Goal: Task Accomplishment & Management: Use online tool/utility

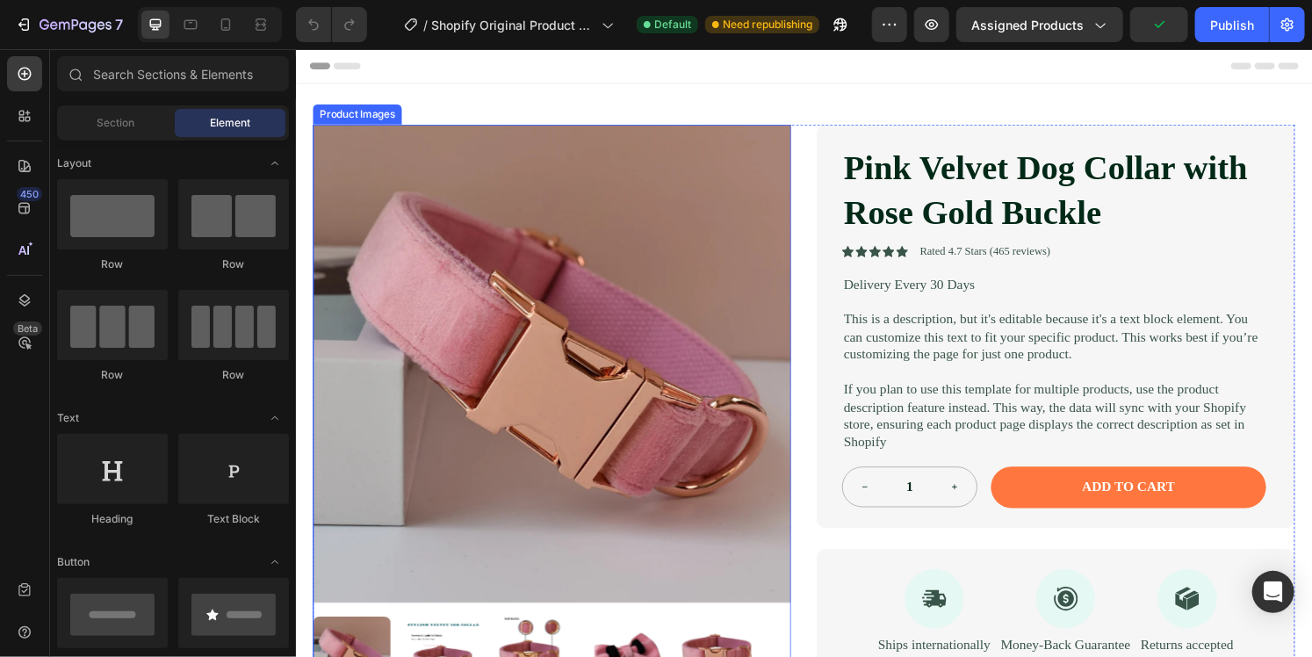
scroll to position [176, 0]
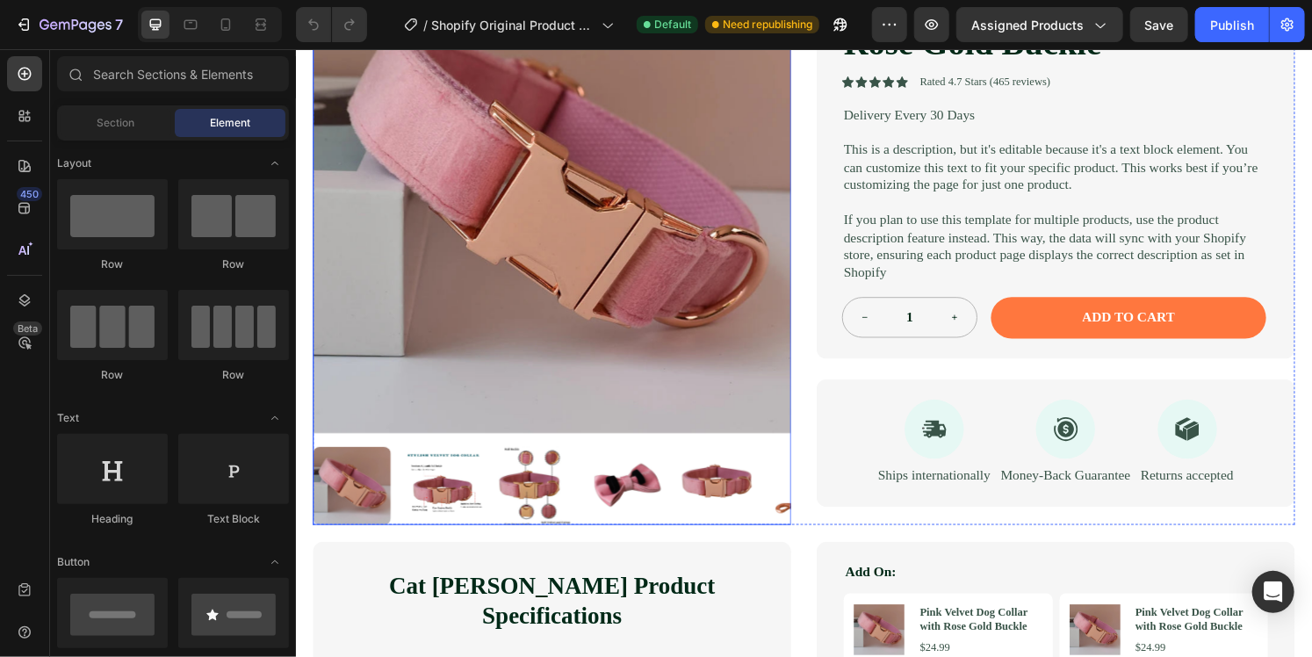
click at [672, 249] on img at bounding box center [561, 200] width 496 height 496
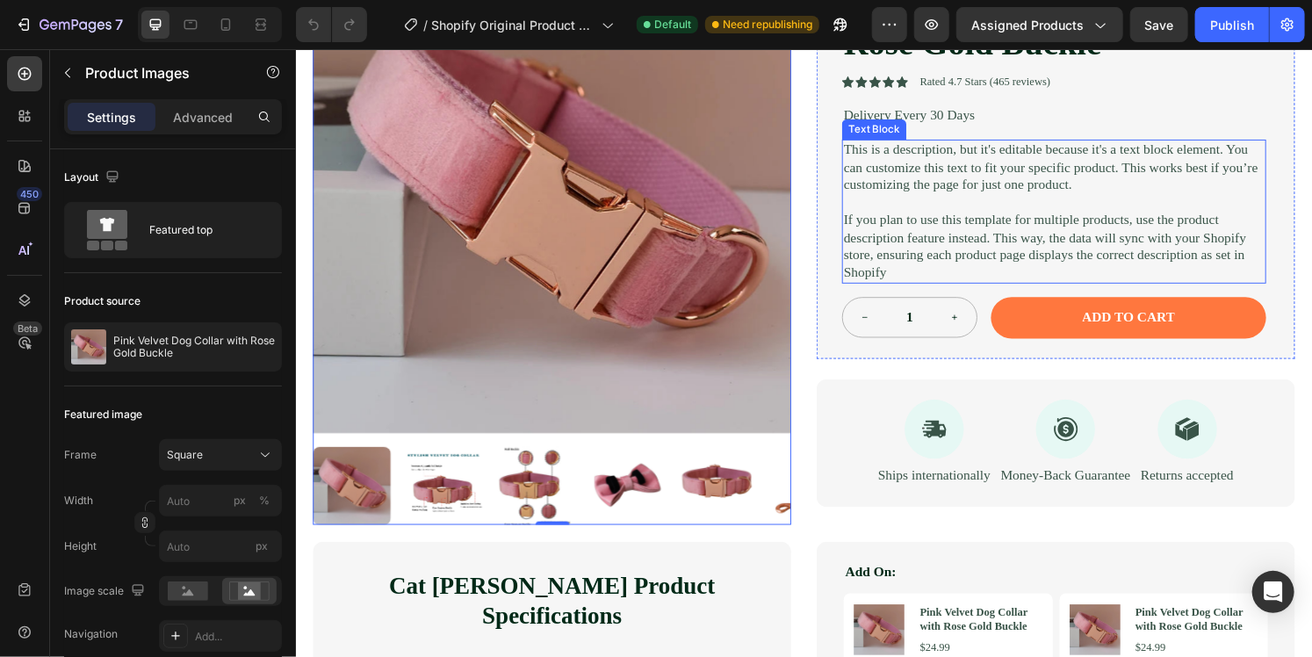
scroll to position [88, 0]
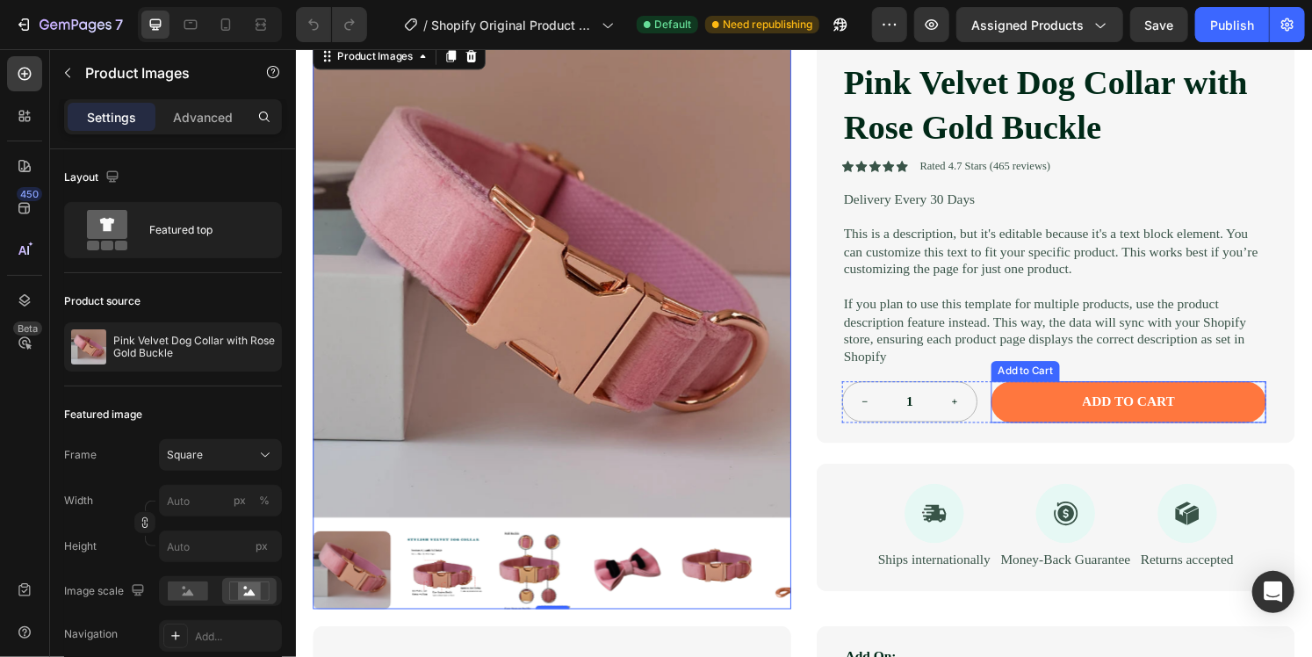
click at [1086, 413] on button "Add to cart" at bounding box center [1158, 415] width 285 height 43
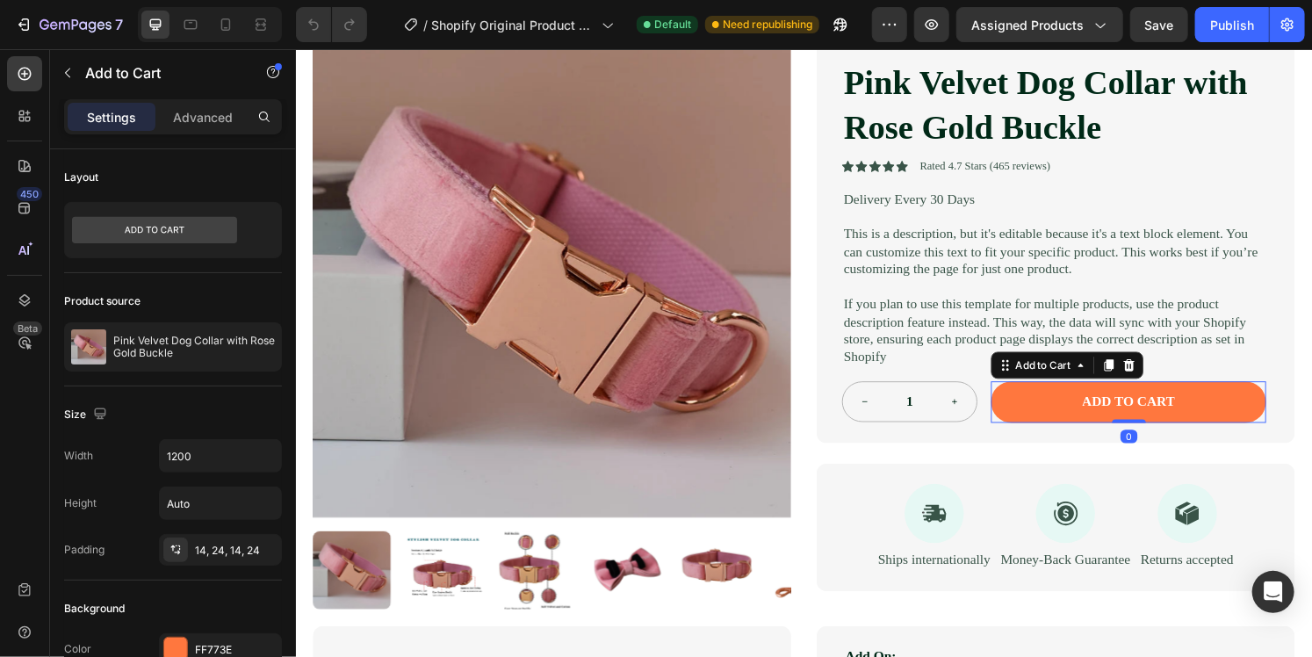
click at [1092, 413] on button "Add to cart" at bounding box center [1158, 415] width 285 height 43
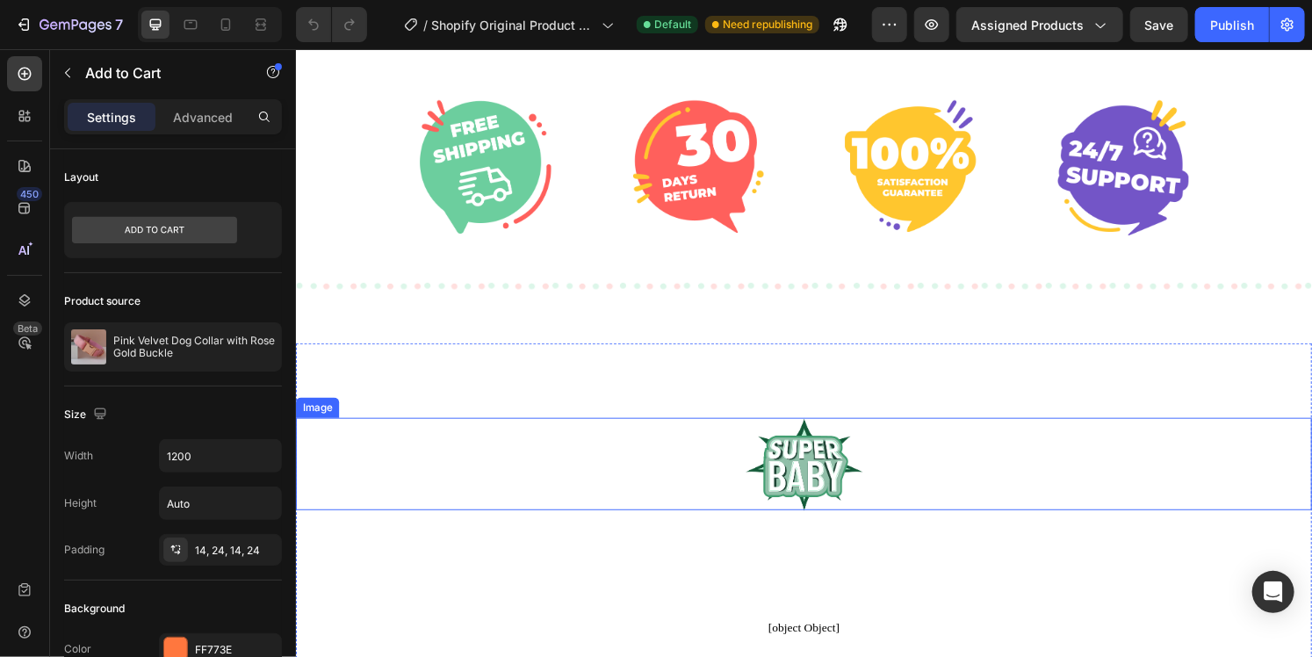
scroll to position [5973, 0]
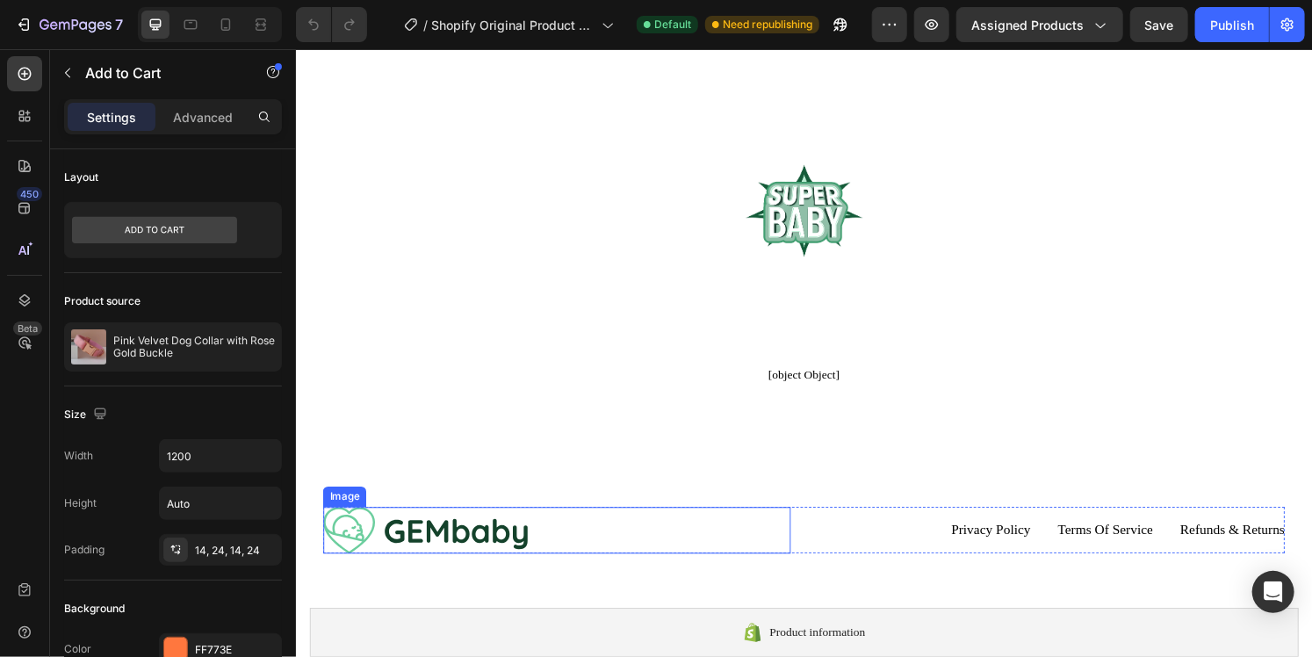
click at [684, 555] on div at bounding box center [565, 548] width 485 height 48
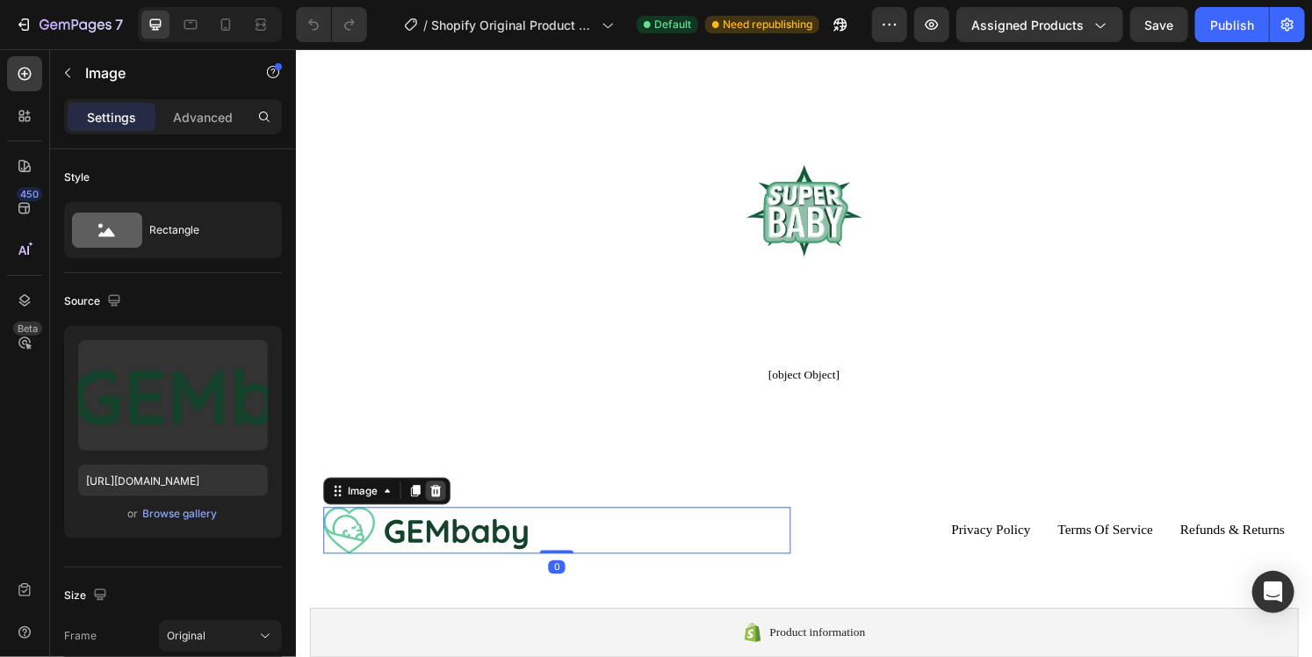
click at [437, 507] on icon at bounding box center [440, 508] width 14 height 14
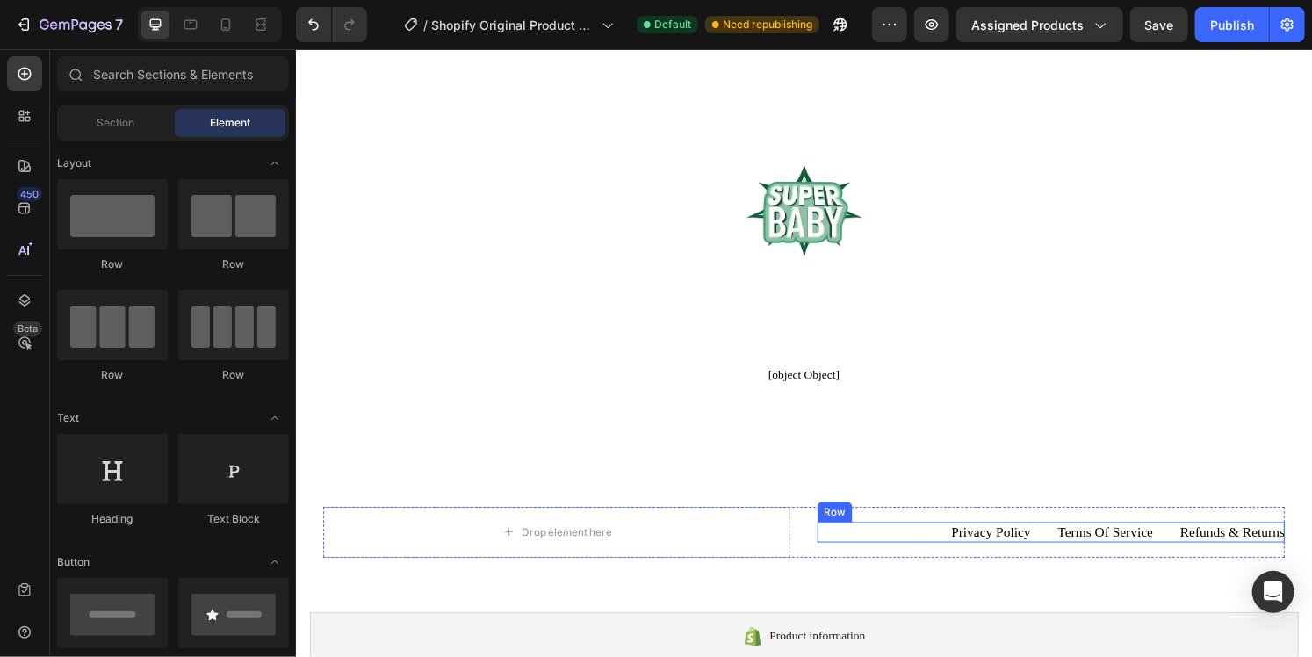
click at [836, 545] on div "privacy policy Button Terms of service Button Refunds & returns Button Row" at bounding box center [1078, 550] width 485 height 21
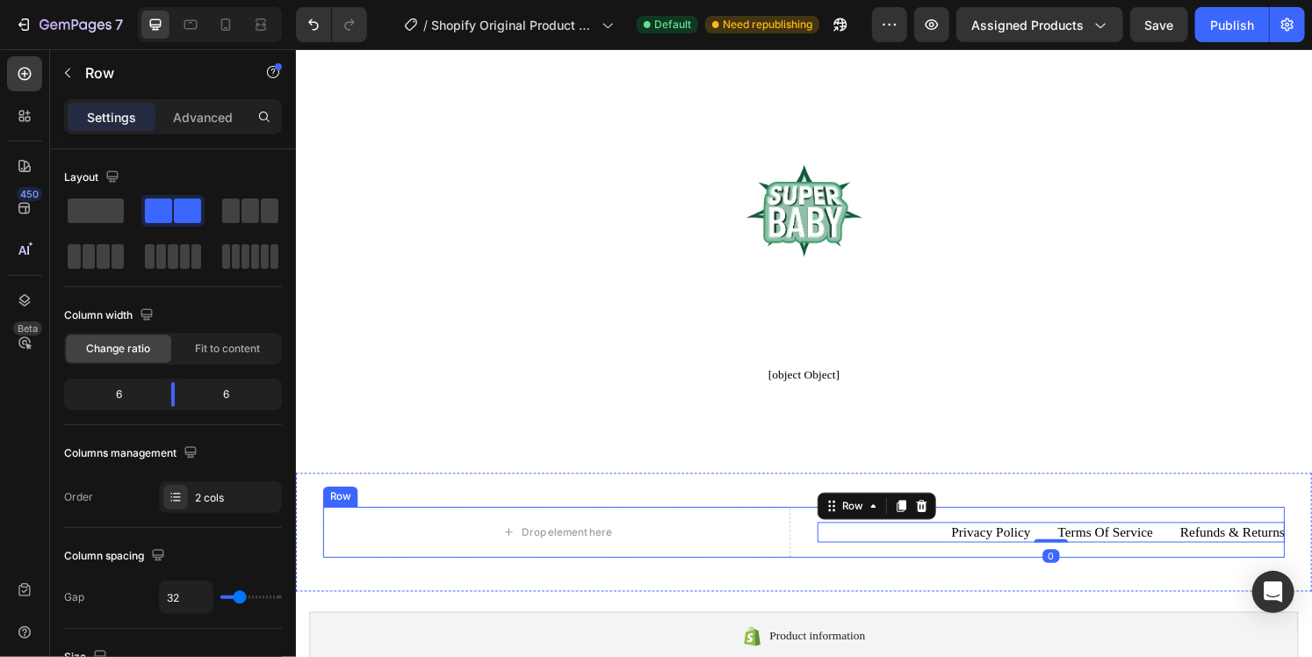
click at [819, 547] on div "Drop element here privacy policy Button Terms of service Button Refunds & retur…" at bounding box center [822, 550] width 998 height 53
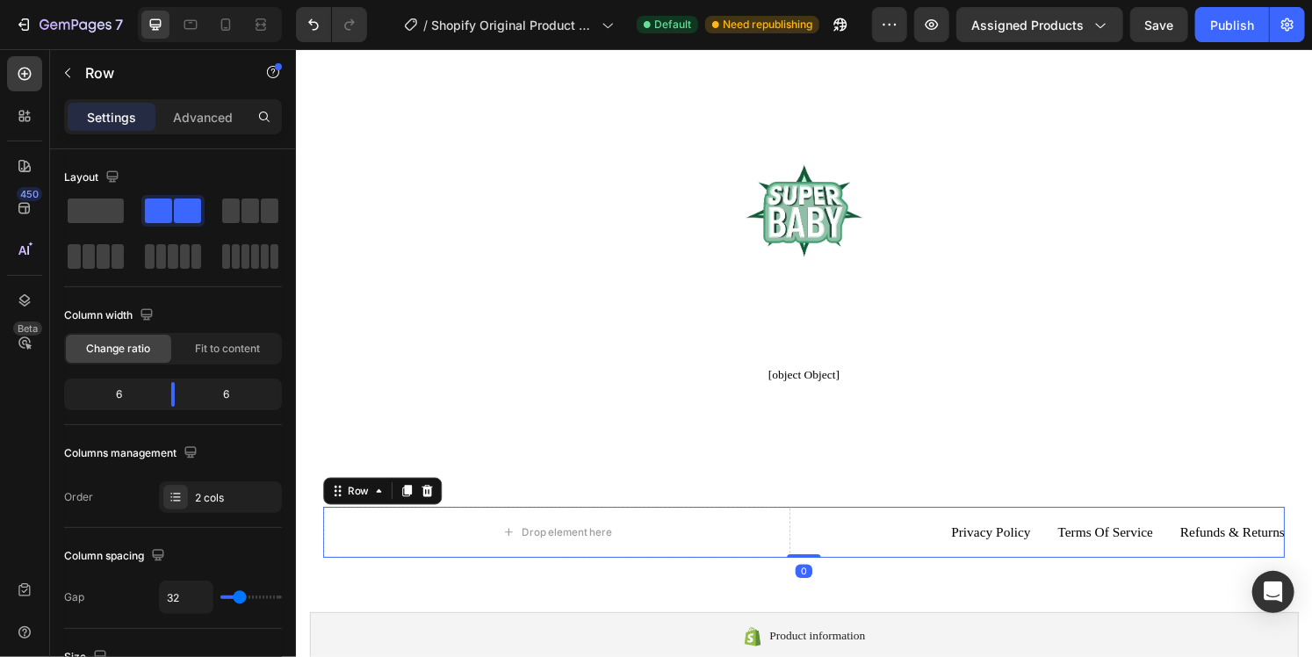
click at [439, 513] on div at bounding box center [431, 507] width 21 height 21
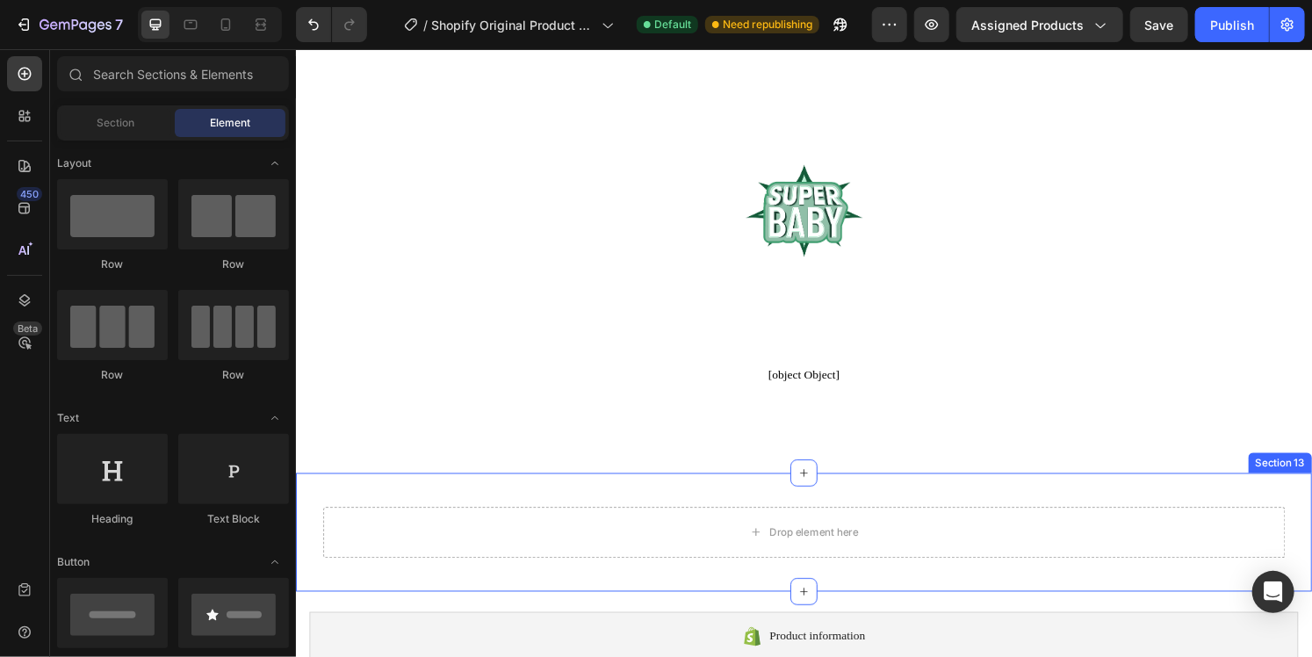
click at [682, 515] on div "Drop element here Section 13" at bounding box center [822, 550] width 1054 height 123
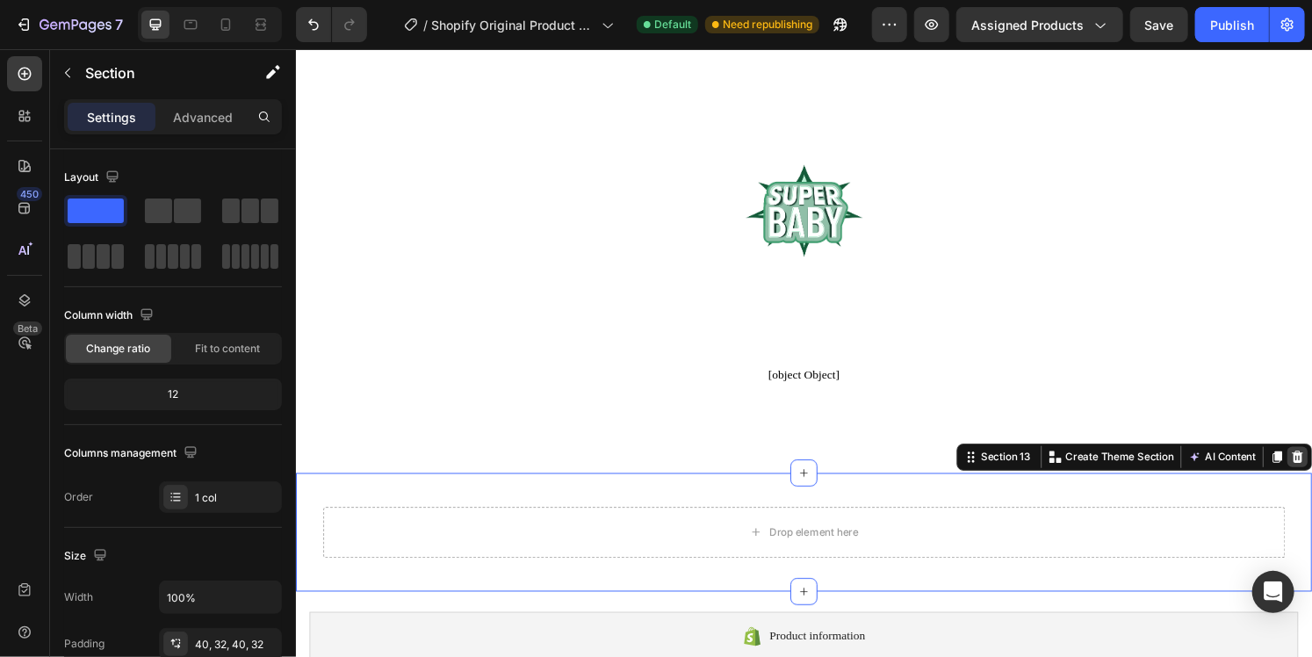
click at [1311, 473] on icon at bounding box center [1334, 472] width 11 height 12
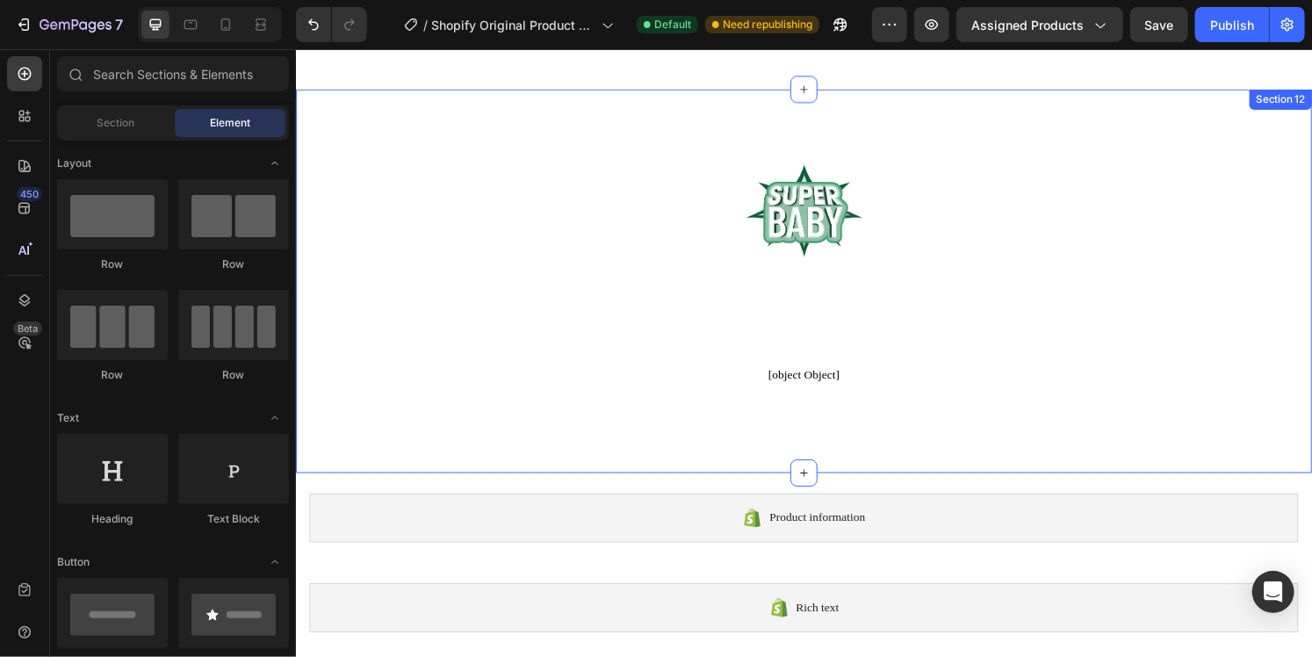
scroll to position [5885, 0]
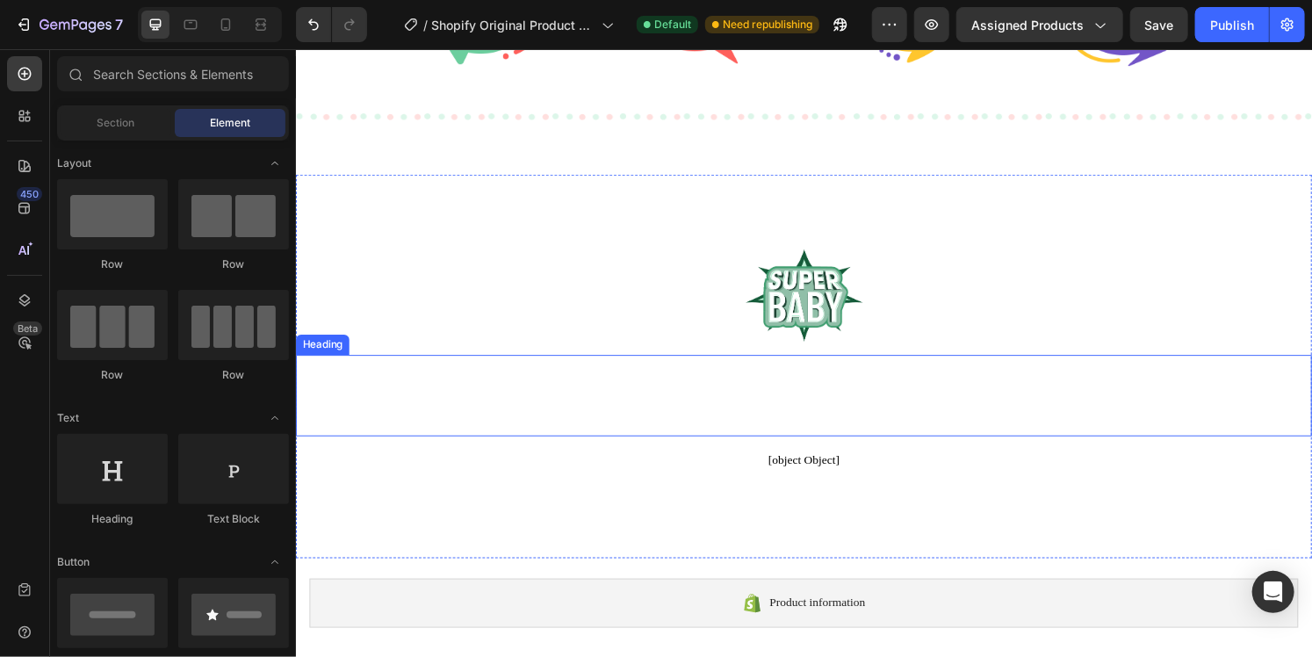
click at [966, 436] on p "Here Are Our Super Babies How About Yours?" at bounding box center [822, 408] width 1051 height 80
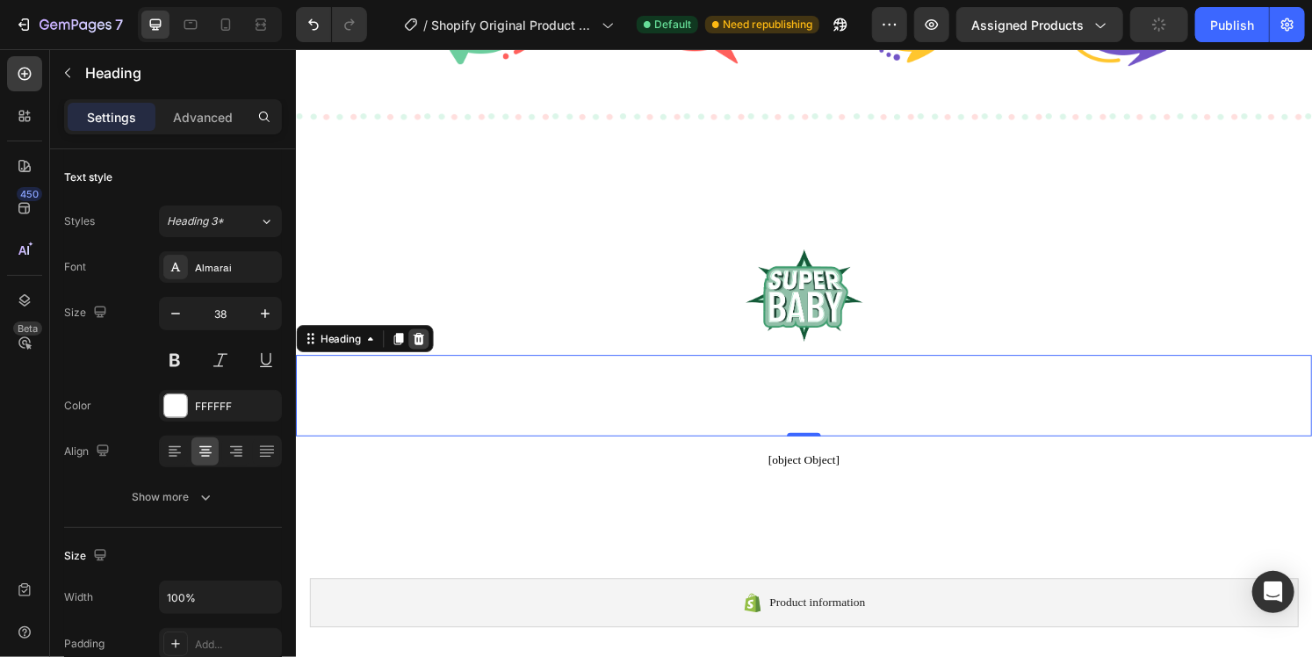
click at [421, 350] on icon at bounding box center [422, 350] width 14 height 14
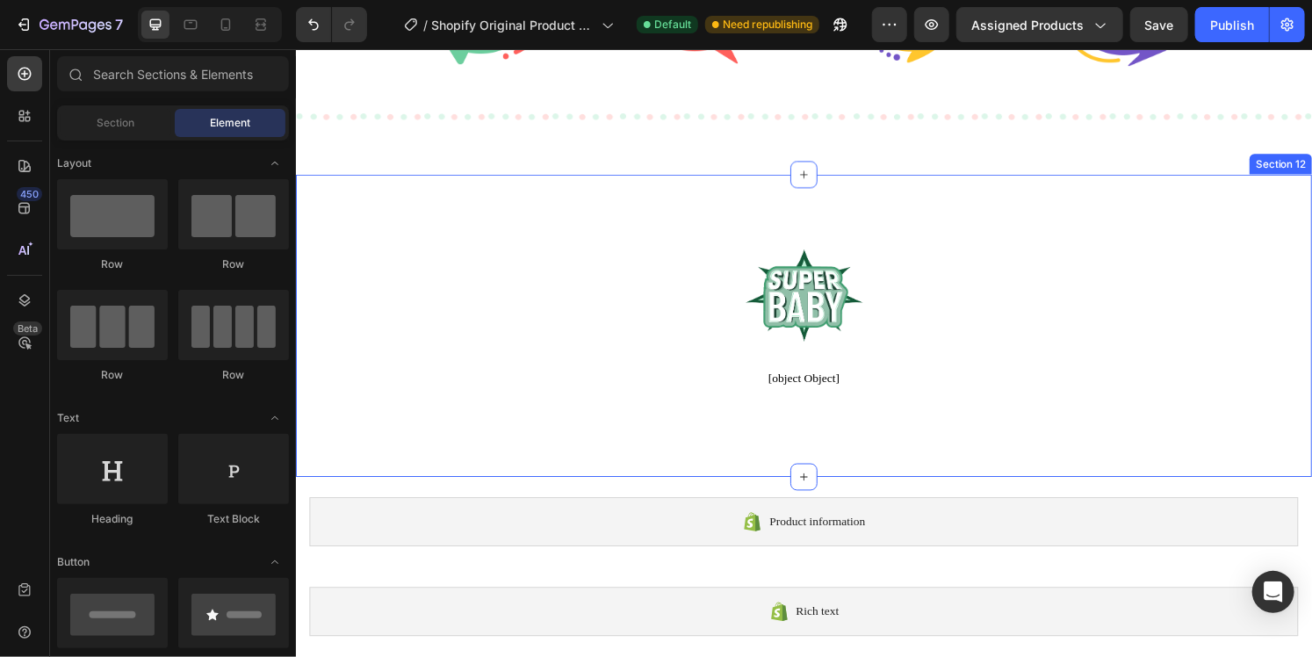
click at [1018, 229] on div "Image [object Object] Alireviews 13611 Section 12" at bounding box center [822, 336] width 1054 height 314
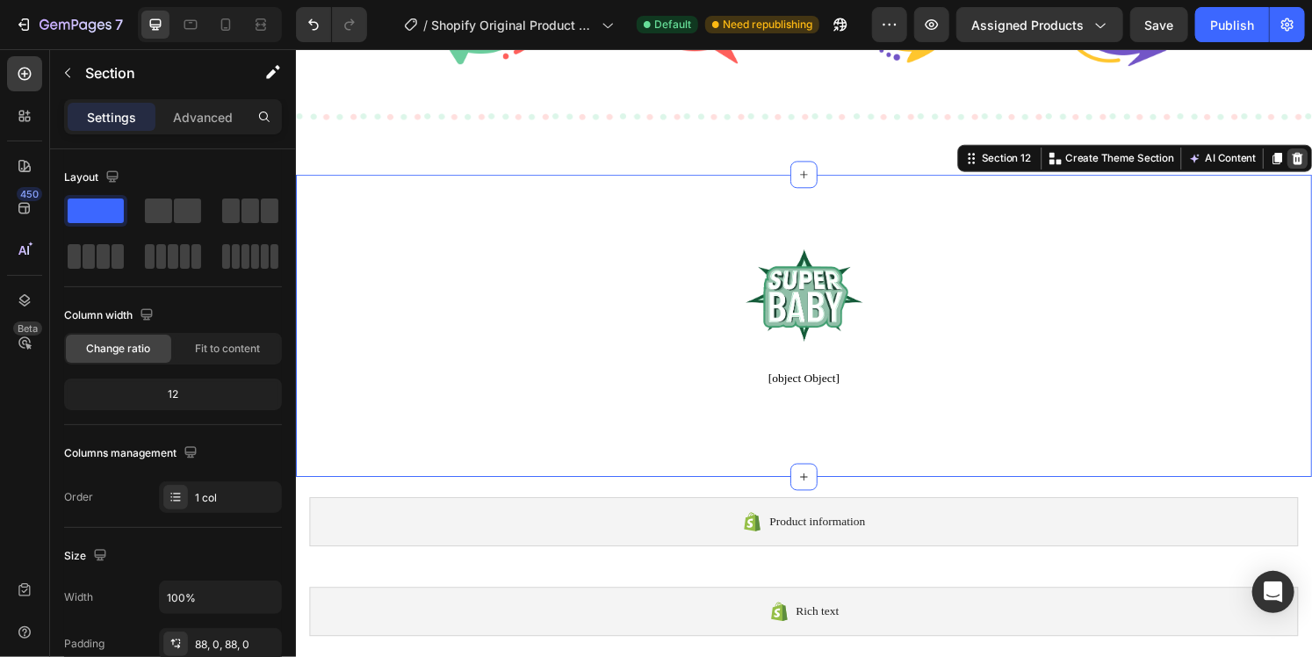
click at [1311, 160] on icon at bounding box center [1334, 162] width 11 height 12
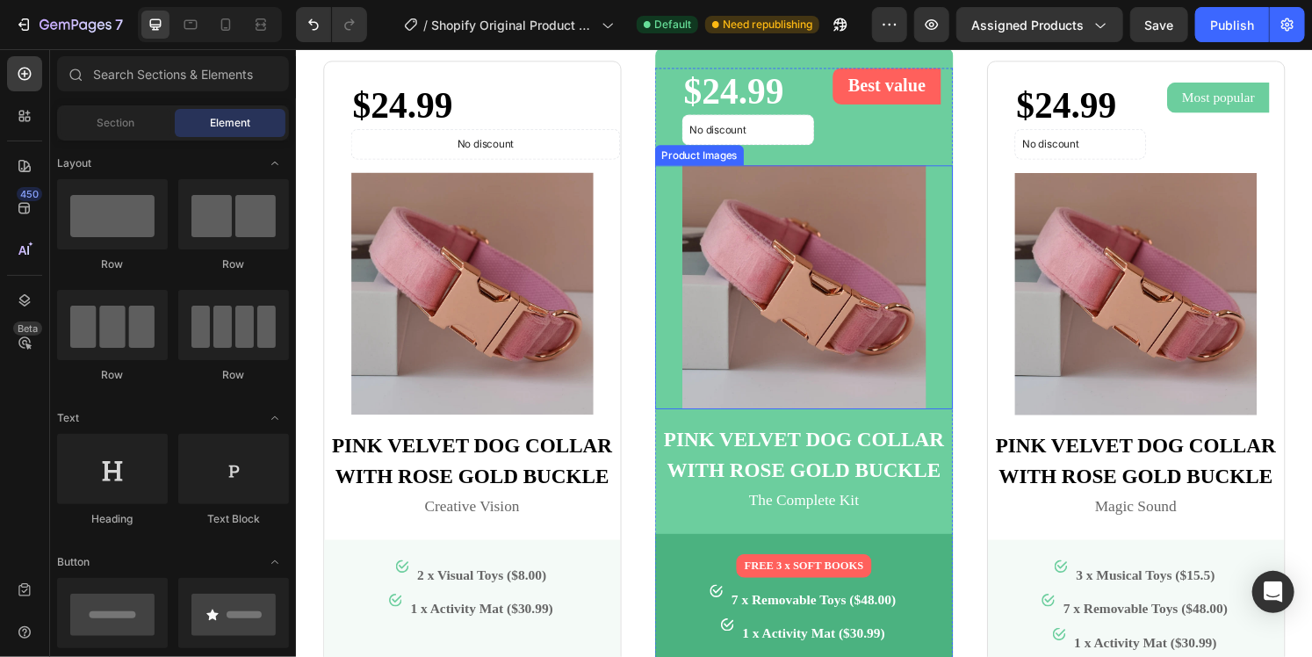
scroll to position [4214, 0]
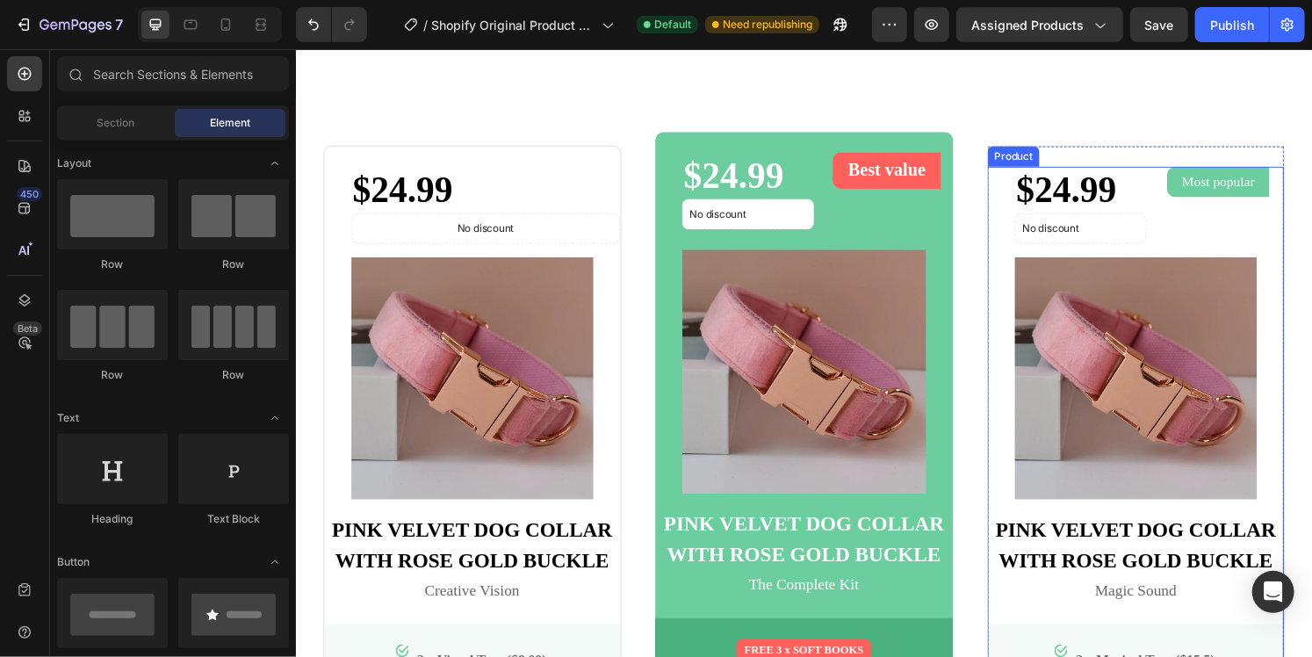
click at [1183, 257] on div "$24.99 Product Price Product Price No discount Not be displayed when published …" at bounding box center [1166, 487] width 307 height 633
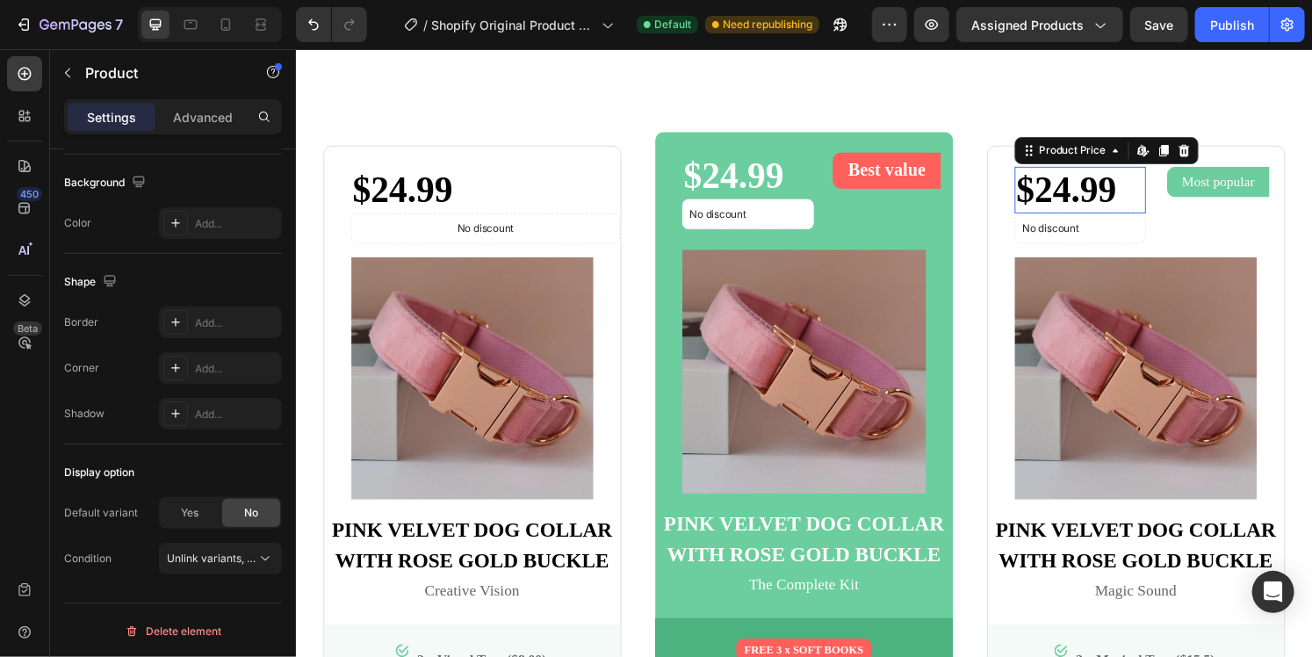
scroll to position [0, 0]
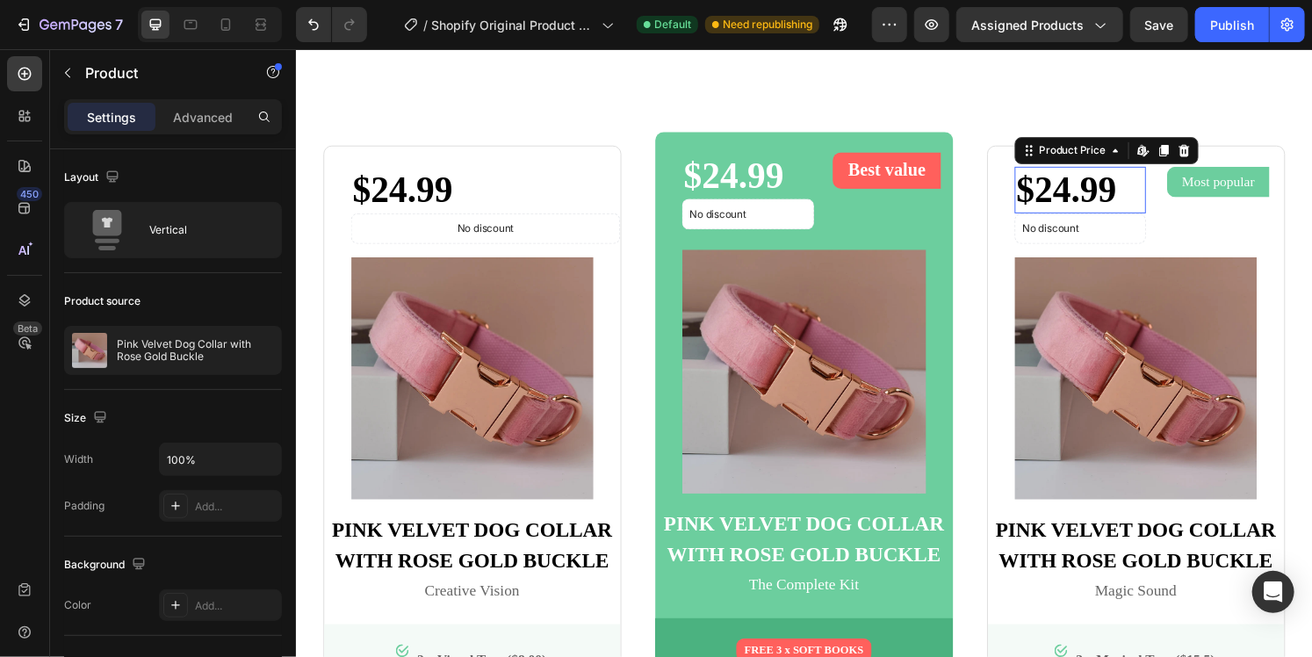
click at [1109, 198] on div "$24.99" at bounding box center [1109, 195] width 136 height 49
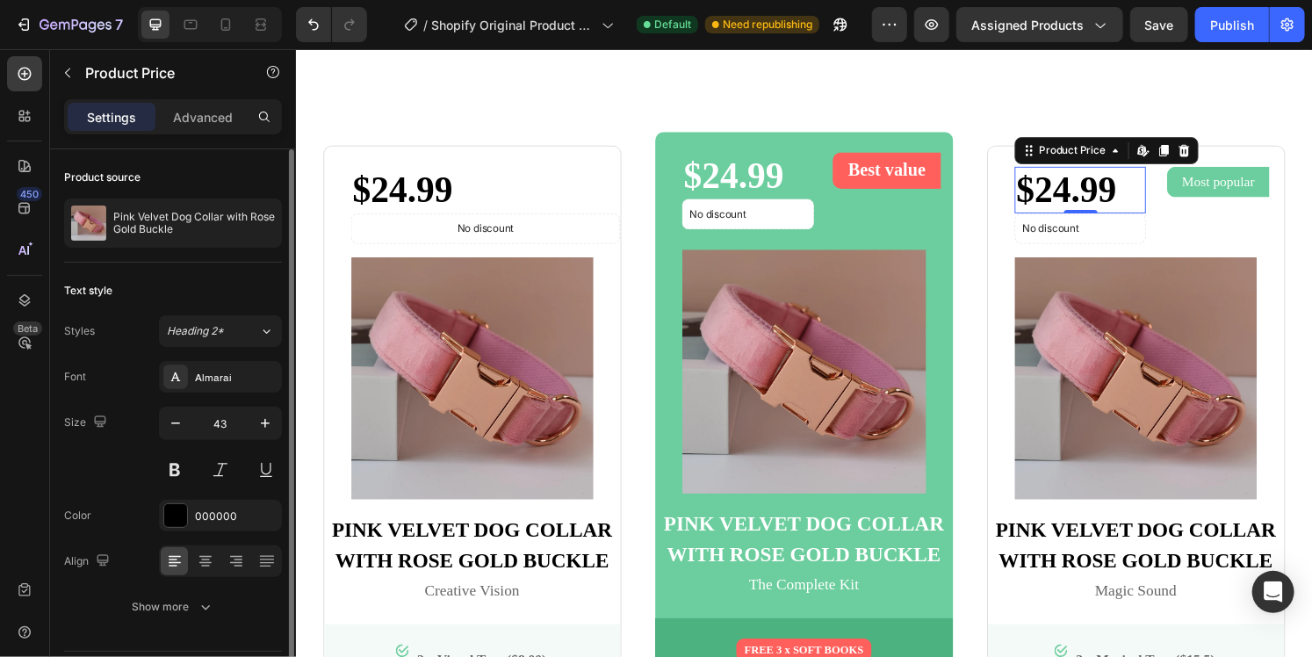
scroll to position [49, 0]
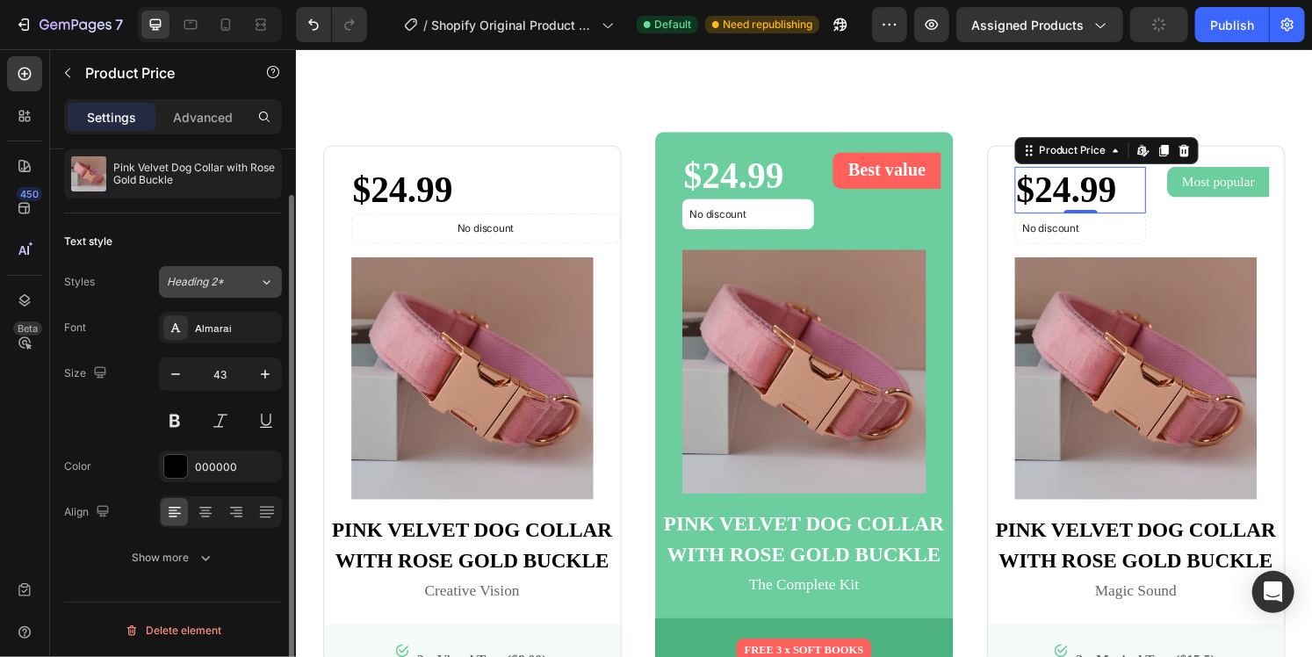
click at [230, 274] on div "Heading 2*" at bounding box center [202, 282] width 71 height 16
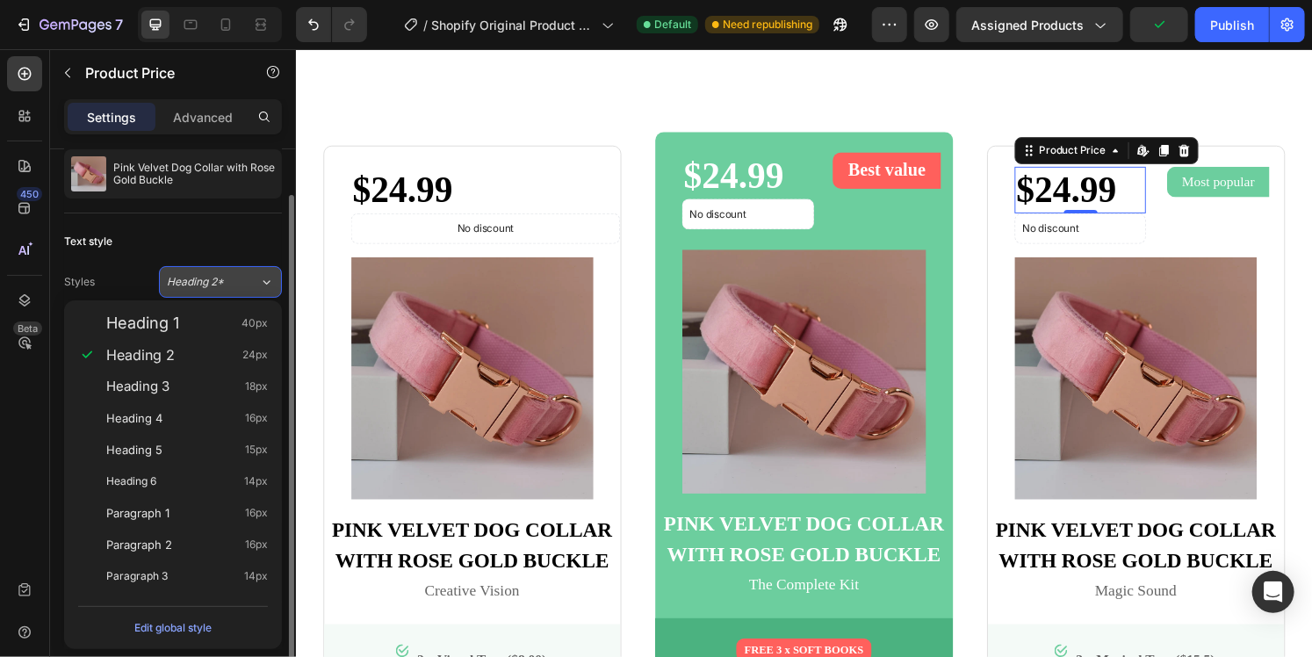
click at [231, 274] on div "Heading 2*" at bounding box center [202, 282] width 71 height 16
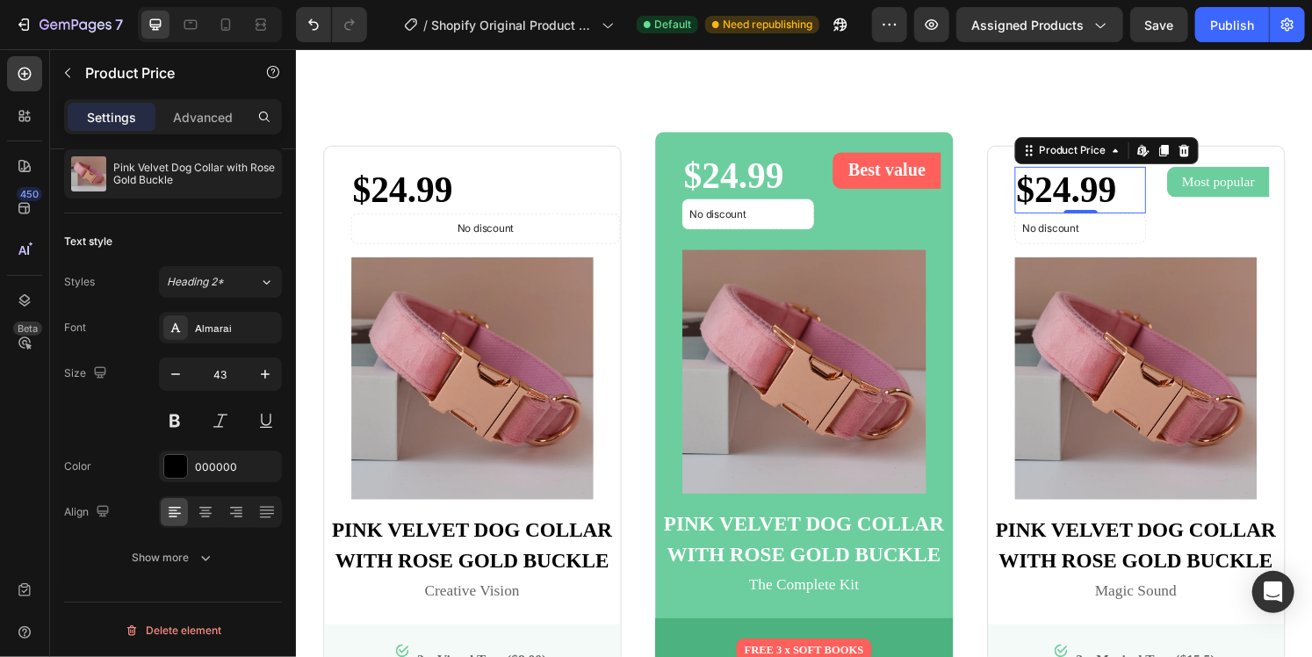
click at [1130, 193] on div "$24.99" at bounding box center [1109, 195] width 136 height 49
click at [1123, 193] on div "$24.99" at bounding box center [1109, 195] width 136 height 49
click at [1175, 153] on icon at bounding box center [1176, 153] width 3 height 8
click at [209, 517] on icon at bounding box center [206, 512] width 18 height 18
click at [177, 518] on icon at bounding box center [175, 512] width 18 height 18
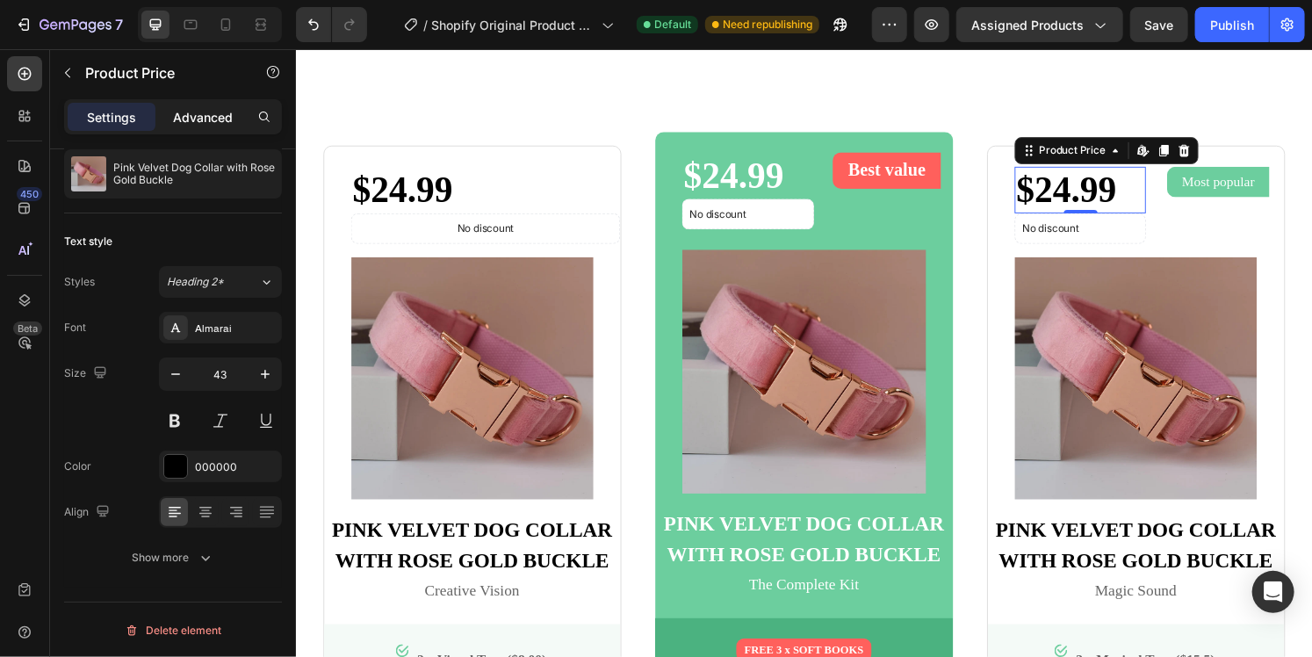
click at [187, 114] on p "Advanced" at bounding box center [203, 117] width 60 height 18
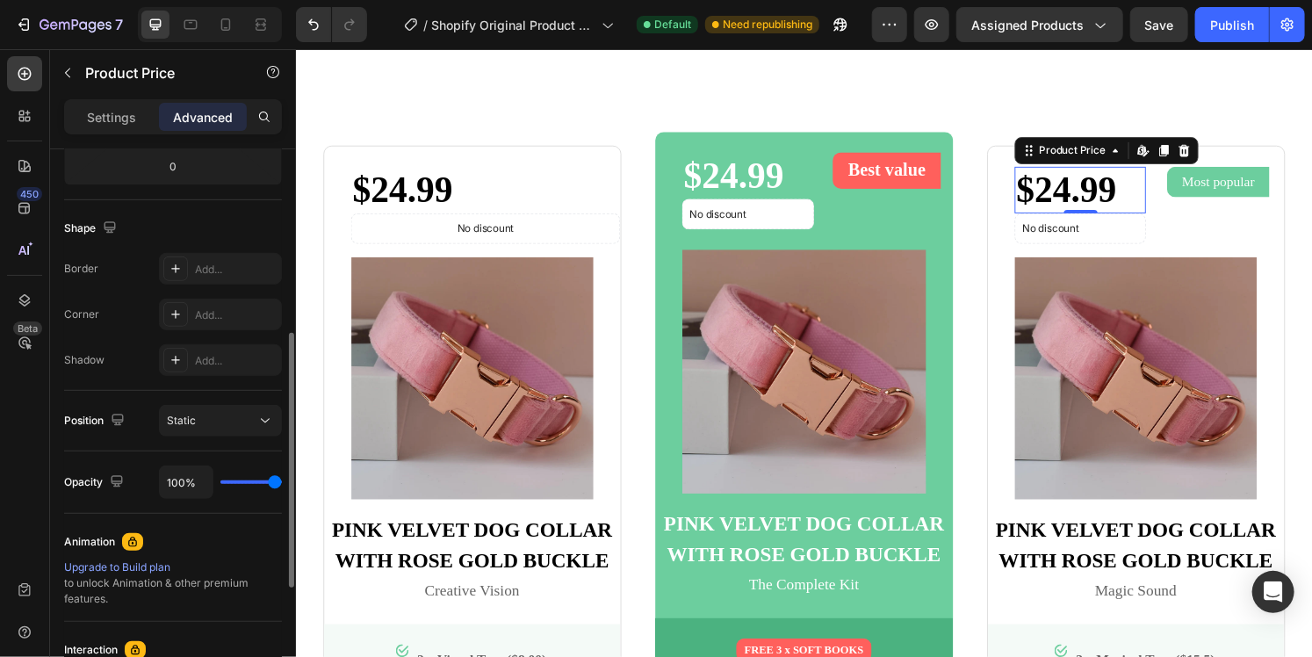
scroll to position [660, 0]
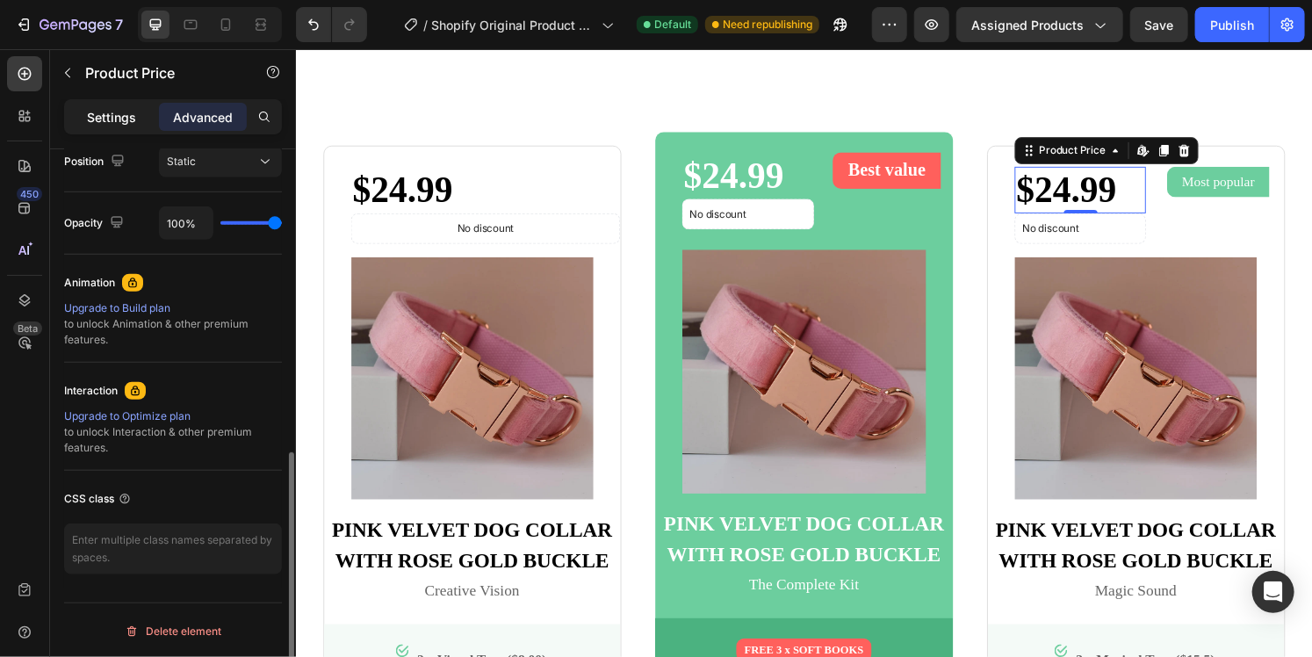
click at [132, 105] on div "Settings" at bounding box center [112, 117] width 88 height 28
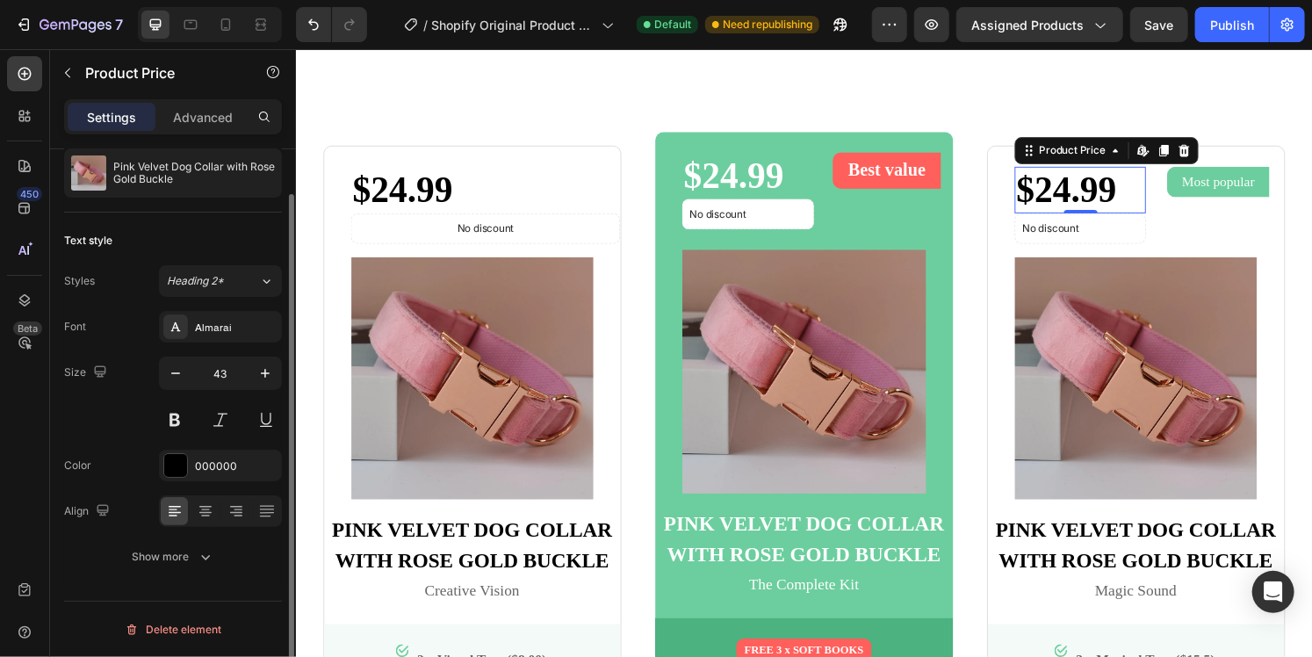
scroll to position [49, 0]
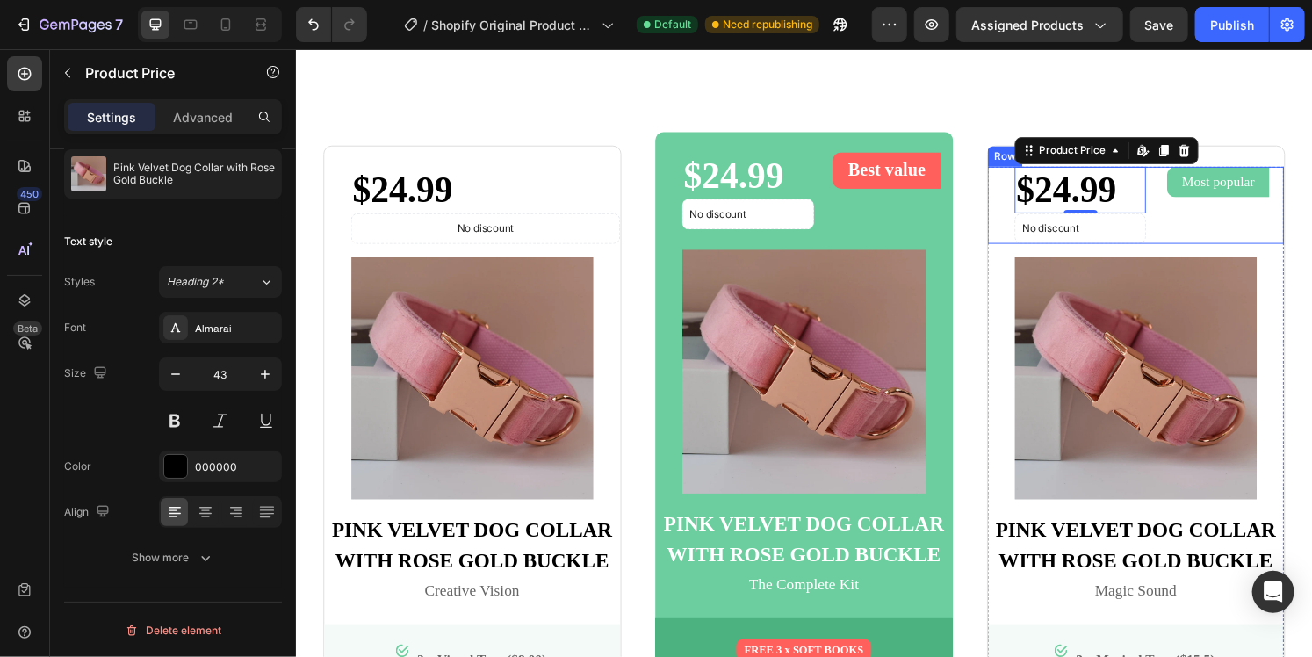
click at [1184, 236] on div "Most popular Text block Row" at bounding box center [1252, 211] width 136 height 81
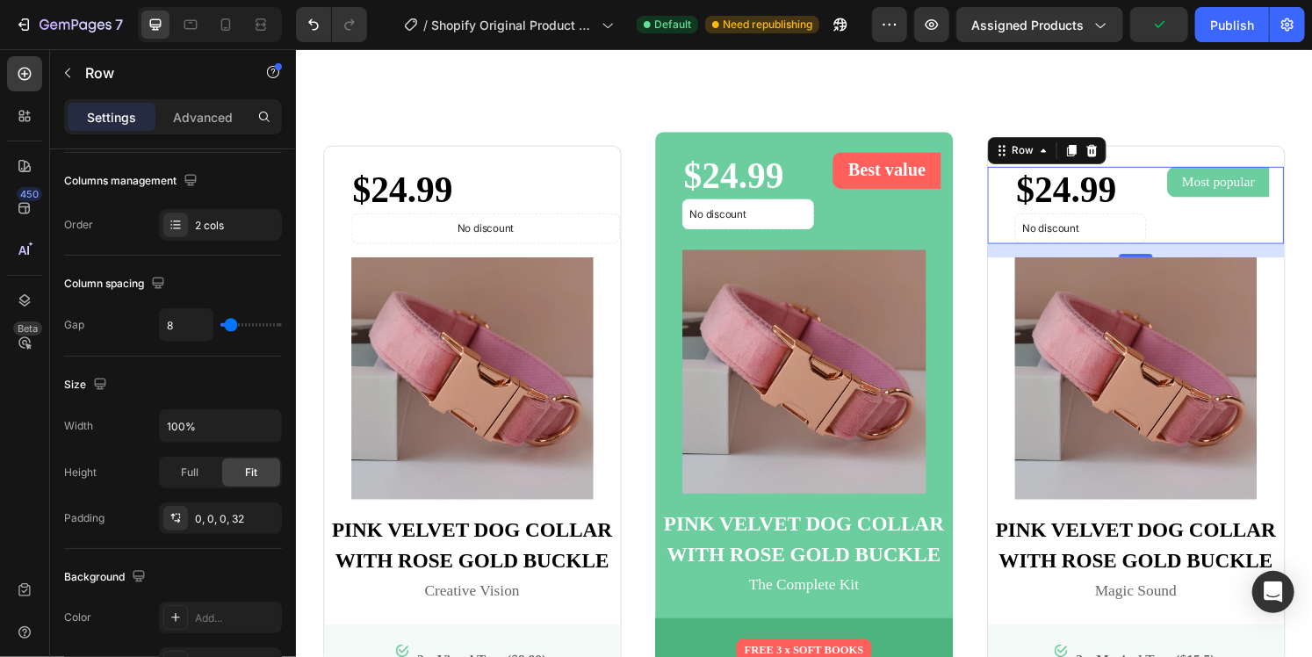
scroll to position [0, 0]
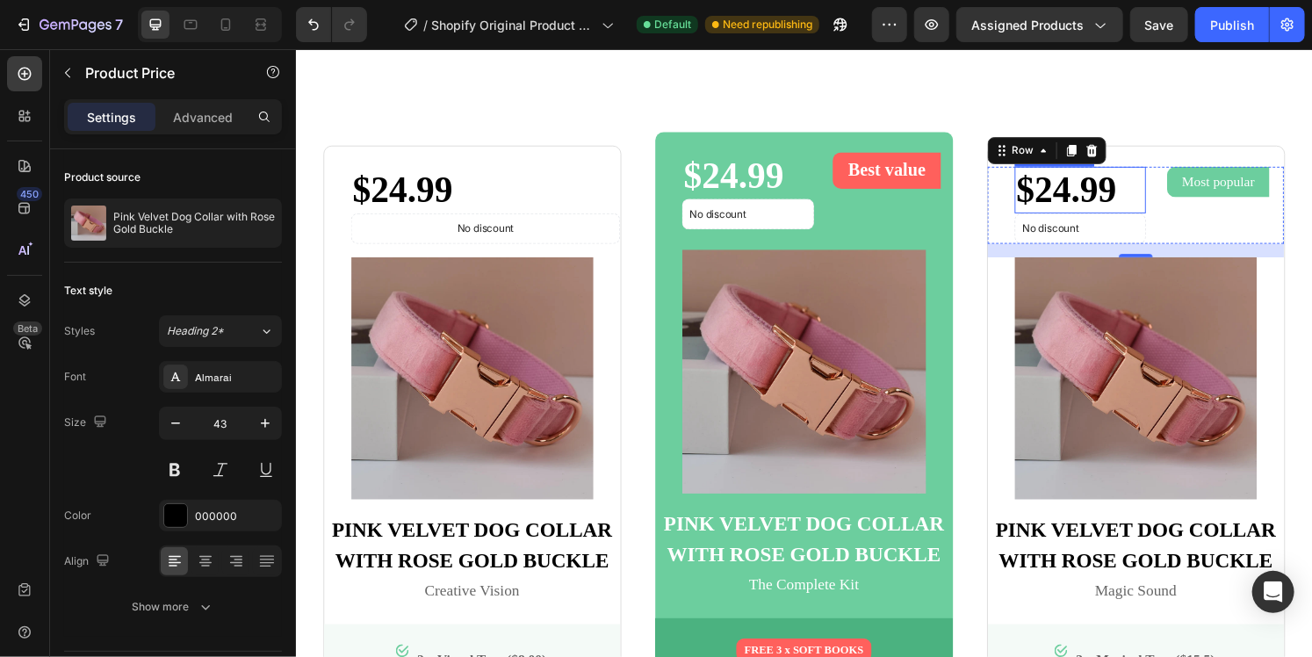
click at [1125, 201] on div "$24.99" at bounding box center [1109, 195] width 136 height 49
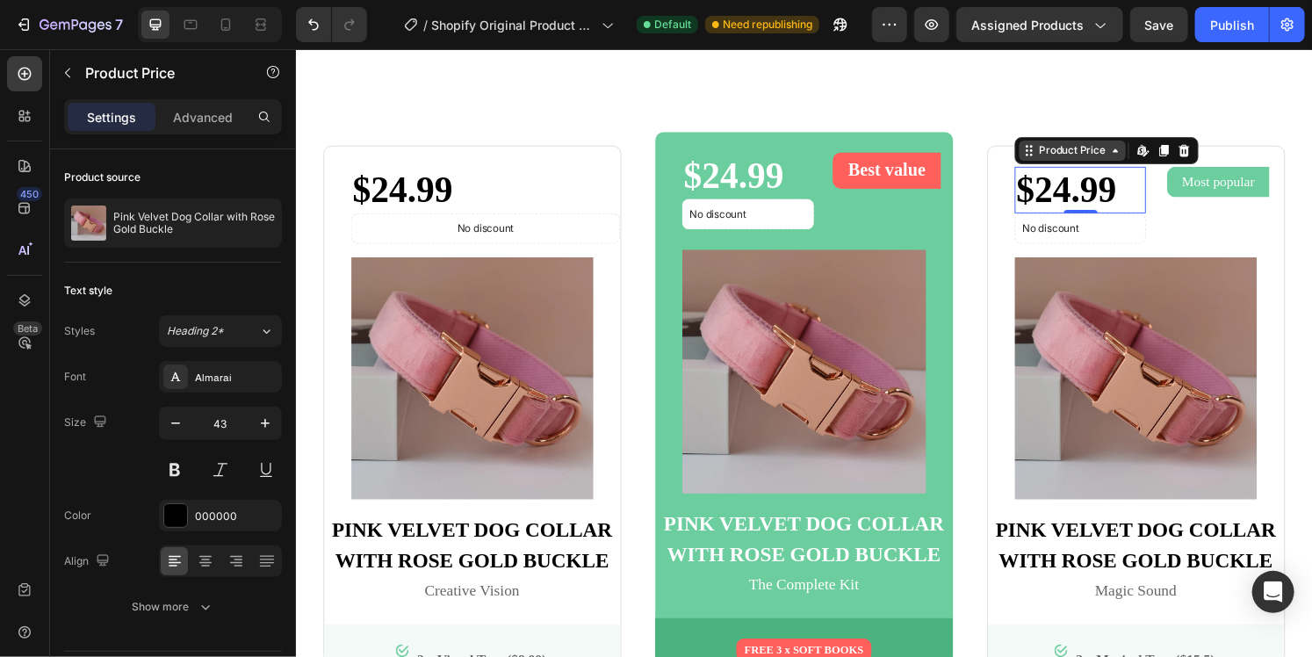
click at [1115, 155] on div "Product Price" at bounding box center [1101, 155] width 76 height 16
click at [1116, 158] on div "Product Price" at bounding box center [1101, 155] width 76 height 16
click at [1125, 194] on div "$24.99" at bounding box center [1109, 195] width 136 height 49
click at [1123, 194] on div "$24.99" at bounding box center [1109, 195] width 136 height 49
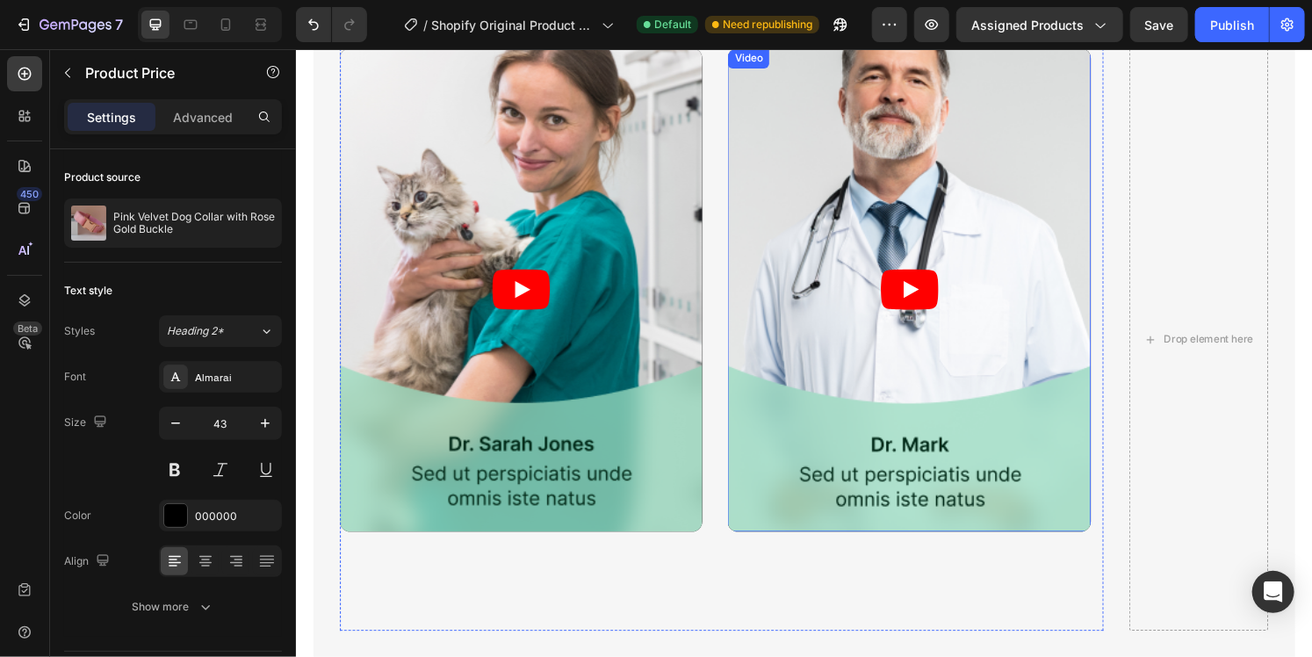
scroll to position [1210, 0]
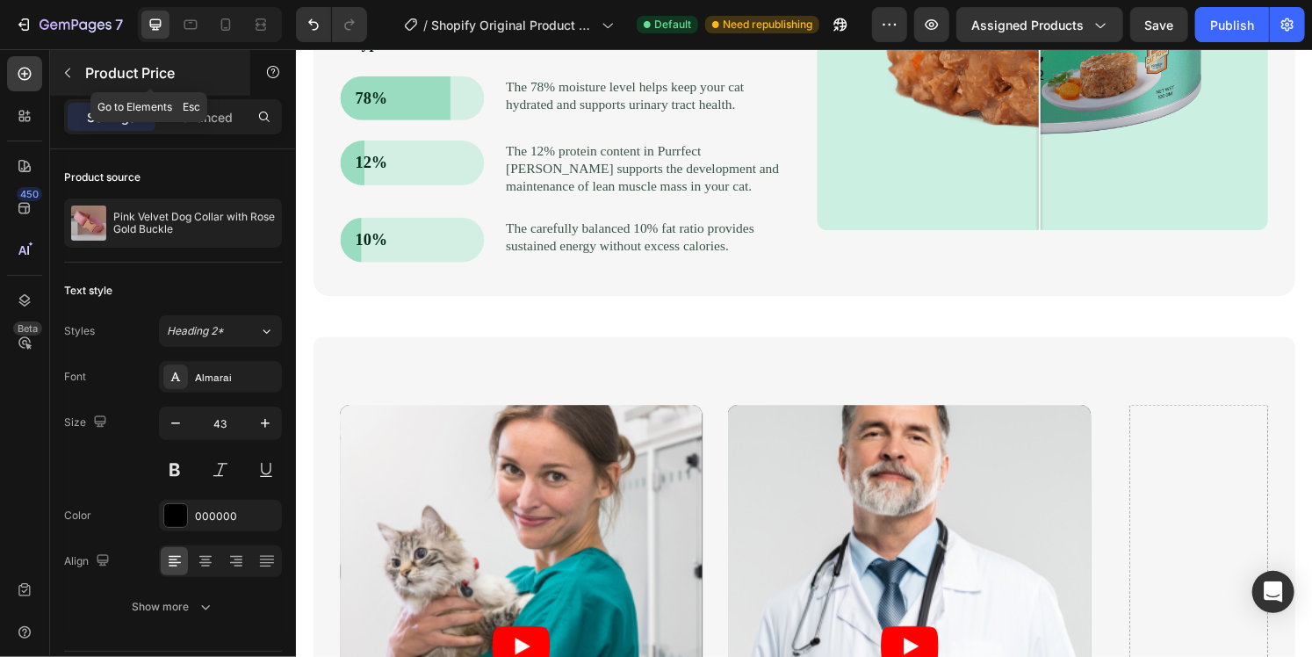
click at [131, 79] on p "Product Price" at bounding box center [159, 72] width 149 height 21
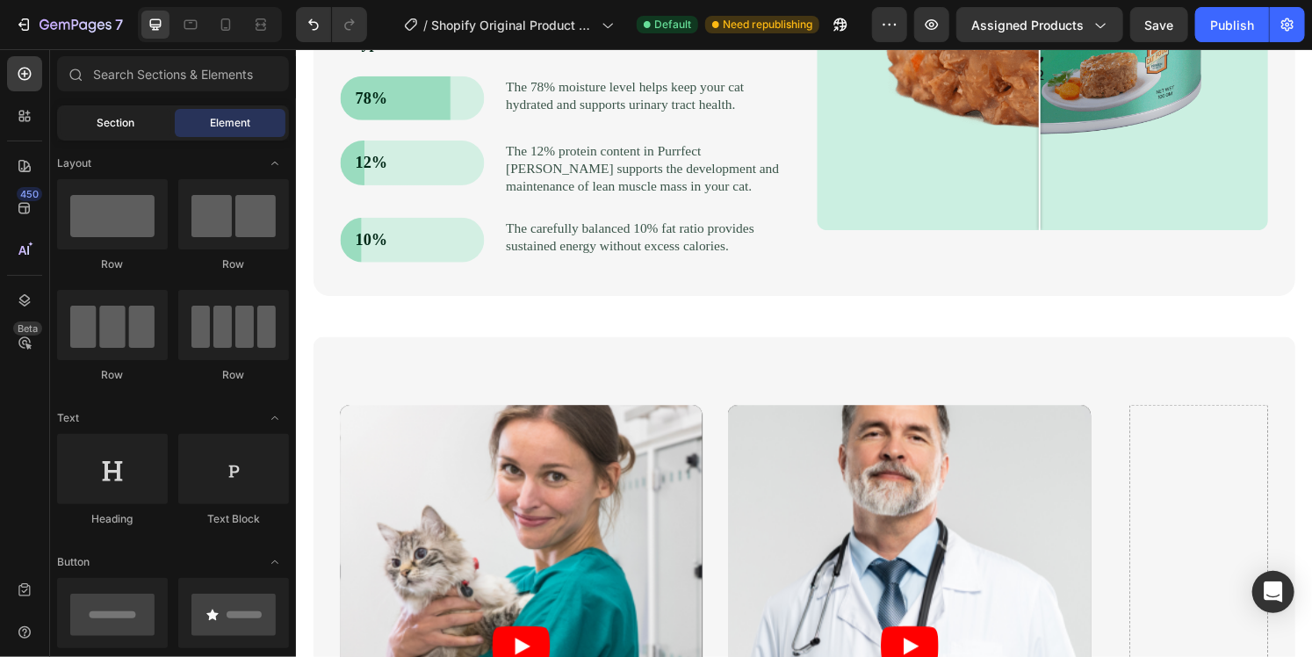
click at [121, 126] on span "Section" at bounding box center [117, 123] width 38 height 16
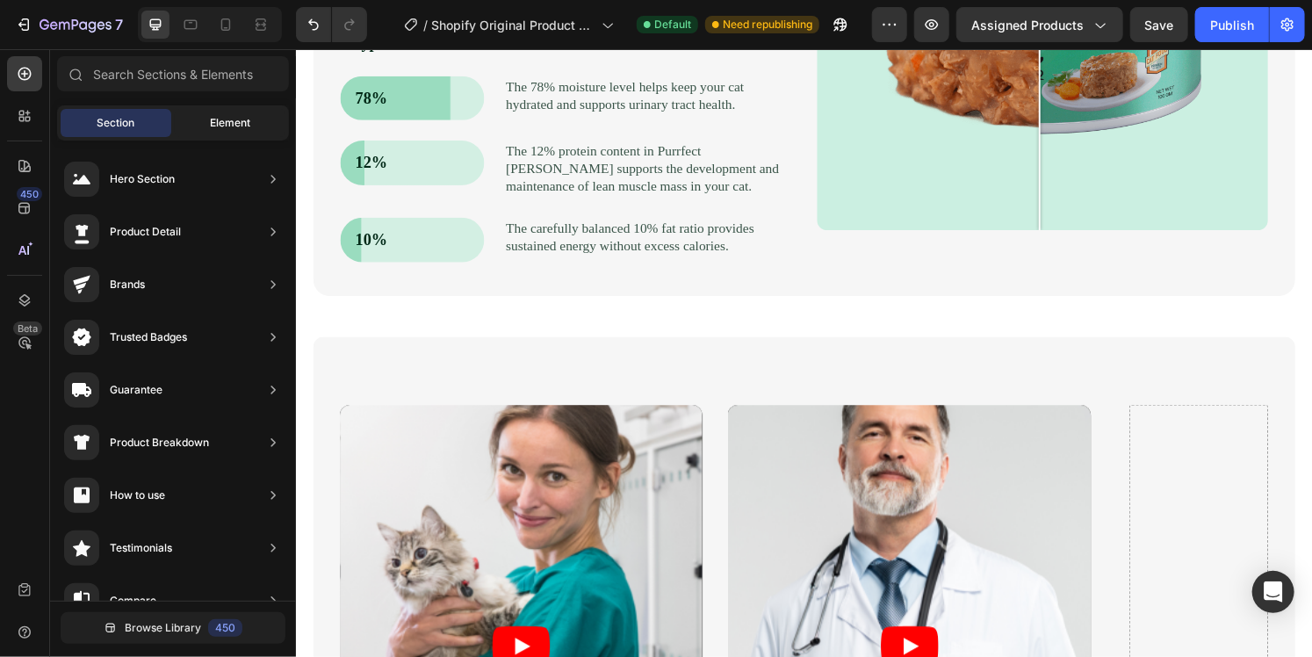
click at [204, 131] on div "Element" at bounding box center [230, 123] width 111 height 28
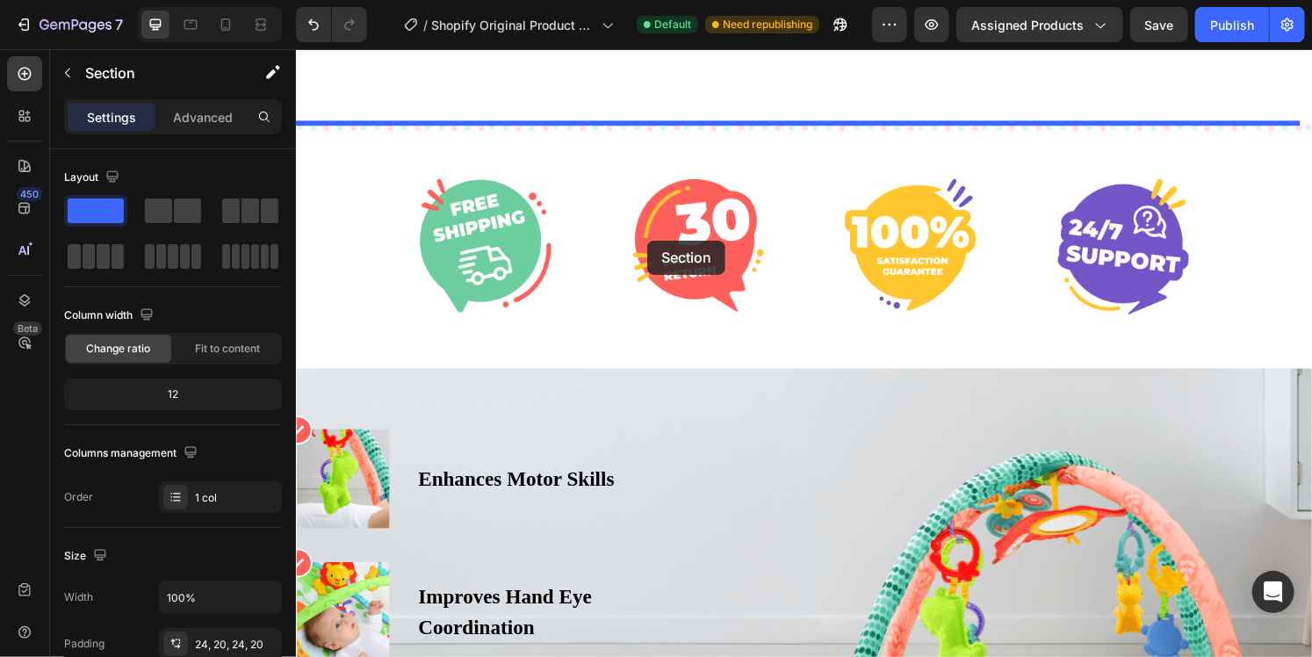
scroll to position [6862, 0]
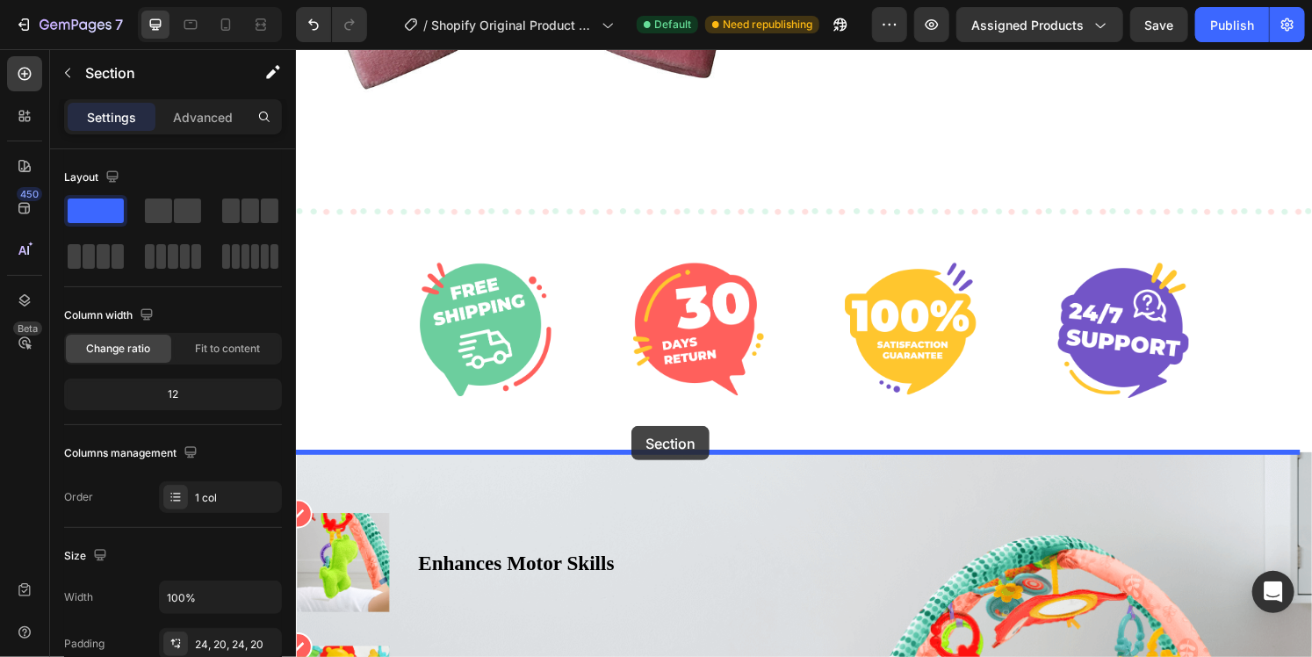
drag, startPoint x: 350, startPoint y: 319, endPoint x: 644, endPoint y: 444, distance: 318.8
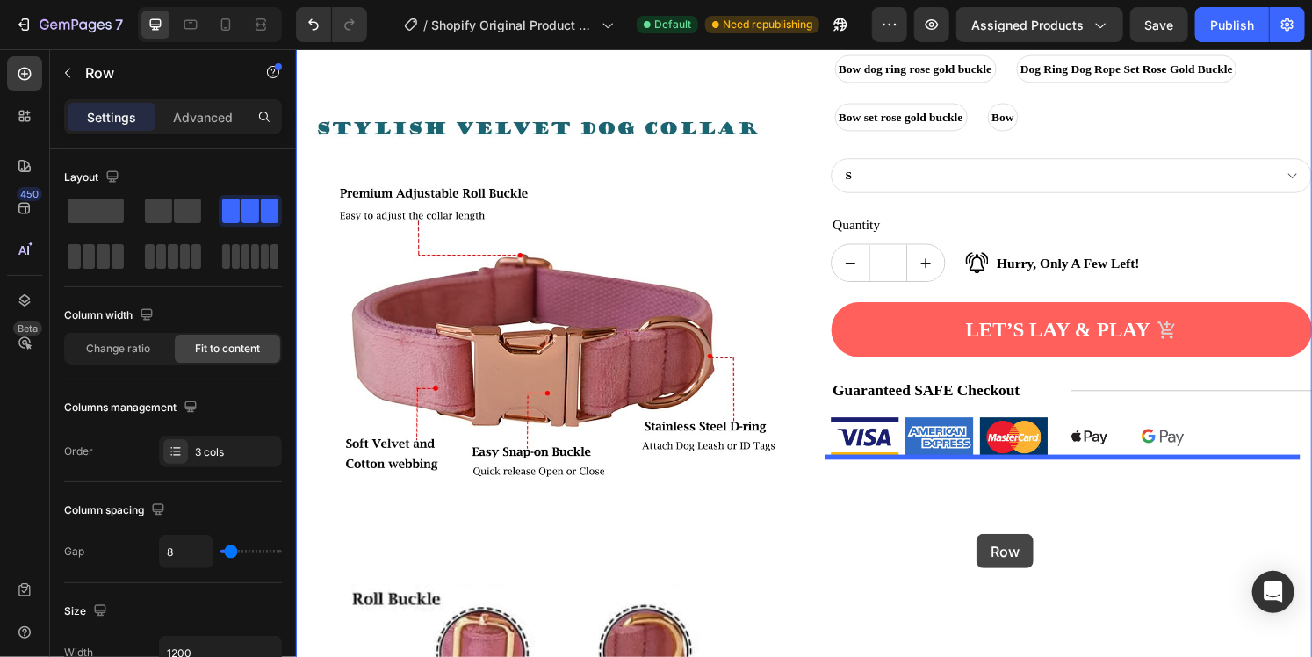
scroll to position [2031, 0]
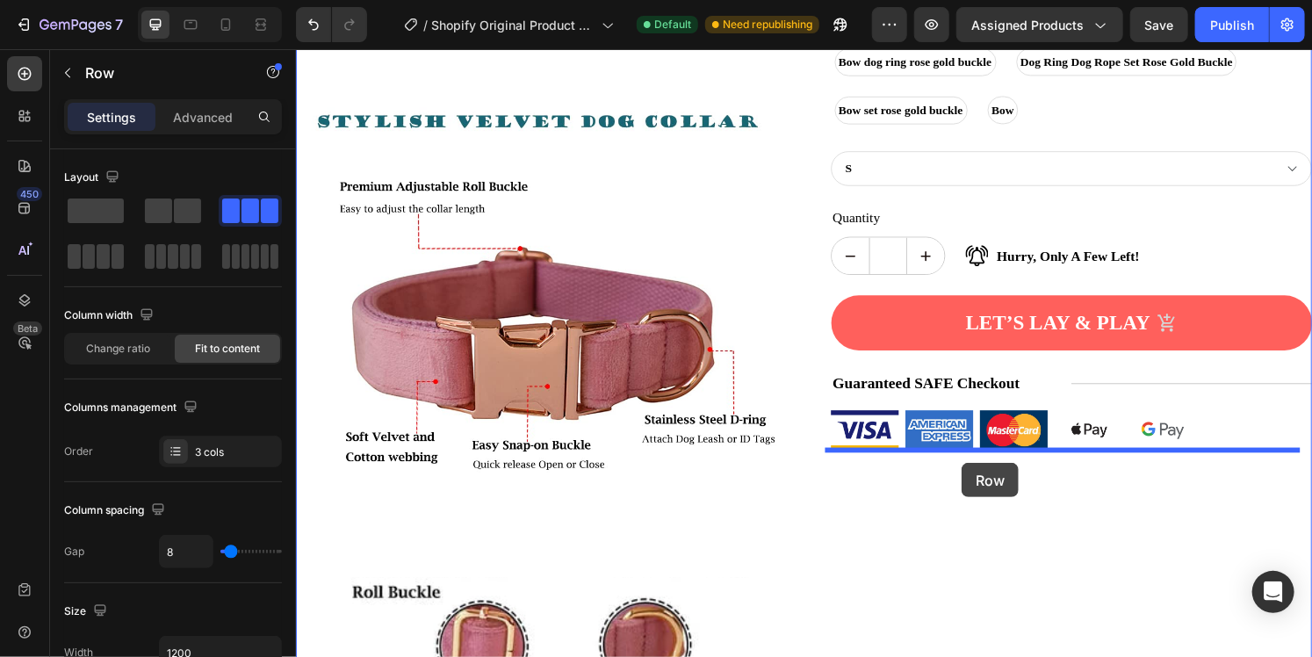
drag, startPoint x: 856, startPoint y: 332, endPoint x: 986, endPoint y: 479, distance: 195.4
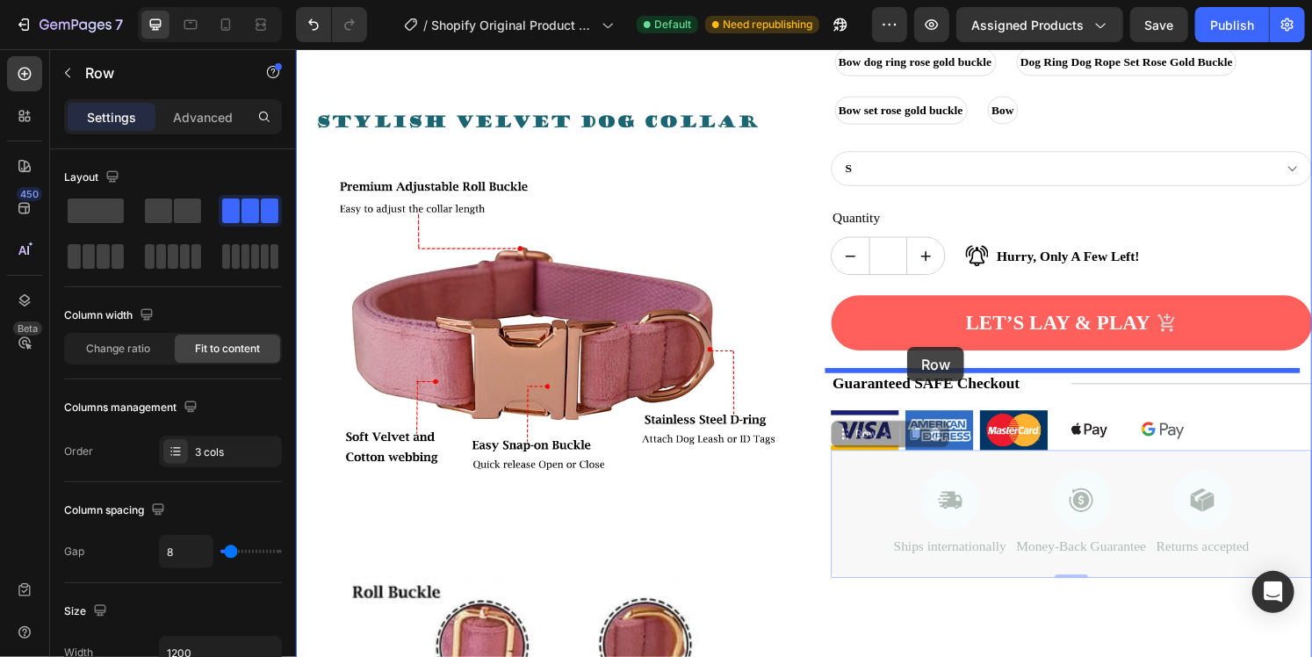
drag, startPoint x: 885, startPoint y: 486, endPoint x: 929, endPoint y: 358, distance: 134.7
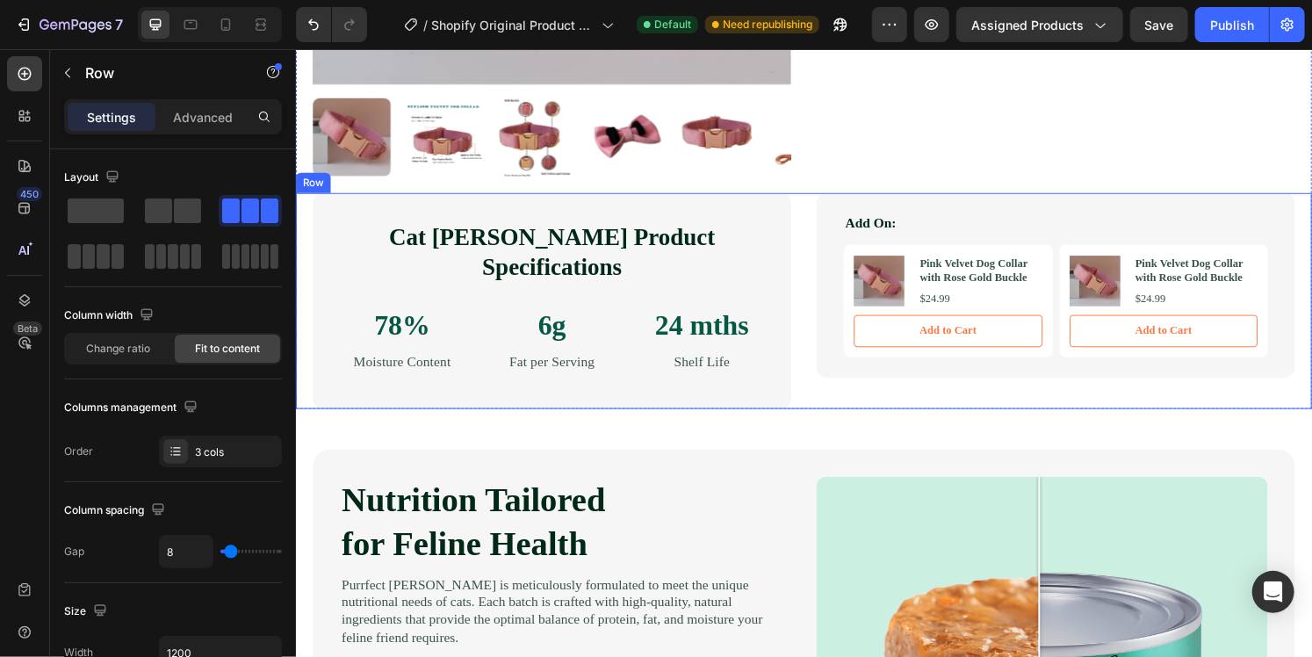
scroll to position [450, 0]
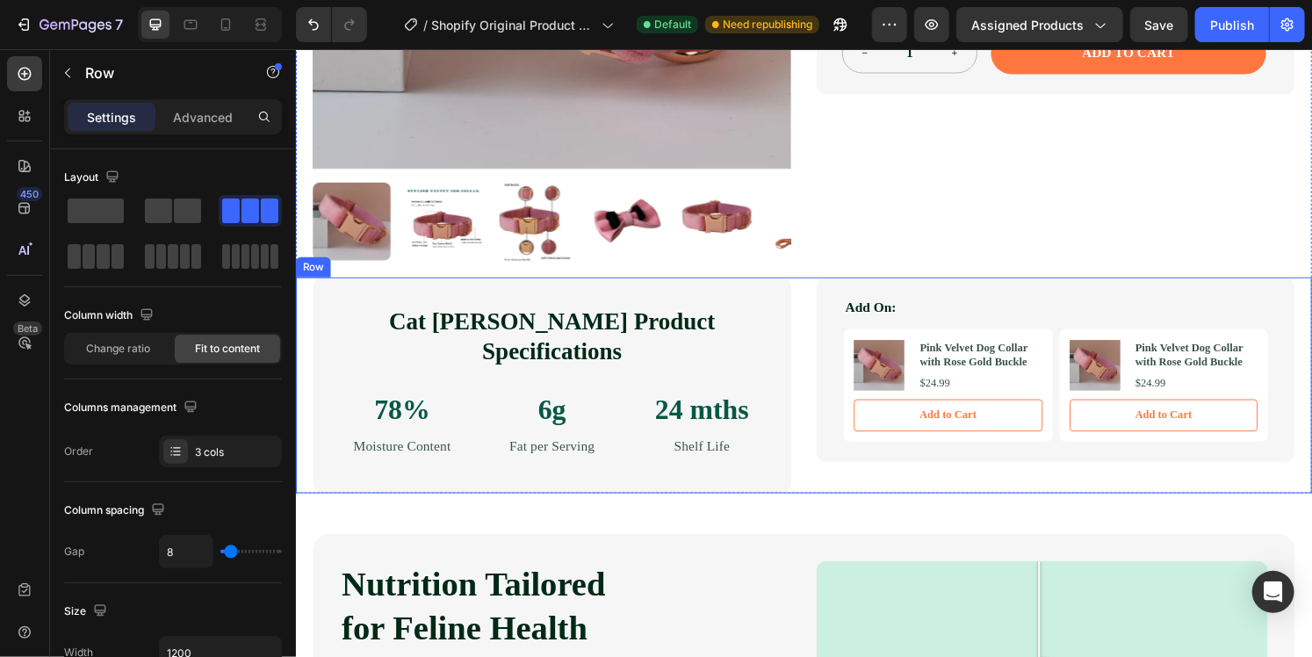
click at [810, 338] on div "Cat [PERSON_NAME] Product Specifications Heading 78% Text Block Moisture Conten…" at bounding box center [822, 398] width 1054 height 224
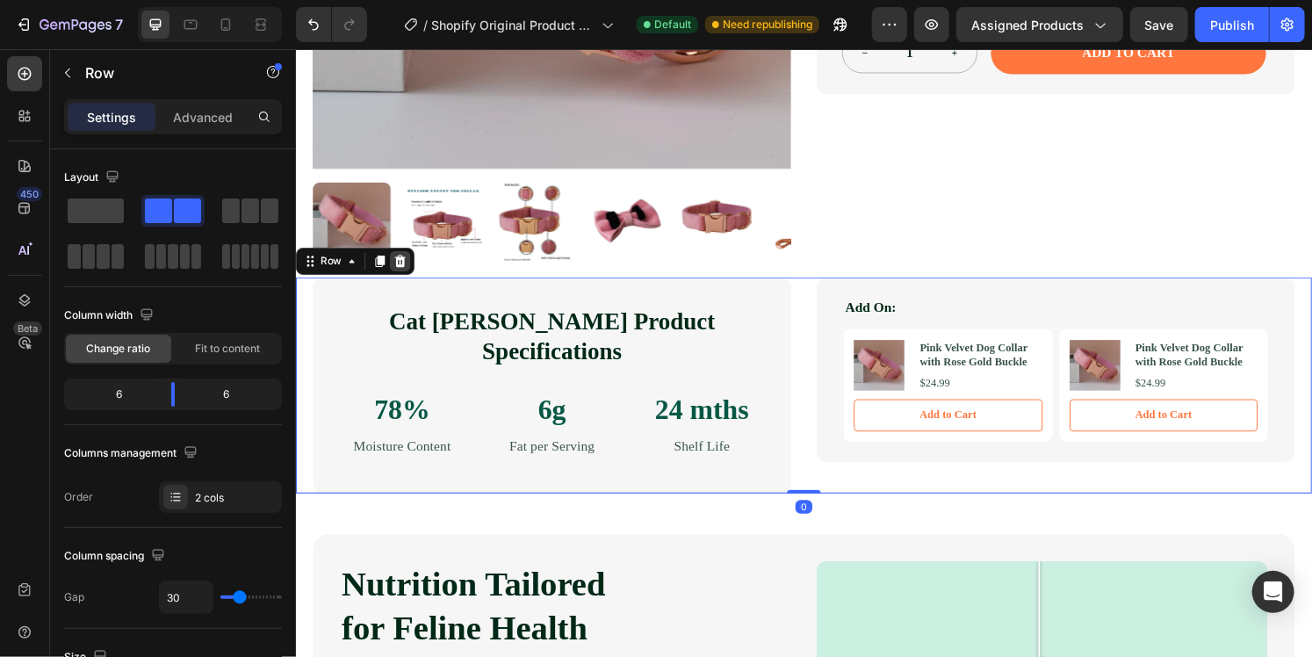
click at [406, 264] on icon at bounding box center [403, 270] width 11 height 12
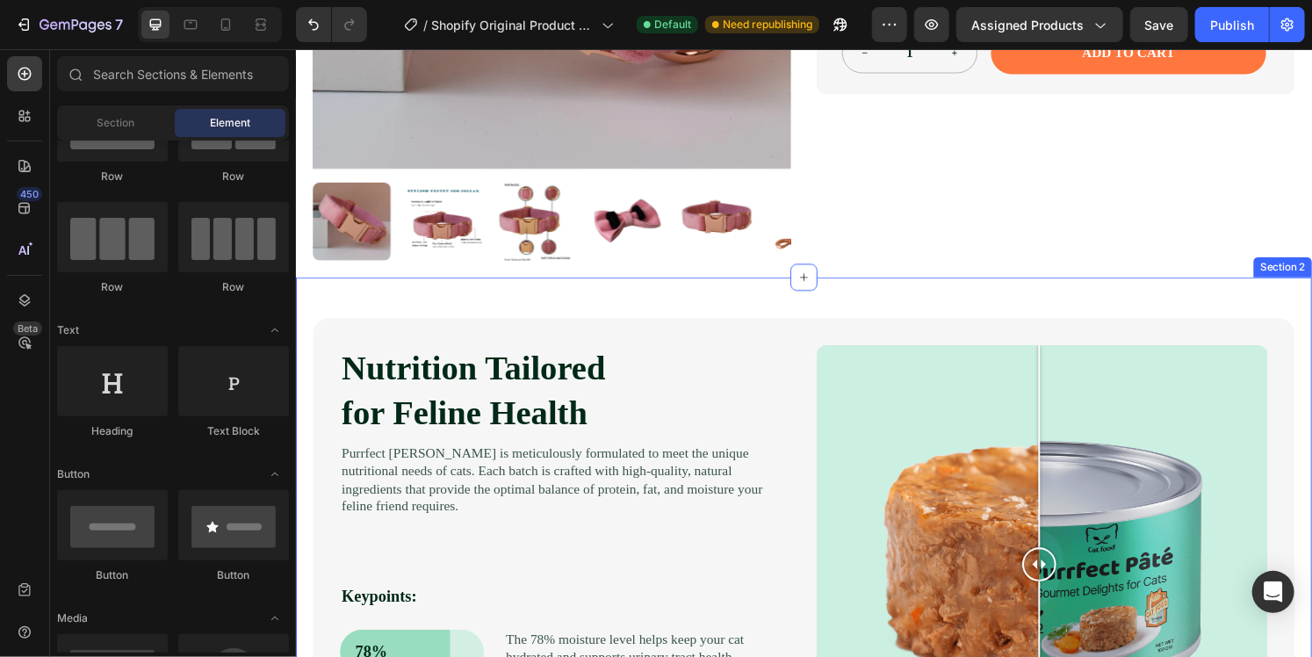
scroll to position [274, 0]
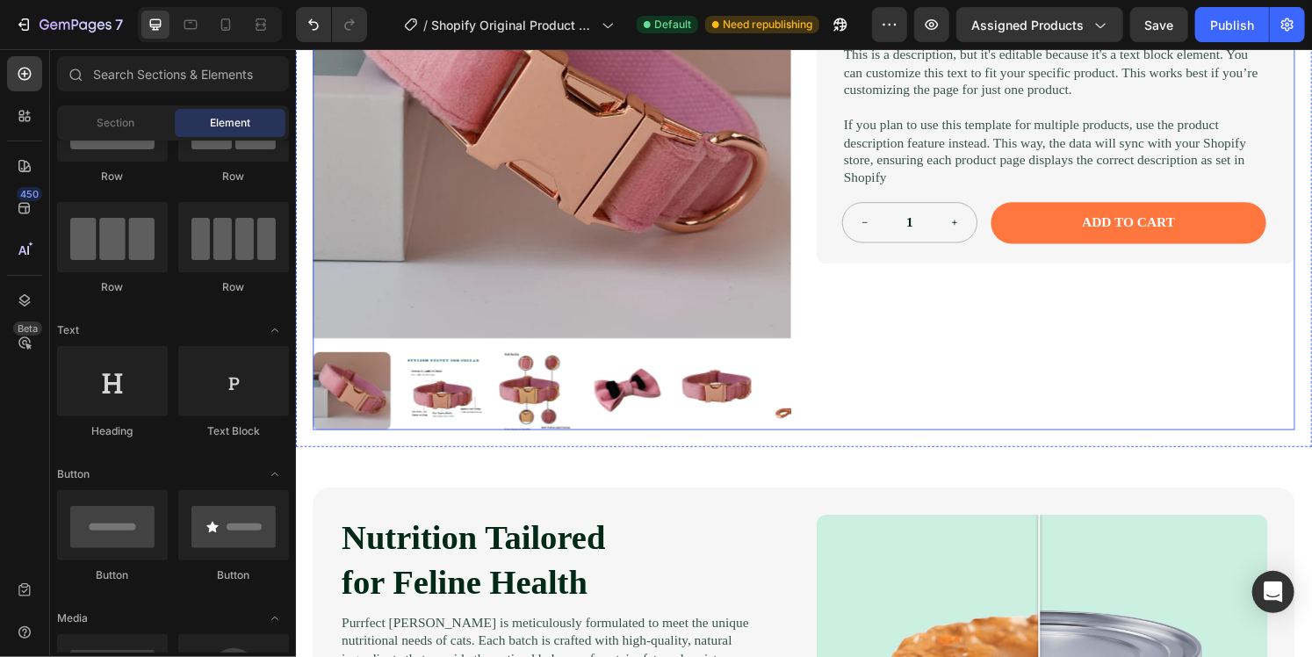
click at [814, 225] on div "Product Images Pink Velvet Dog Collar with Rose Gold Buckle Product Title Icon …" at bounding box center [822, 148] width 1019 height 591
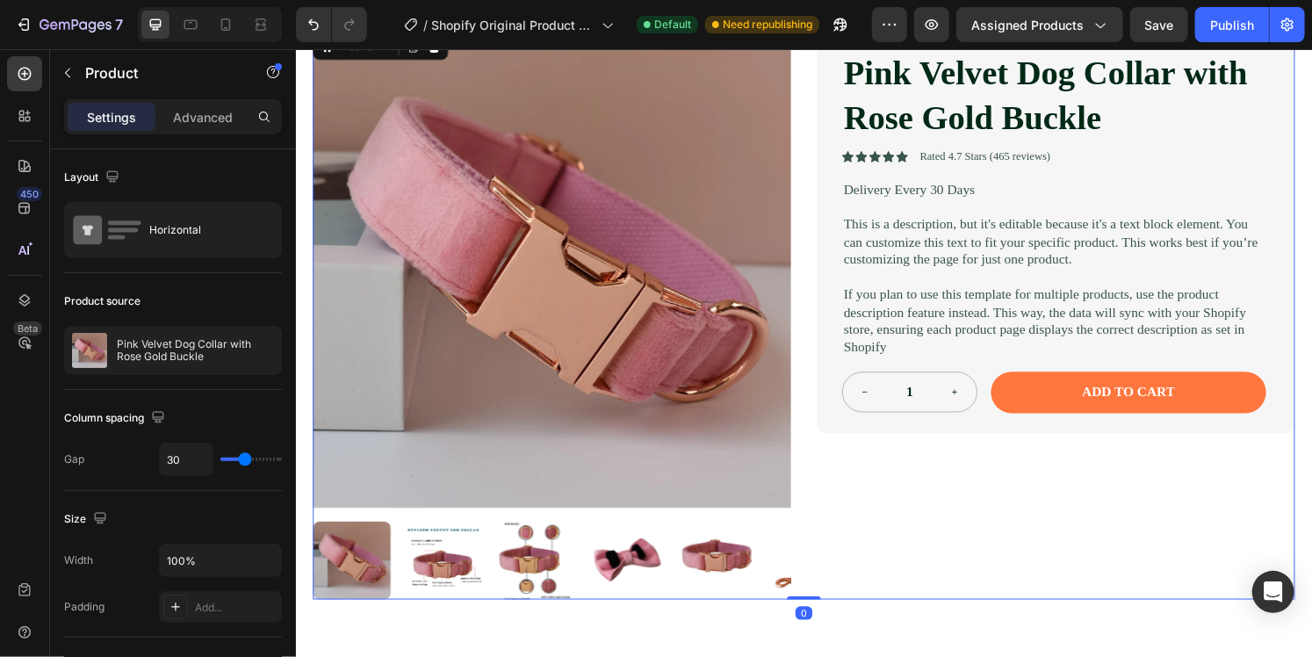
scroll to position [0, 0]
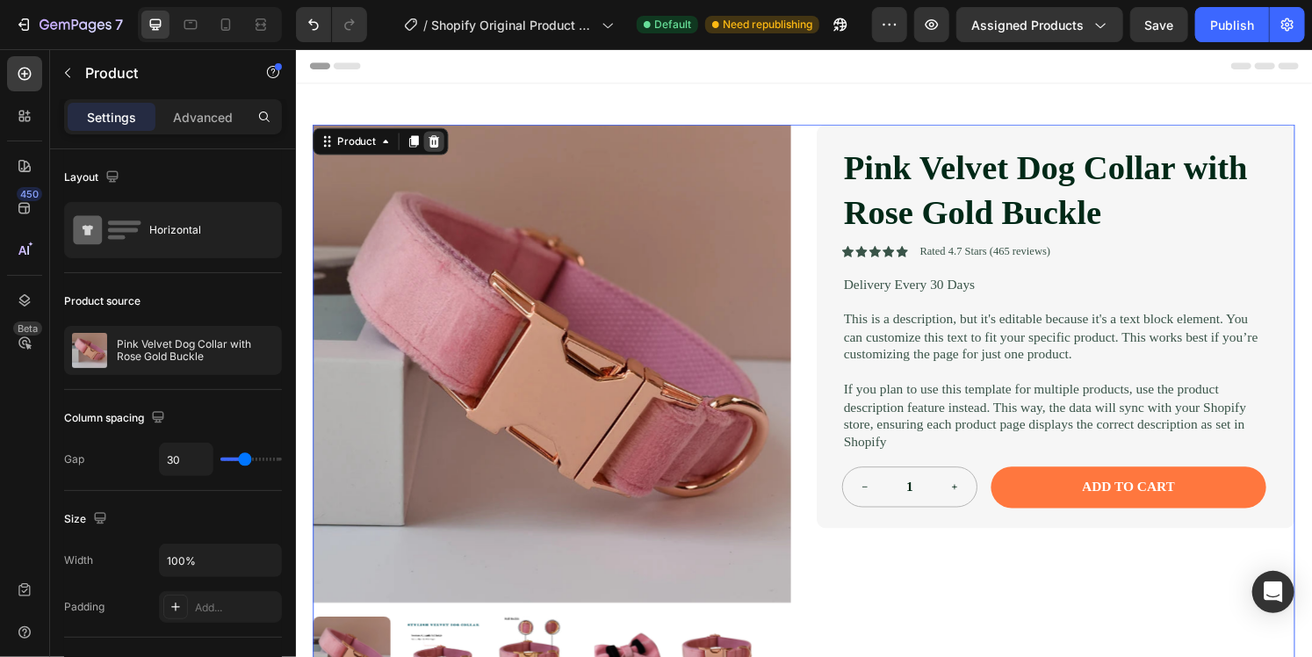
click at [436, 139] on icon at bounding box center [438, 145] width 14 height 14
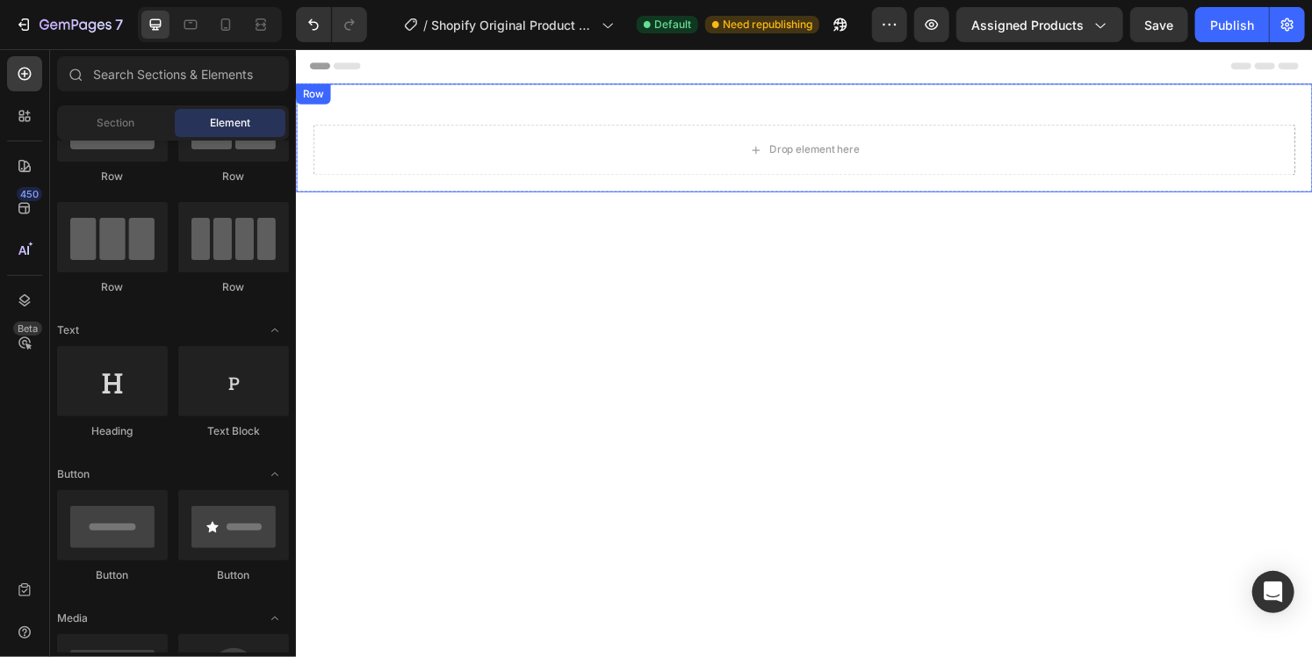
click at [581, 119] on div "Drop element here Row" at bounding box center [822, 141] width 1054 height 112
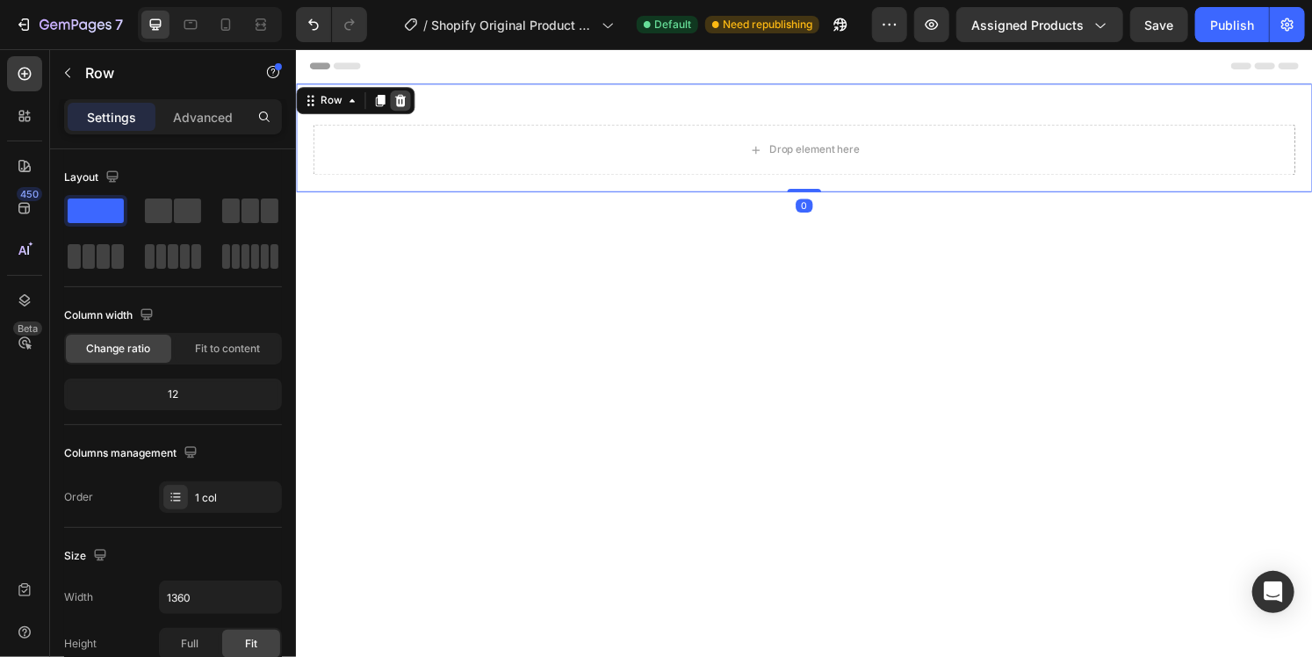
click at [403, 100] on icon at bounding box center [403, 103] width 11 height 12
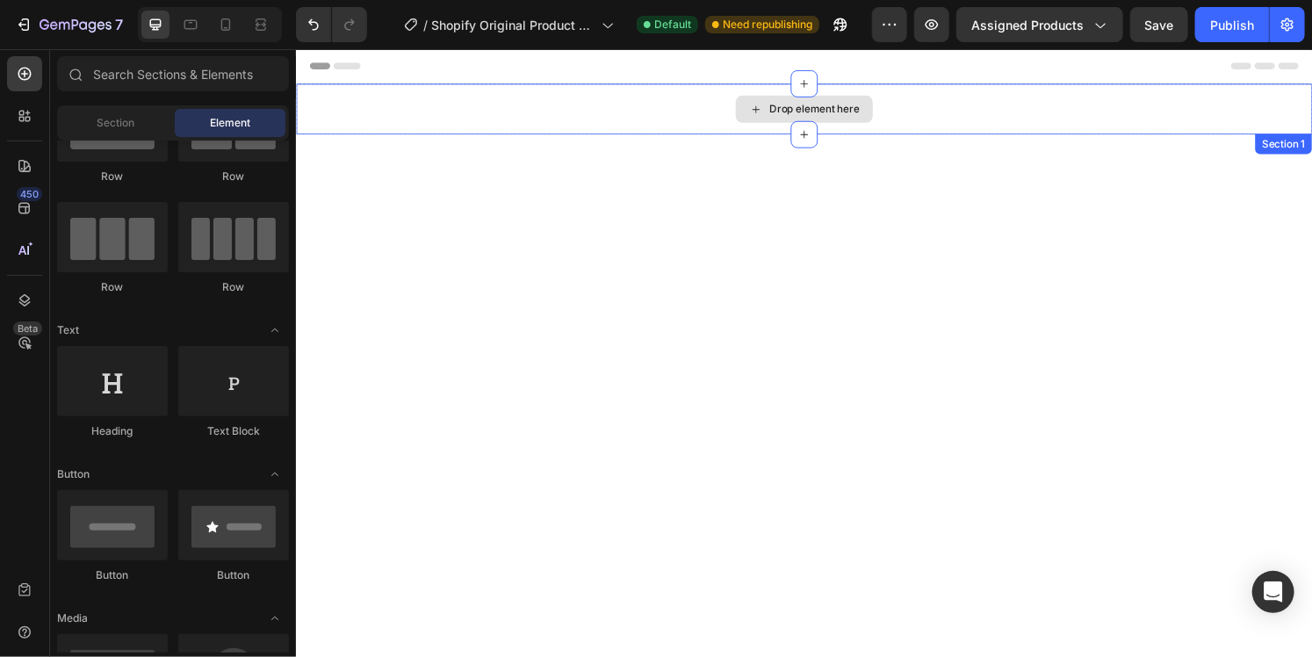
click at [596, 117] on div "Drop element here" at bounding box center [822, 111] width 1054 height 53
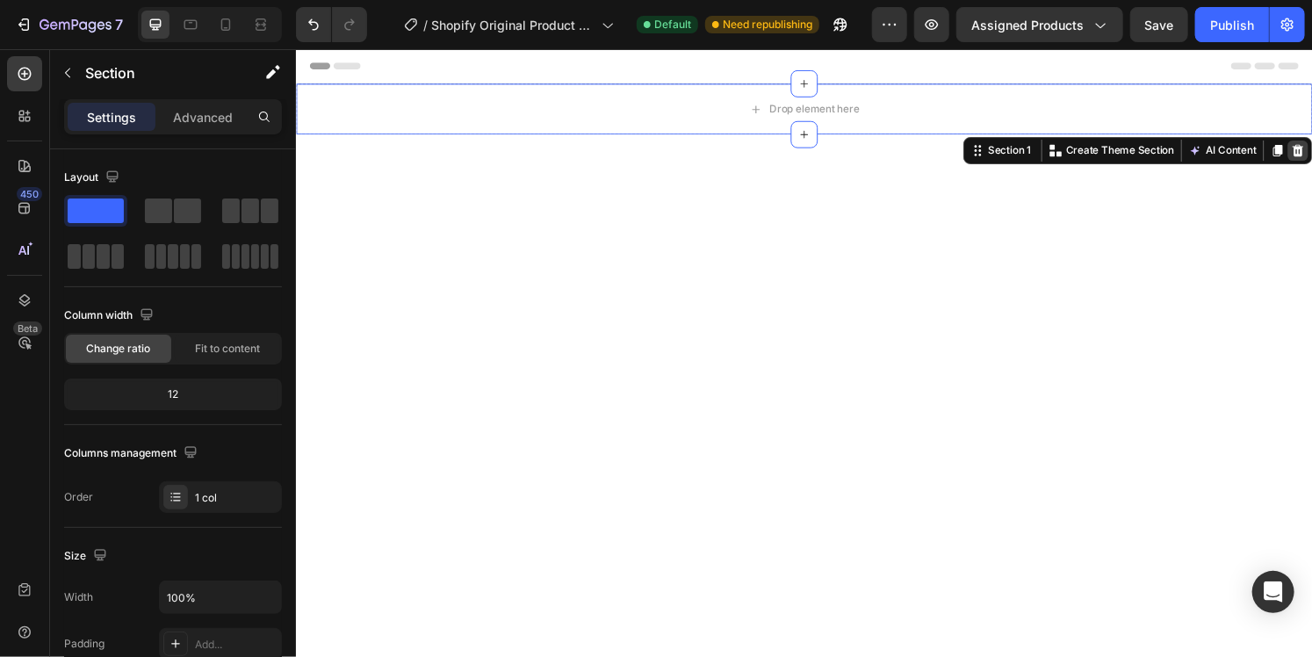
click at [1311, 160] on icon at bounding box center [1334, 155] width 14 height 14
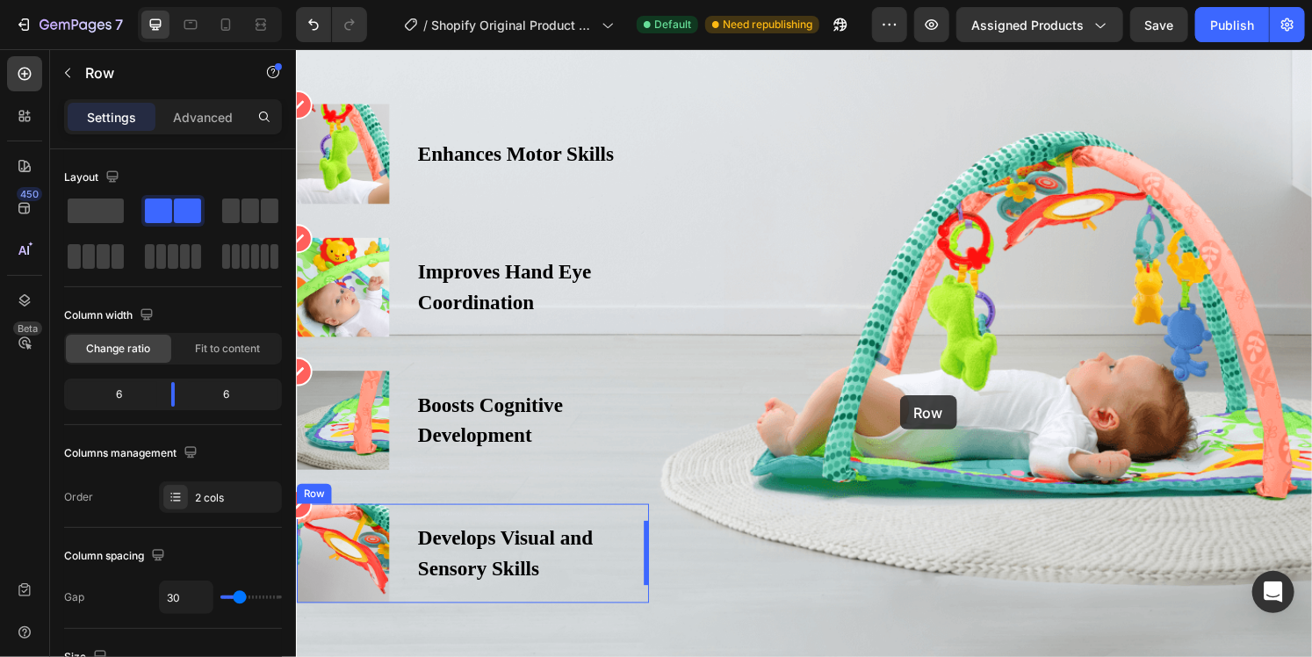
scroll to position [6697, 0]
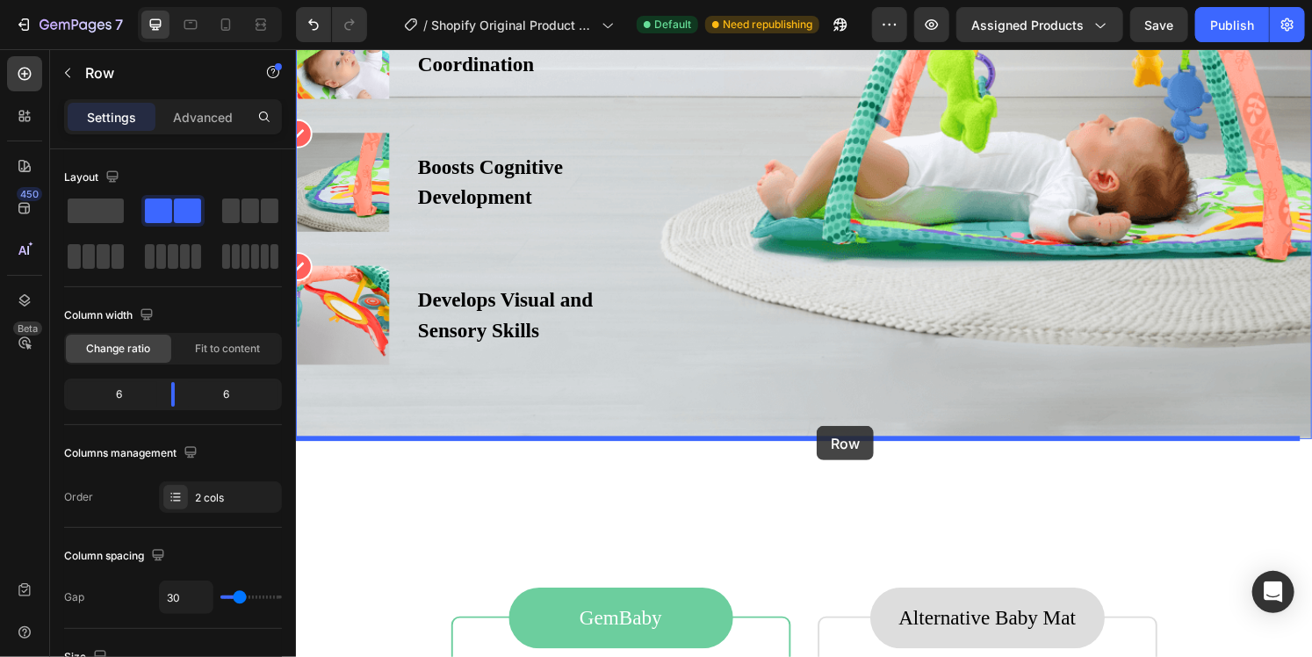
drag, startPoint x: 815, startPoint y: 159, endPoint x: 834, endPoint y: 441, distance: 282.6
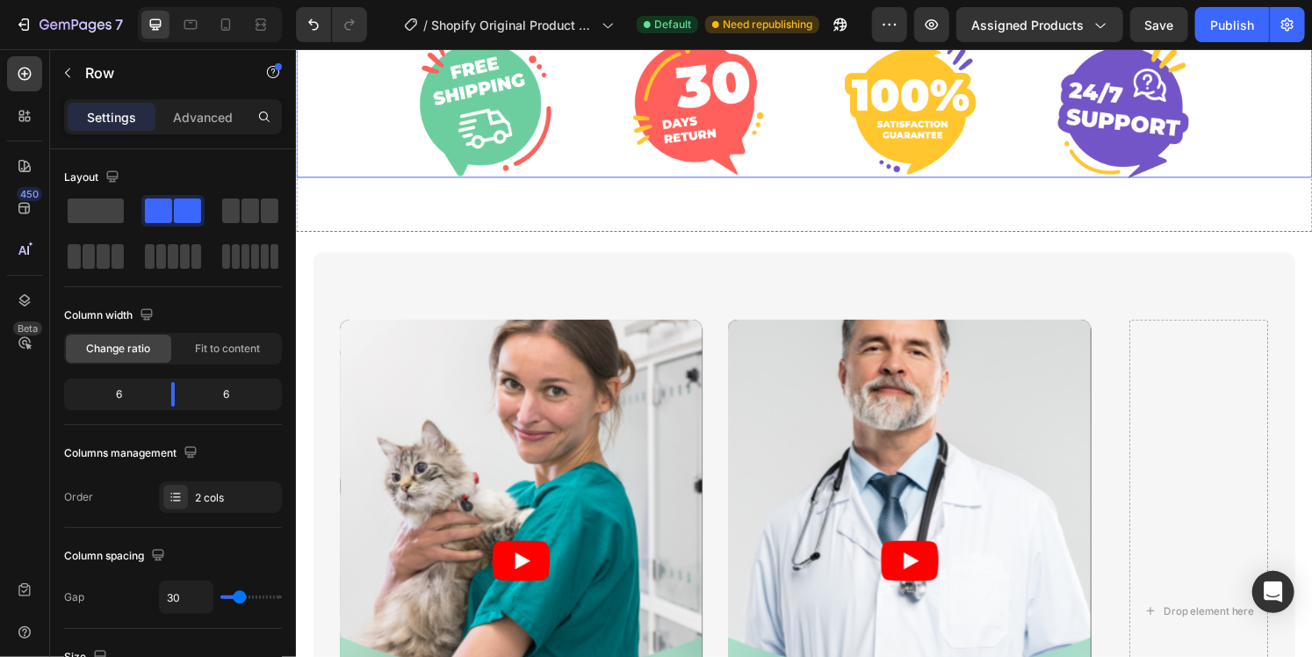
scroll to position [5028, 0]
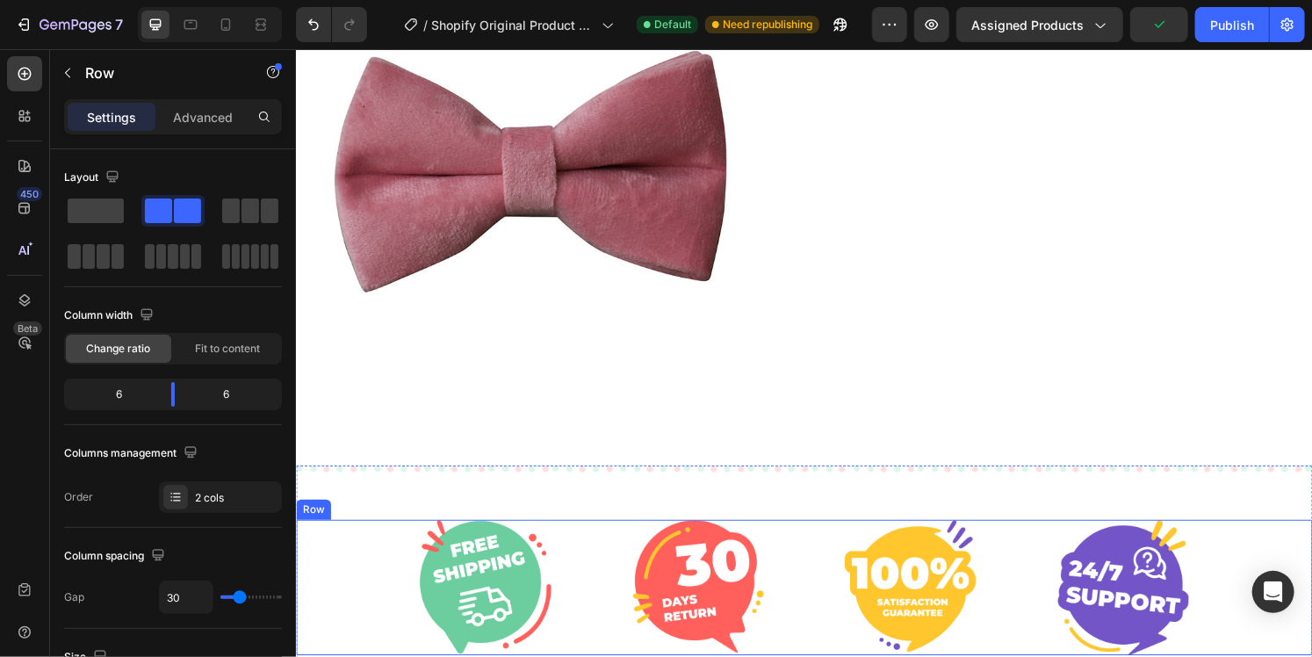
click at [786, 538] on div "Image Image Image Image Row" at bounding box center [822, 608] width 1054 height 141
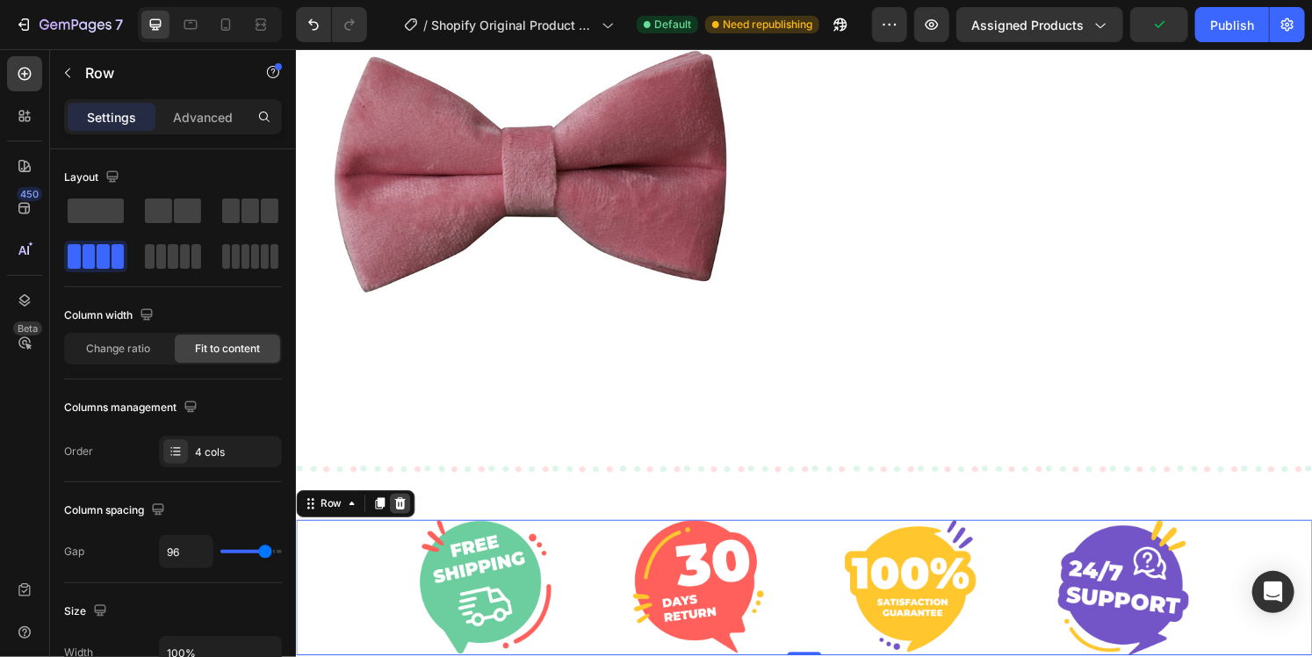
click at [401, 515] on icon at bounding box center [403, 521] width 11 height 12
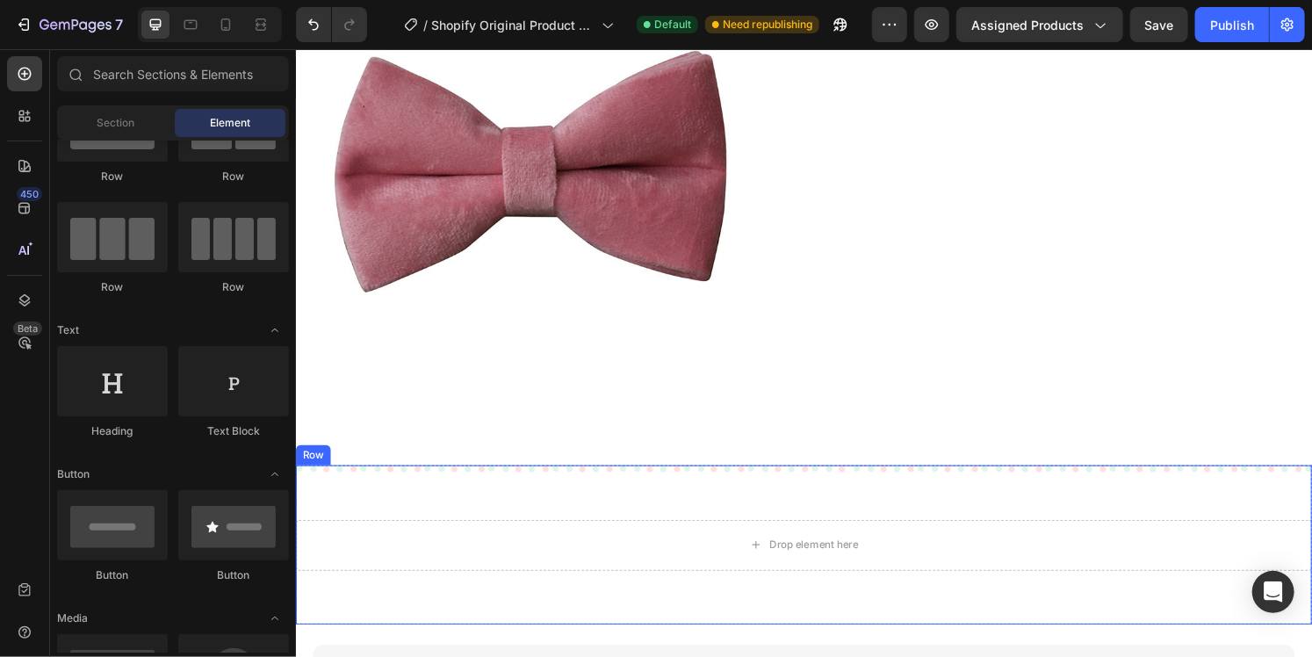
click at [553, 481] on div "Drop element here Row" at bounding box center [822, 563] width 1054 height 165
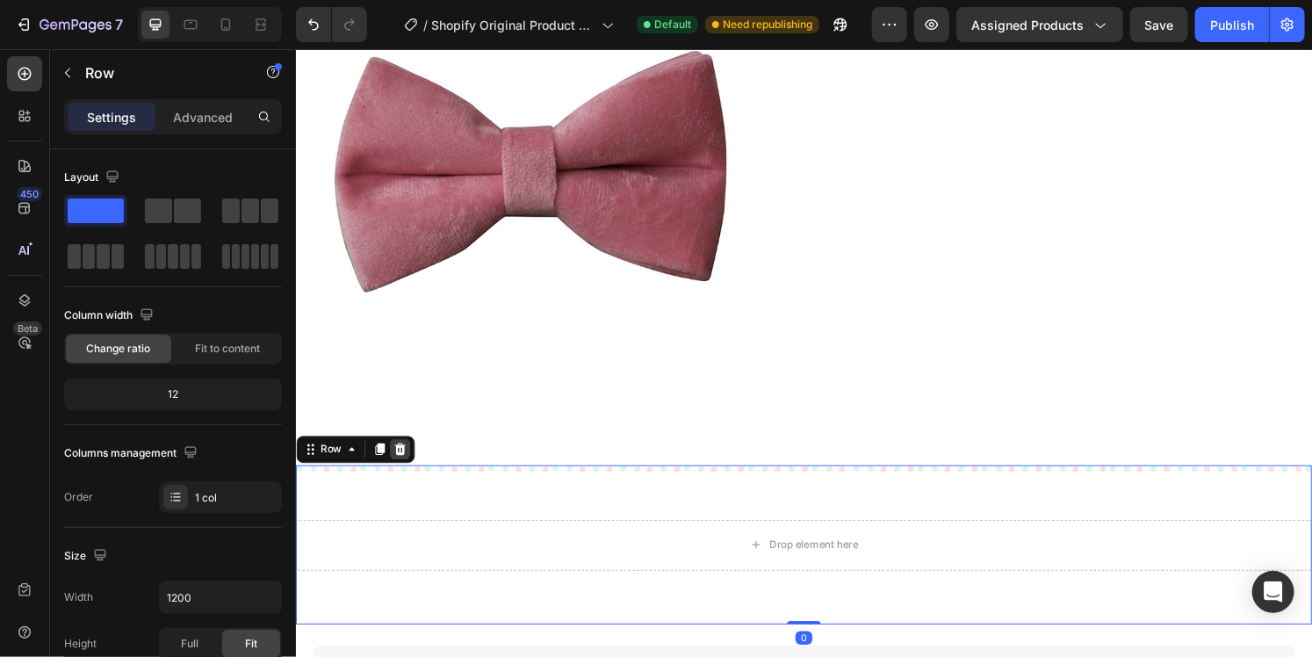
click at [408, 458] on icon at bounding box center [403, 465] width 14 height 14
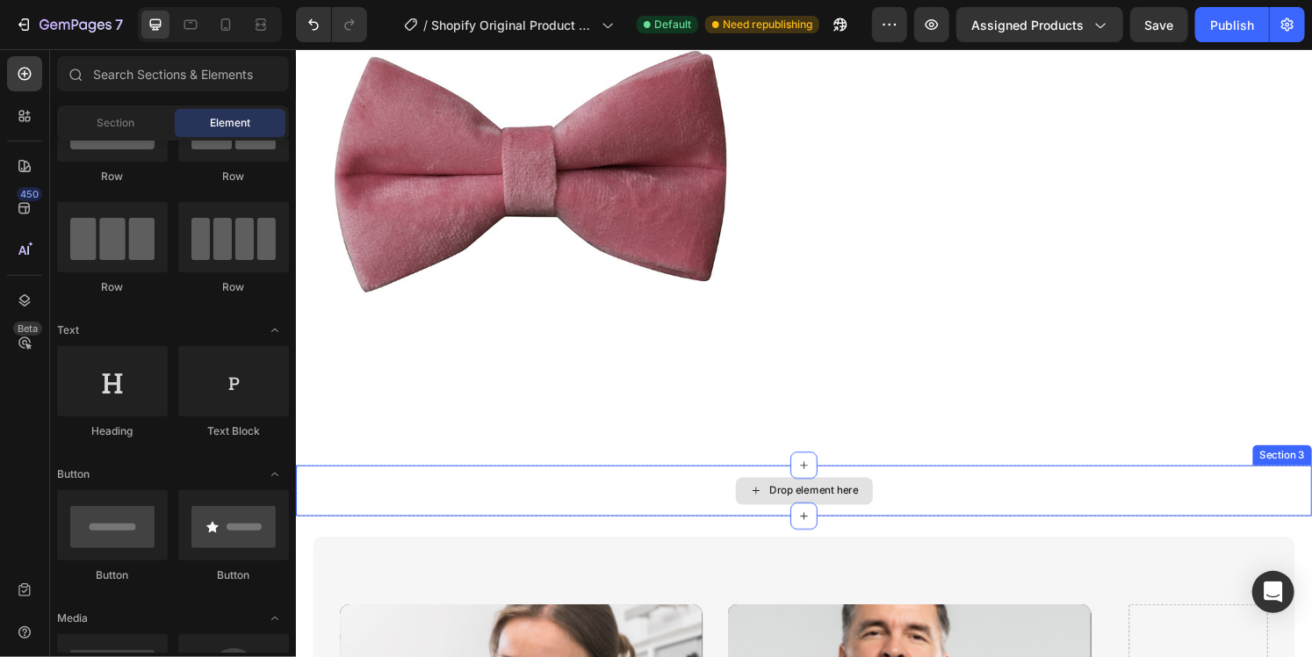
click at [669, 481] on div "Drop element here" at bounding box center [822, 507] width 1054 height 53
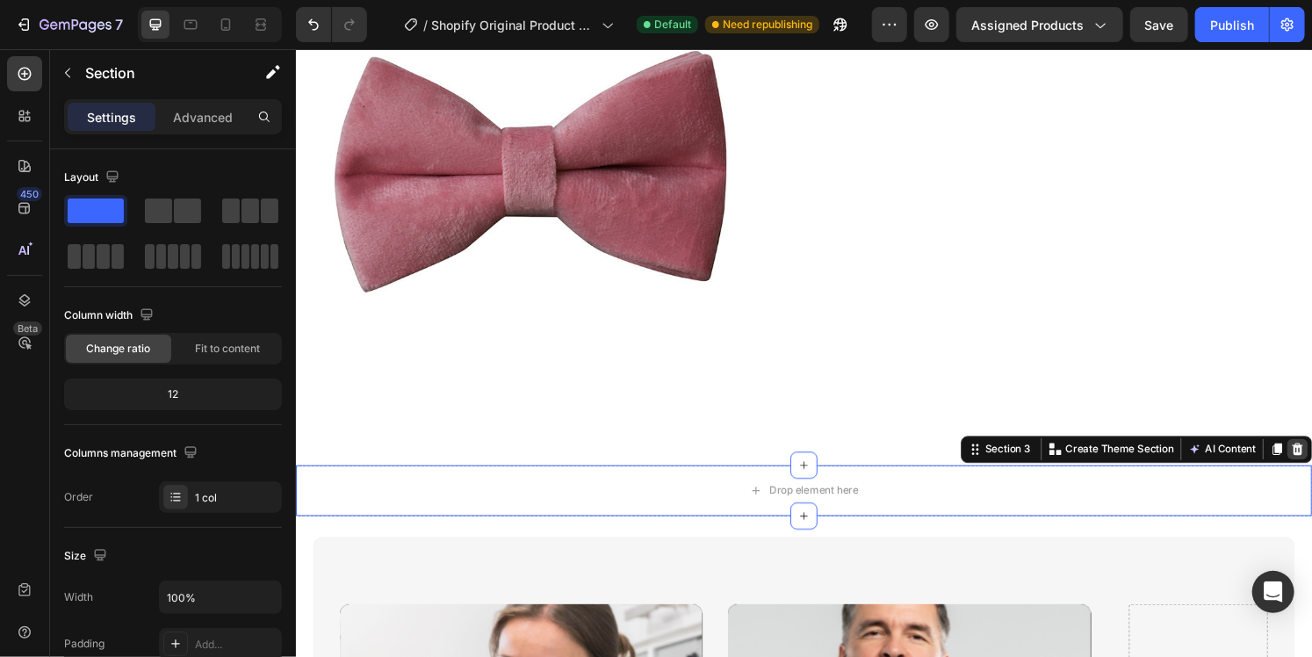
click at [1311, 458] on icon at bounding box center [1334, 465] width 14 height 14
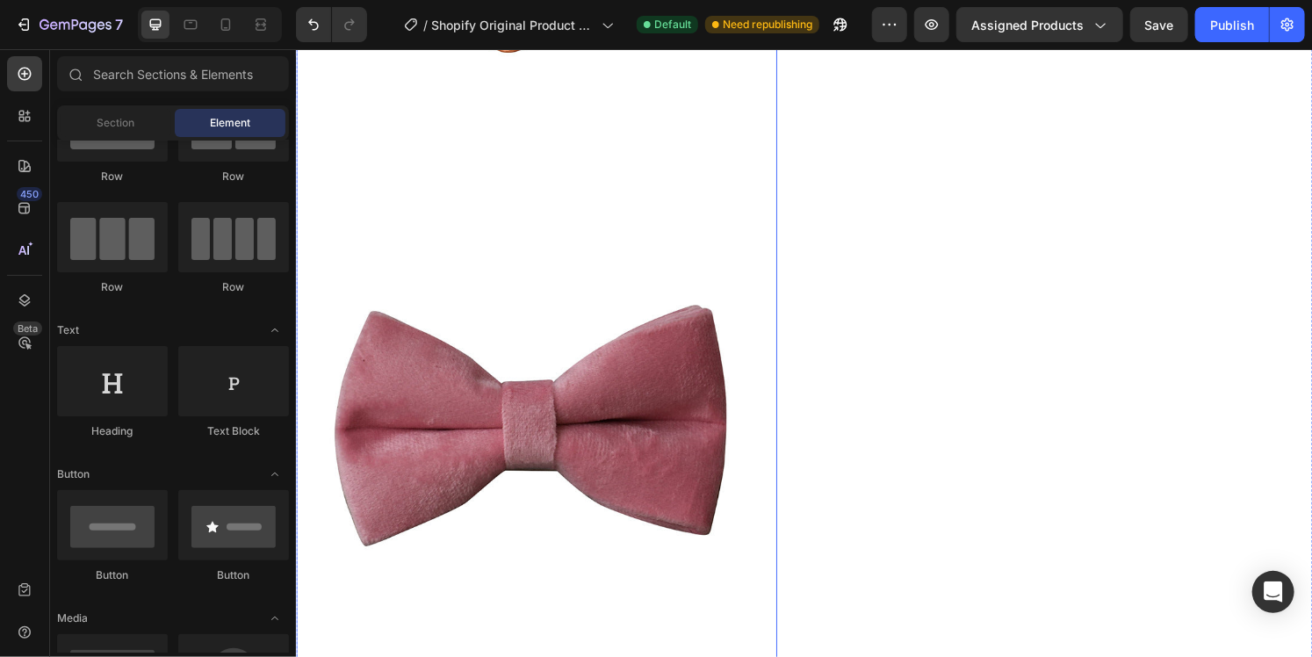
scroll to position [4413, 0]
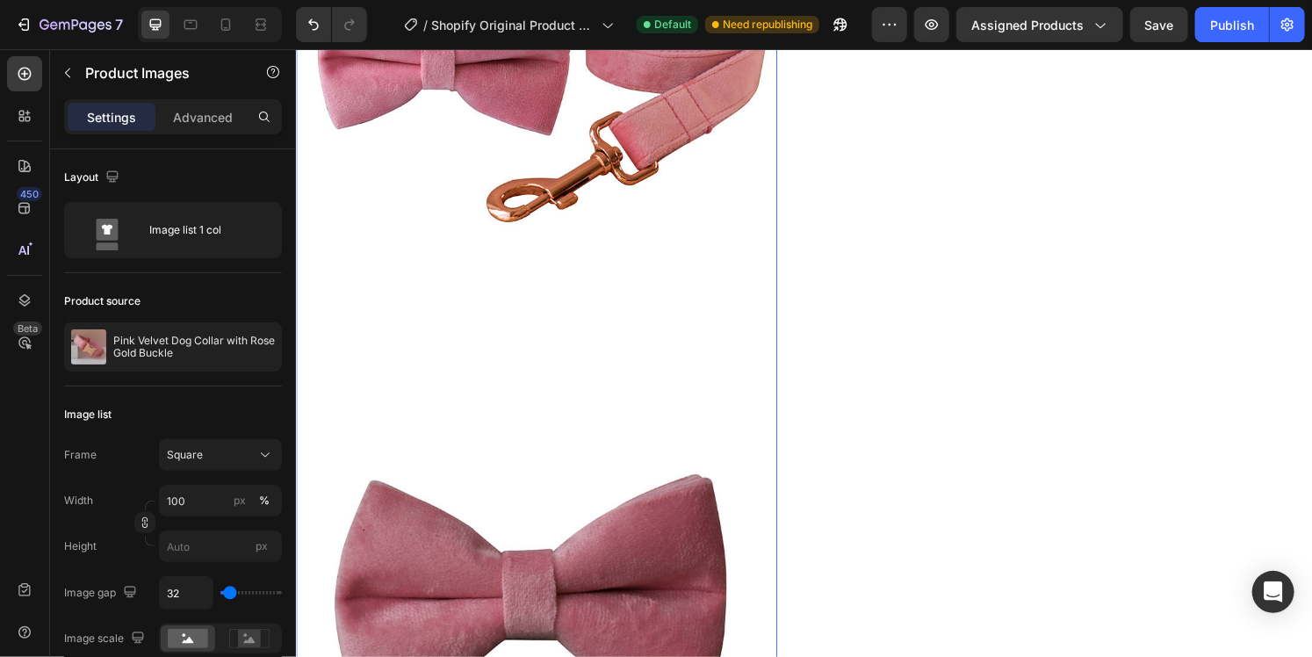
scroll to position [4677, 0]
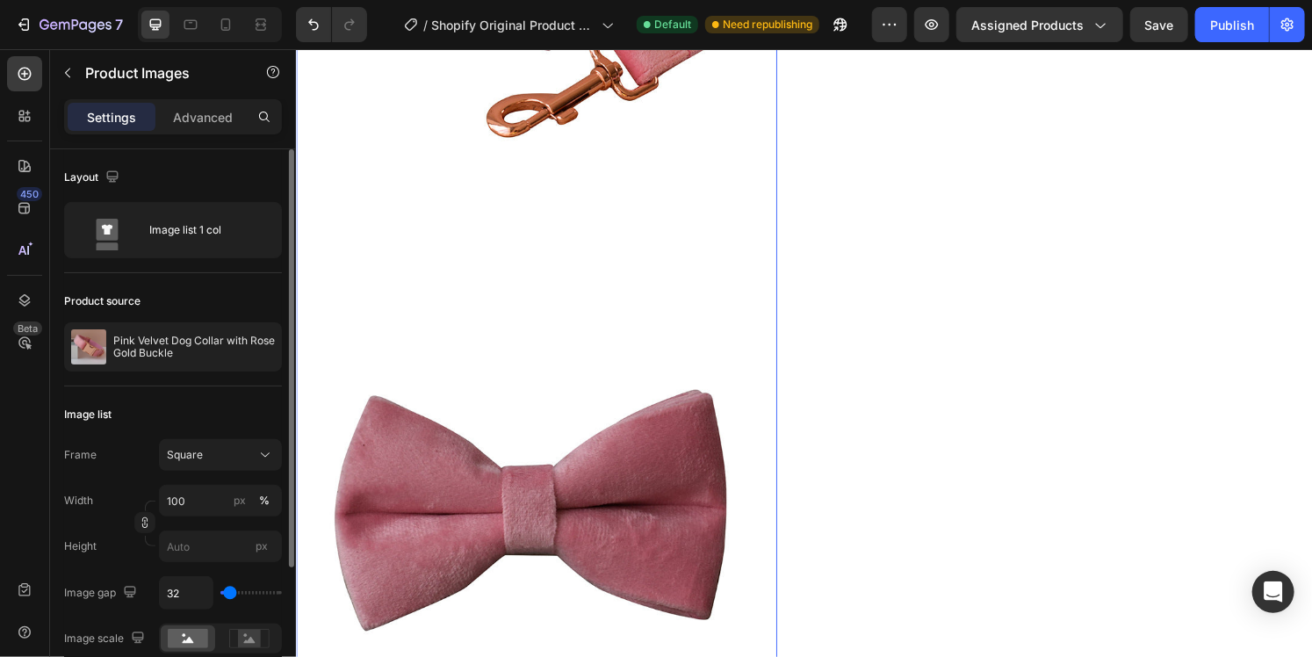
click at [232, 596] on div "32" at bounding box center [220, 592] width 123 height 33
click at [232, 591] on input "range" at bounding box center [250, 593] width 61 height 4
type input "128"
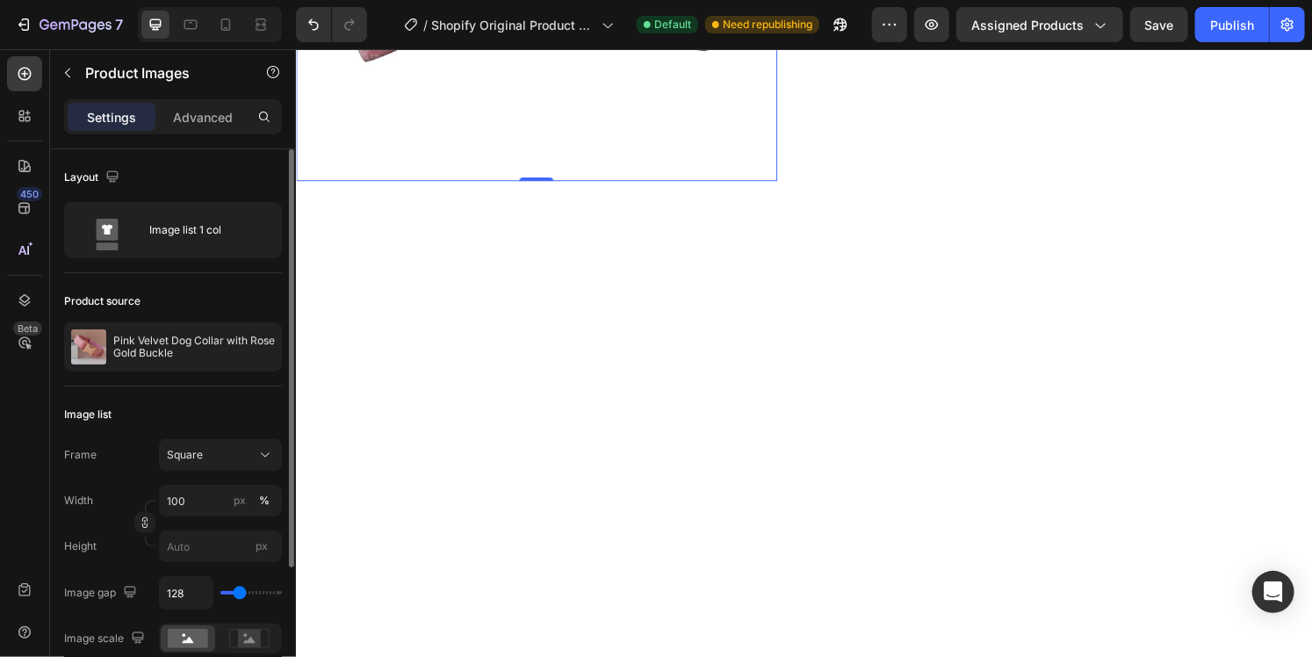
type input "135"
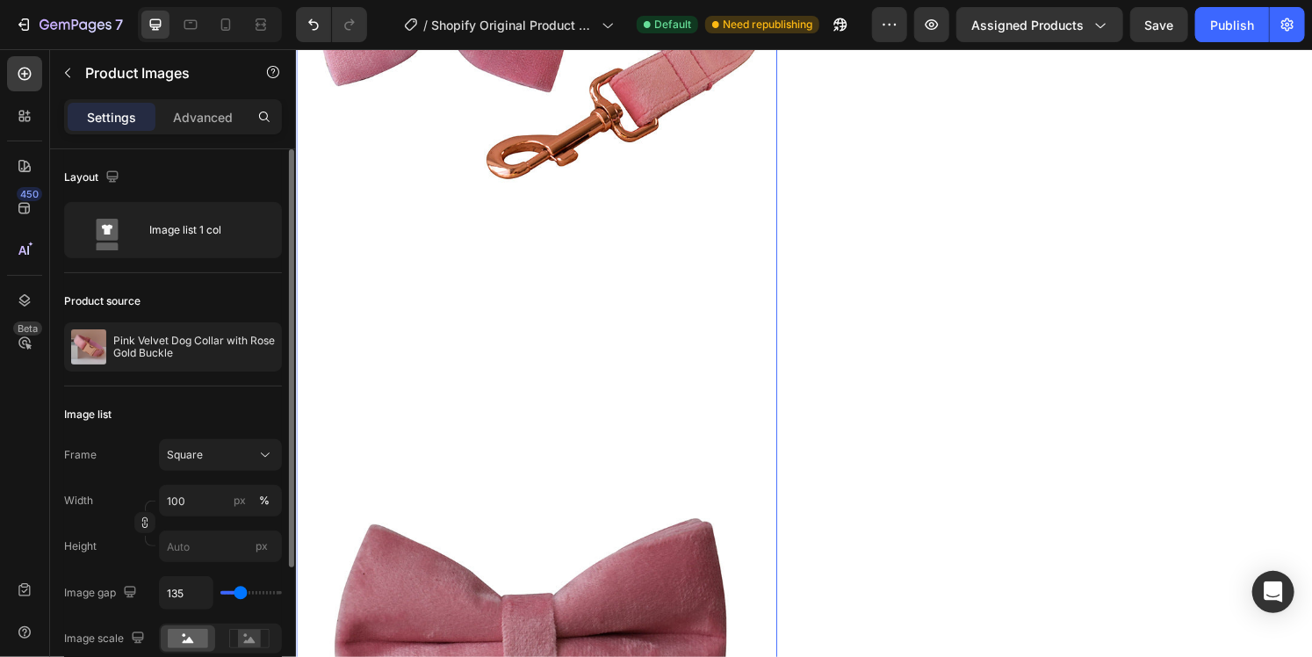
type input "142"
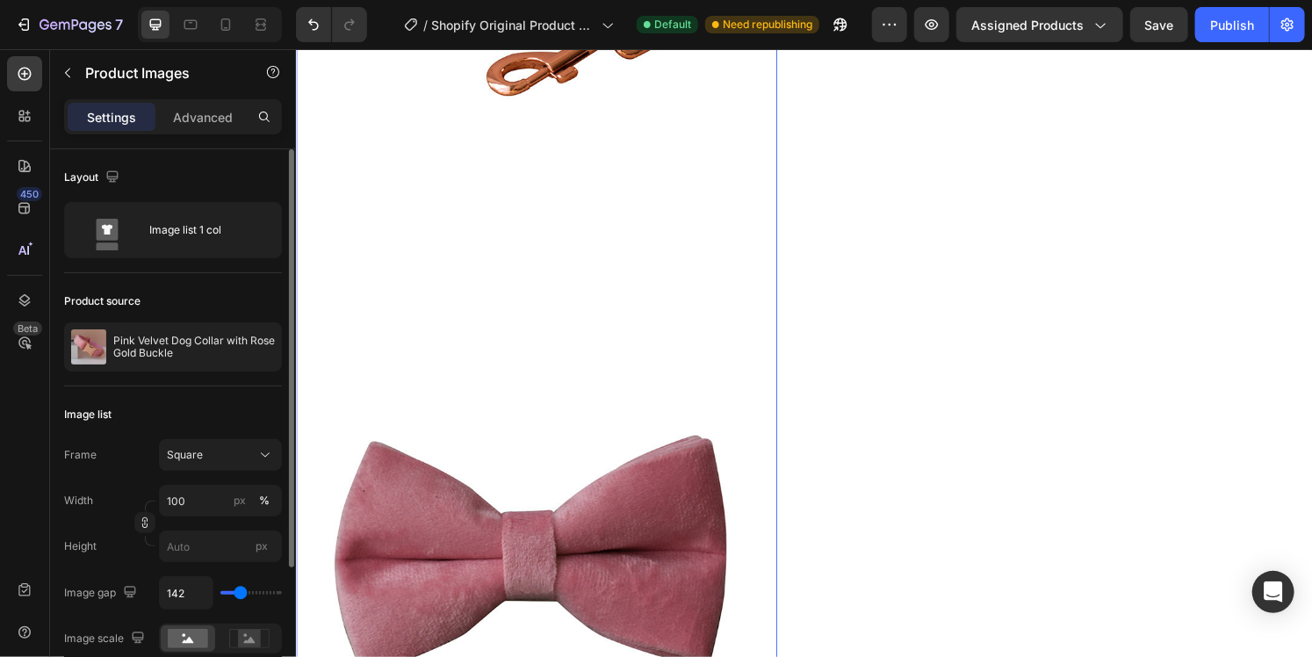
type input "148"
type input "162"
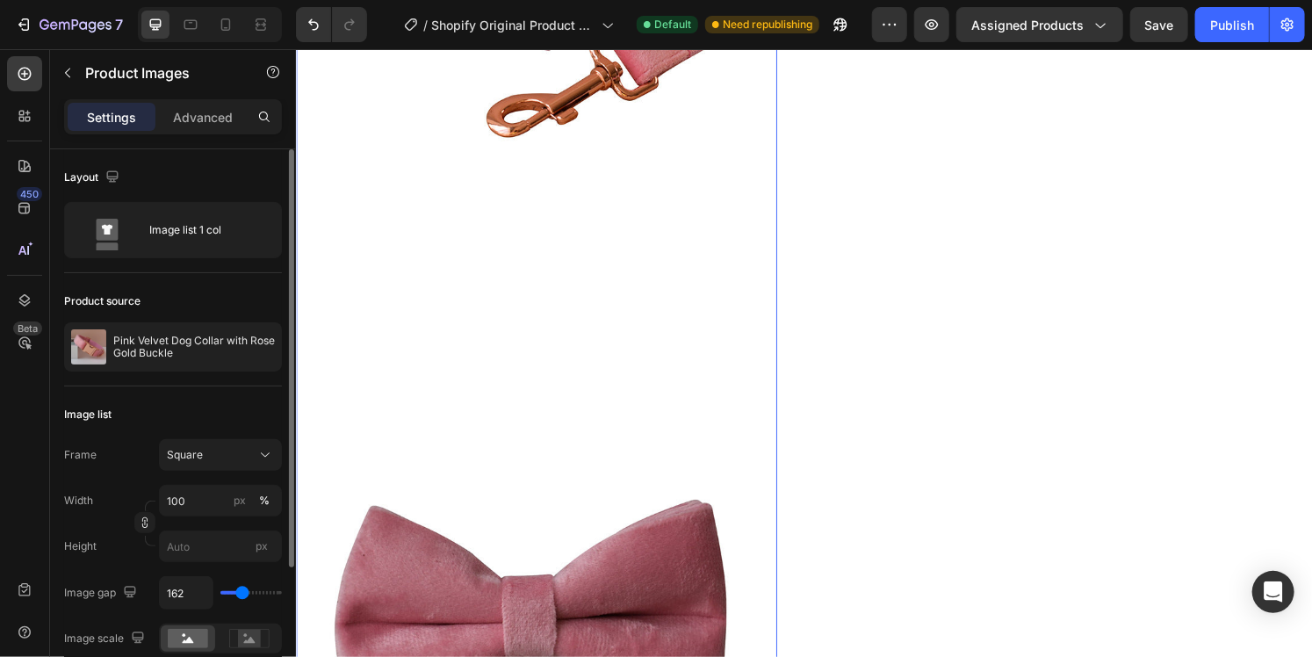
type input "155"
type input "74"
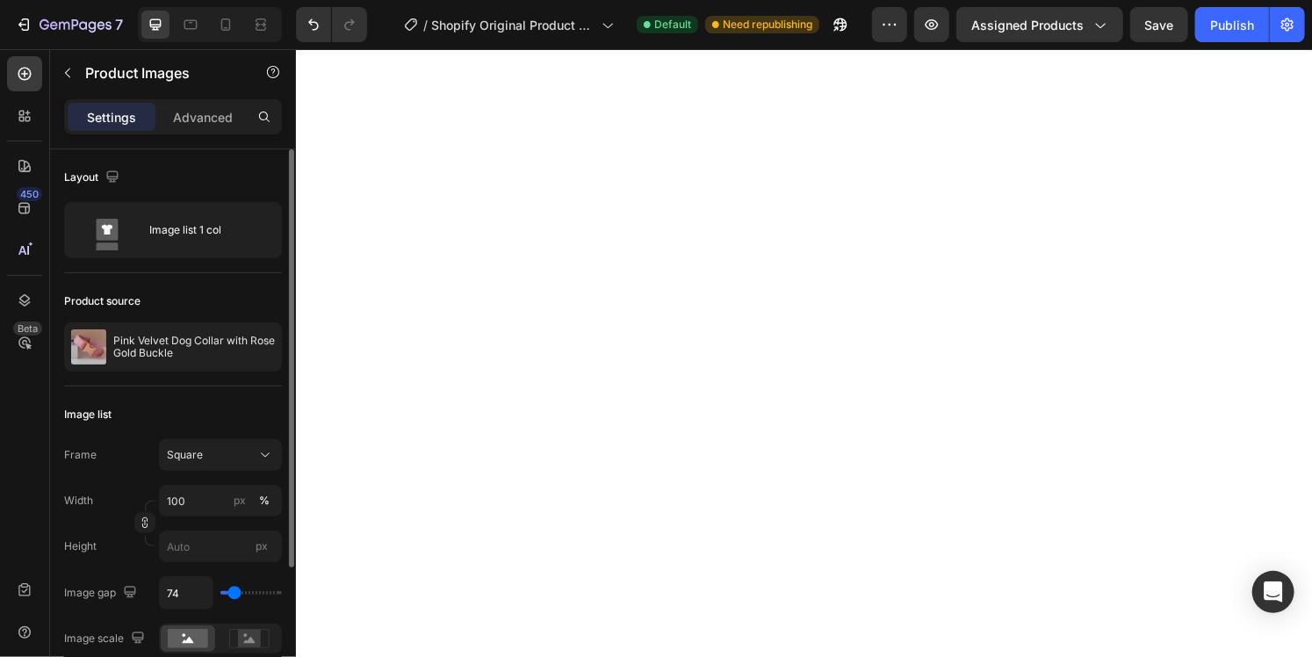
type input "19"
type input "0"
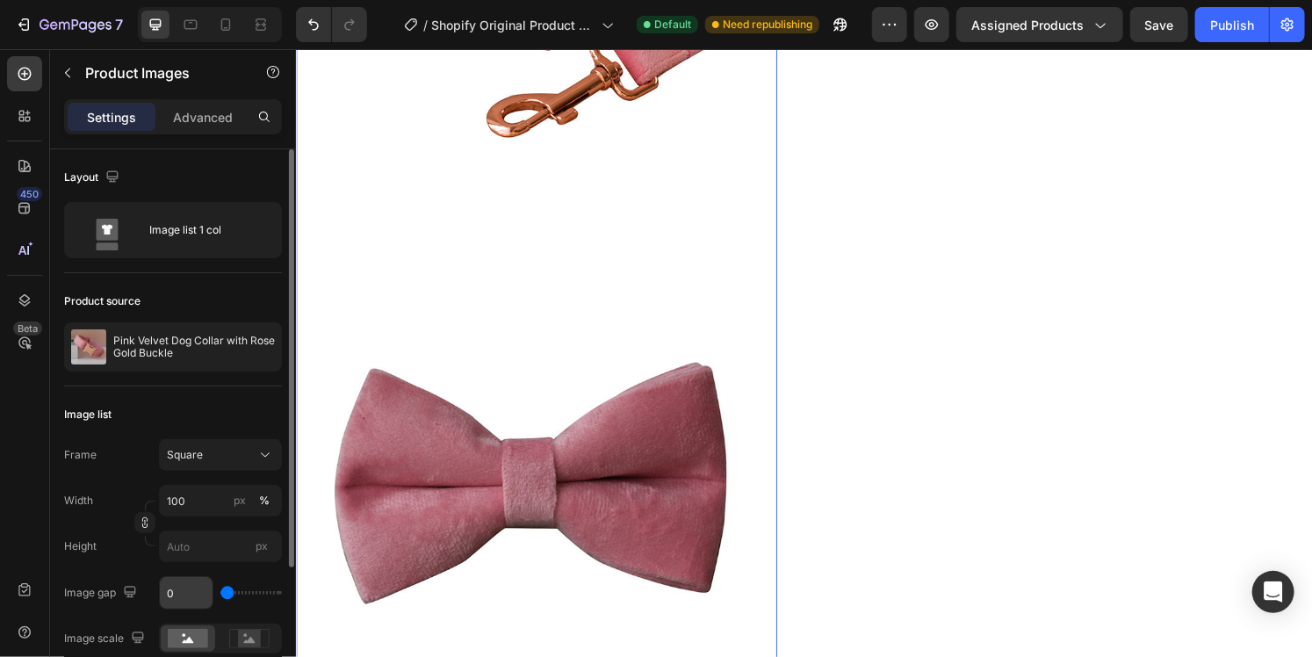
drag, startPoint x: 237, startPoint y: 590, endPoint x: 208, endPoint y: 591, distance: 29.0
type input "0"
click at [220, 591] on input "range" at bounding box center [250, 593] width 61 height 4
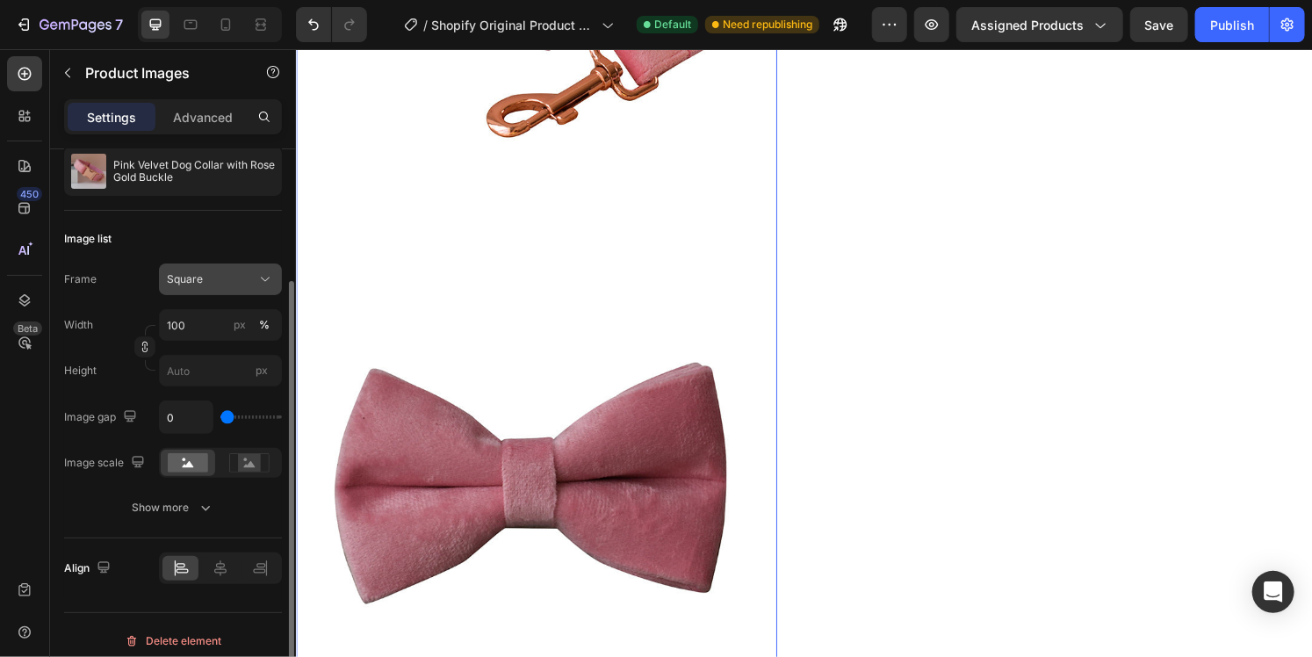
click at [201, 281] on span "Square" at bounding box center [185, 279] width 36 height 16
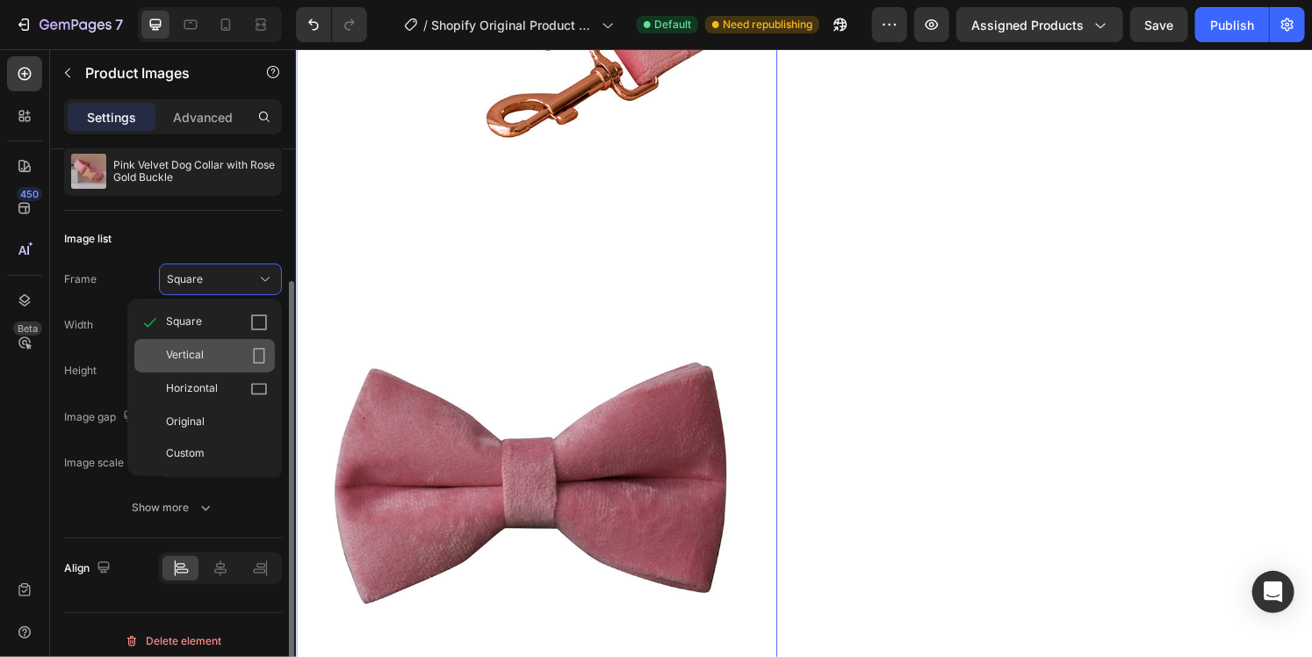
click at [214, 354] on div "Vertical" at bounding box center [217, 356] width 102 height 18
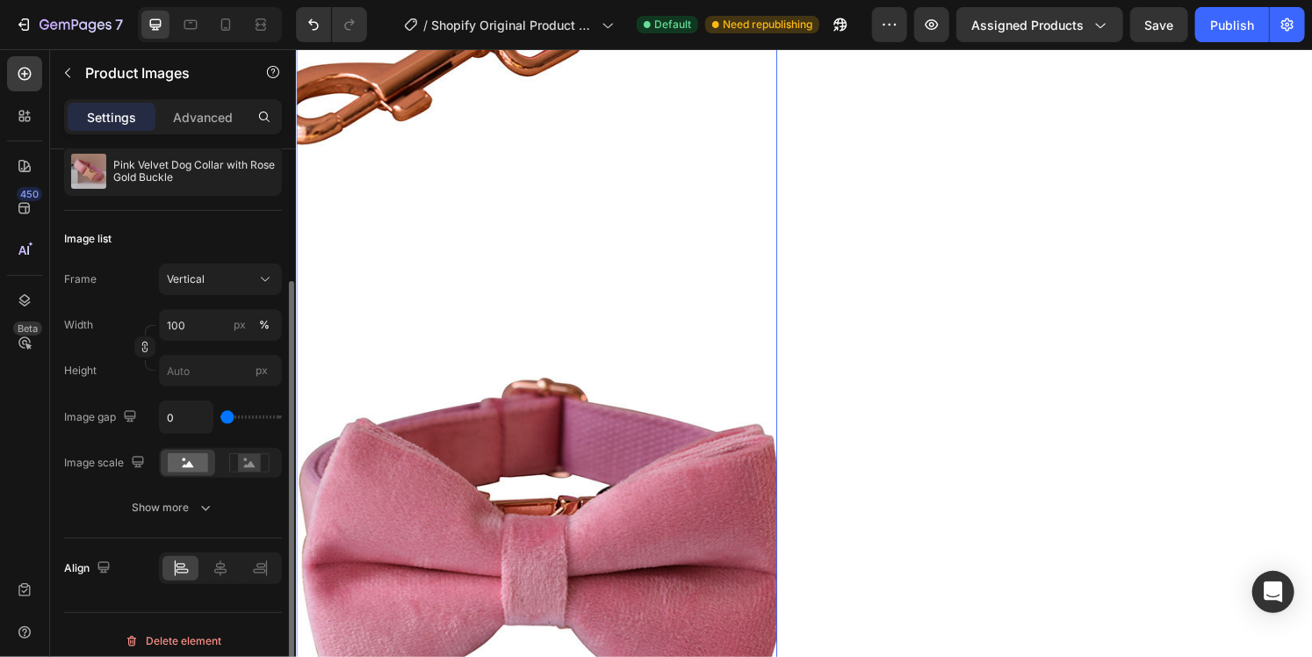
scroll to position [5629, 0]
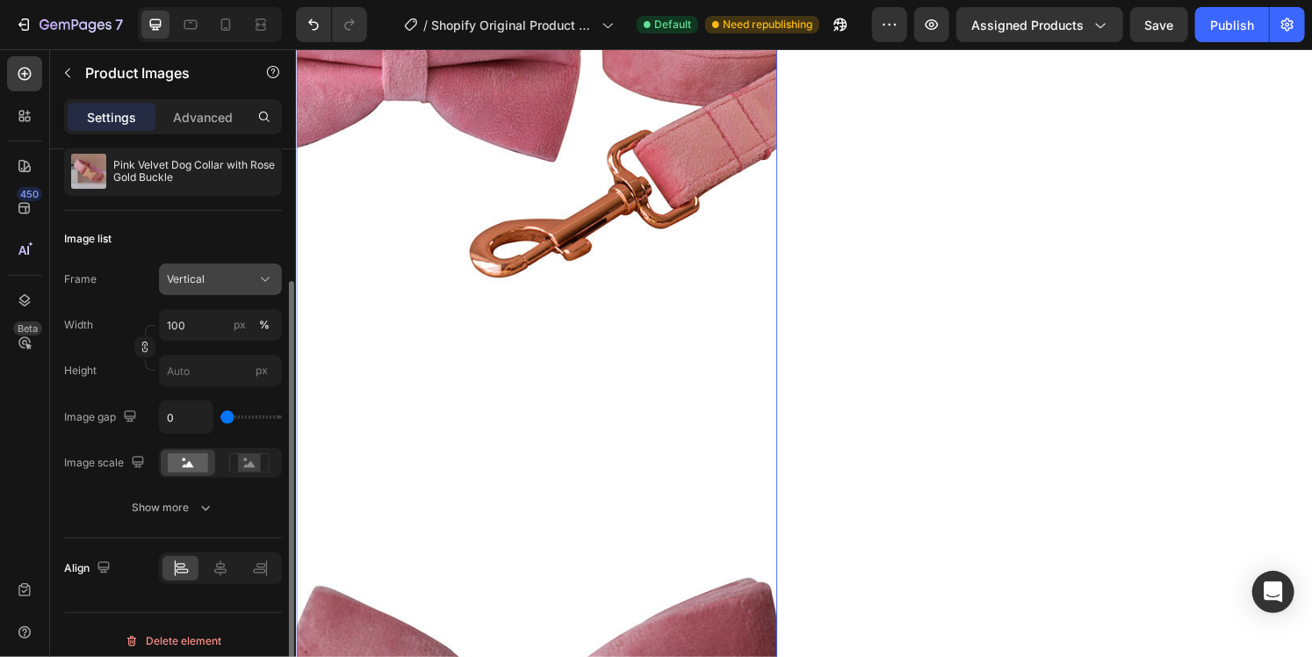
click at [226, 285] on div "Vertical" at bounding box center [210, 279] width 86 height 16
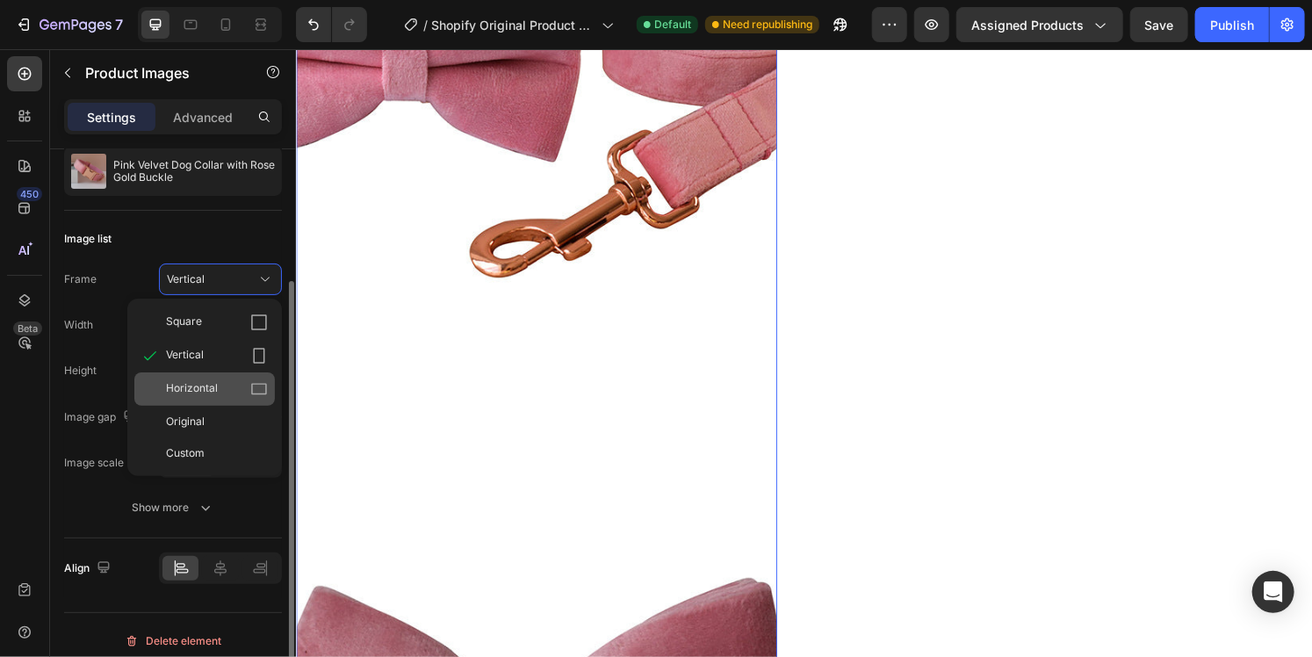
click at [201, 385] on span "Horizontal" at bounding box center [192, 389] width 52 height 18
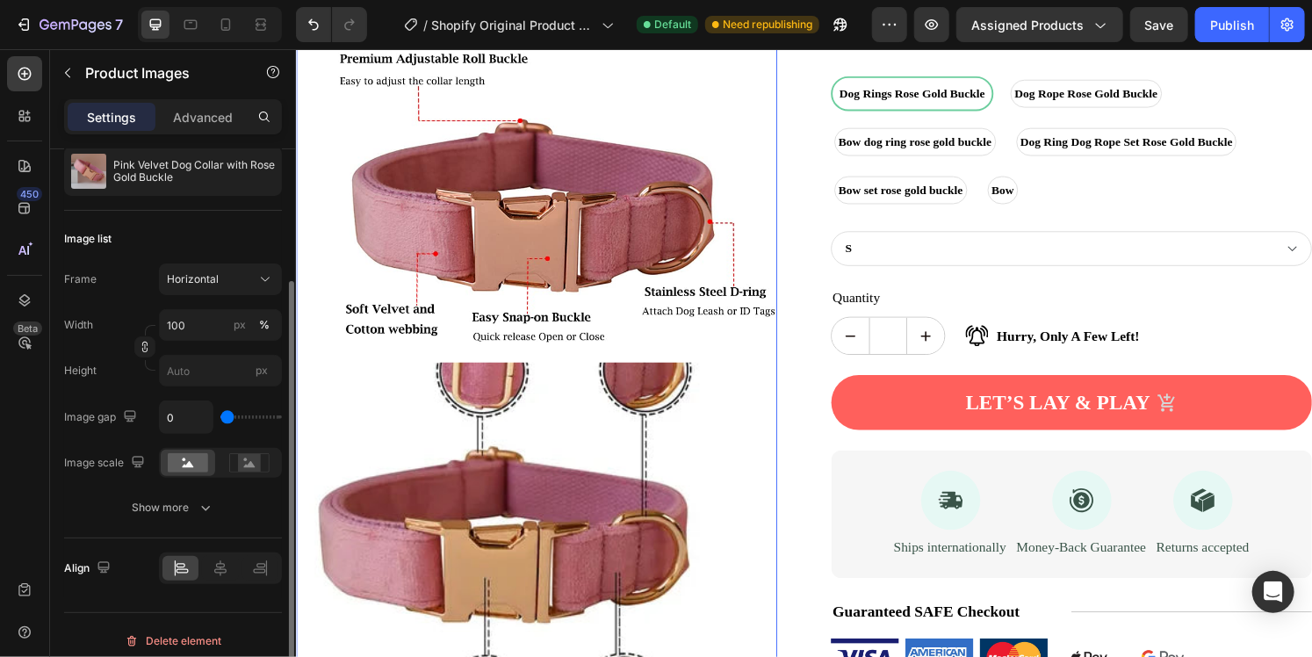
scroll to position [456, 0]
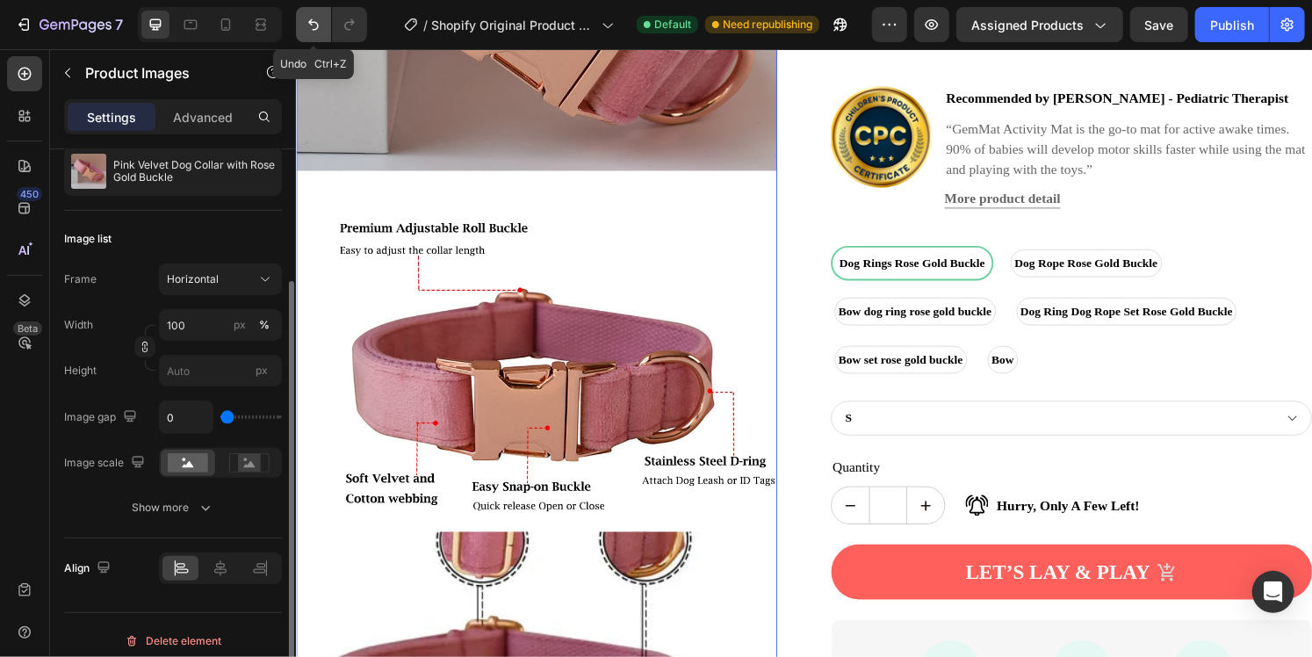
click at [305, 31] on icon "Undo/Redo" at bounding box center [314, 25] width 18 height 18
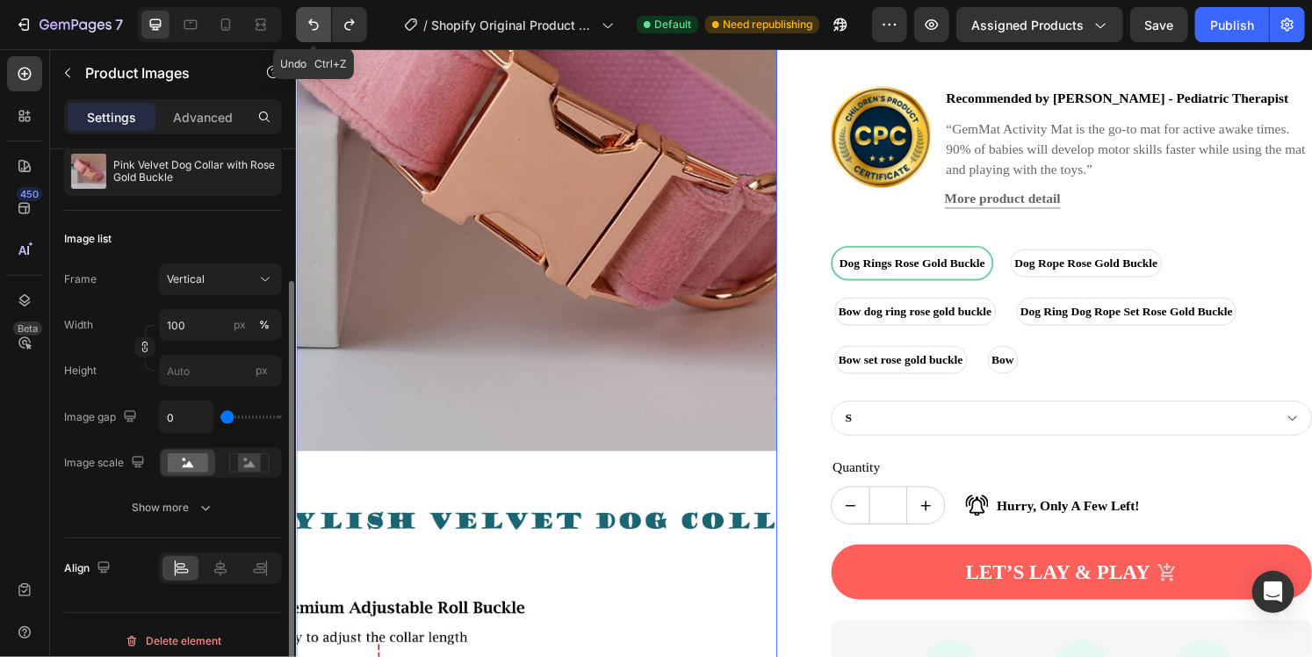
click at [305, 31] on icon "Undo/Redo" at bounding box center [314, 25] width 18 height 18
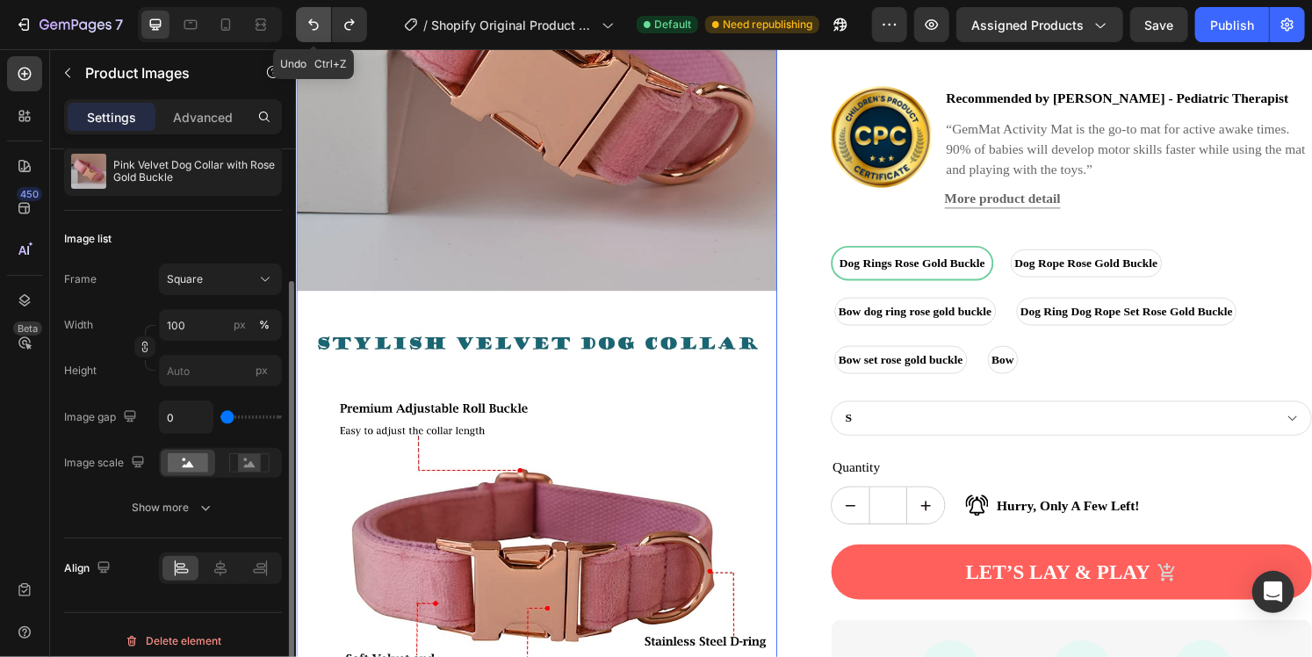
click at [305, 31] on icon "Undo/Redo" at bounding box center [314, 25] width 18 height 18
type input "32"
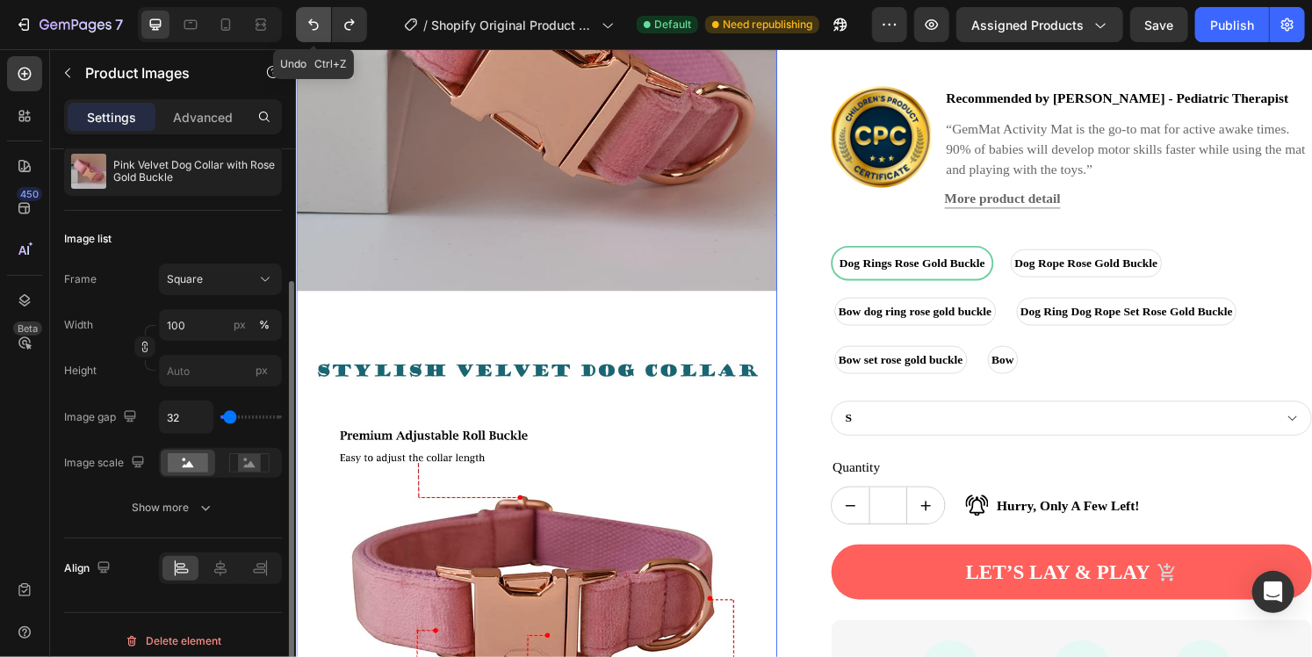
click at [305, 31] on icon "Undo/Redo" at bounding box center [314, 25] width 18 height 18
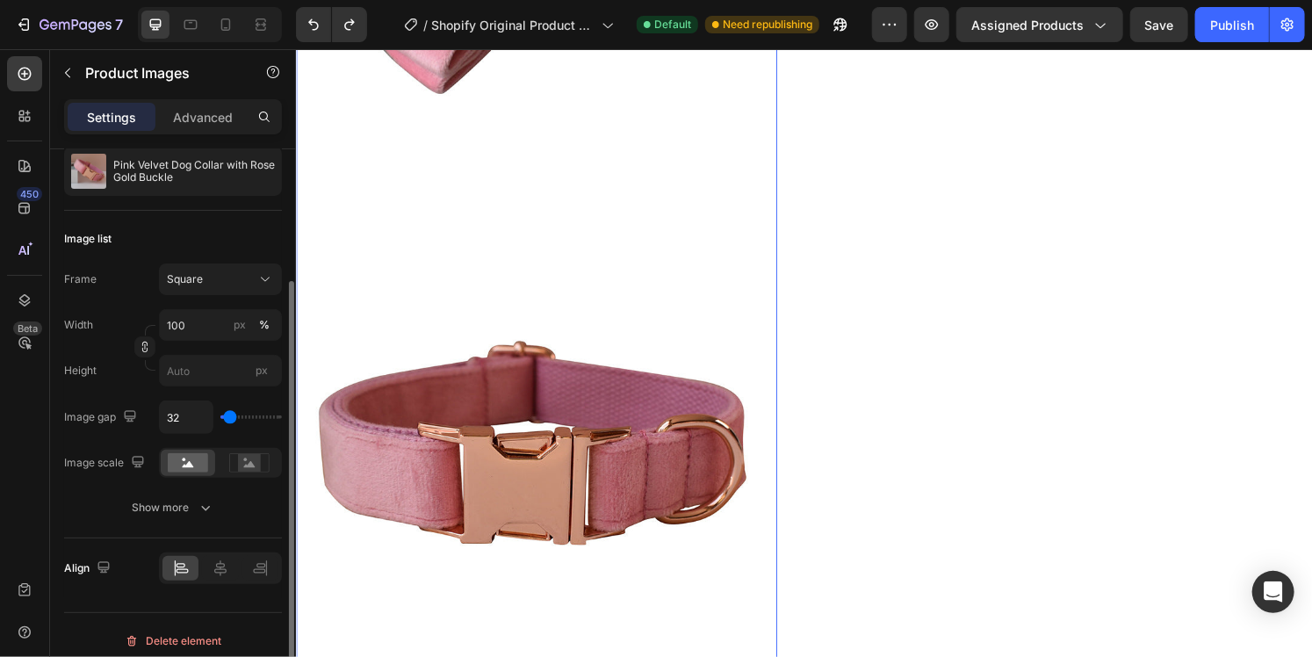
scroll to position [2529, 0]
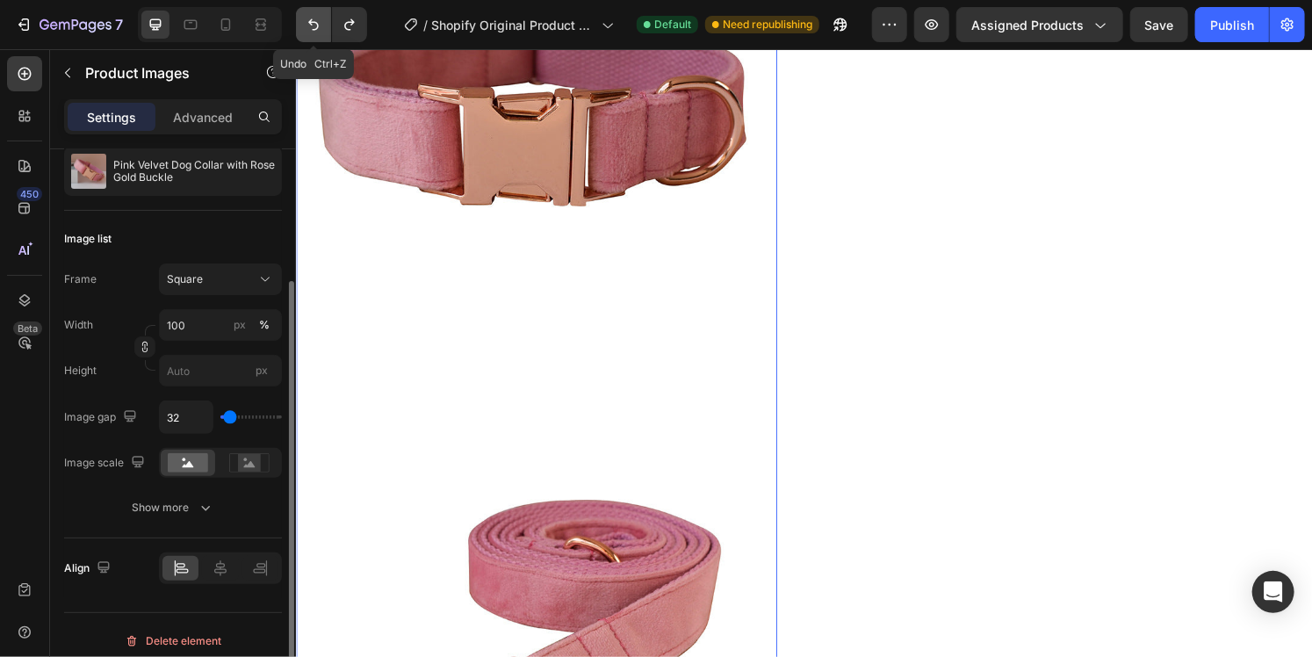
click at [316, 21] on icon "Undo/Redo" at bounding box center [314, 25] width 18 height 18
drag, startPoint x: 316, startPoint y: 21, endPoint x: 336, endPoint y: 49, distance: 34.1
click at [316, 23] on icon "Undo/Redo" at bounding box center [314, 25] width 18 height 18
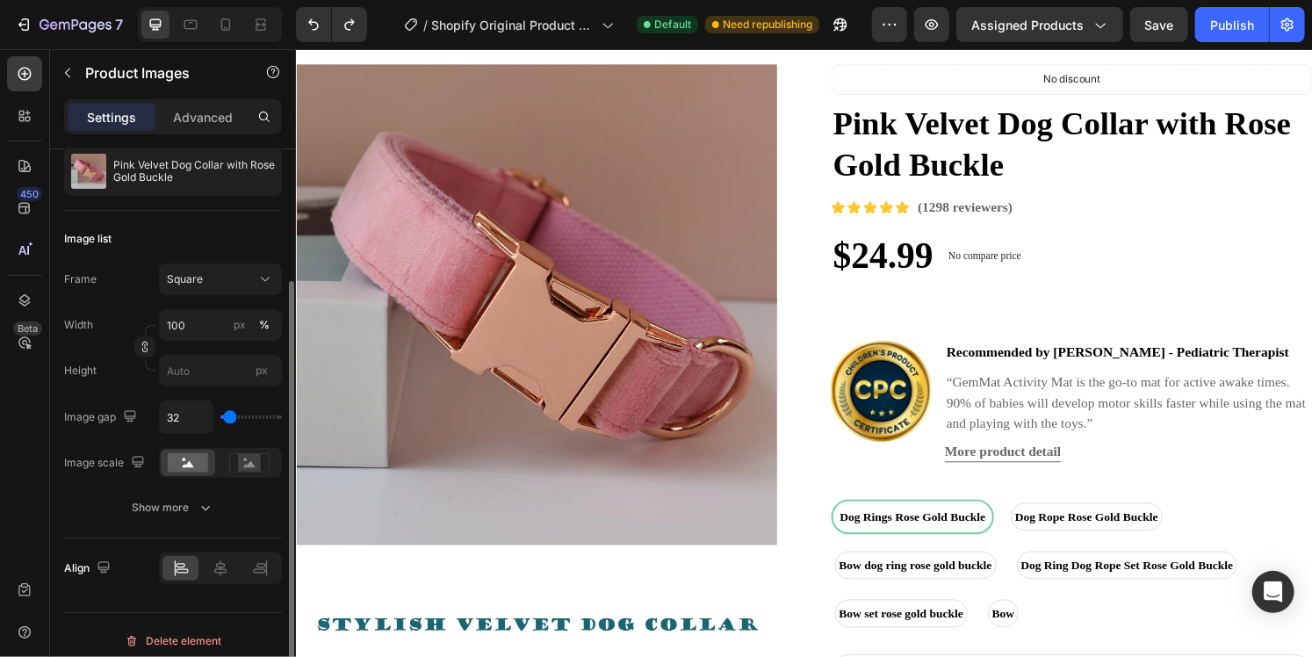
scroll to position [1230, 0]
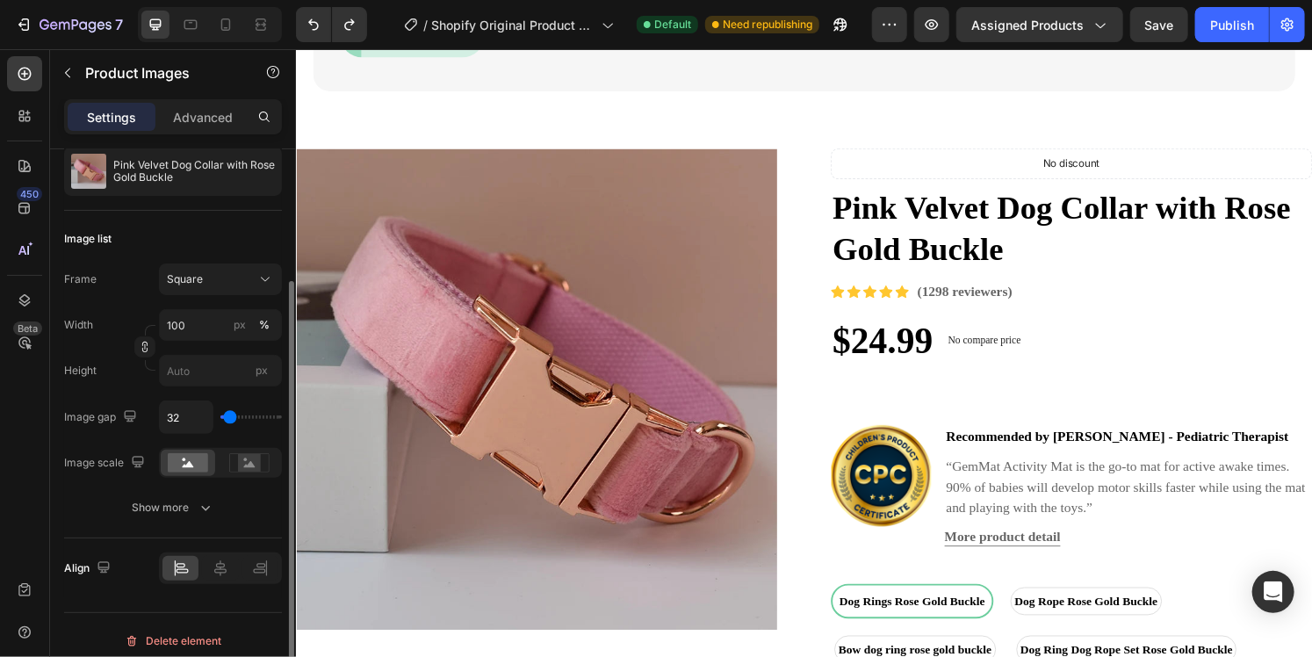
click at [553, 365] on img at bounding box center [544, 402] width 499 height 499
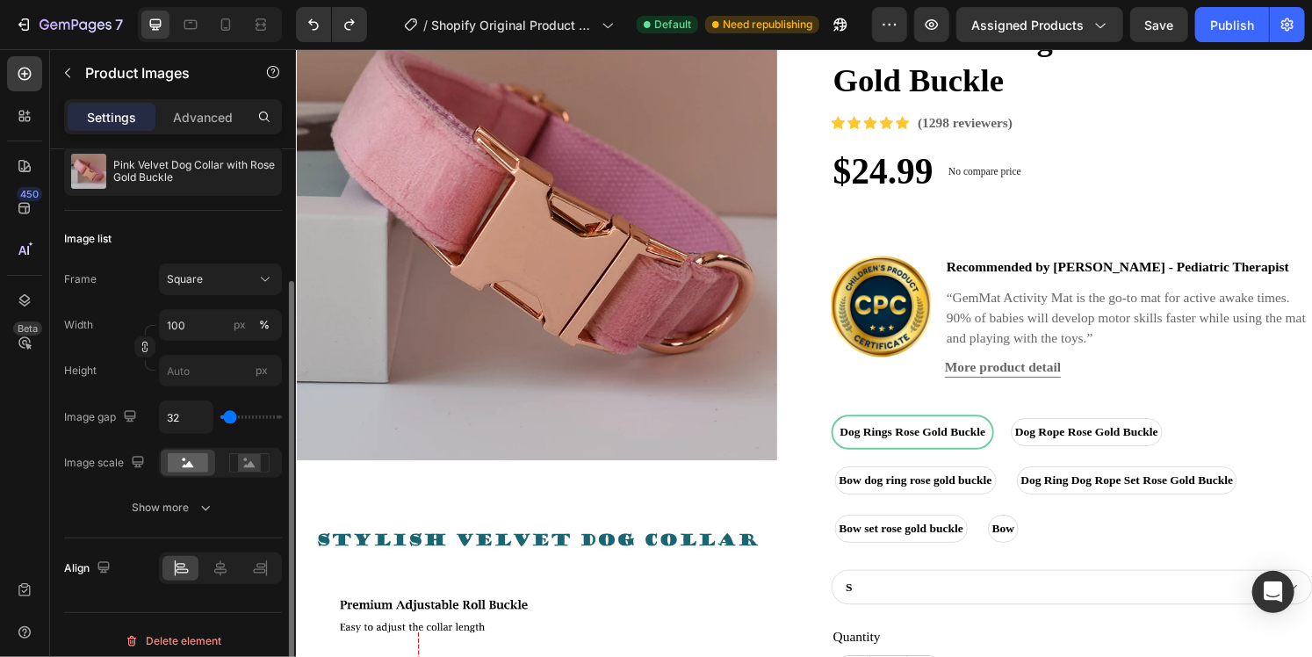
scroll to position [1493, 0]
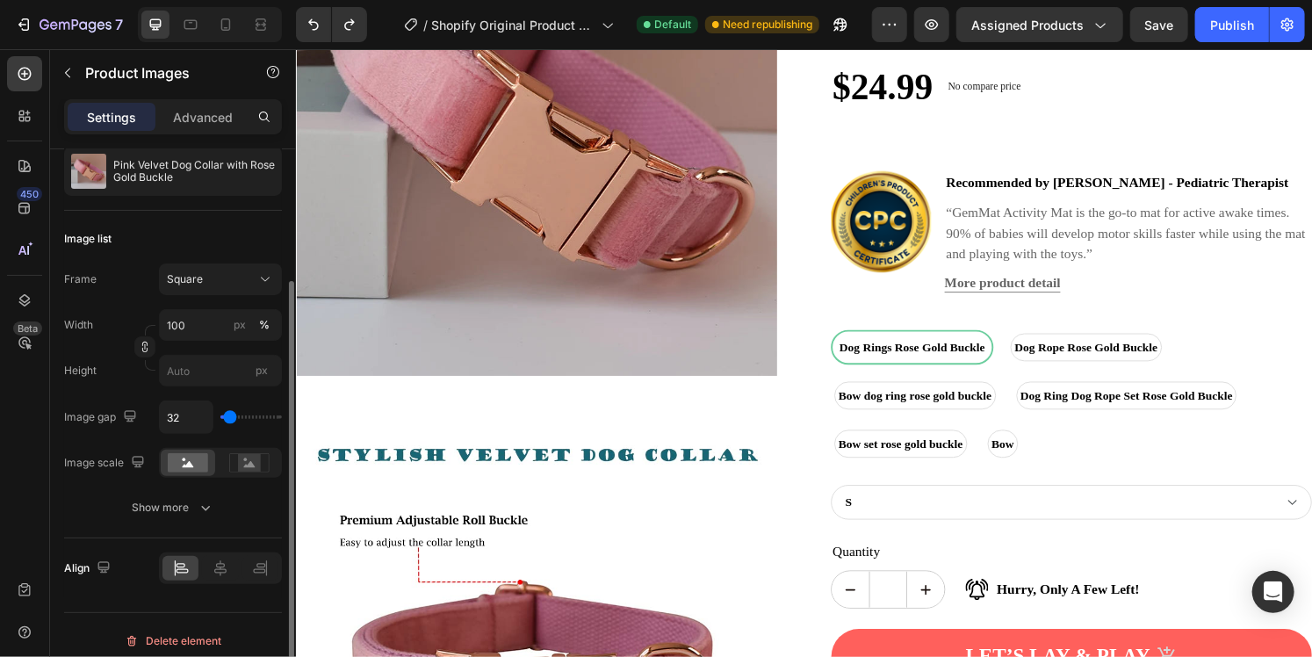
click at [786, 425] on img at bounding box center [544, 665] width 499 height 499
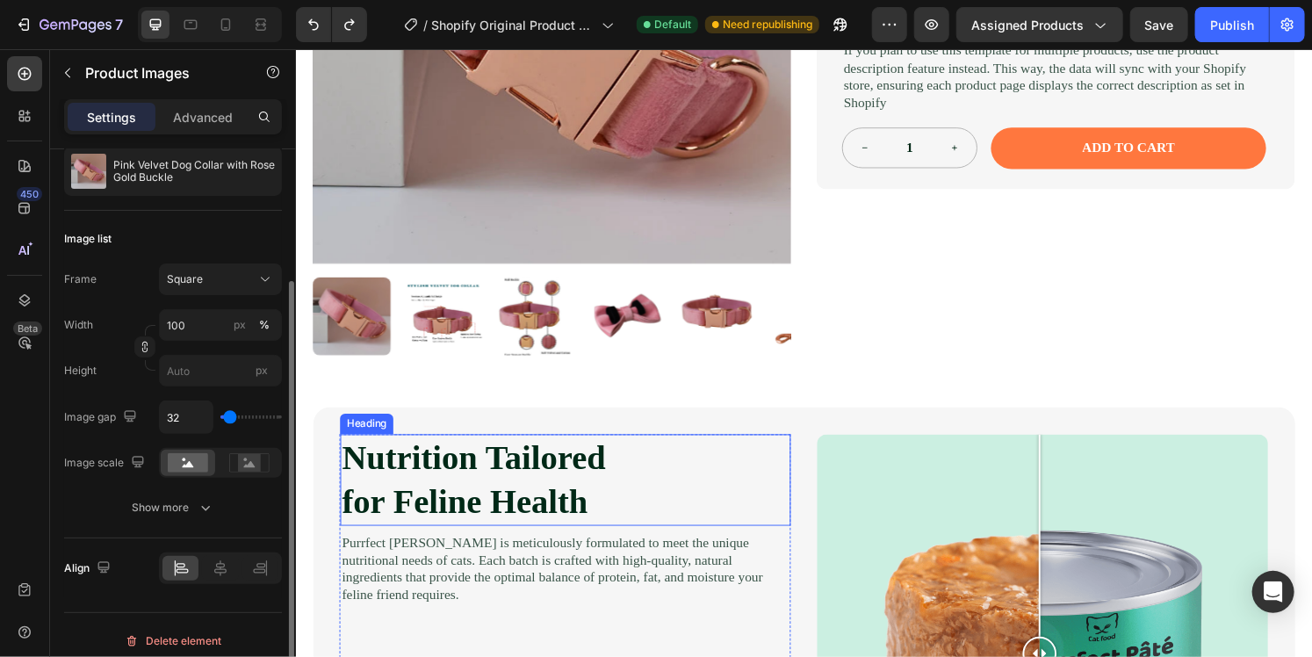
scroll to position [176, 0]
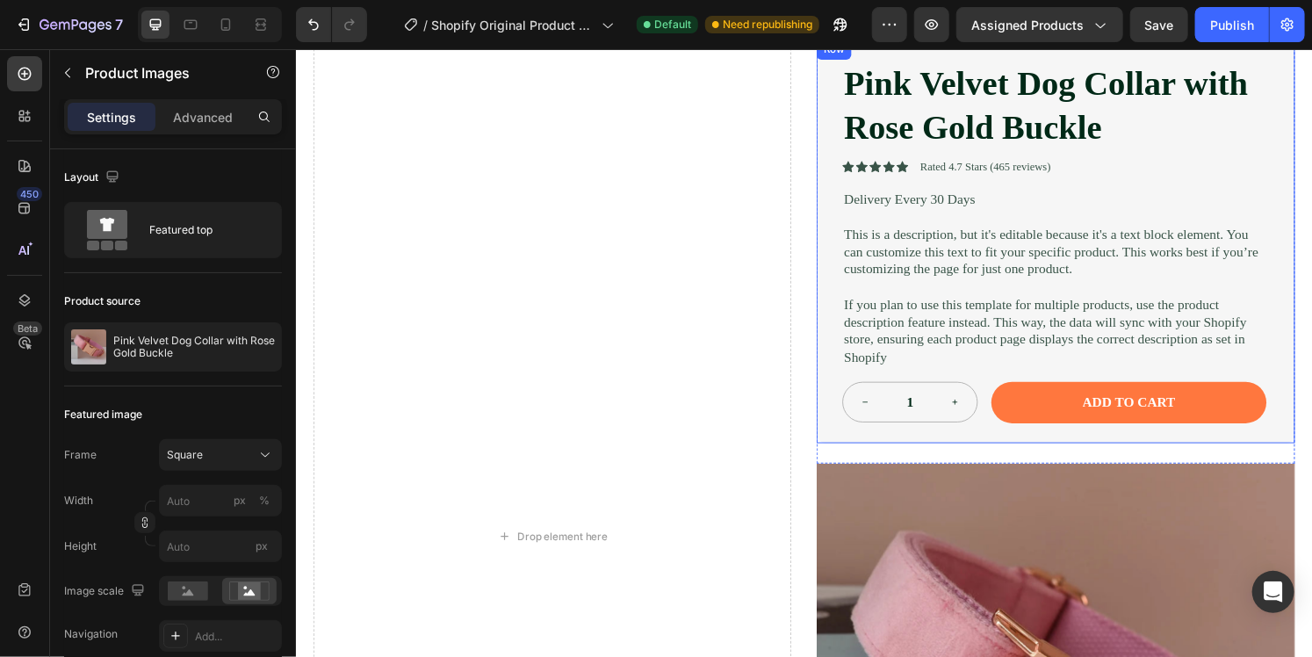
scroll to position [0, 0]
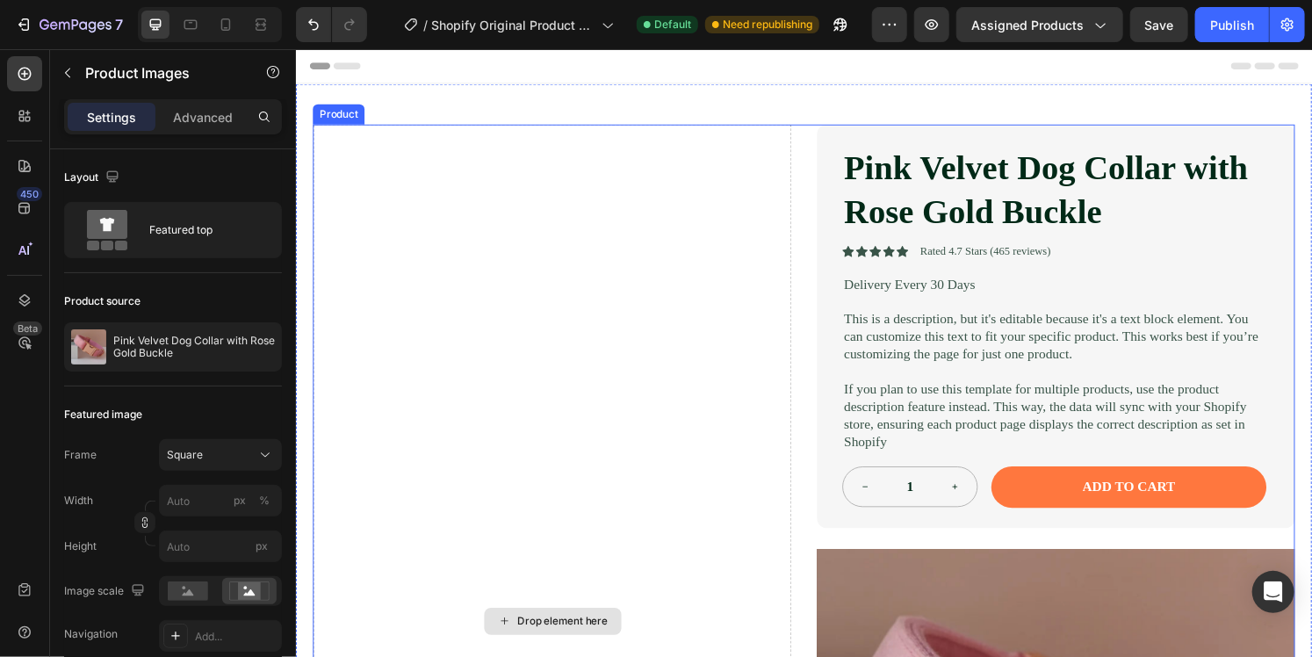
click at [644, 271] on div "Drop element here" at bounding box center [561, 642] width 496 height 1031
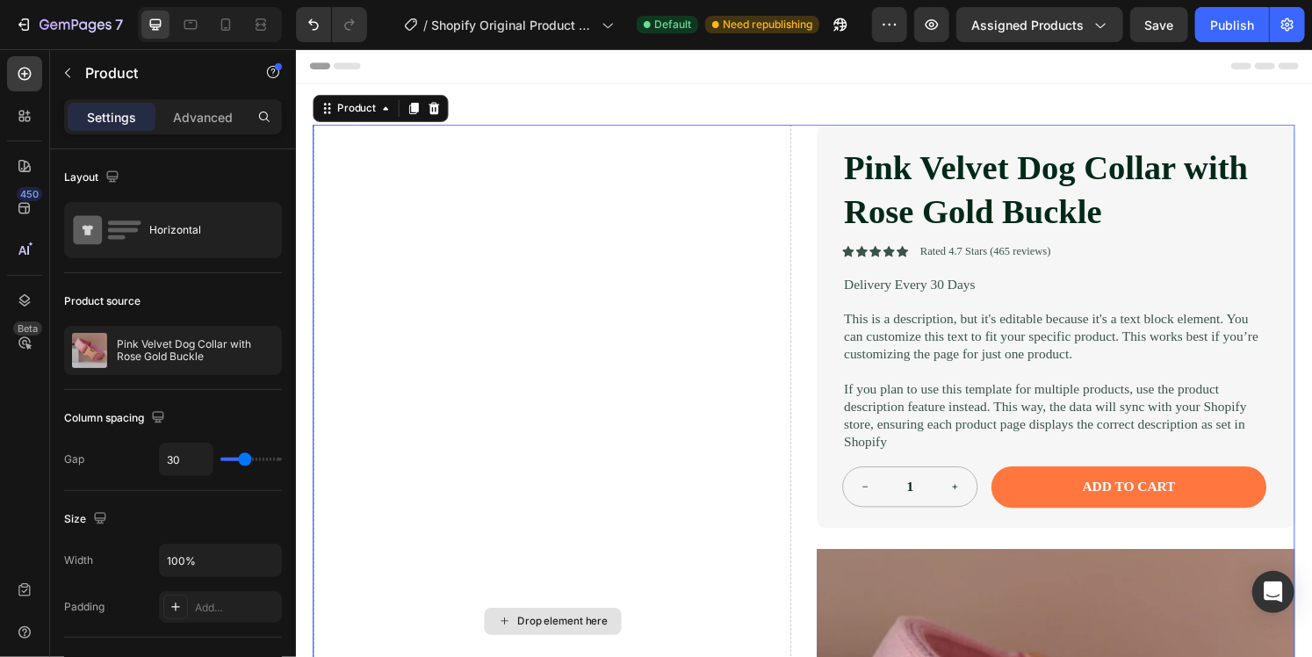
click at [553, 517] on div "Drop element here" at bounding box center [561, 642] width 496 height 1031
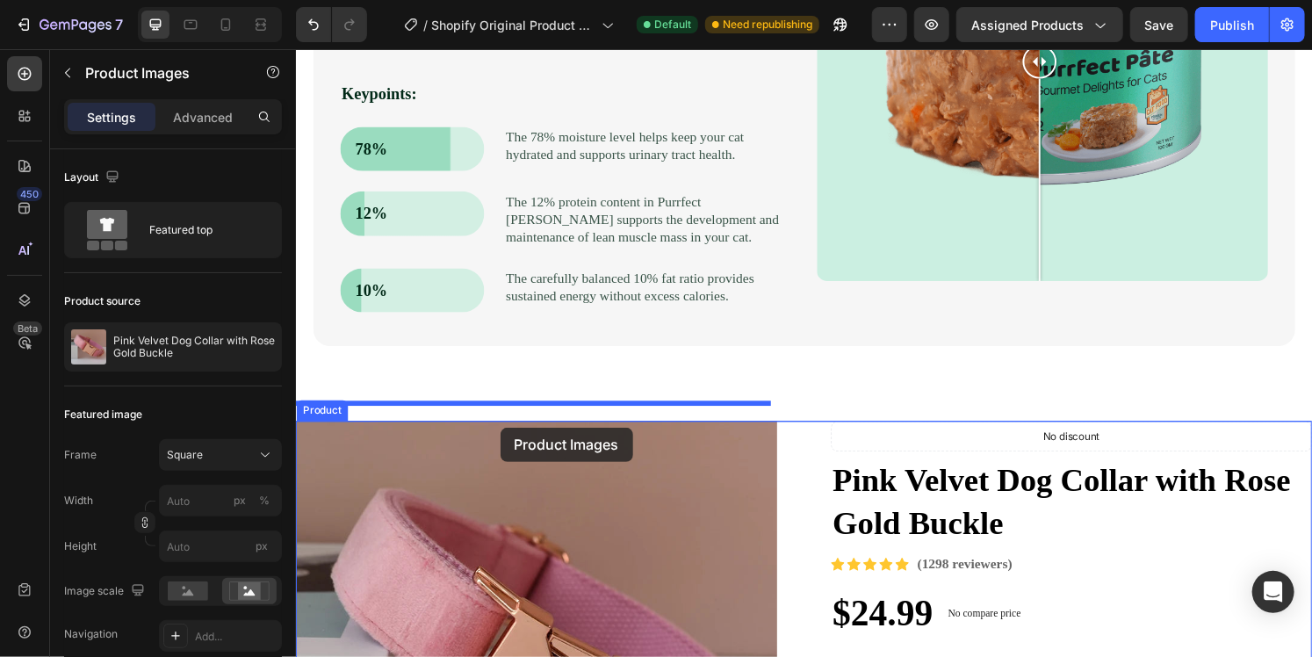
scroll to position [1581, 0]
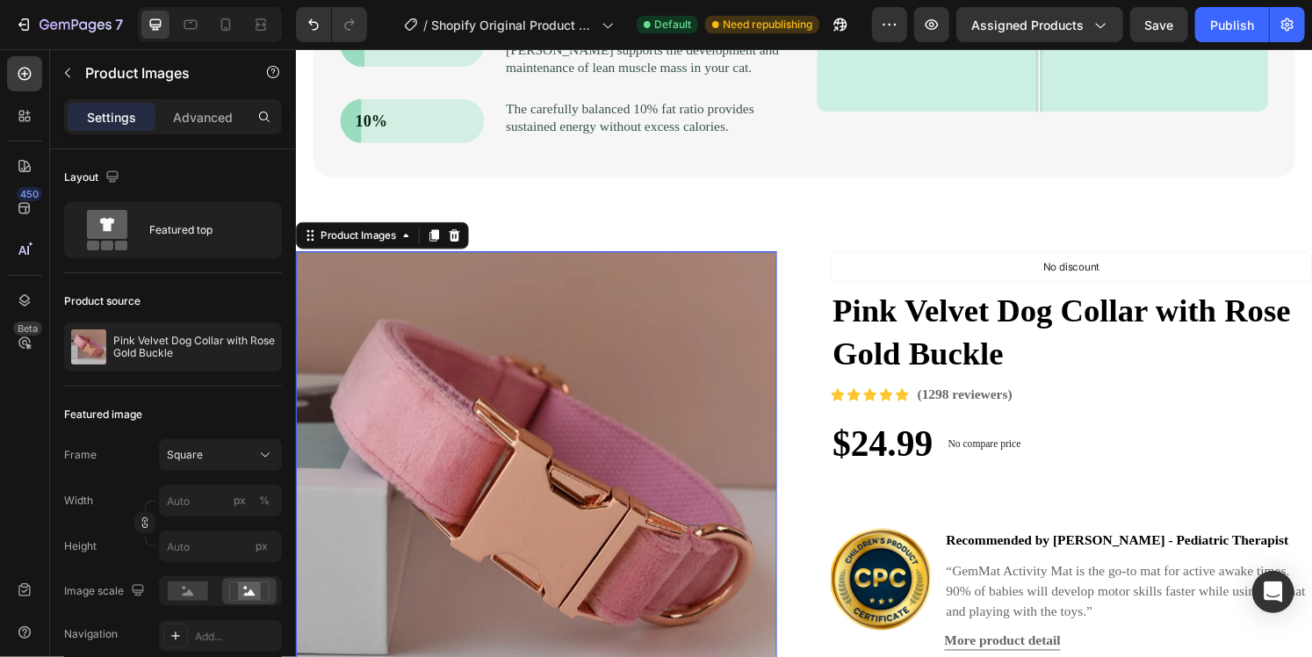
click at [582, 370] on img at bounding box center [544, 508] width 499 height 499
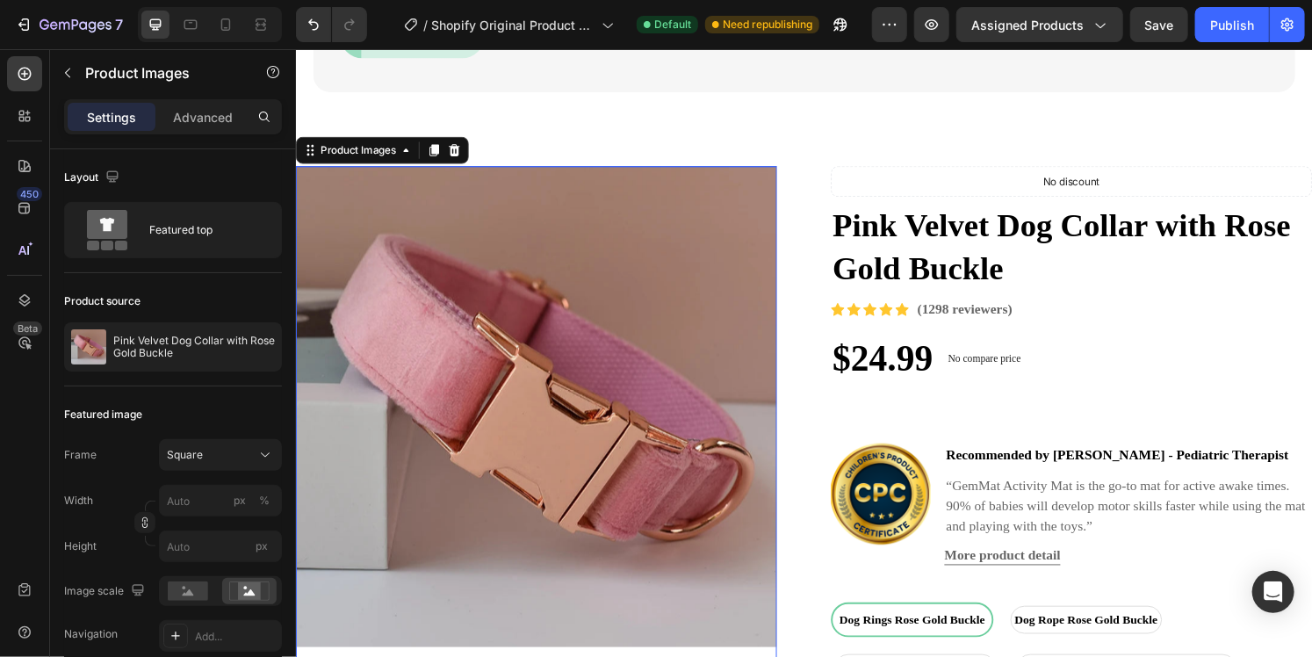
scroll to position [1933, 0]
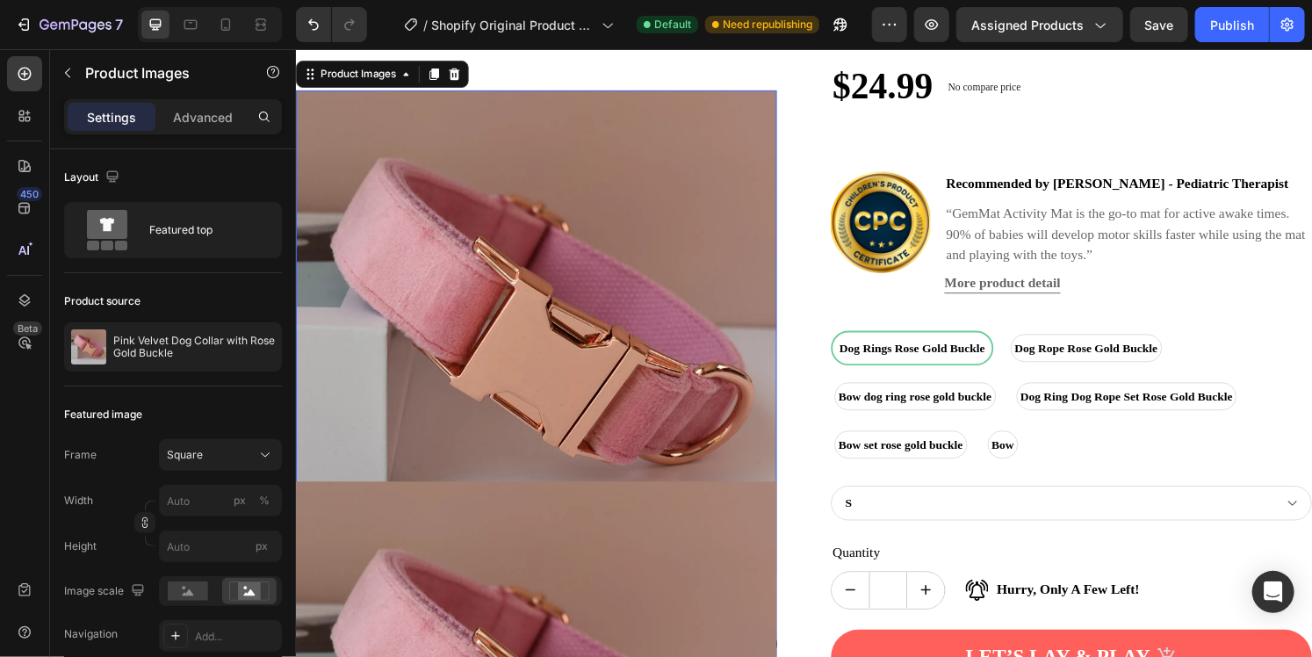
click at [459, 80] on icon at bounding box center [459, 75] width 11 height 12
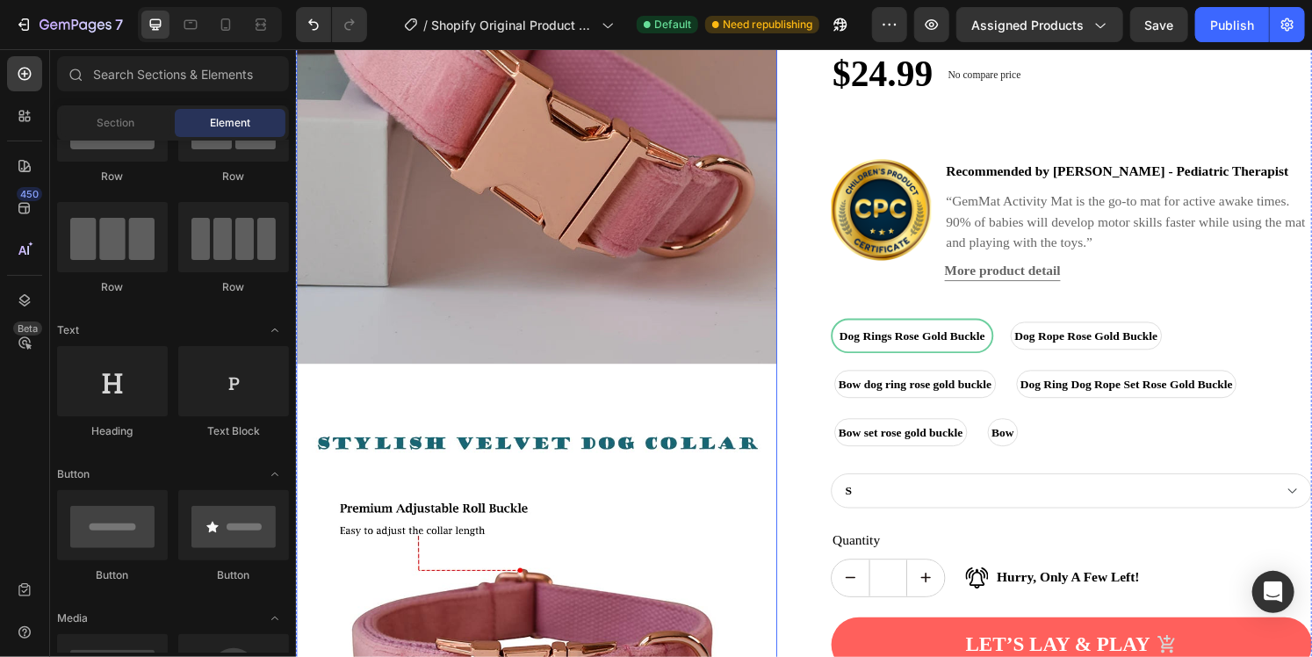
scroll to position [2034, 0]
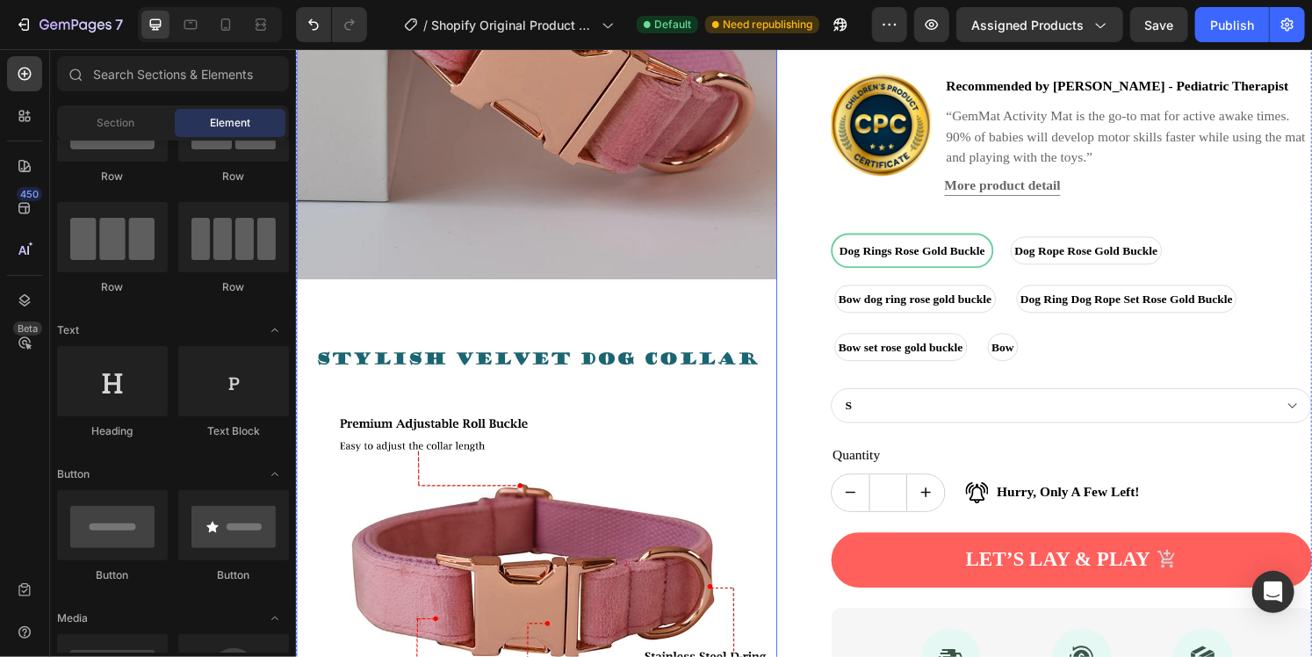
click at [509, 210] on img at bounding box center [544, 38] width 499 height 499
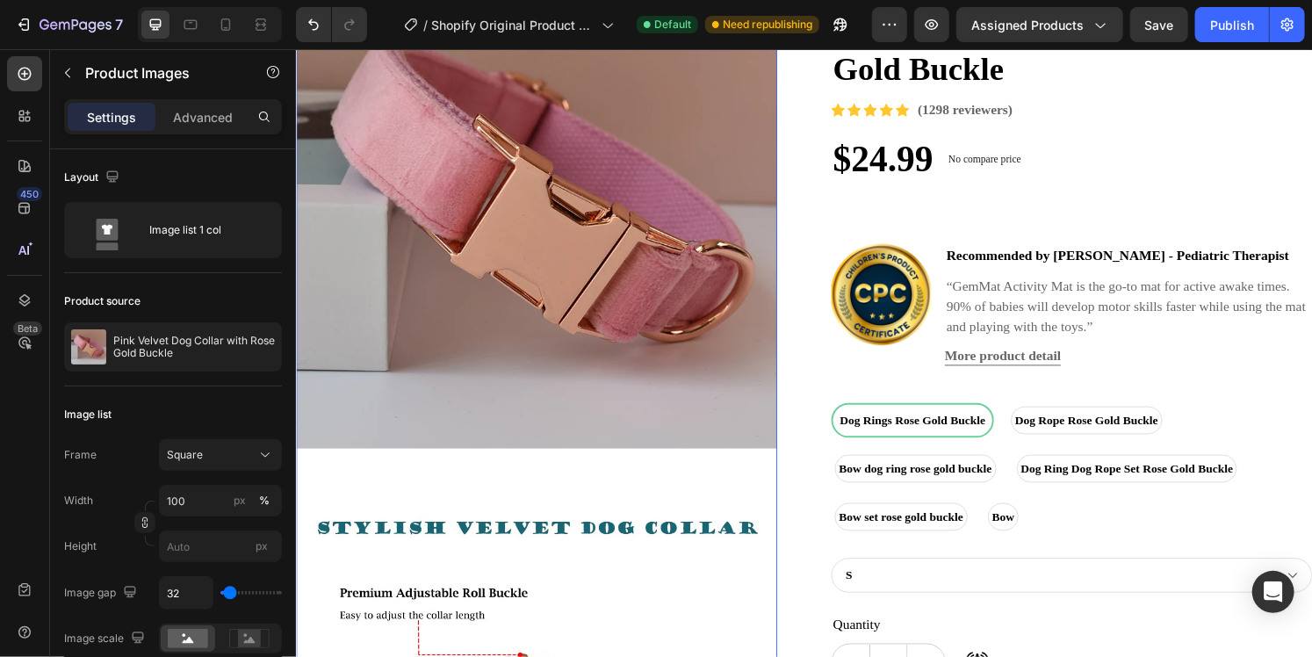
scroll to position [1682, 0]
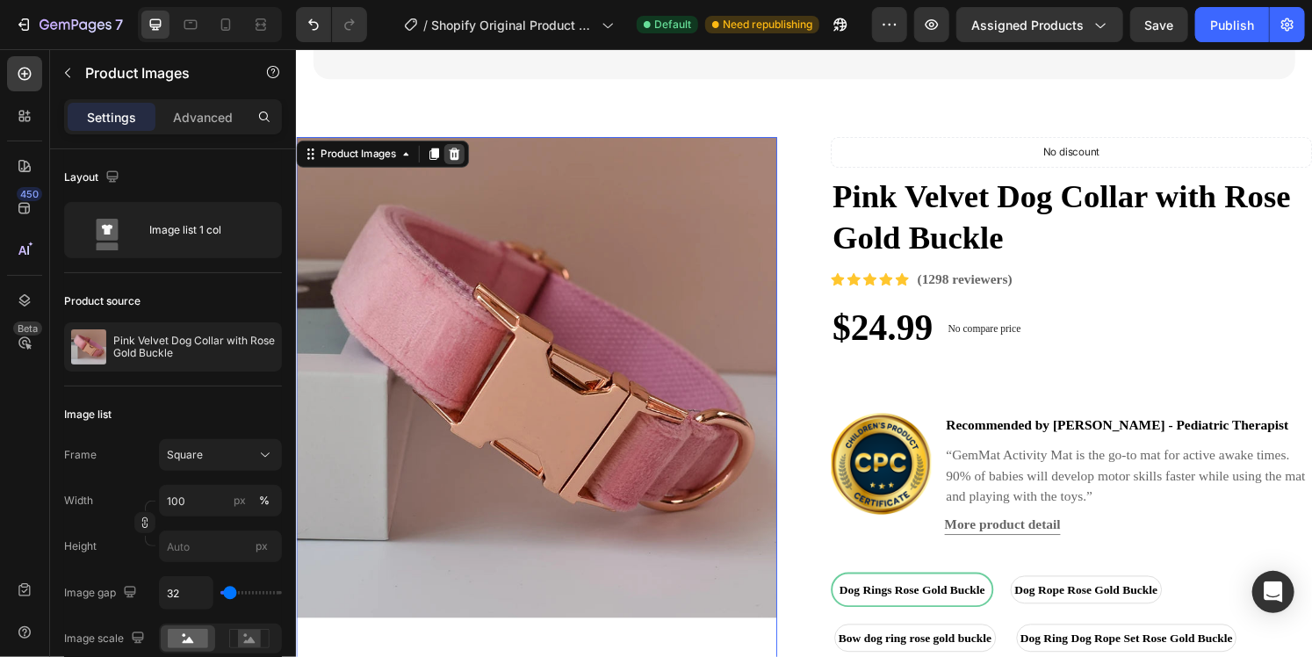
click at [461, 155] on icon at bounding box center [459, 157] width 11 height 12
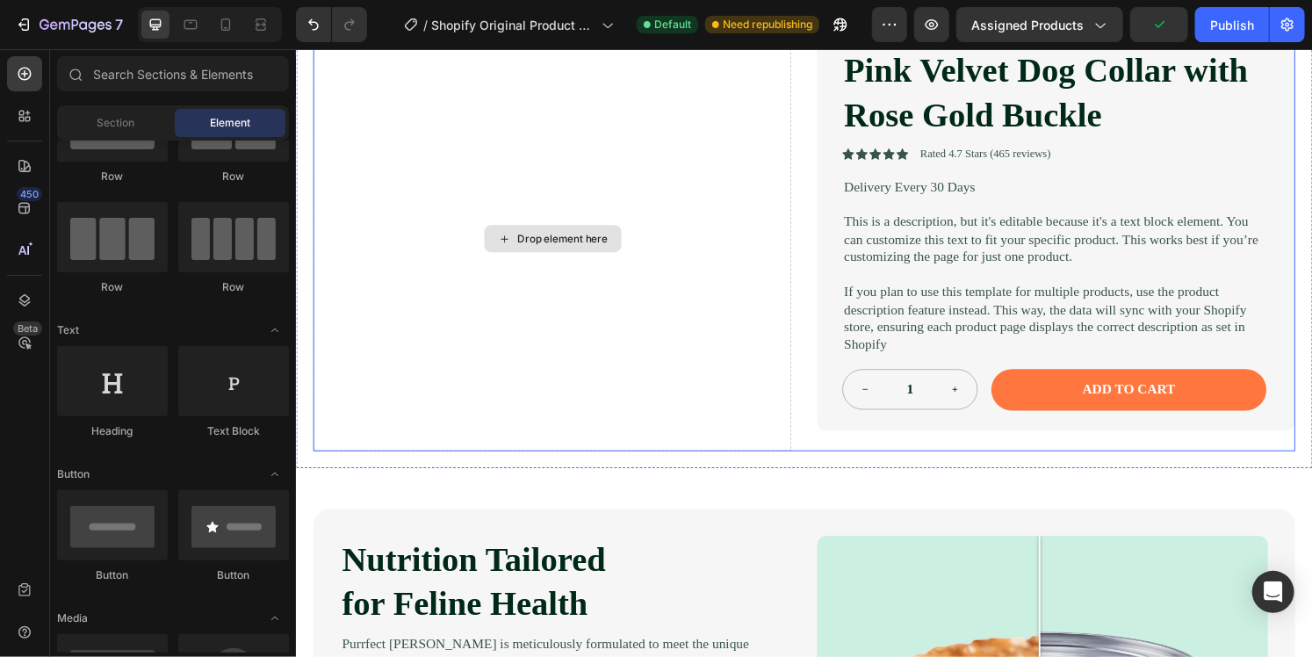
scroll to position [0, 0]
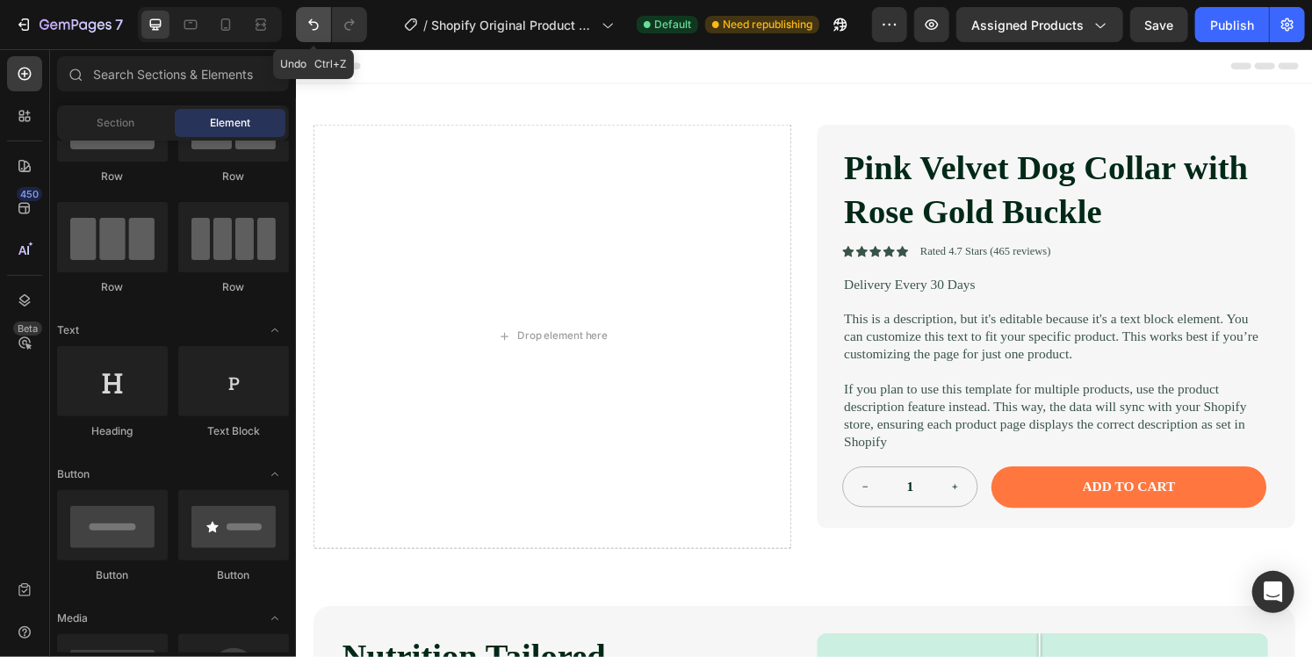
click at [321, 32] on icon "Undo/Redo" at bounding box center [314, 25] width 18 height 18
click at [320, 32] on icon "Undo/Redo" at bounding box center [314, 25] width 18 height 18
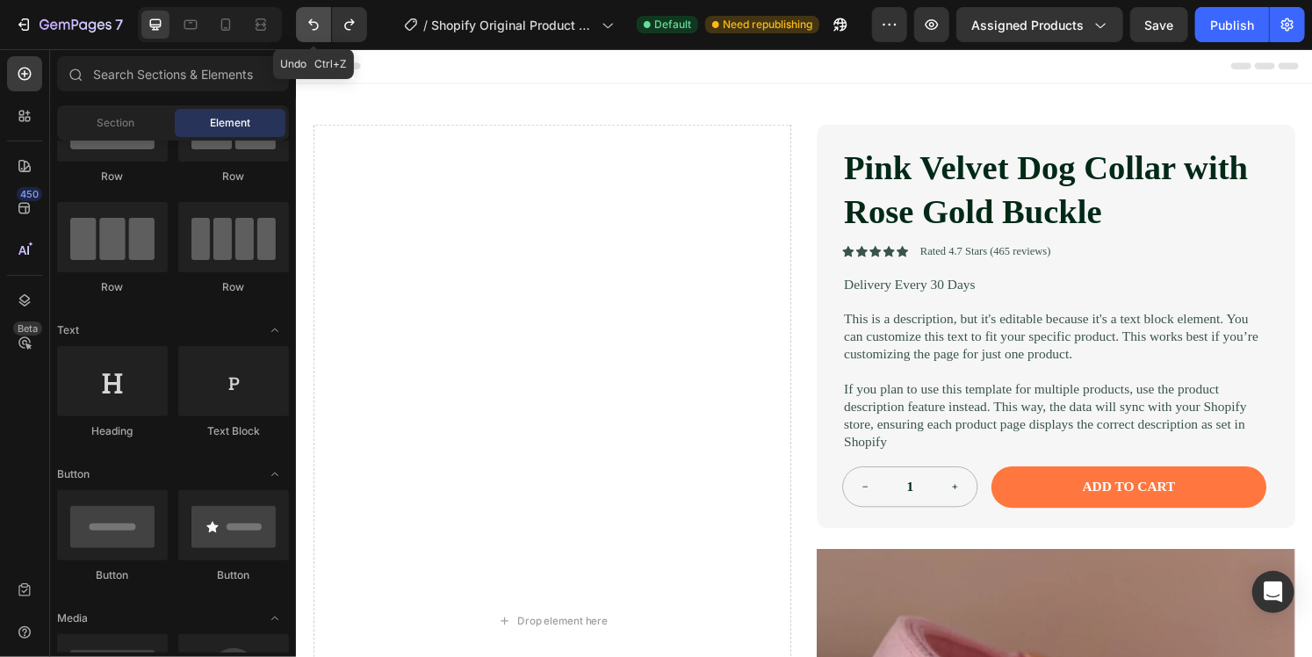
click at [320, 32] on icon "Undo/Redo" at bounding box center [314, 25] width 18 height 18
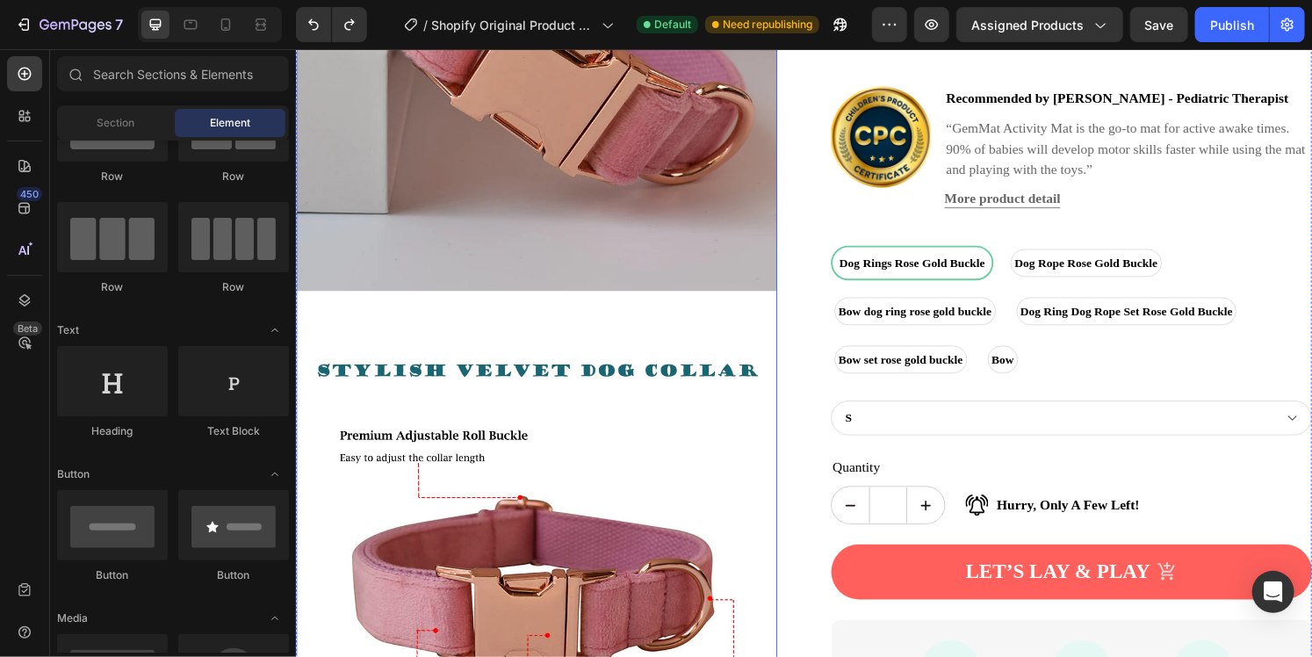
scroll to position [1318, 0]
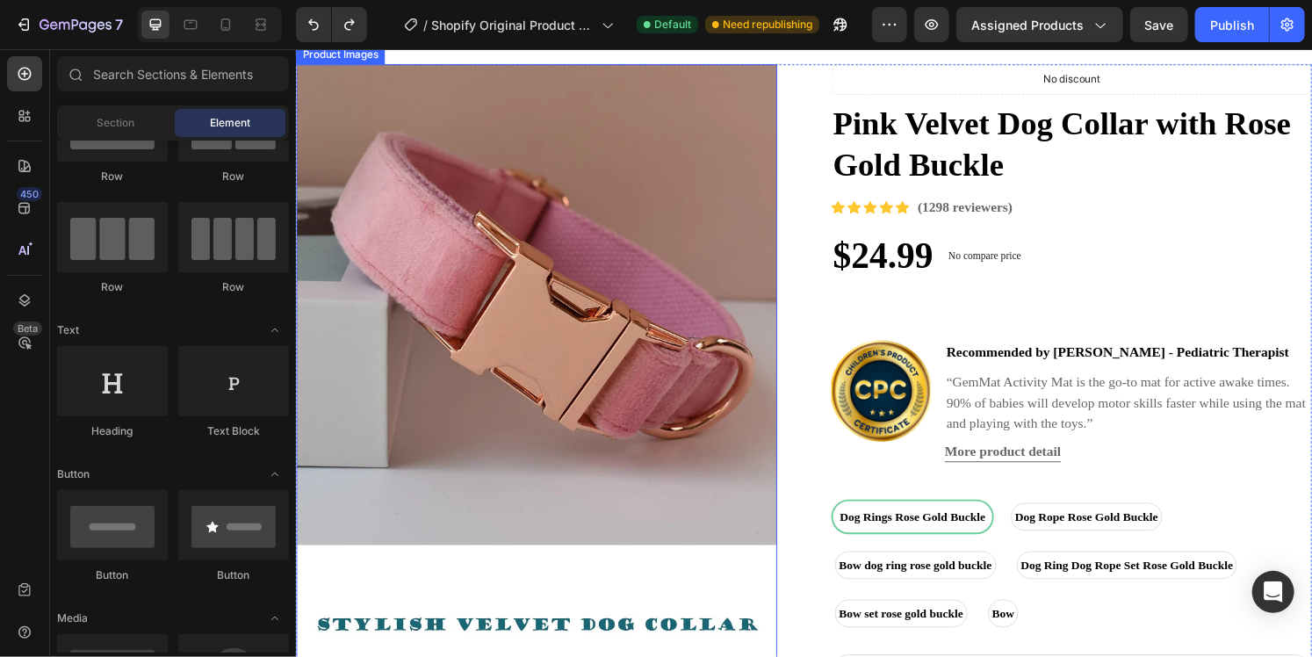
click at [548, 298] on img at bounding box center [544, 314] width 499 height 499
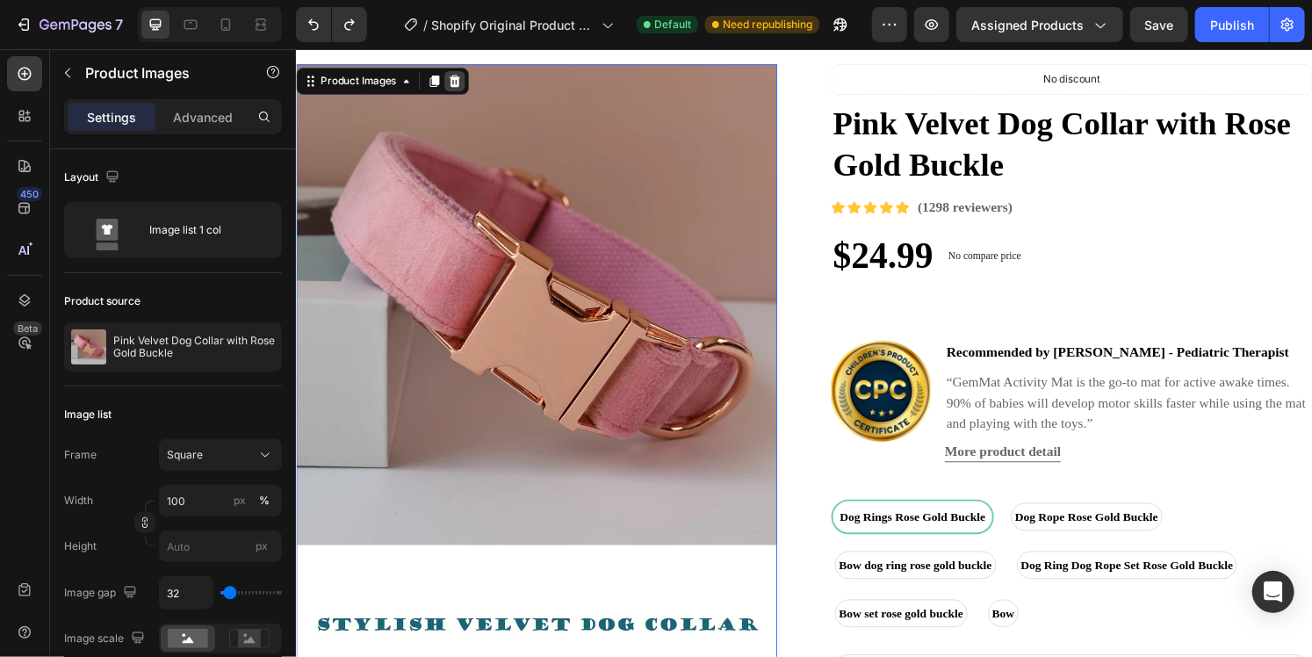
click at [457, 83] on icon at bounding box center [459, 82] width 11 height 12
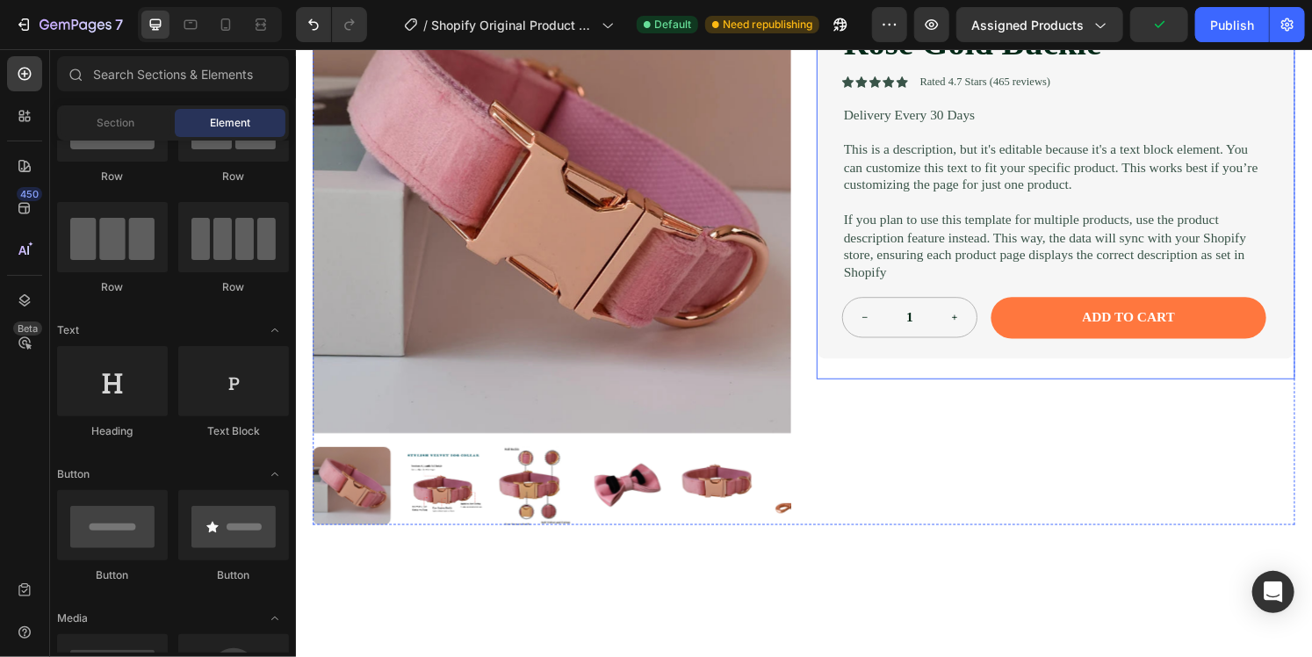
scroll to position [0, 0]
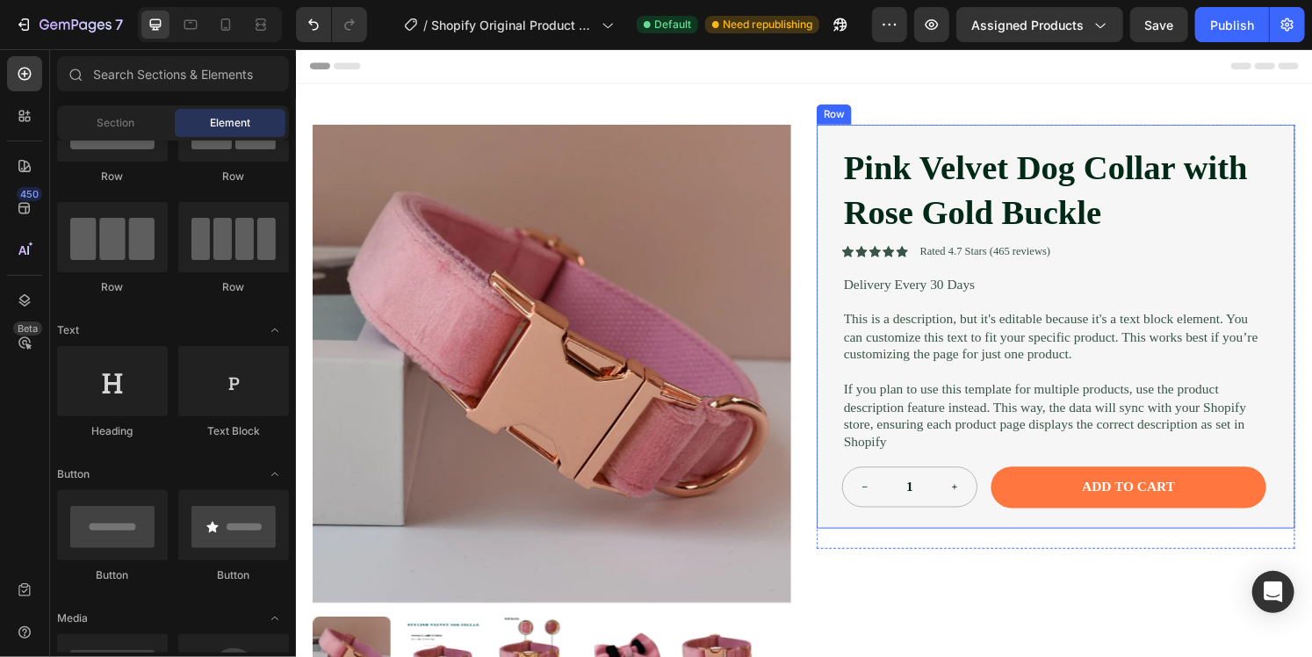
click at [850, 241] on div "Pink Velvet Dog Collar with Rose Gold Buckle Product Title Icon Icon Icon Icon …" at bounding box center [1083, 336] width 496 height 419
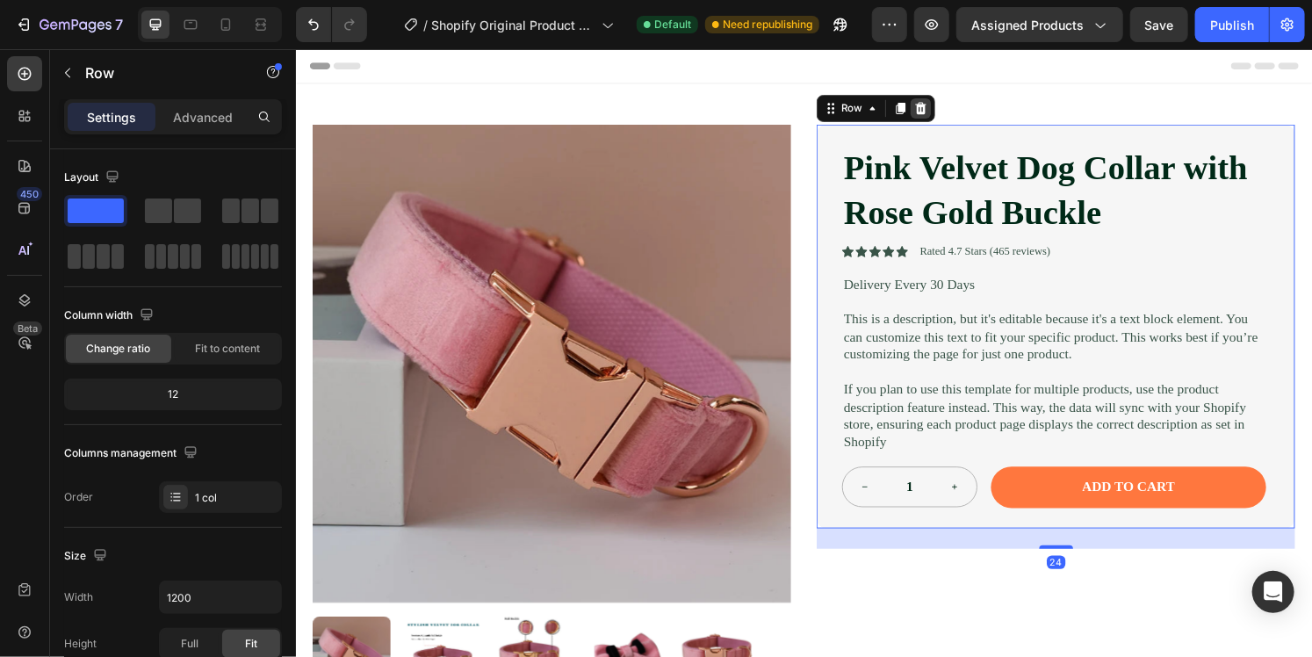
click at [940, 114] on icon at bounding box center [943, 111] width 11 height 12
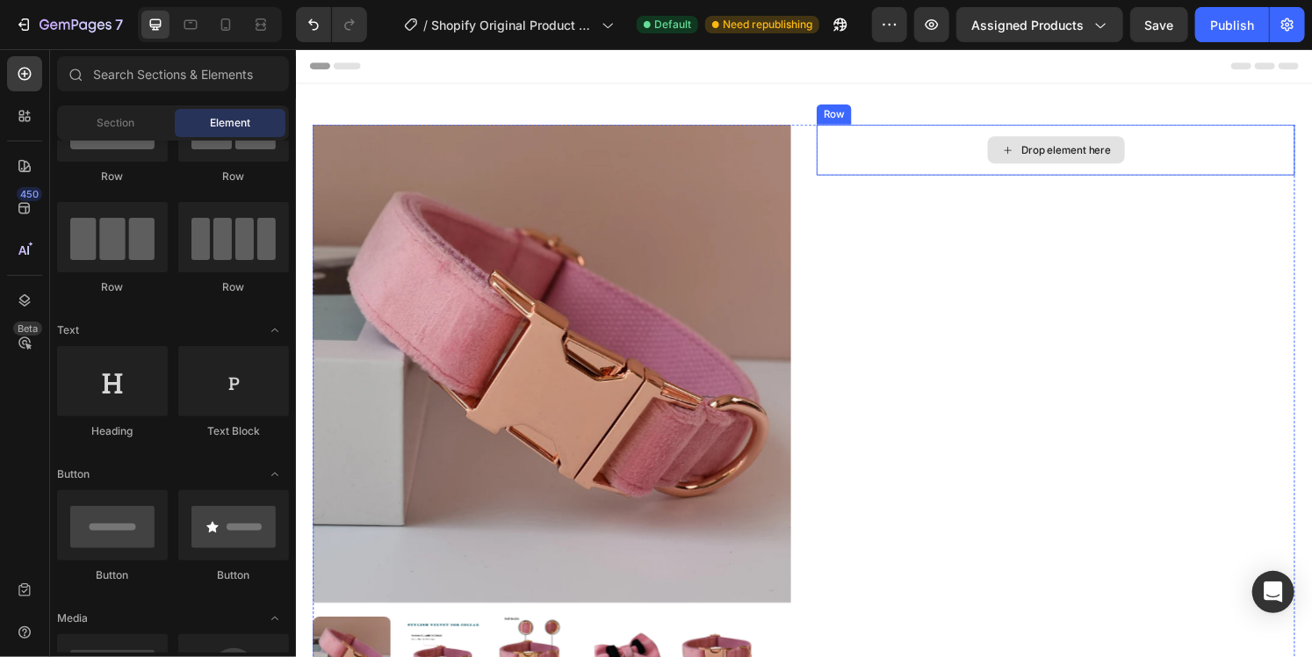
click at [950, 158] on div "Drop element here" at bounding box center [1083, 153] width 496 height 53
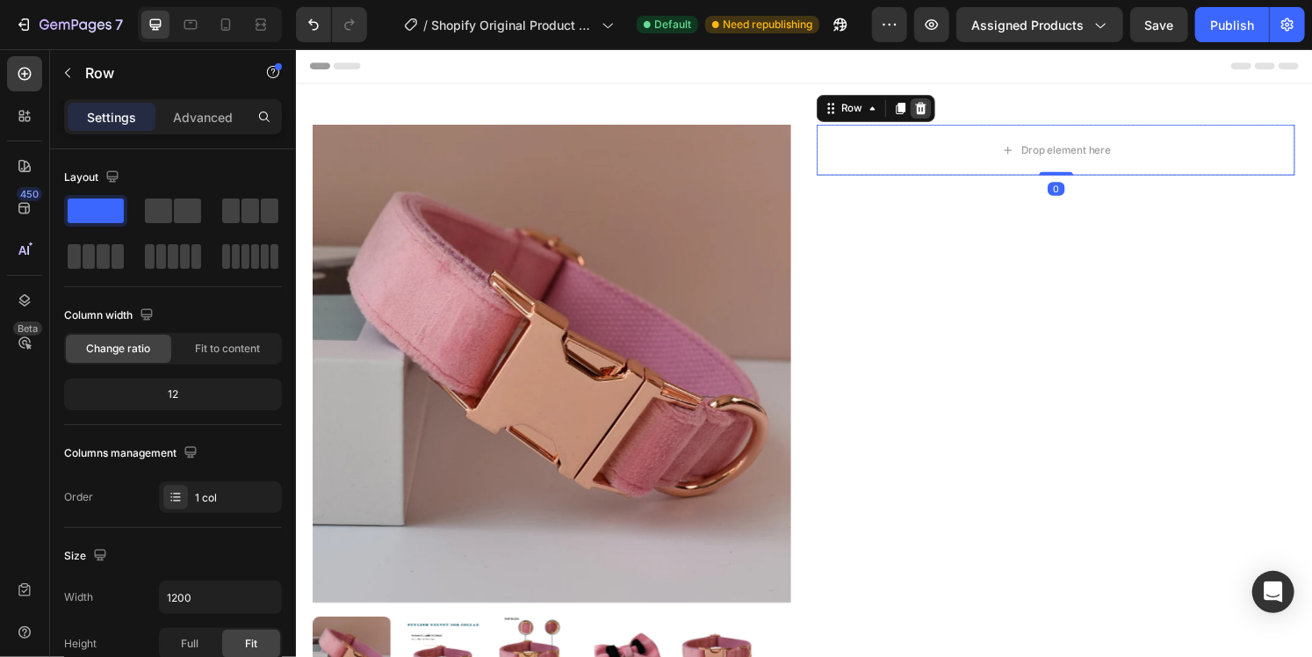
click at [938, 111] on icon at bounding box center [943, 111] width 11 height 12
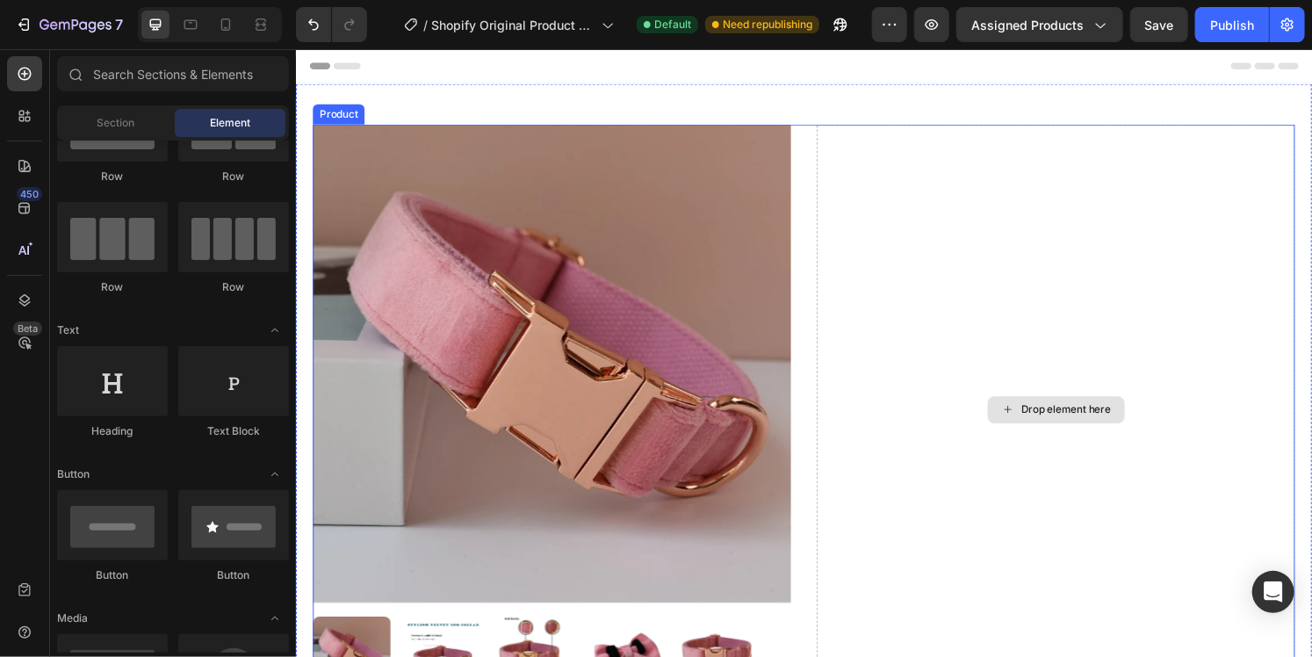
click at [945, 289] on div "Drop element here" at bounding box center [1083, 422] width 496 height 591
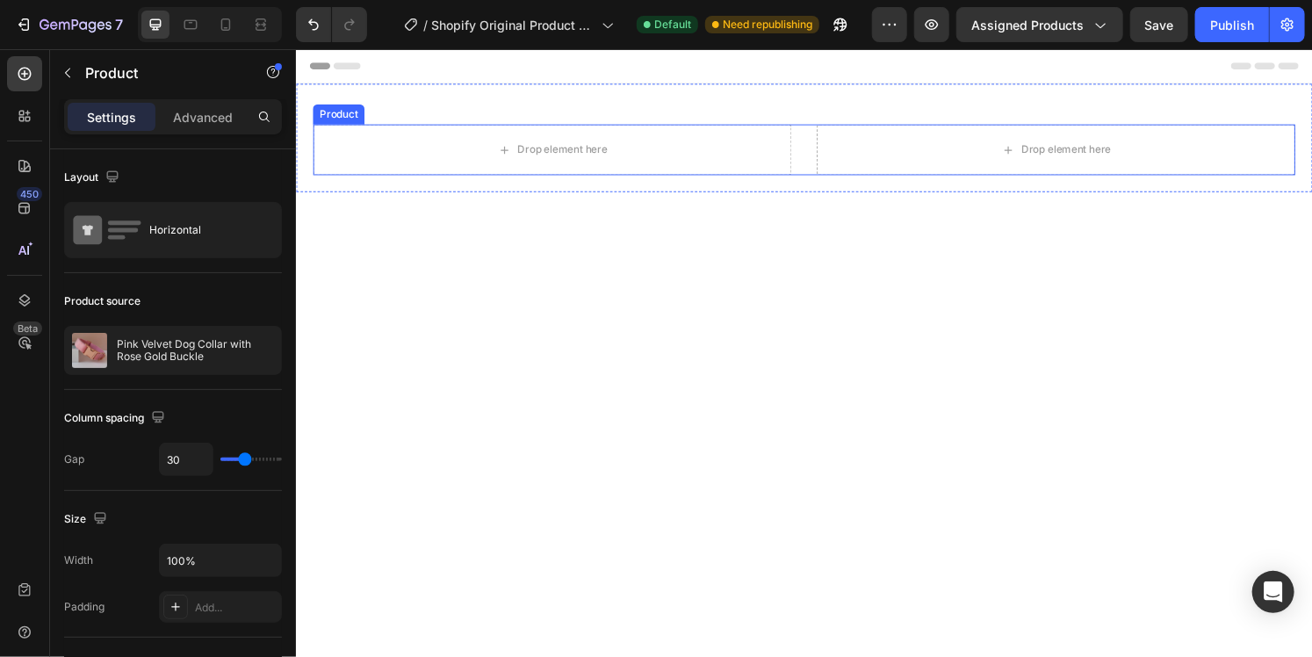
click at [824, 154] on div "Drop element here Drop element here Product" at bounding box center [822, 153] width 1019 height 53
click at [810, 116] on div "Drop element here Drop element here Product Row 0" at bounding box center [822, 141] width 1054 height 112
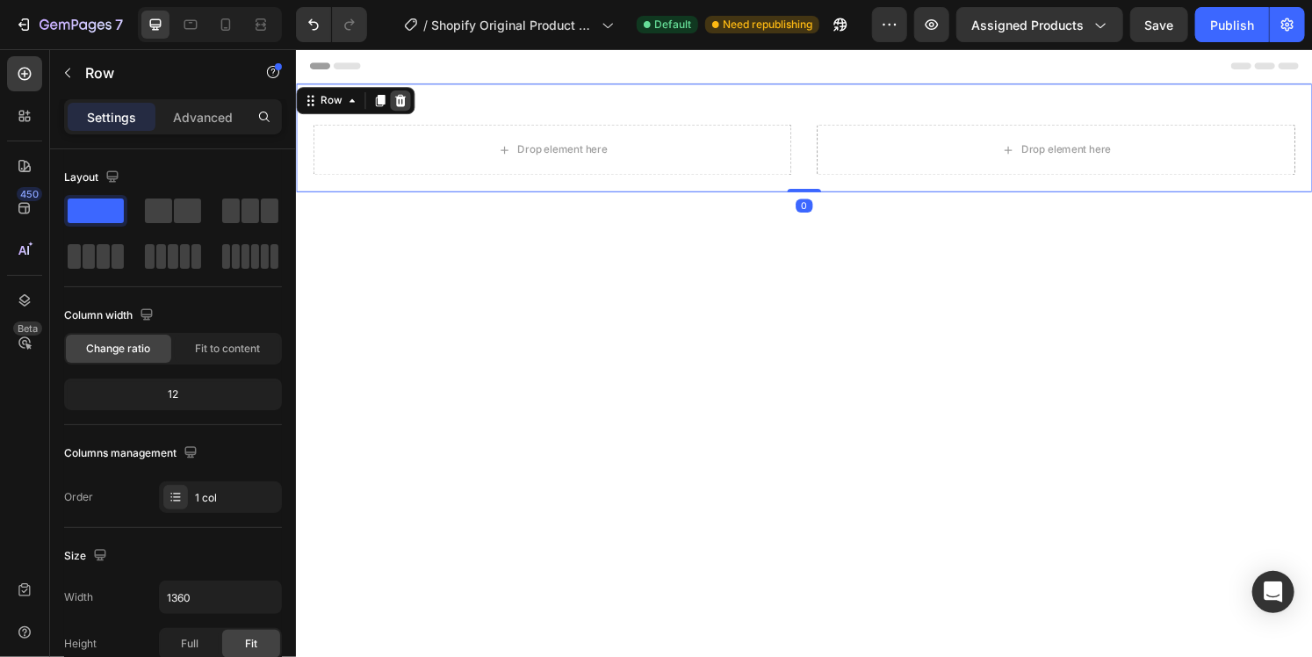
click at [405, 100] on icon at bounding box center [403, 103] width 11 height 12
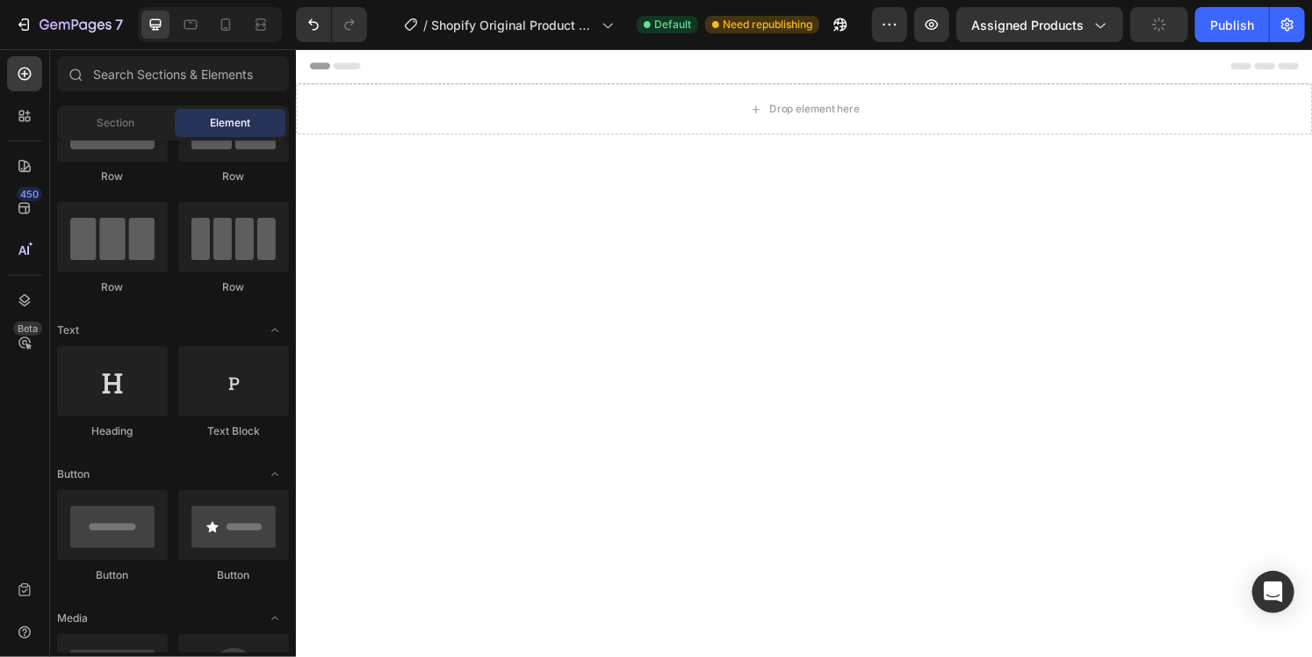
click at [558, 178] on div at bounding box center [822, 436] width 1054 height 596
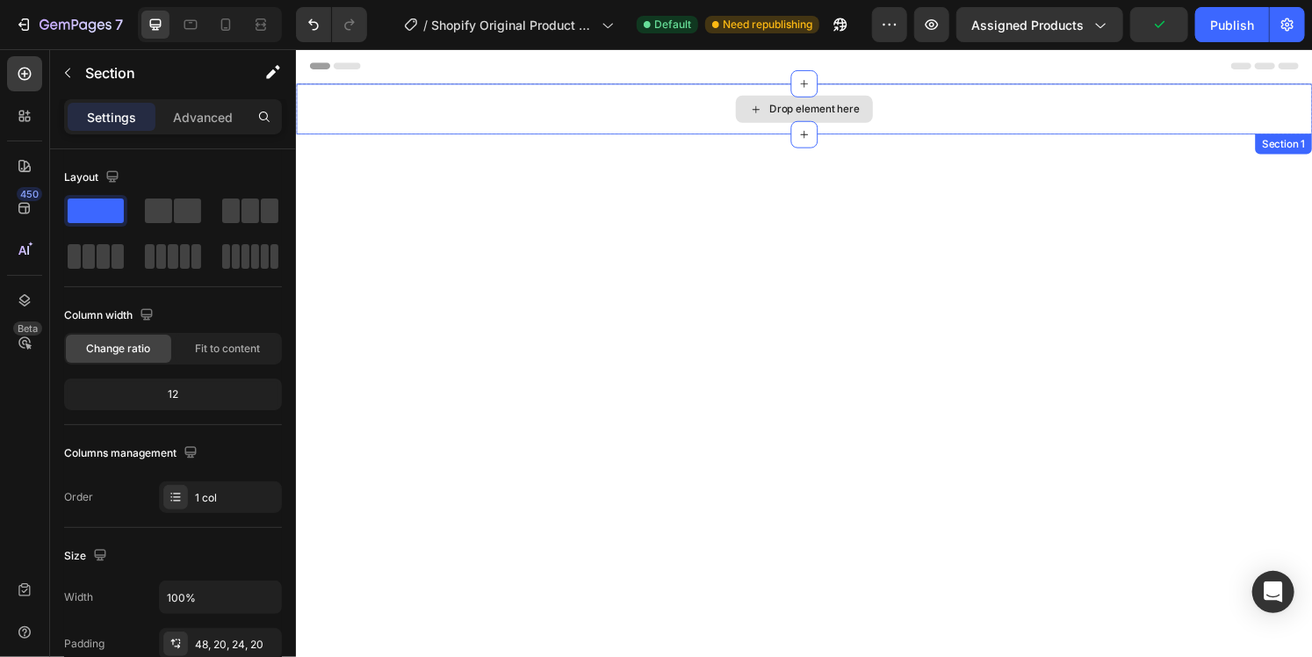
click at [885, 118] on div "Drop element here" at bounding box center [822, 112] width 142 height 28
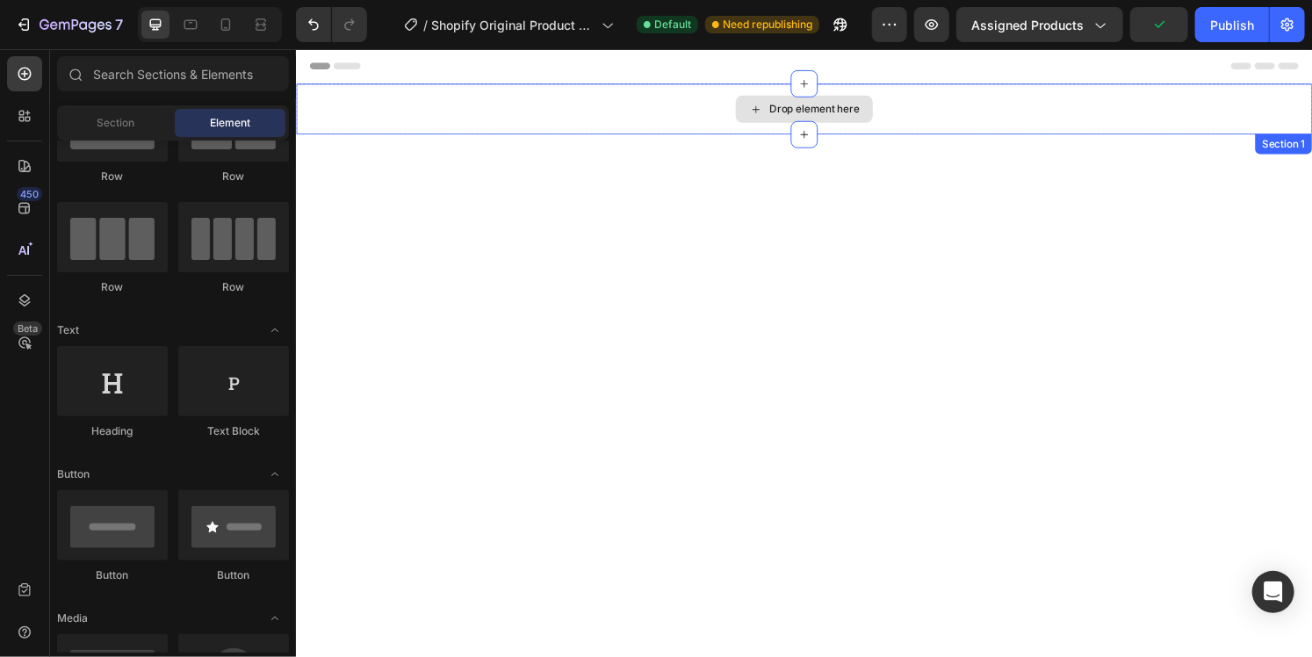
click at [948, 118] on div "Drop element here" at bounding box center [822, 111] width 1054 height 53
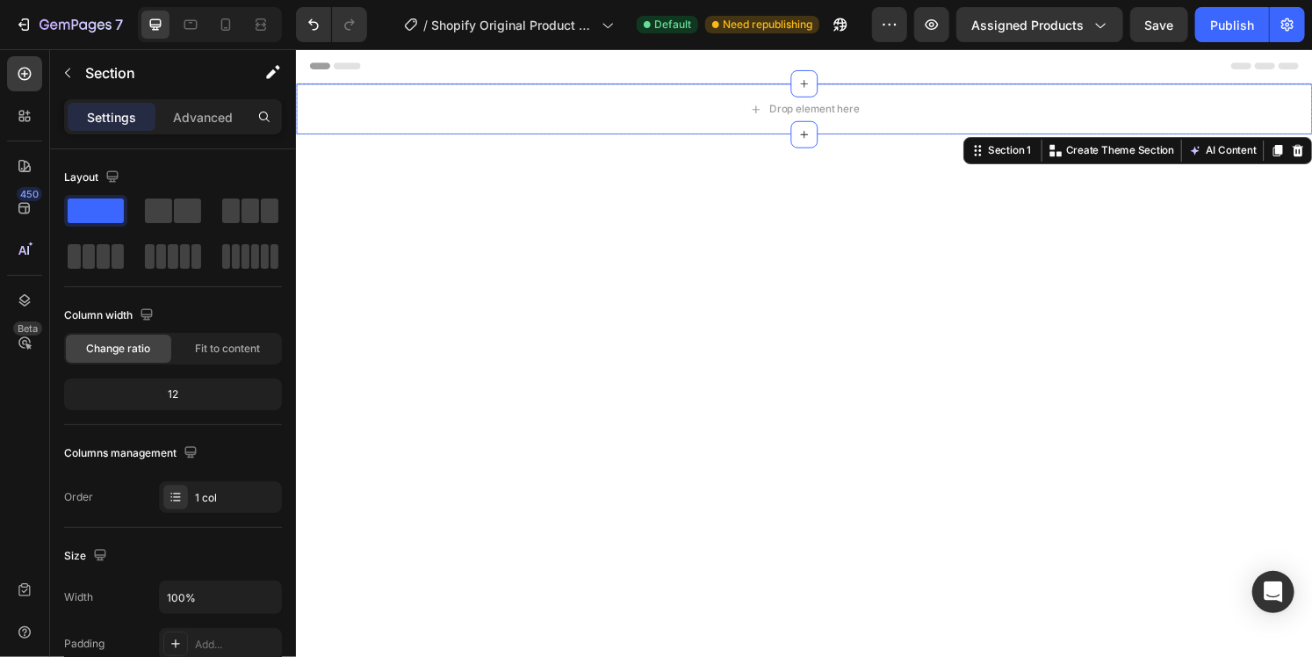
click at [1311, 158] on div "Section 1 You can create reusable sections Create Theme Section AI Content Writ…" at bounding box center [1168, 155] width 362 height 28
click at [1311, 158] on icon at bounding box center [1334, 154] width 11 height 12
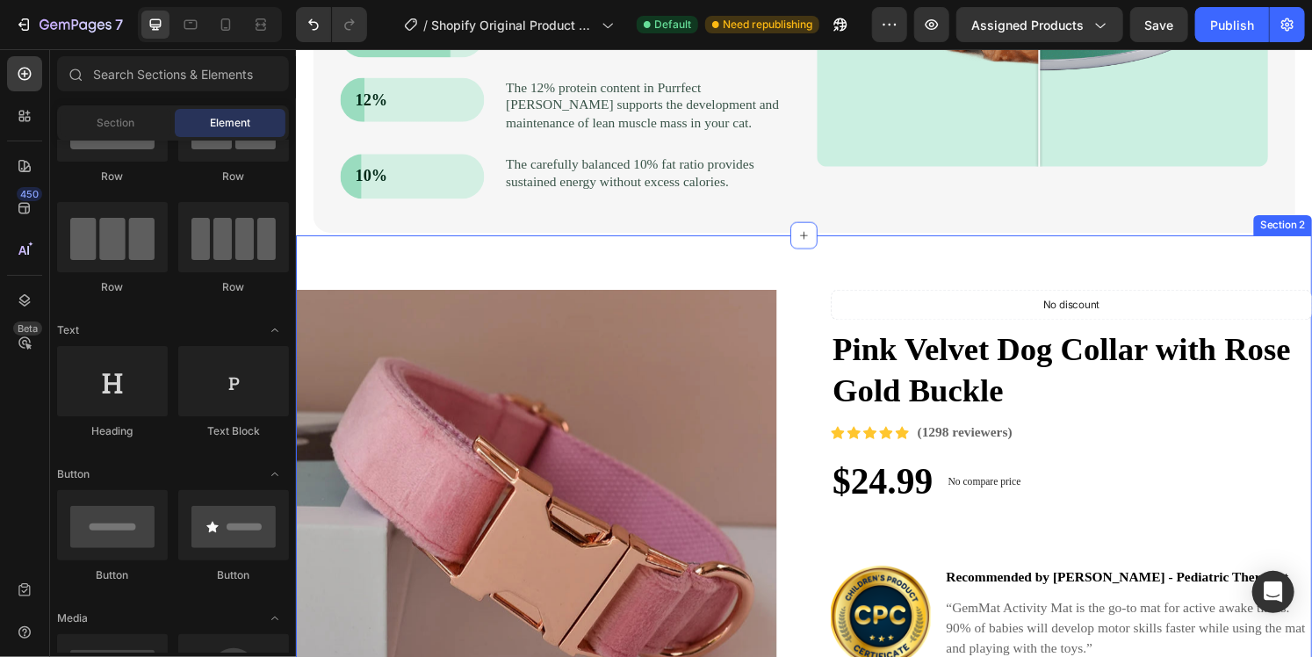
scroll to position [615, 0]
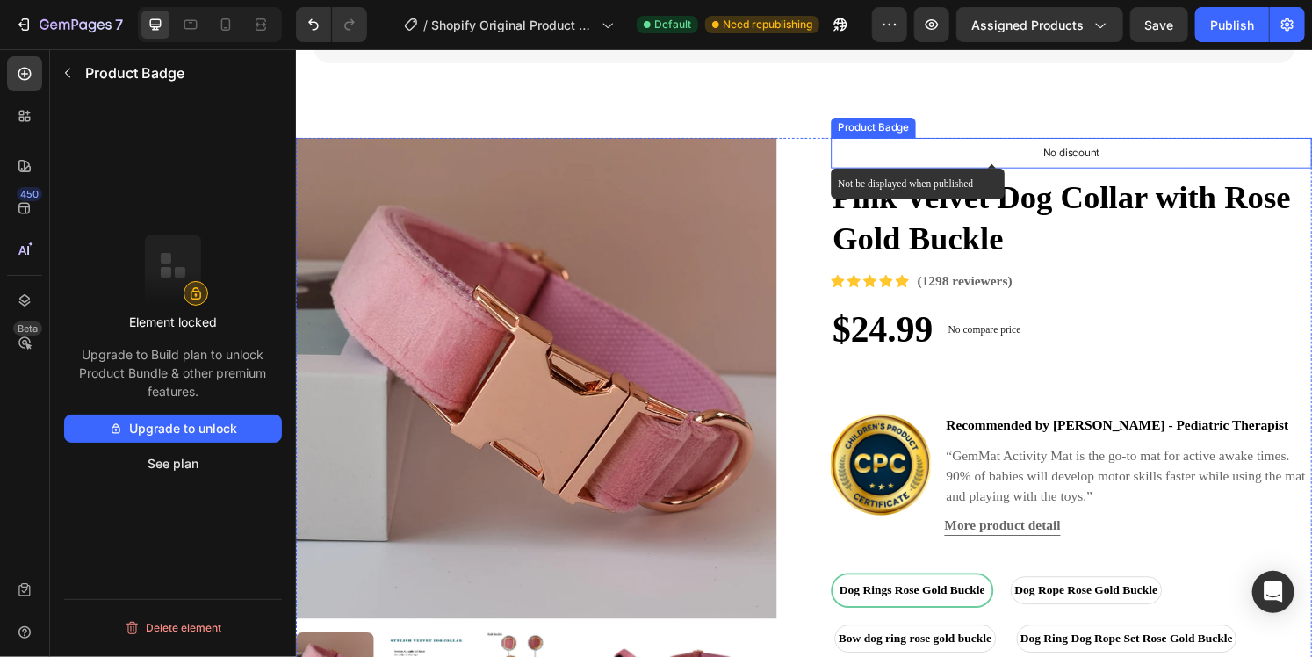
click at [1116, 149] on p "No discount" at bounding box center [1100, 157] width 59 height 16
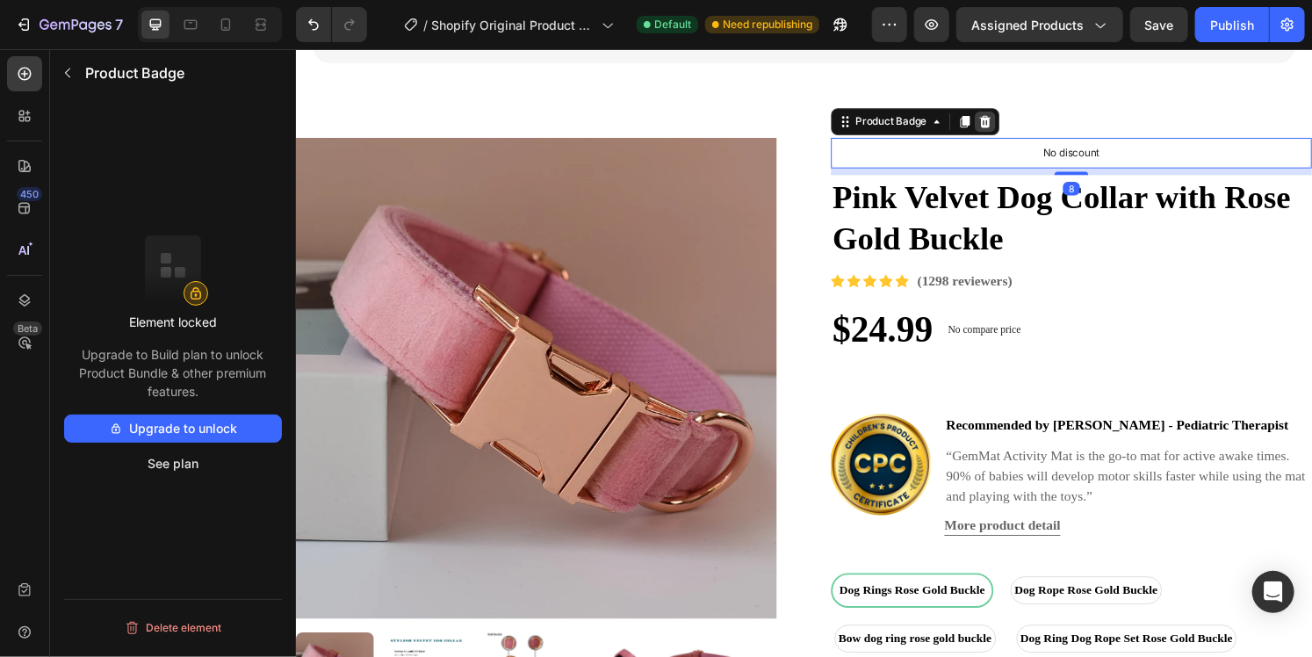
click at [1013, 114] on div at bounding box center [1010, 124] width 21 height 21
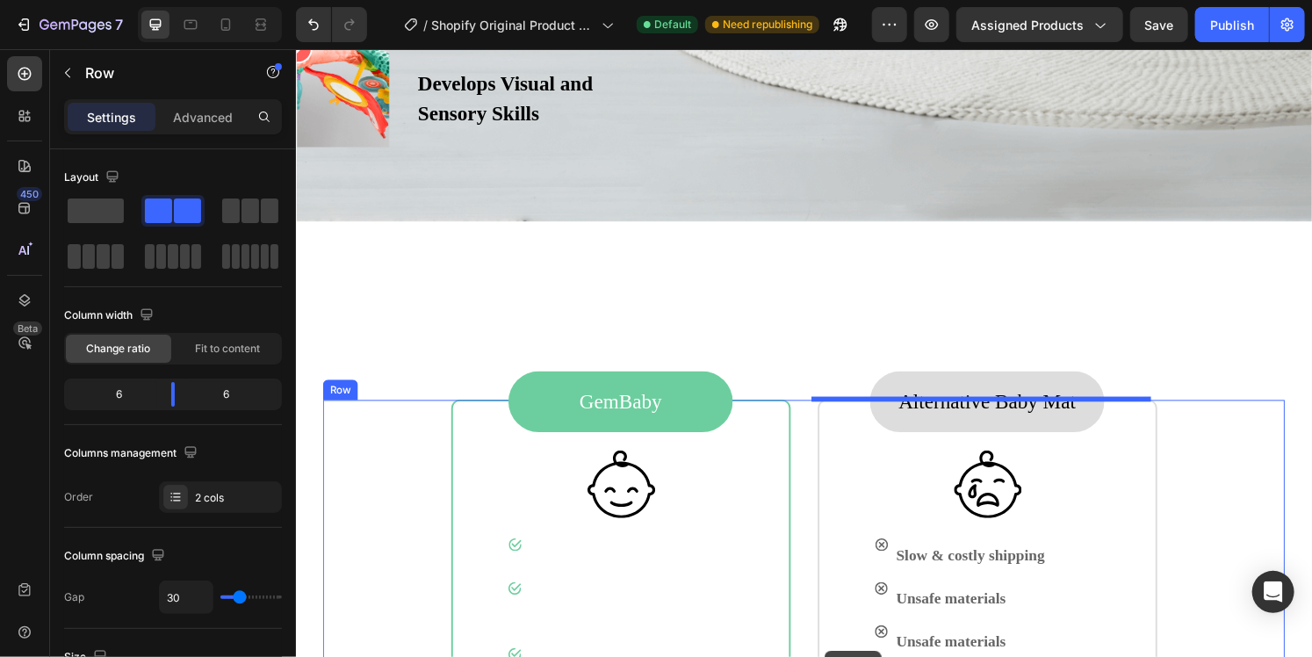
scroll to position [3315, 0]
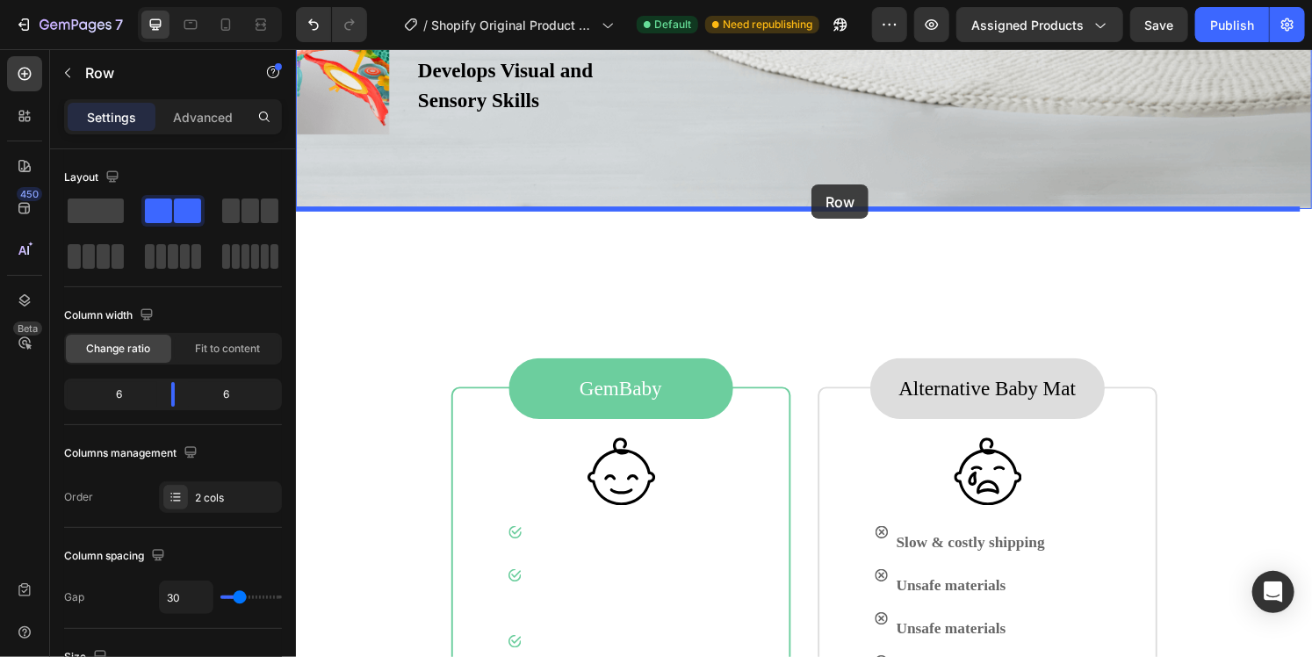
drag, startPoint x: 800, startPoint y: 144, endPoint x: 830, endPoint y: 190, distance: 54.6
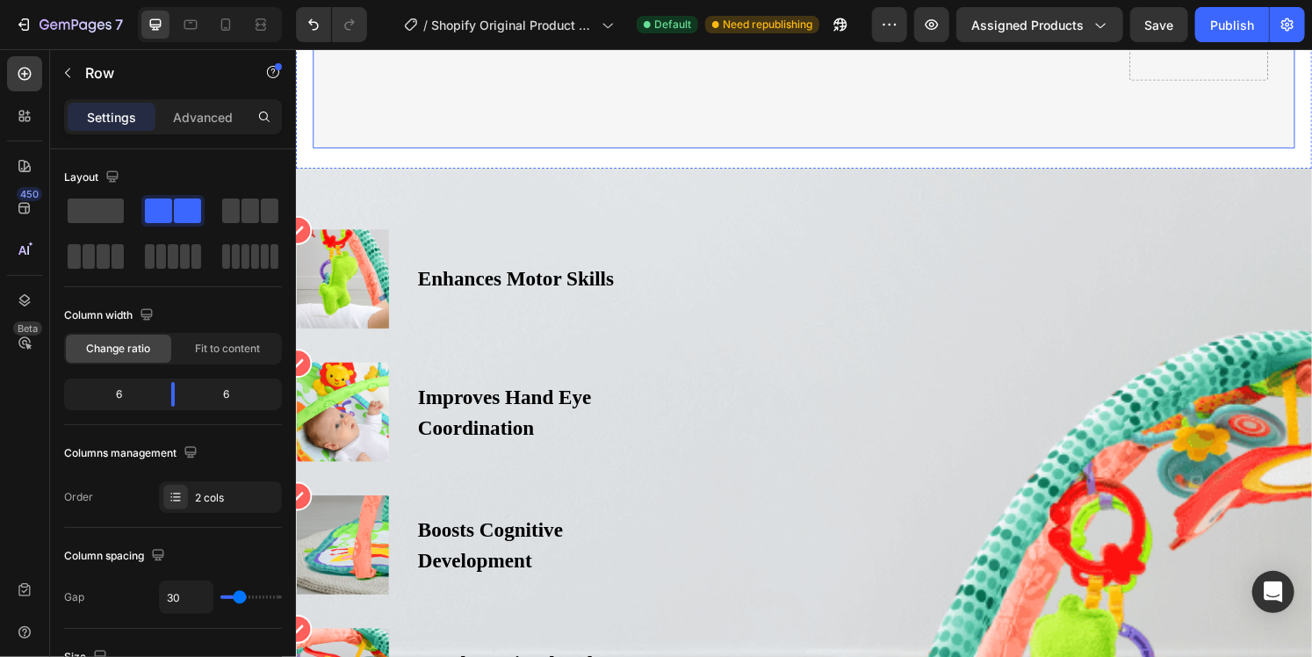
scroll to position [2612, 0]
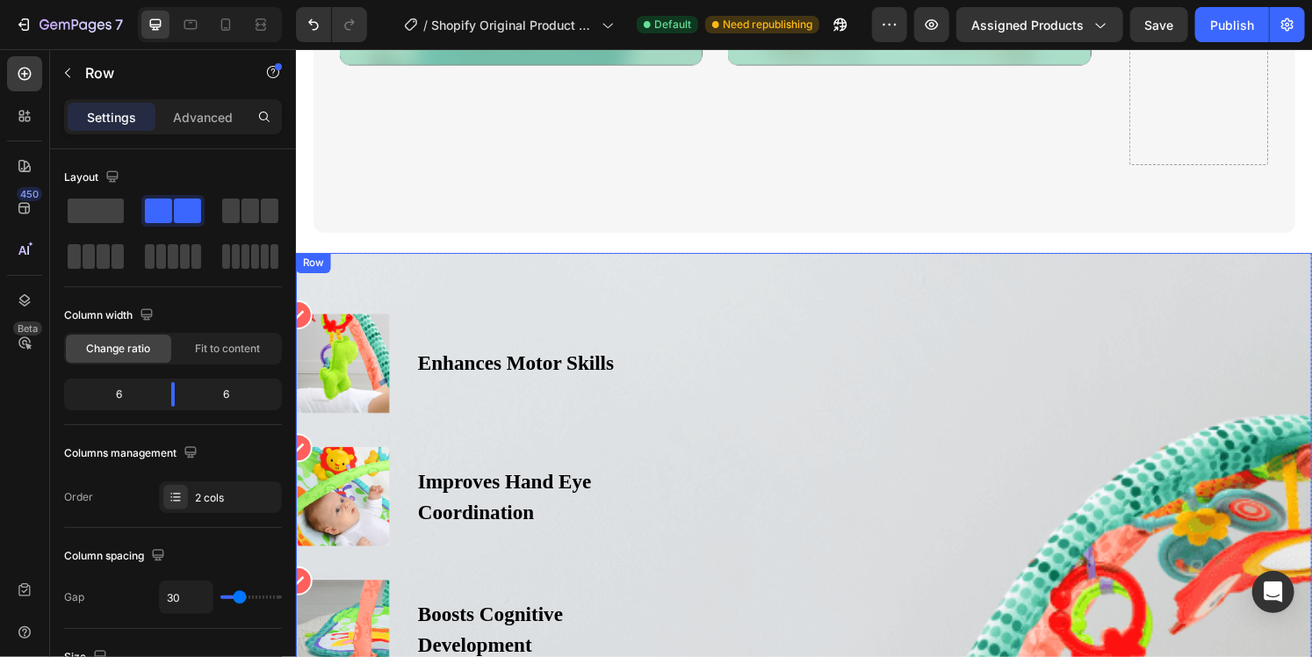
click at [777, 327] on div "Icon Image Enhances Motor Skills Text block Row Icon Image Improves Hand Eye Co…" at bounding box center [822, 582] width 1054 height 517
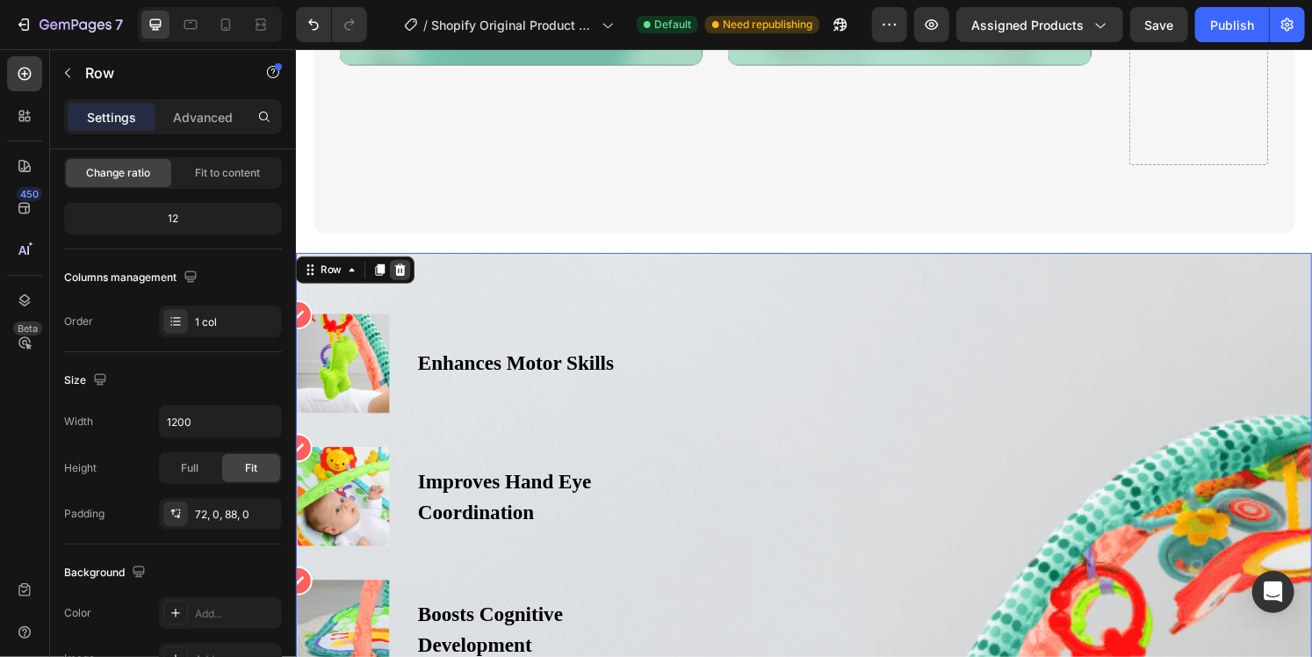
click at [408, 279] on icon at bounding box center [403, 278] width 14 height 14
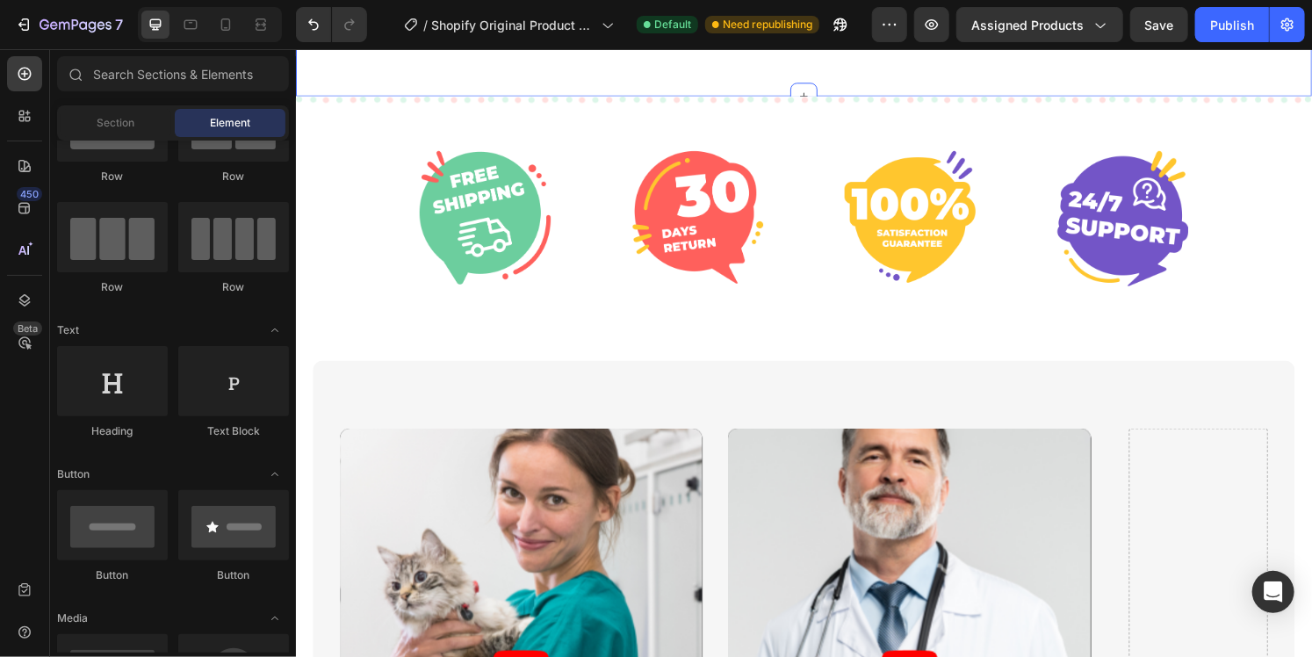
scroll to position [1470, 0]
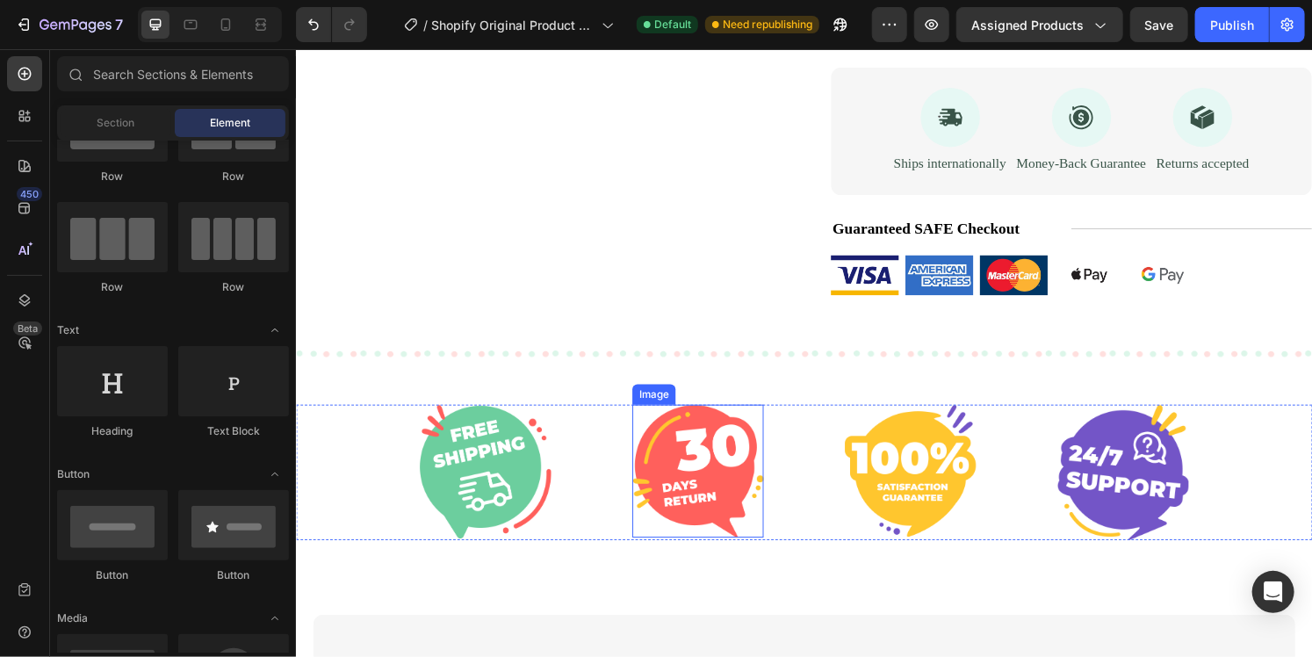
click at [692, 459] on img at bounding box center [712, 487] width 136 height 138
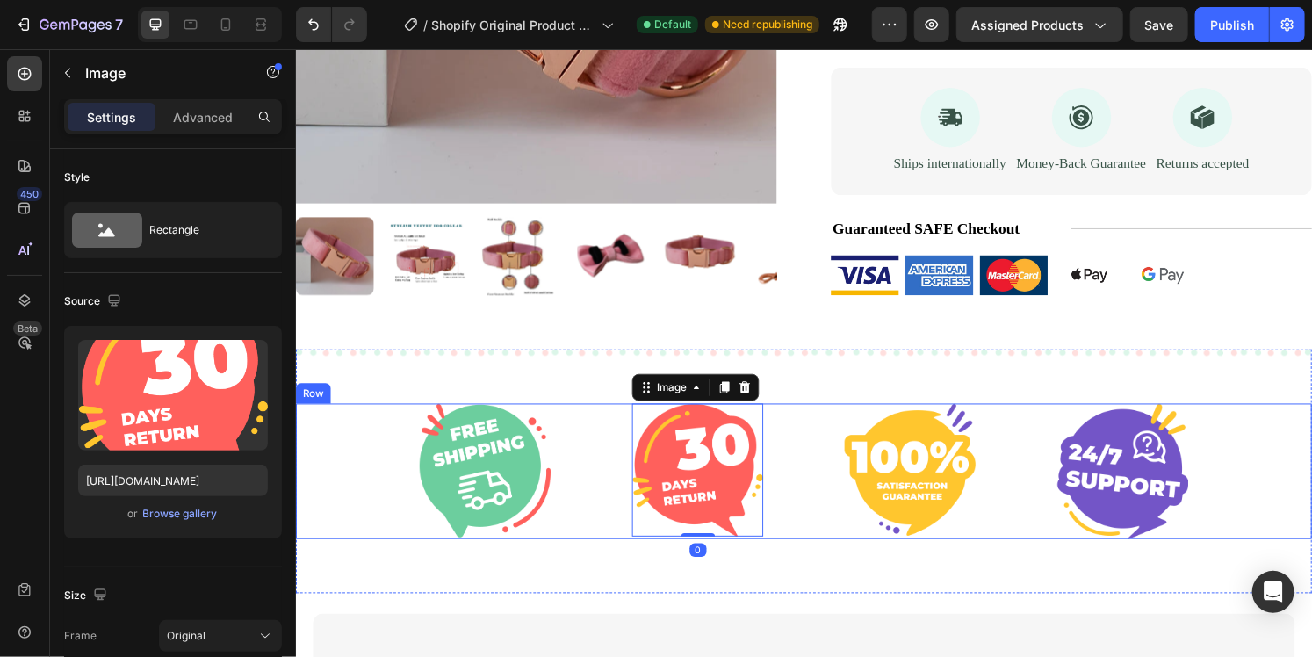
click at [786, 469] on div "Image Image 0 Image Image Row" at bounding box center [822, 487] width 1054 height 141
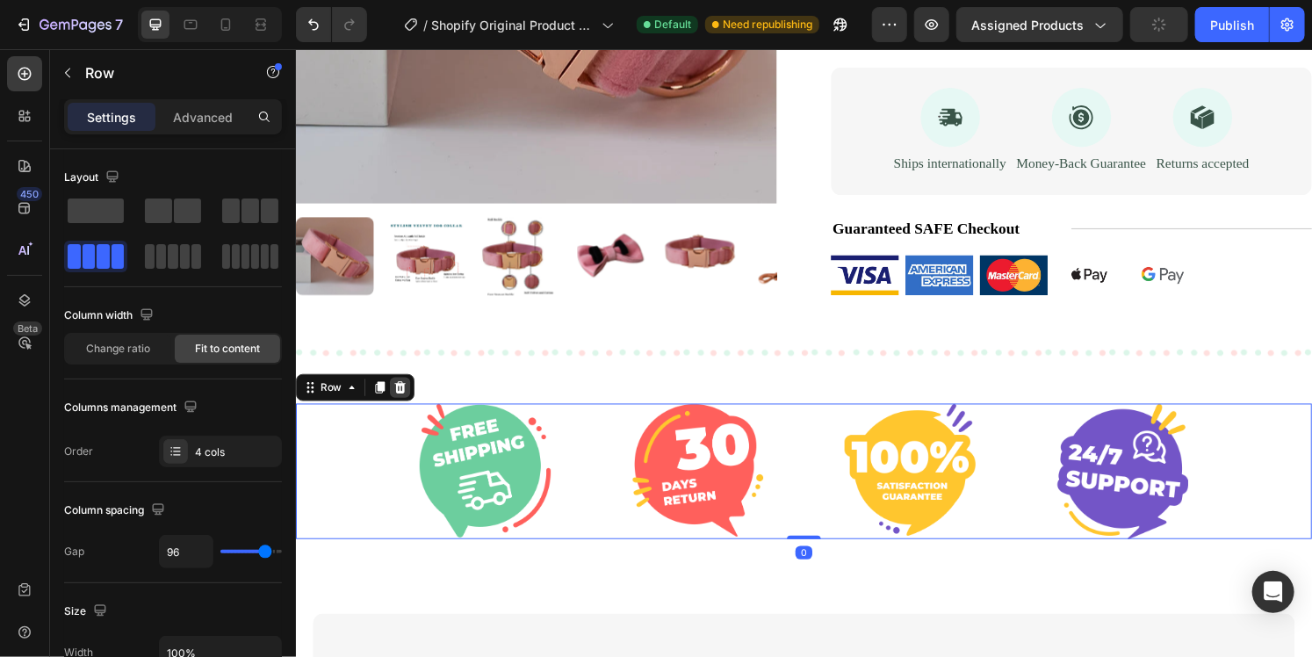
click at [399, 404] on icon at bounding box center [403, 400] width 11 height 12
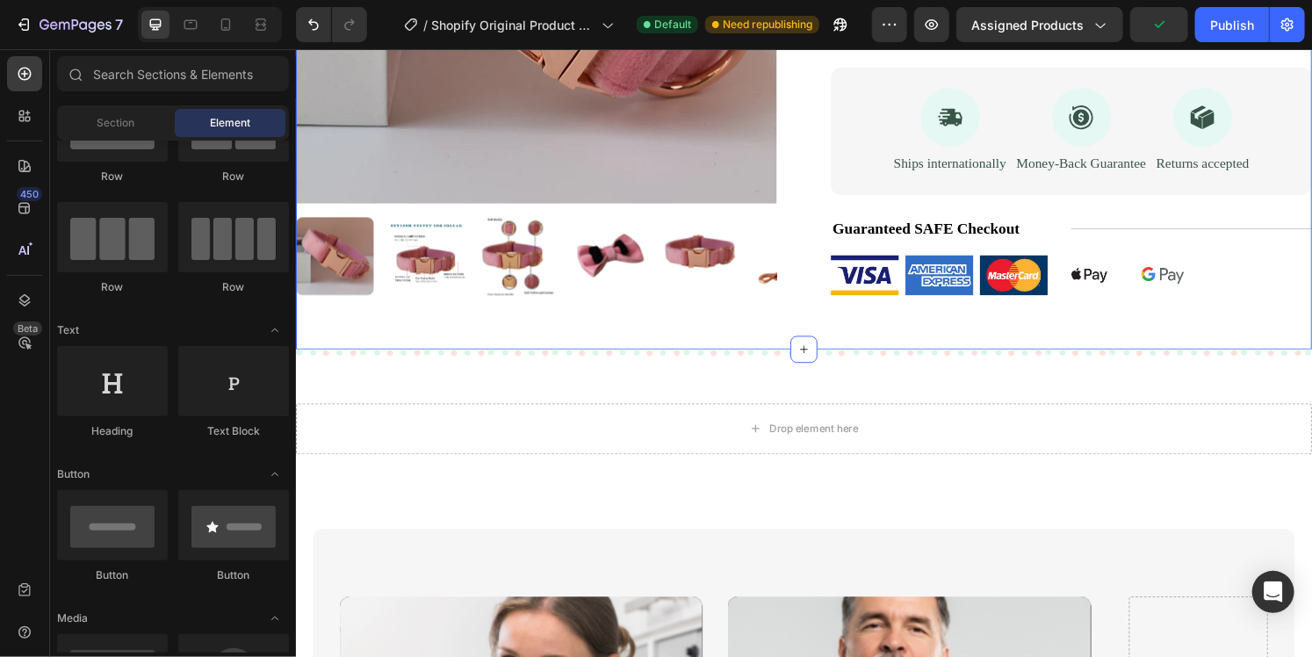
scroll to position [1383, 0]
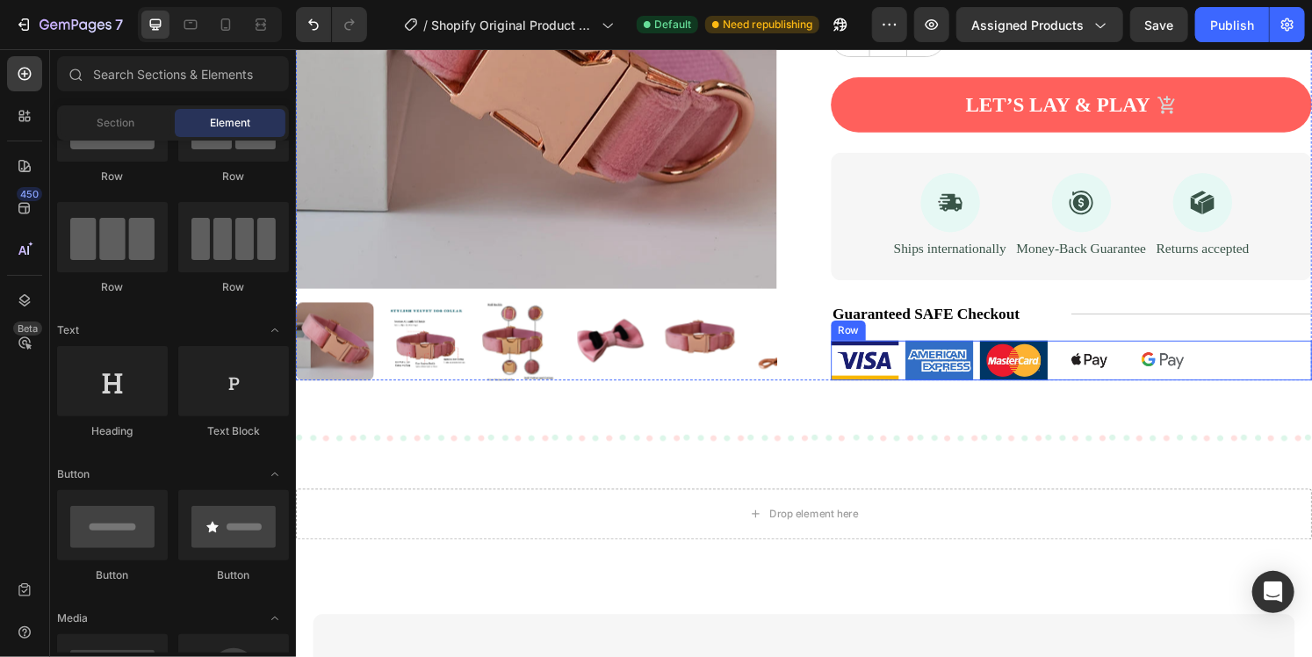
click at [1233, 373] on div "Image Image Image Image Image Row" at bounding box center [1099, 371] width 499 height 41
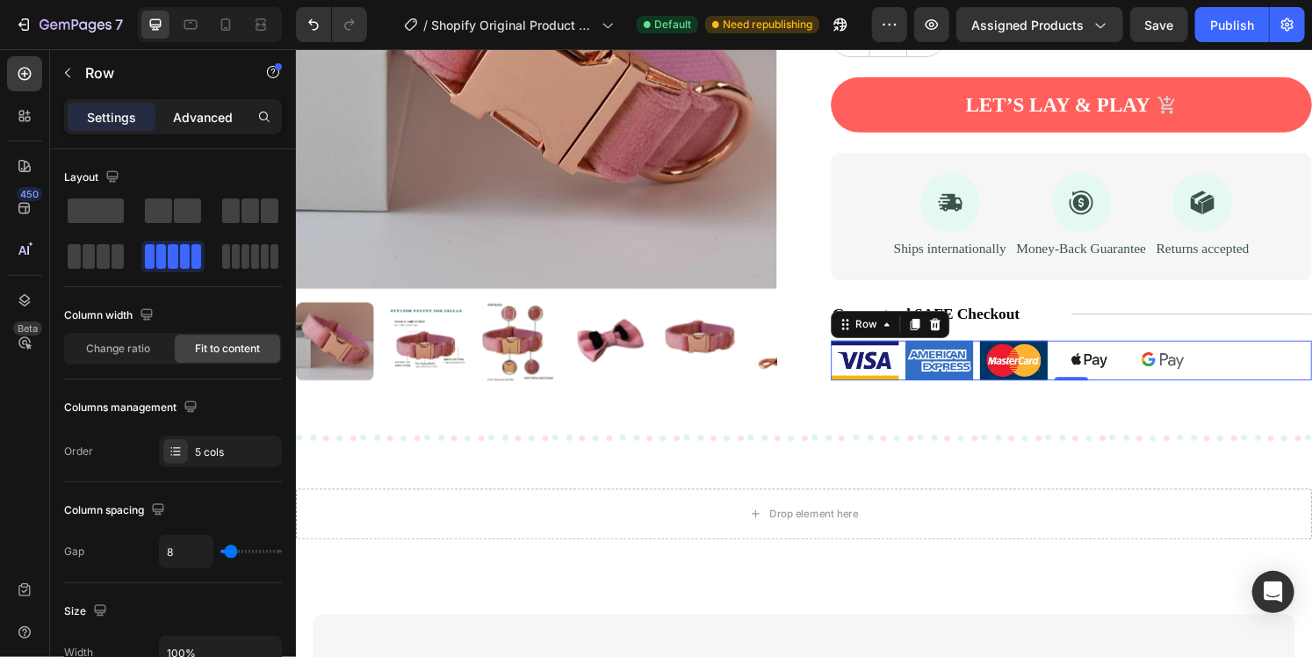
click at [198, 126] on div "Advanced" at bounding box center [203, 117] width 88 height 28
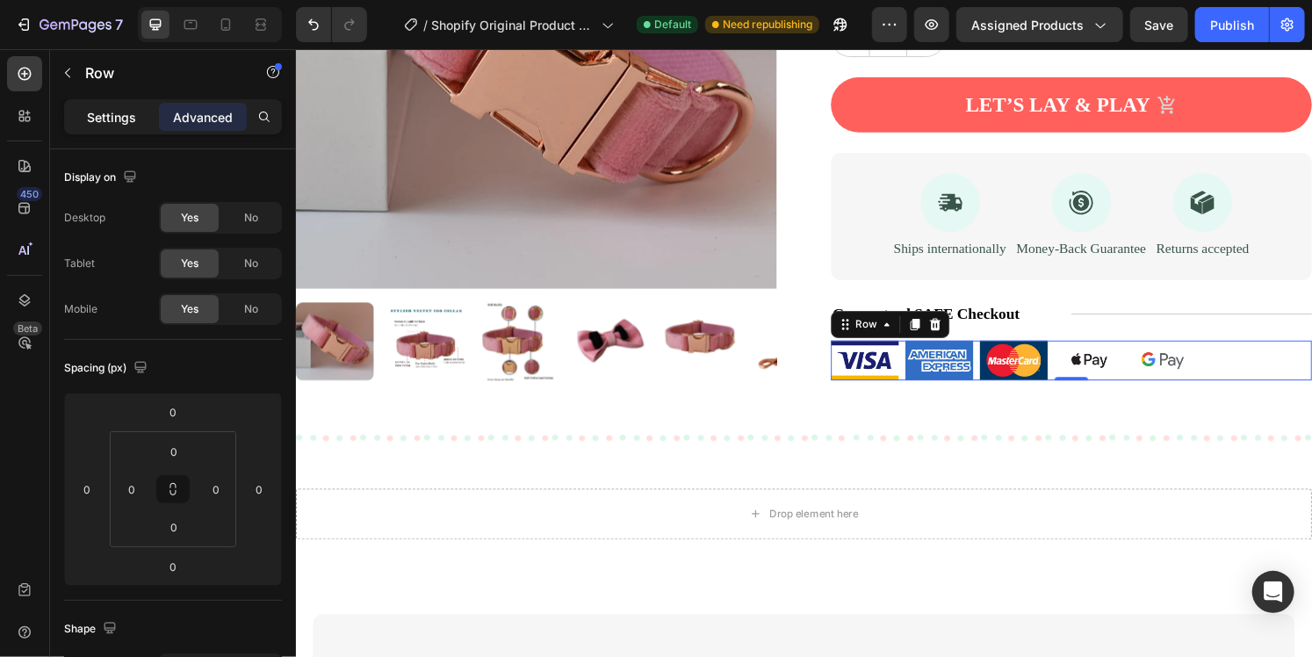
click at [121, 123] on p "Settings" at bounding box center [111, 117] width 49 height 18
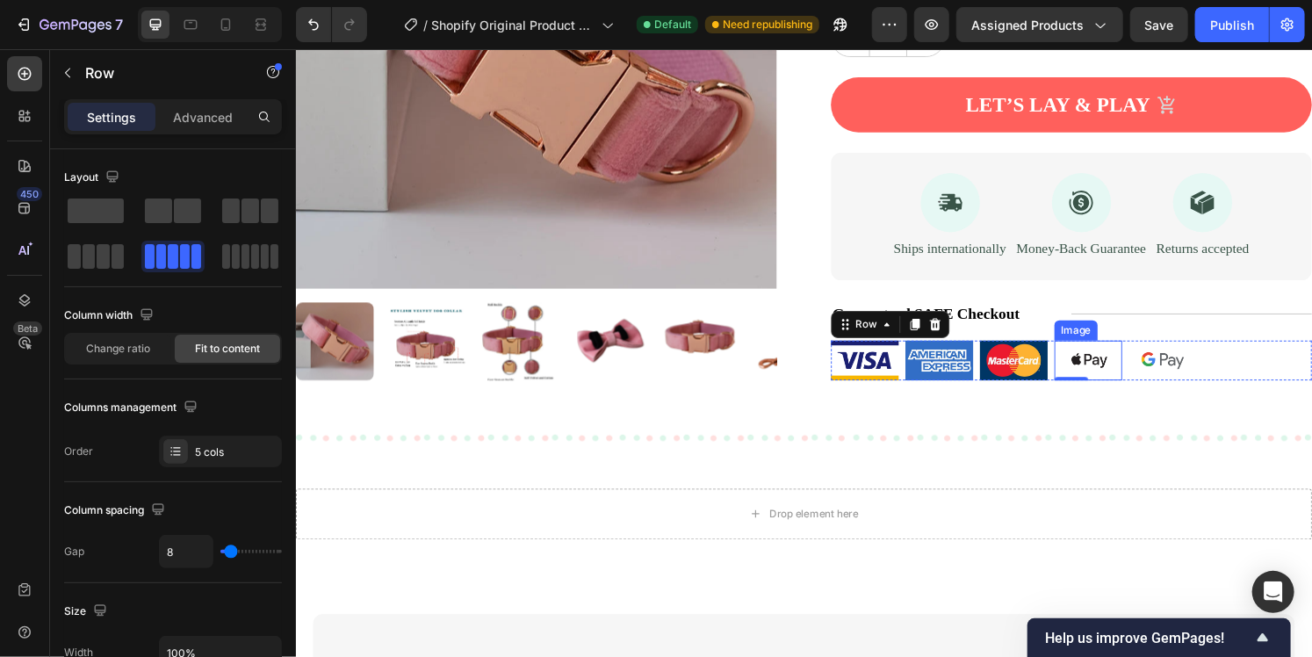
click at [1102, 370] on img at bounding box center [1117, 371] width 70 height 41
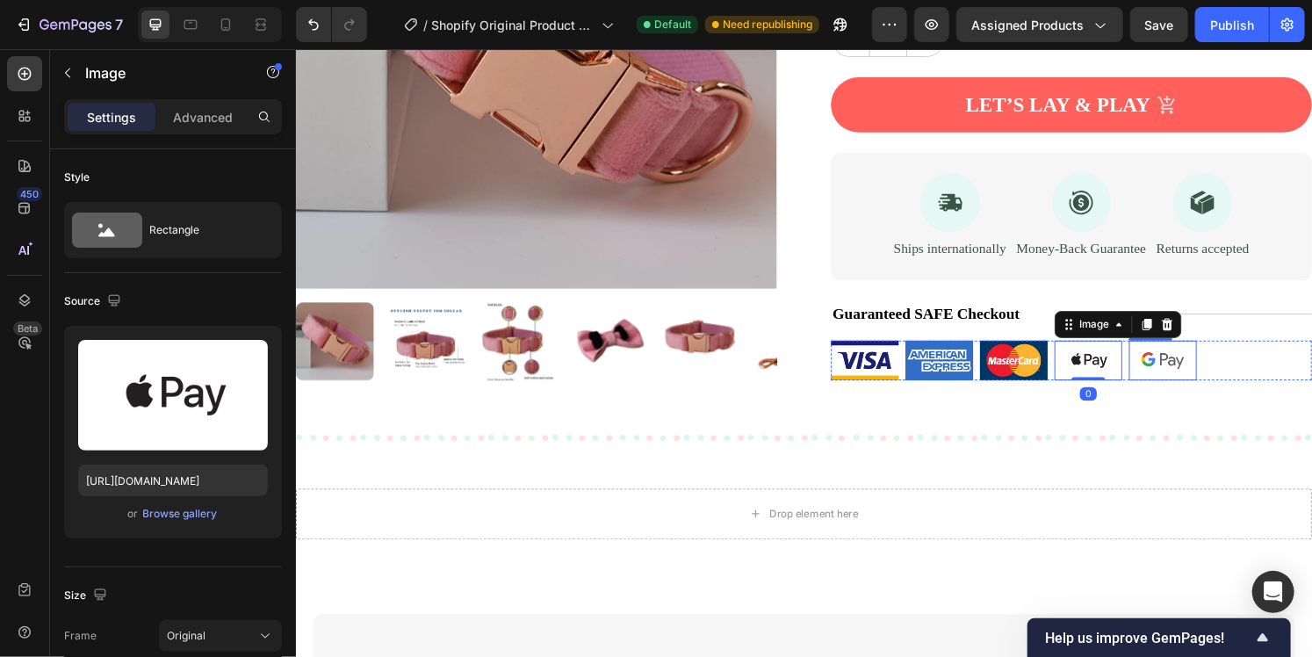
click at [1181, 370] on img at bounding box center [1195, 371] width 70 height 41
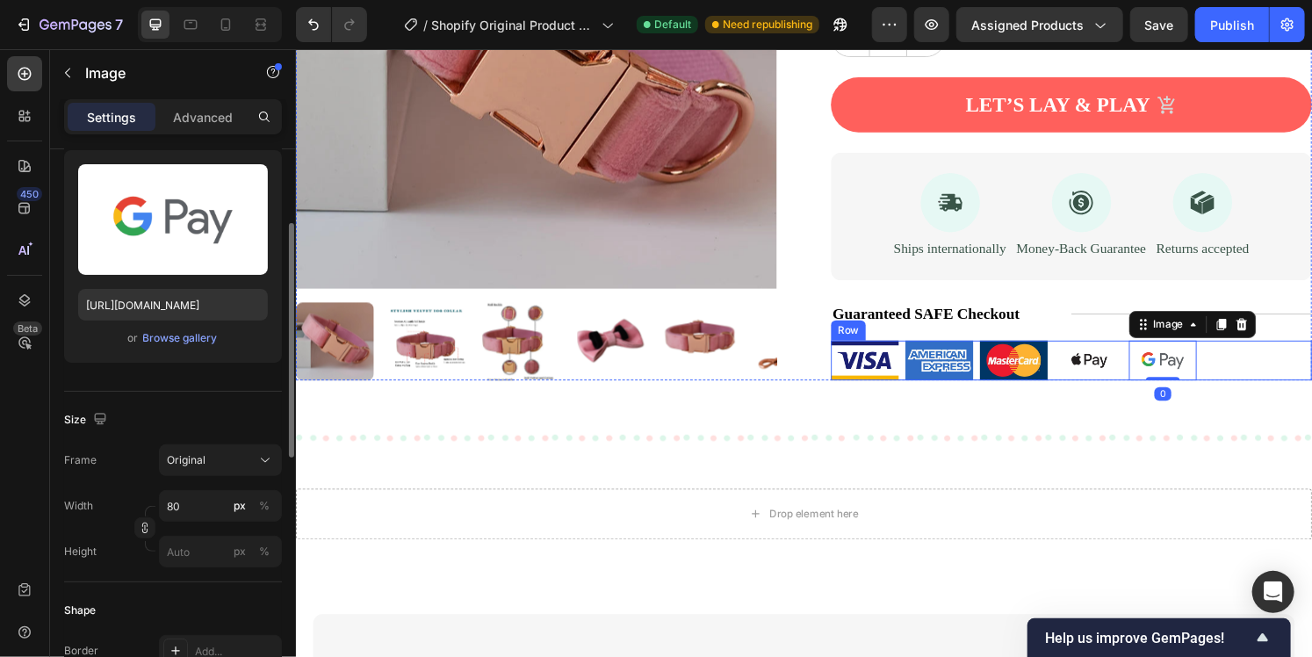
click at [1262, 376] on div "Image Image Image Image Image 0 Row" at bounding box center [1099, 371] width 499 height 41
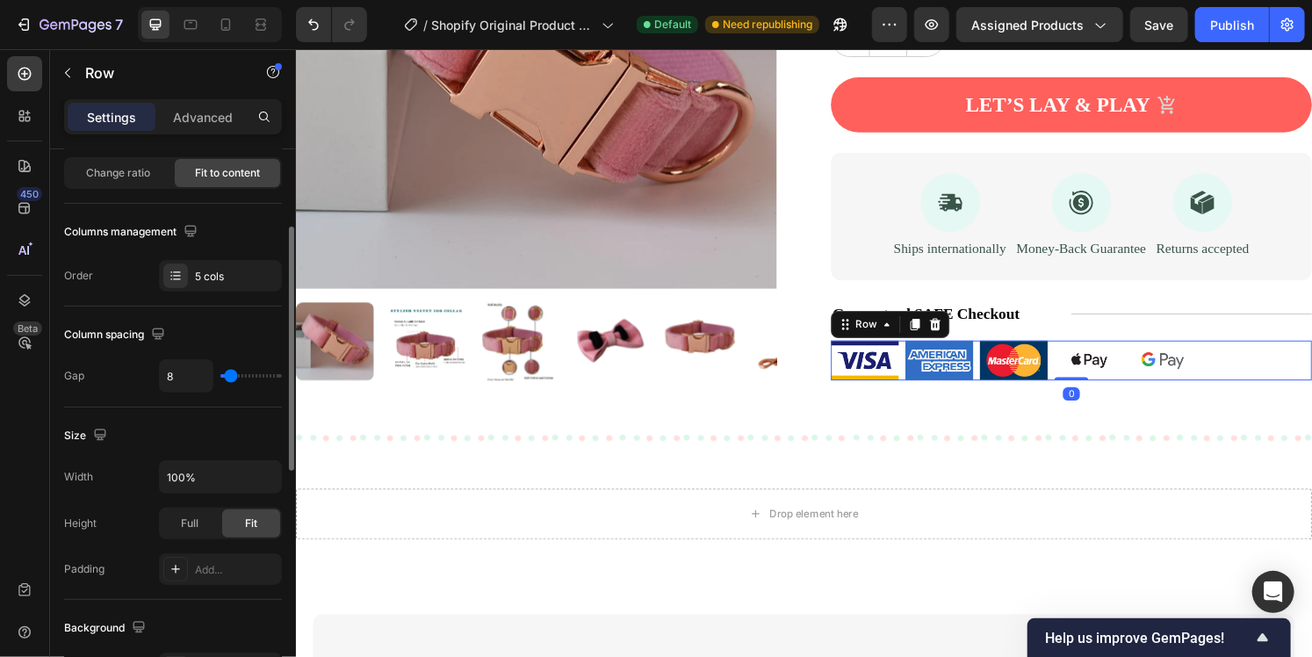
scroll to position [0, 0]
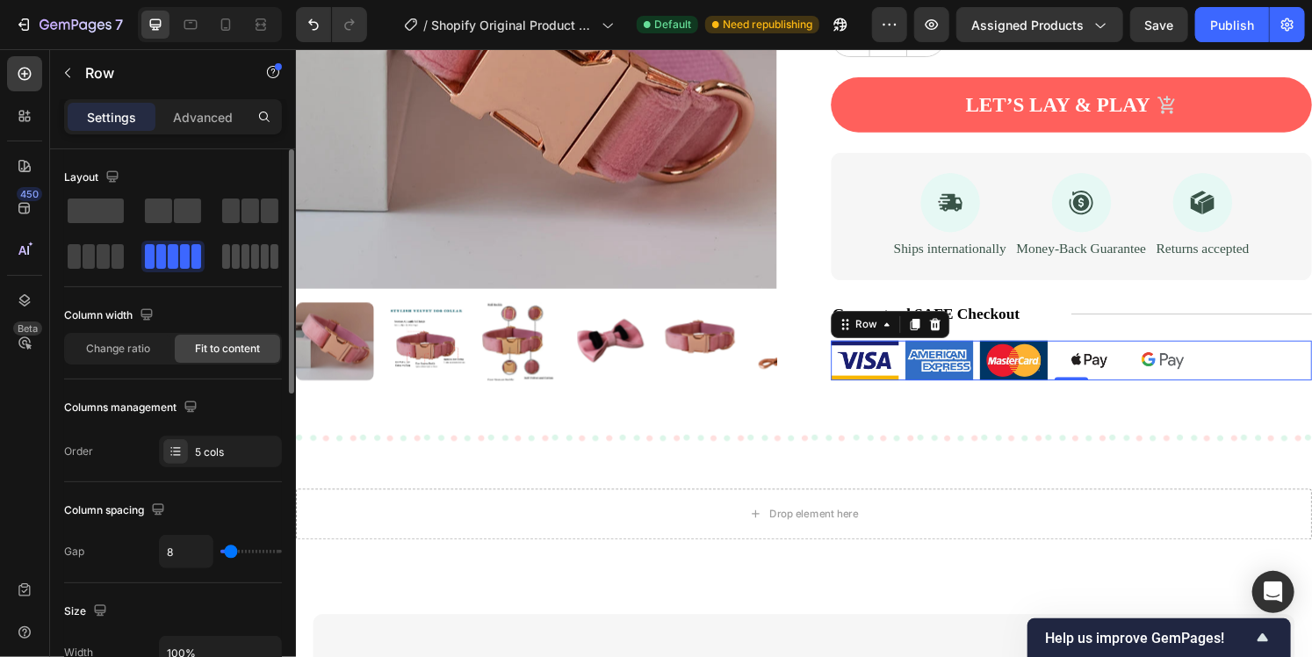
click at [244, 260] on span at bounding box center [246, 256] width 8 height 25
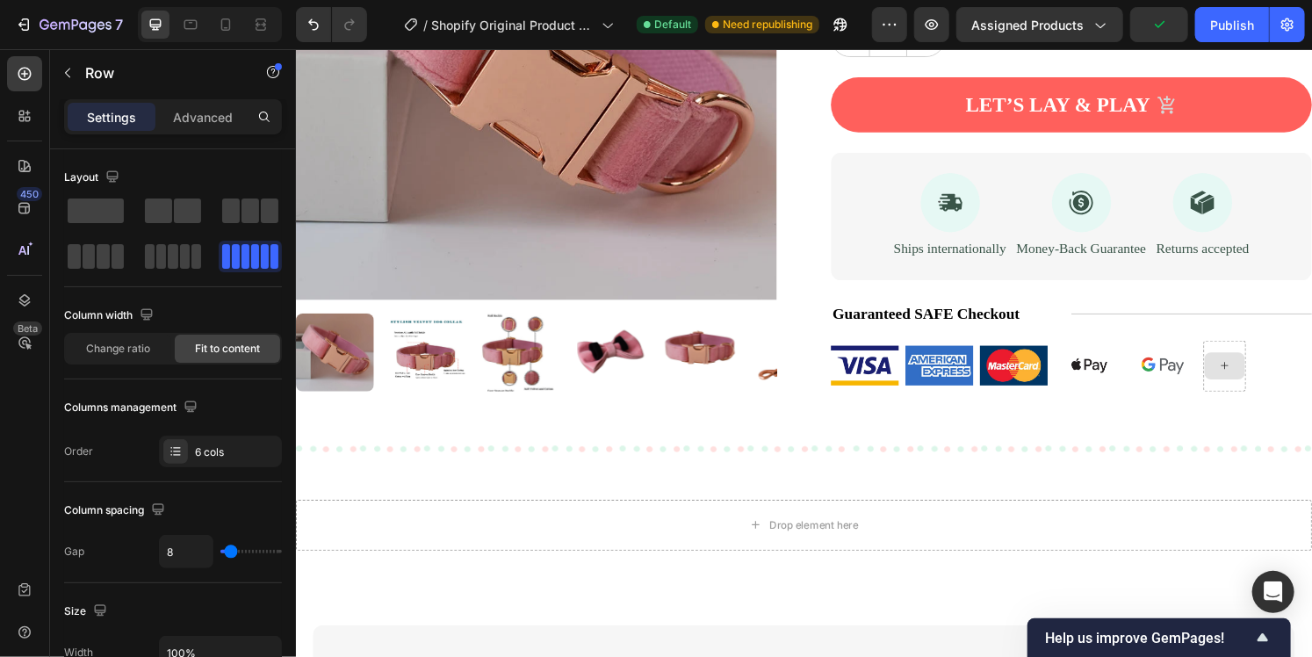
click at [1257, 376] on icon at bounding box center [1259, 377] width 14 height 15
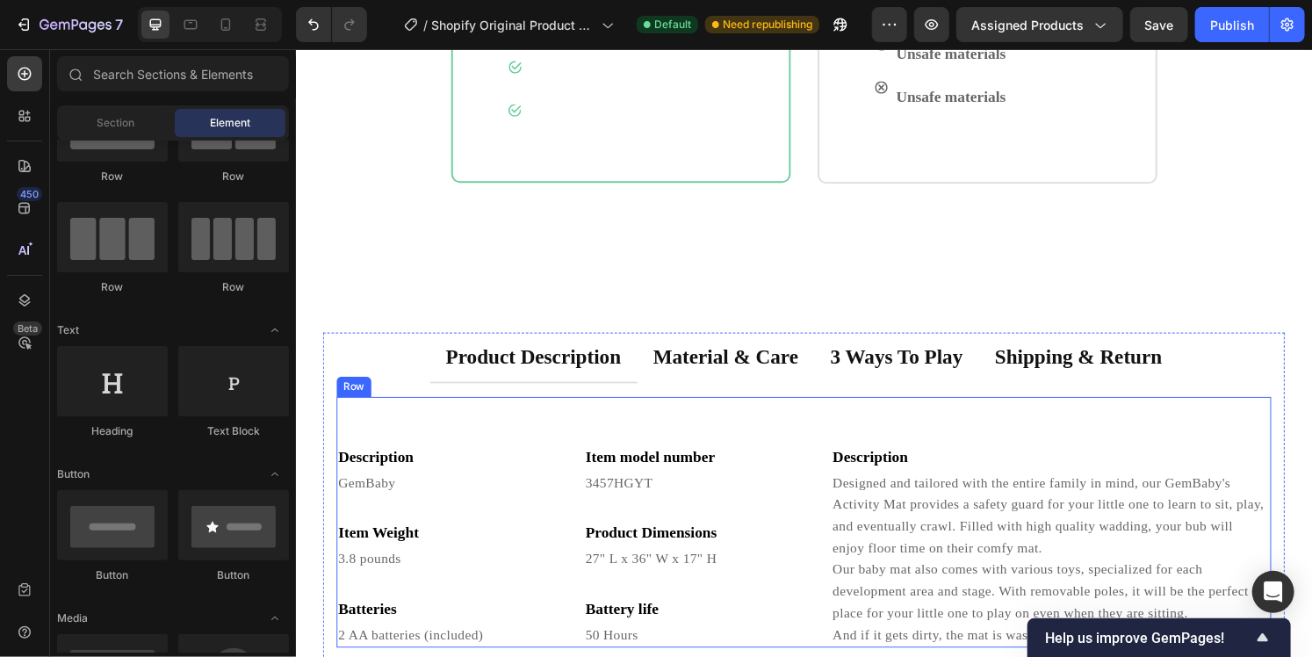
scroll to position [3842, 0]
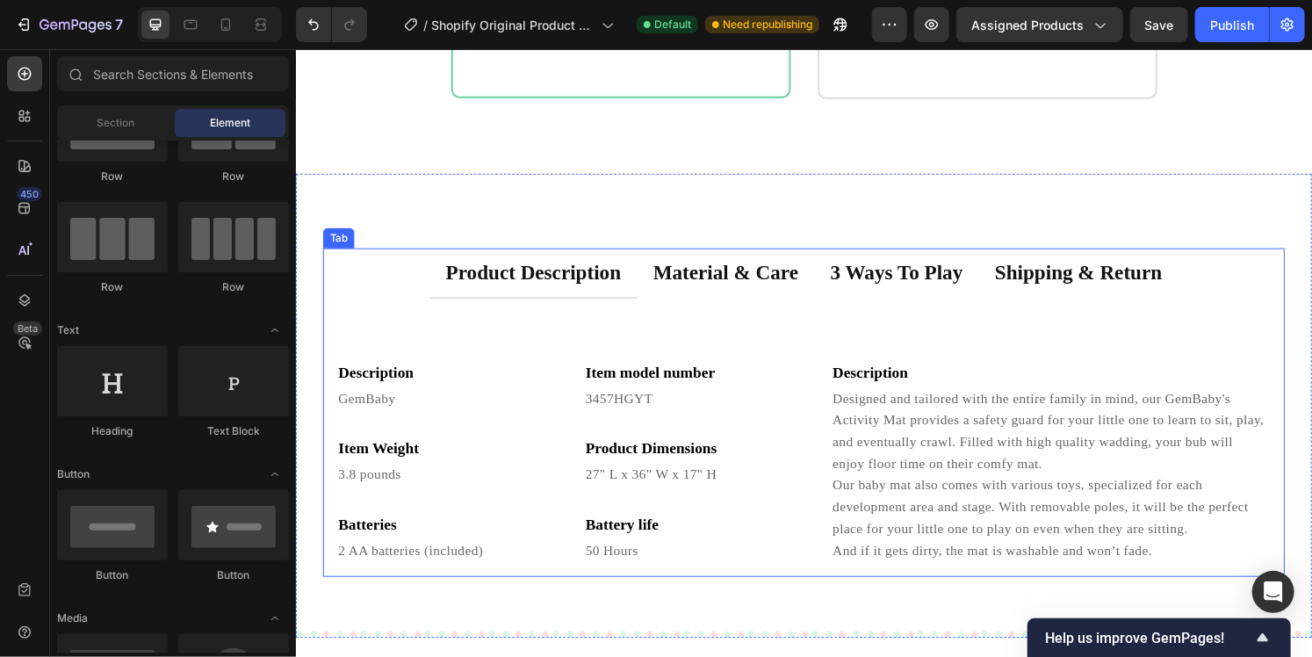
click at [780, 317] on div "Description Text block GemBaby Text block Row Item Weight Text block 3.8 pounds…" at bounding box center [822, 452] width 998 height 288
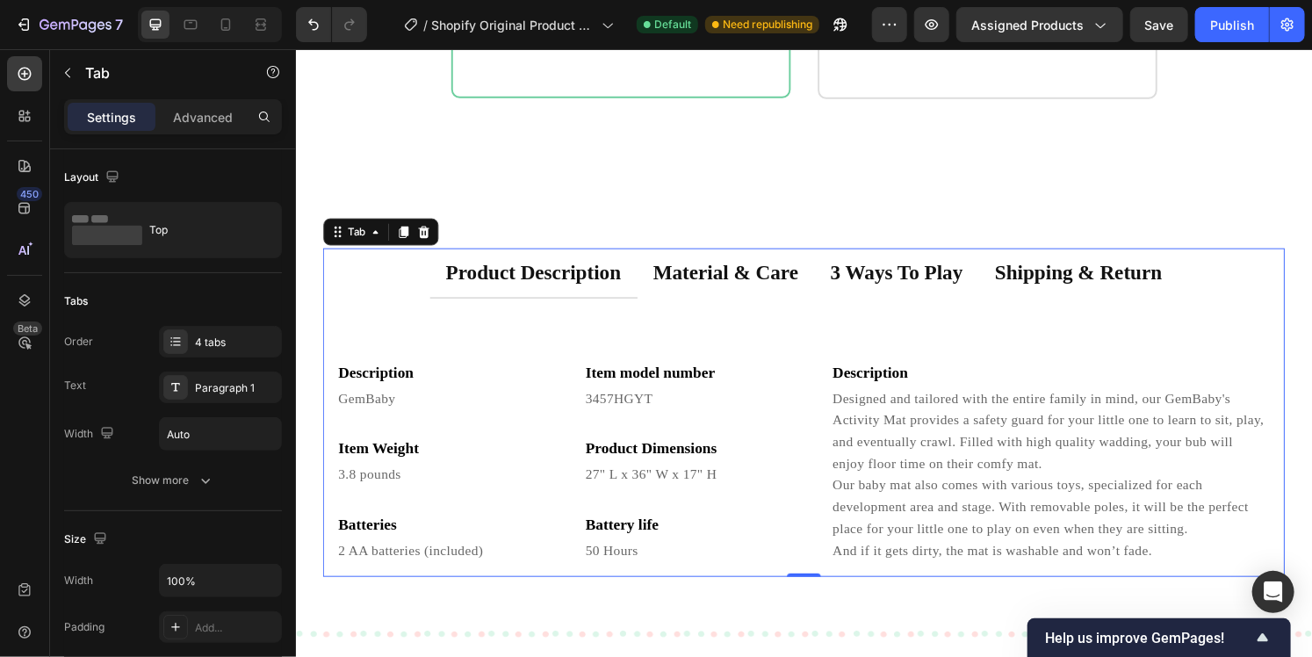
click at [438, 241] on div "Tab" at bounding box center [382, 239] width 119 height 28
click at [430, 241] on icon at bounding box center [428, 239] width 14 height 14
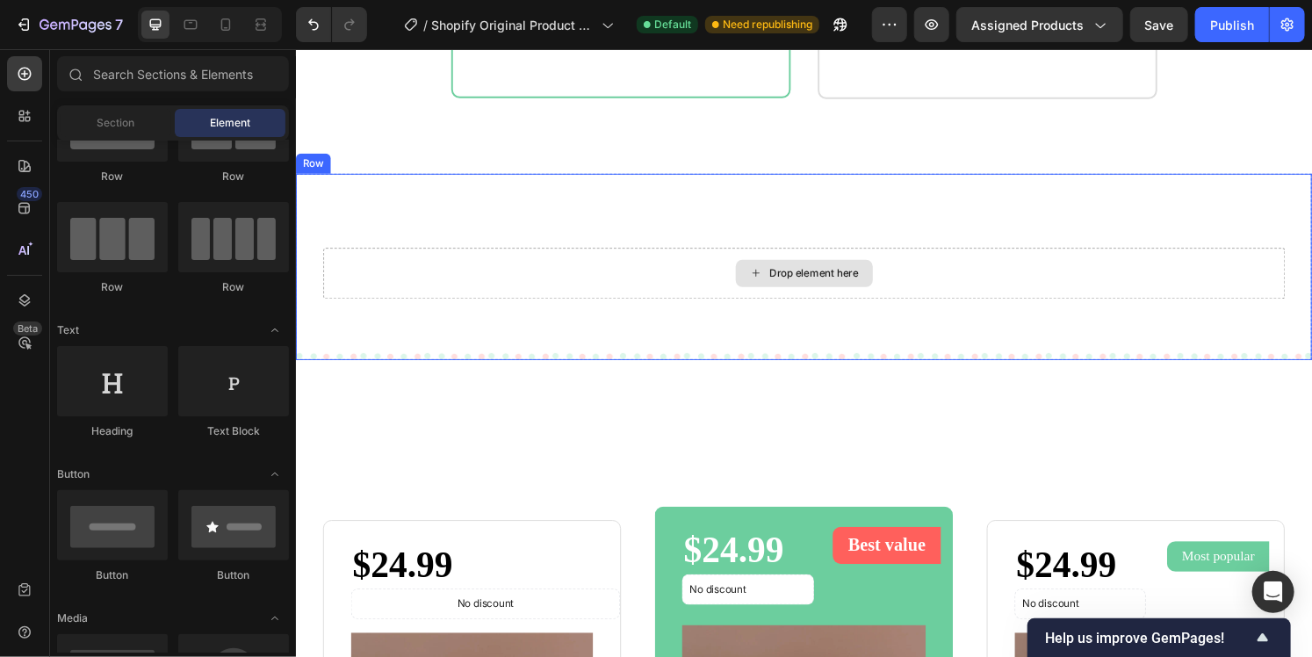
click at [553, 230] on div "Drop element here Row" at bounding box center [822, 274] width 1054 height 193
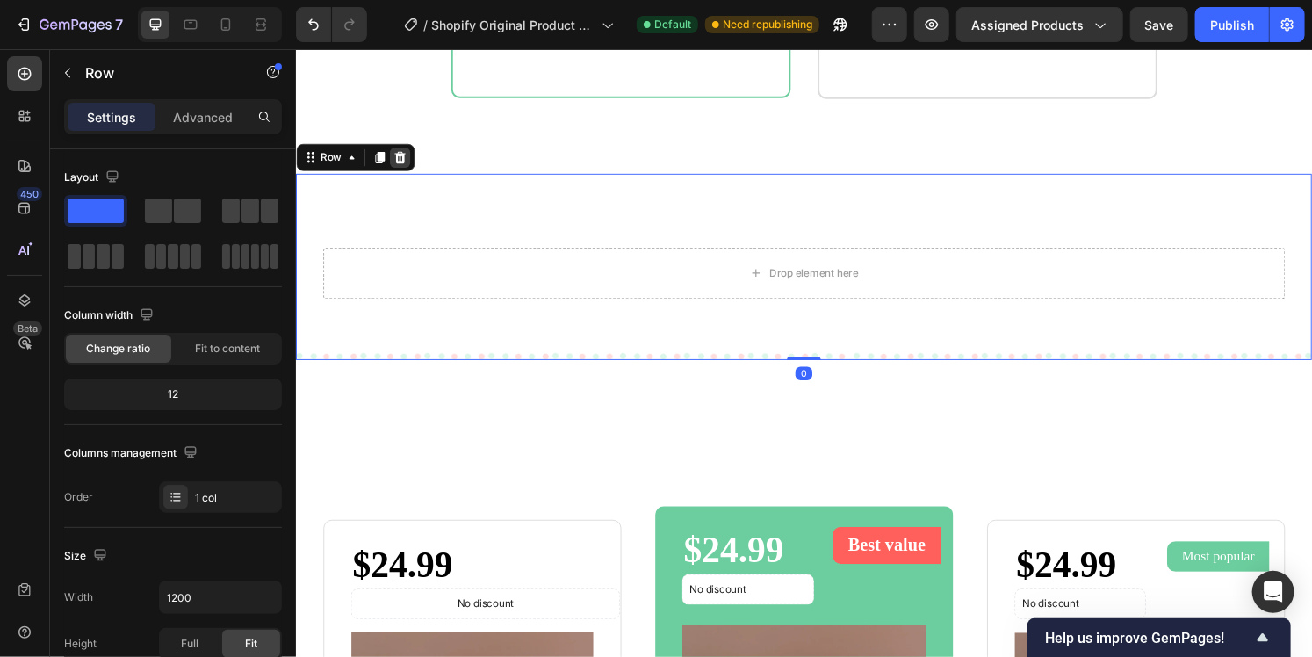
click at [402, 160] on icon at bounding box center [403, 161] width 11 height 12
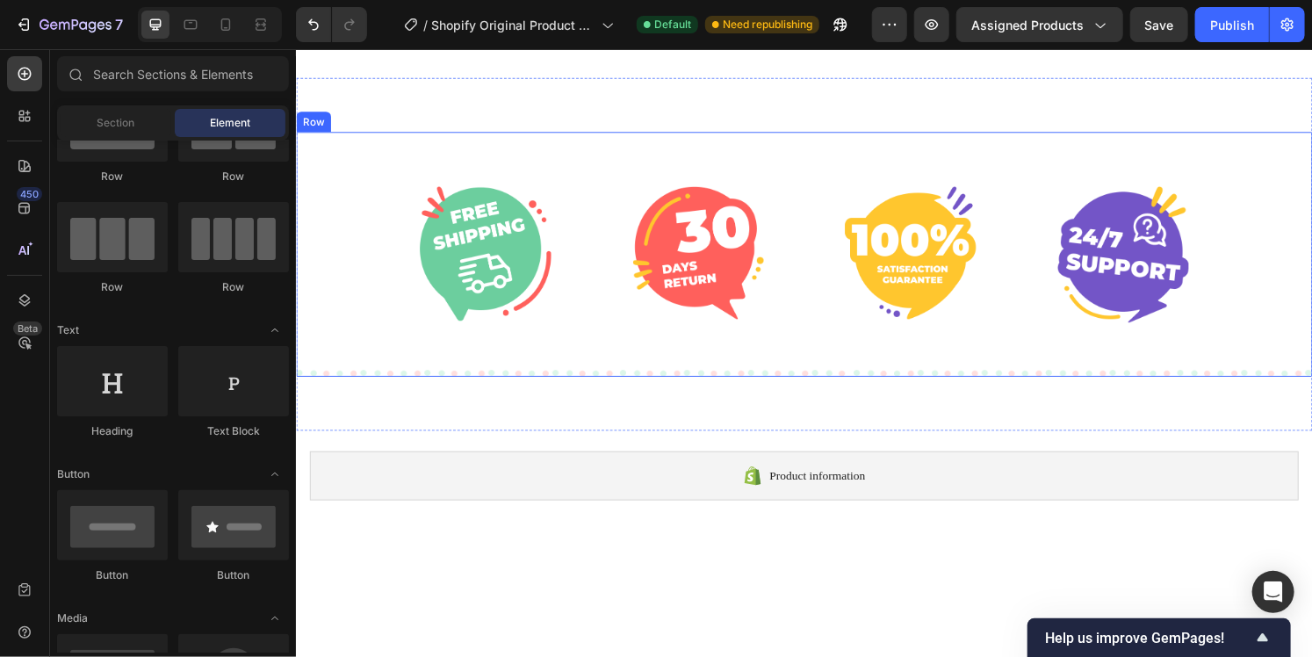
scroll to position [5320, 0]
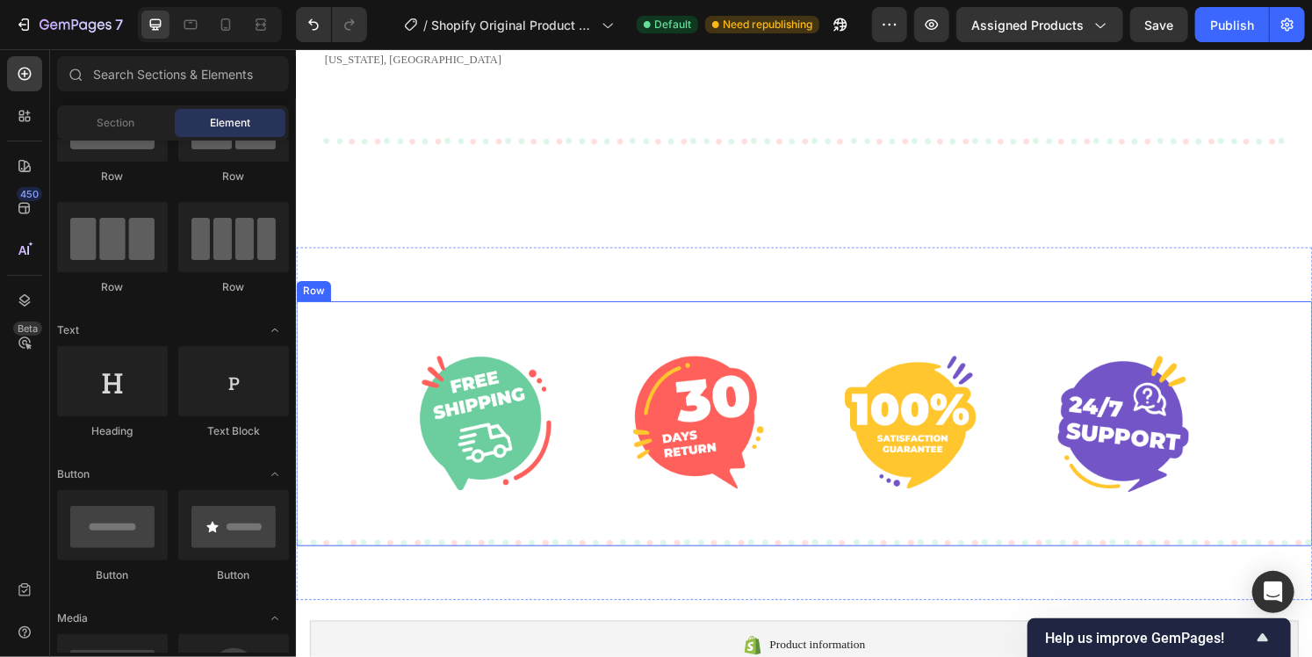
click at [748, 370] on img at bounding box center [712, 436] width 136 height 138
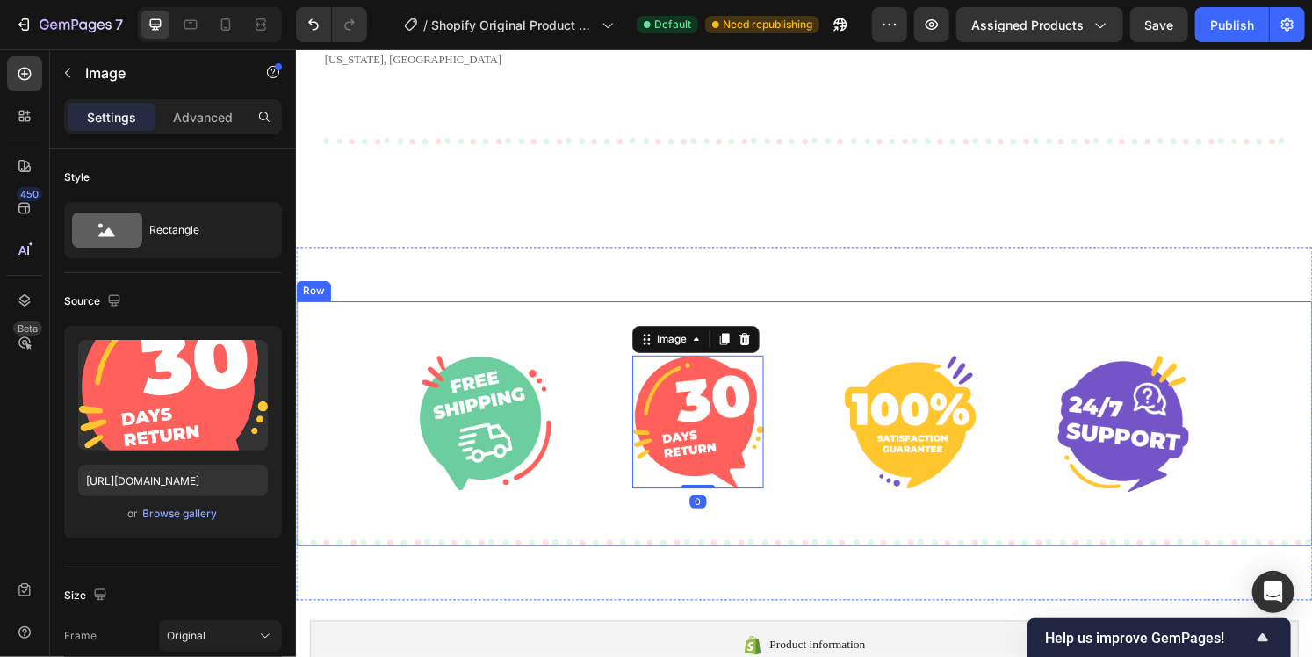
click at [838, 346] on div "Image Image 0 Image Image Row Row" at bounding box center [822, 438] width 1054 height 254
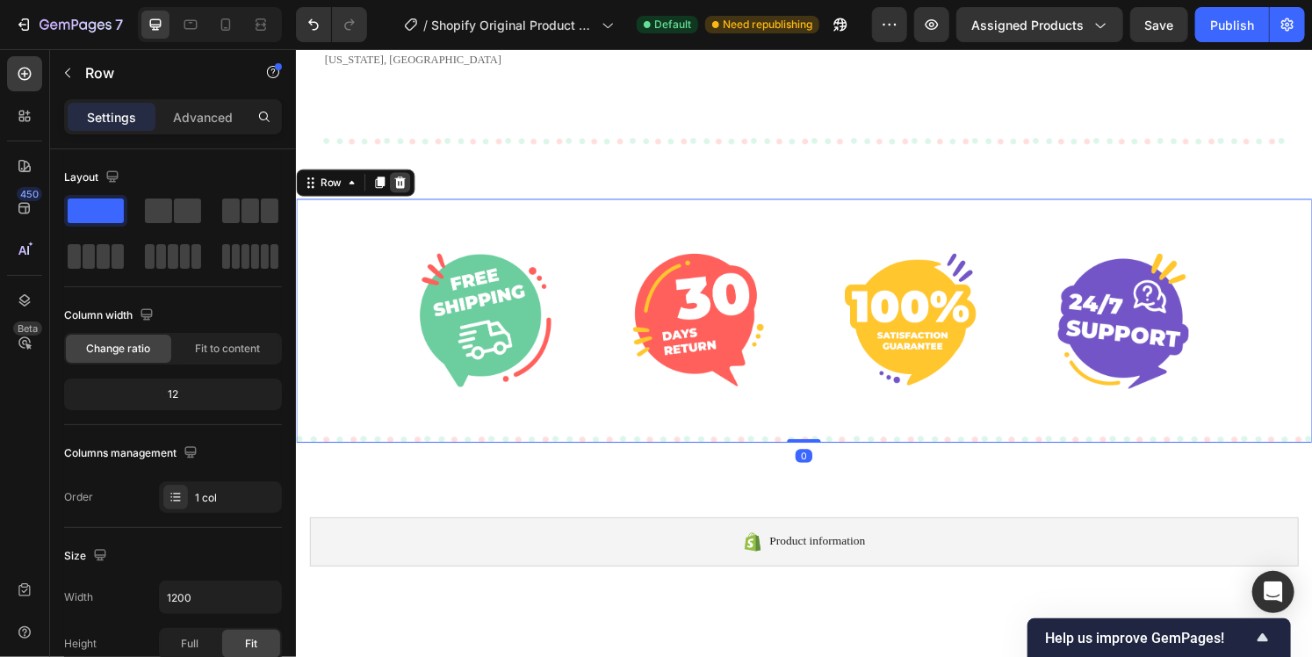
click at [407, 194] on icon at bounding box center [403, 188] width 11 height 12
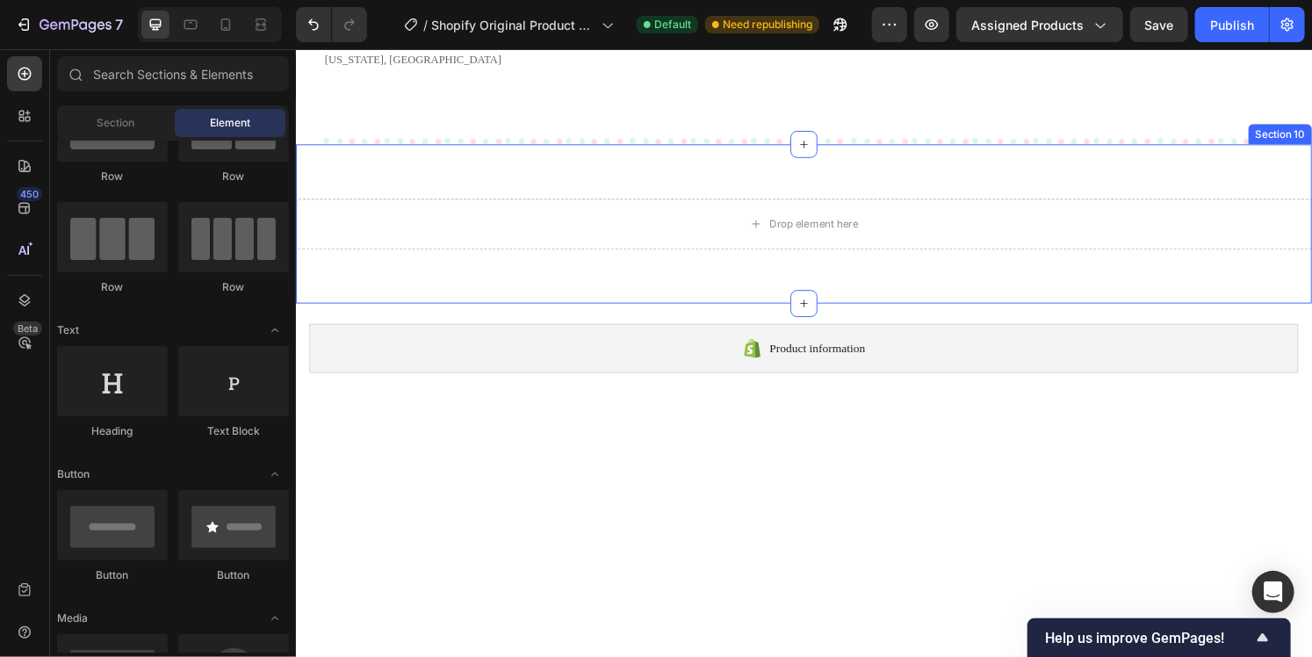
click at [771, 284] on div "Drop element here Section 10" at bounding box center [822, 230] width 1054 height 165
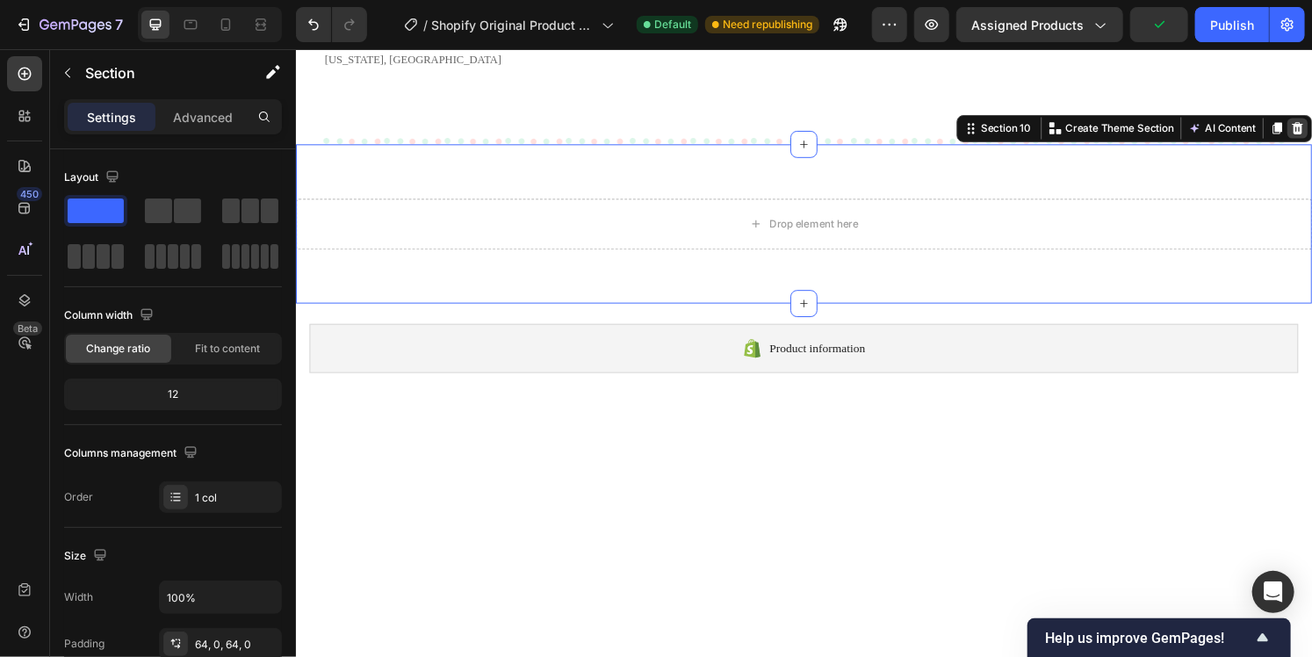
click at [1311, 138] on icon at bounding box center [1334, 132] width 11 height 12
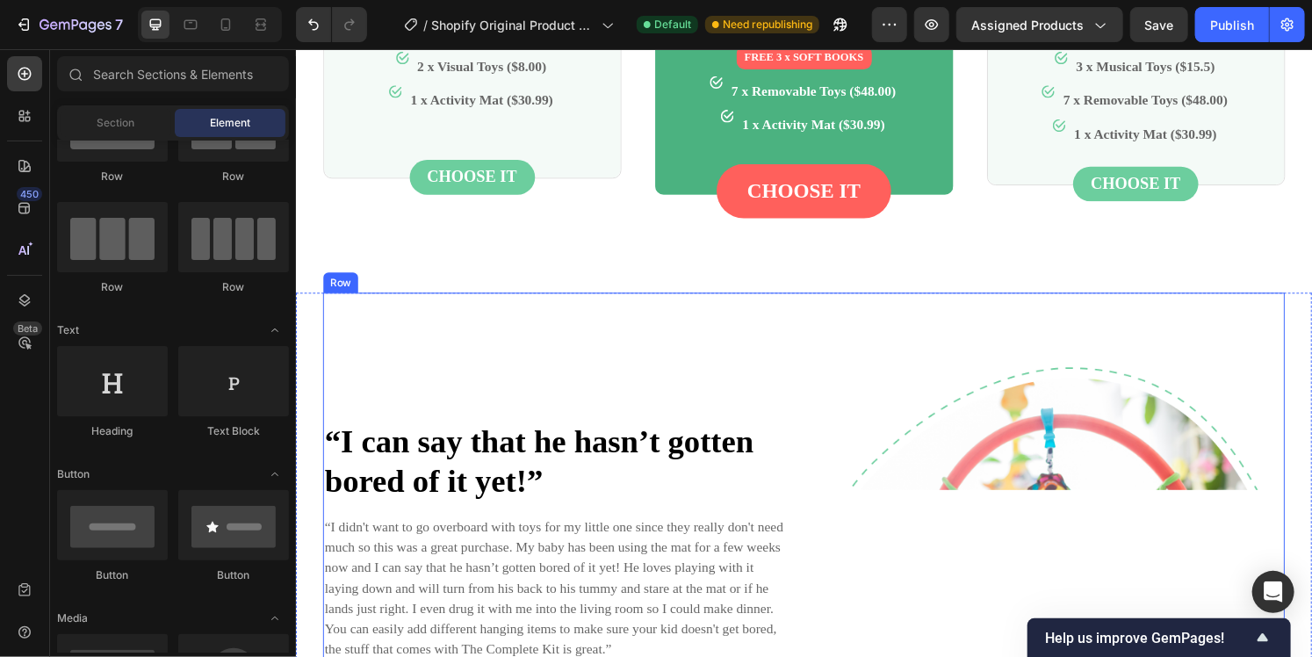
scroll to position [5056, 0]
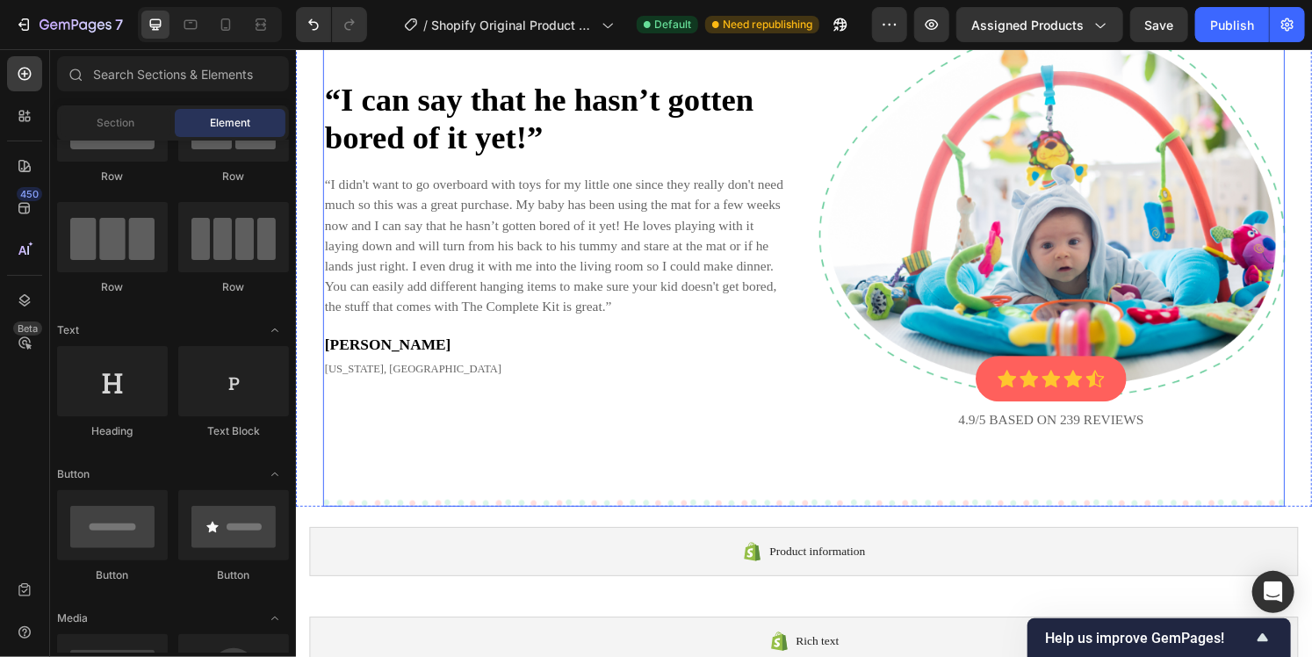
click at [810, 340] on div "“I can say that he hasn’t gotten bored of it yet!” Heading “I didn't want to go…" at bounding box center [822, 234] width 998 height 577
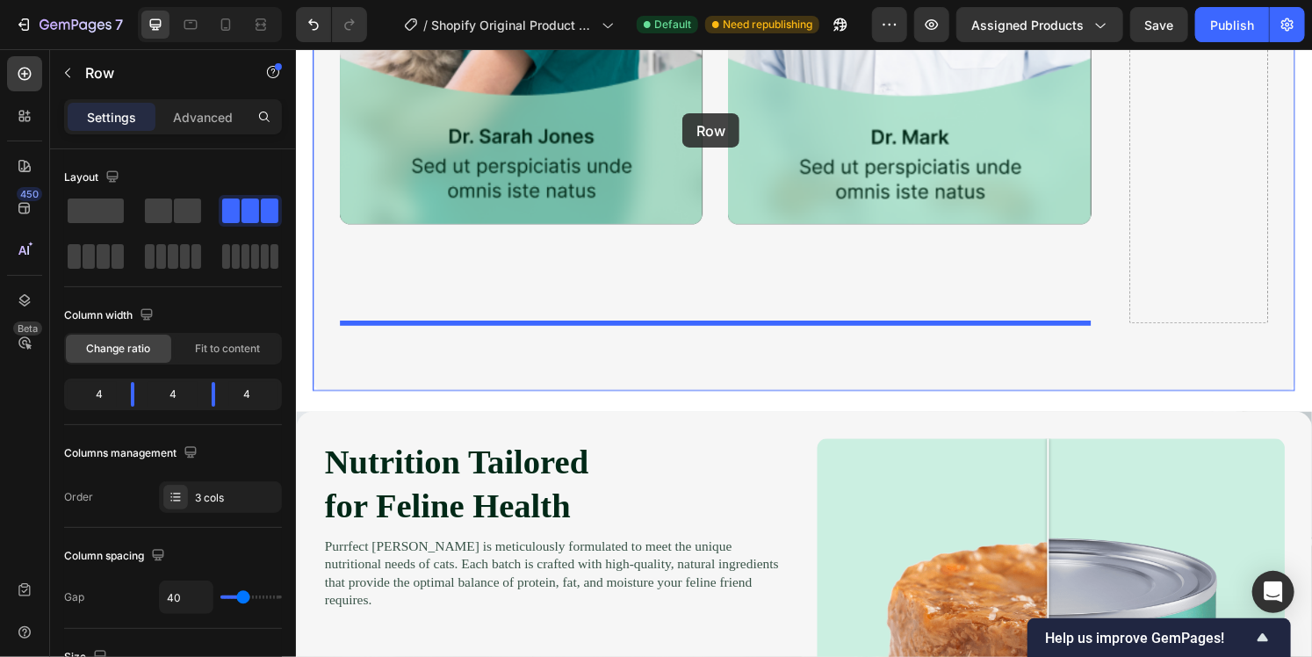
scroll to position [2352, 0]
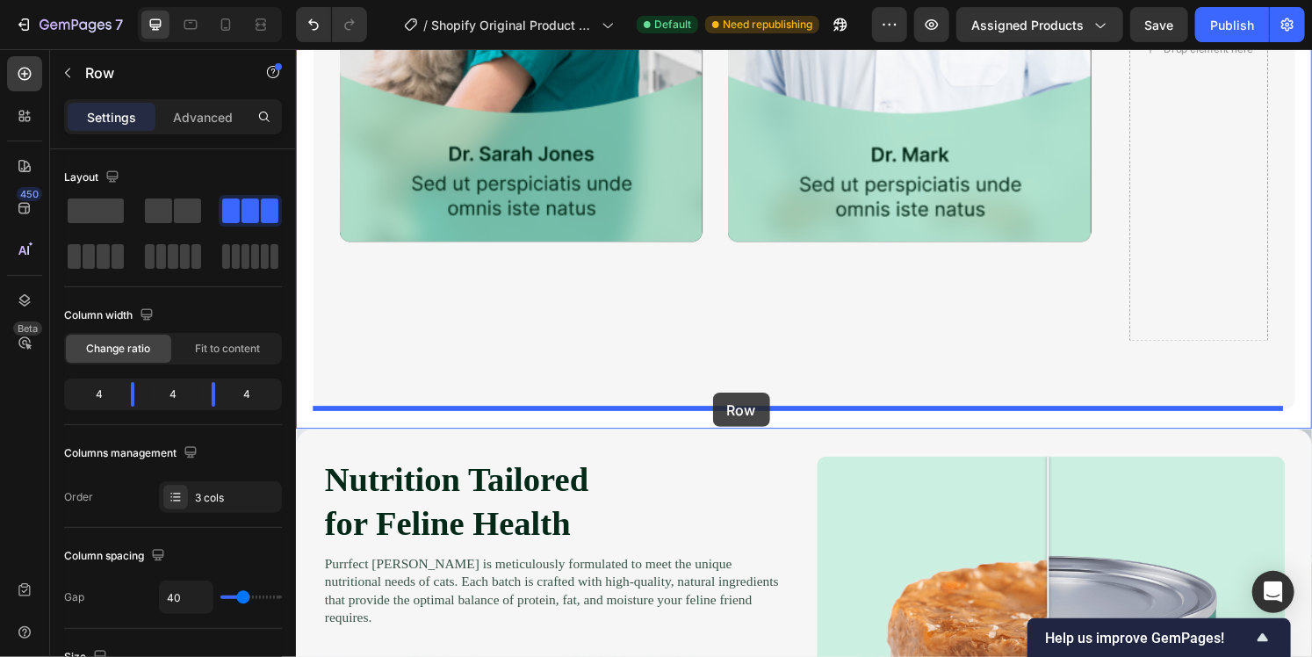
drag, startPoint x: 637, startPoint y: 156, endPoint x: 727, endPoint y: 402, distance: 262.1
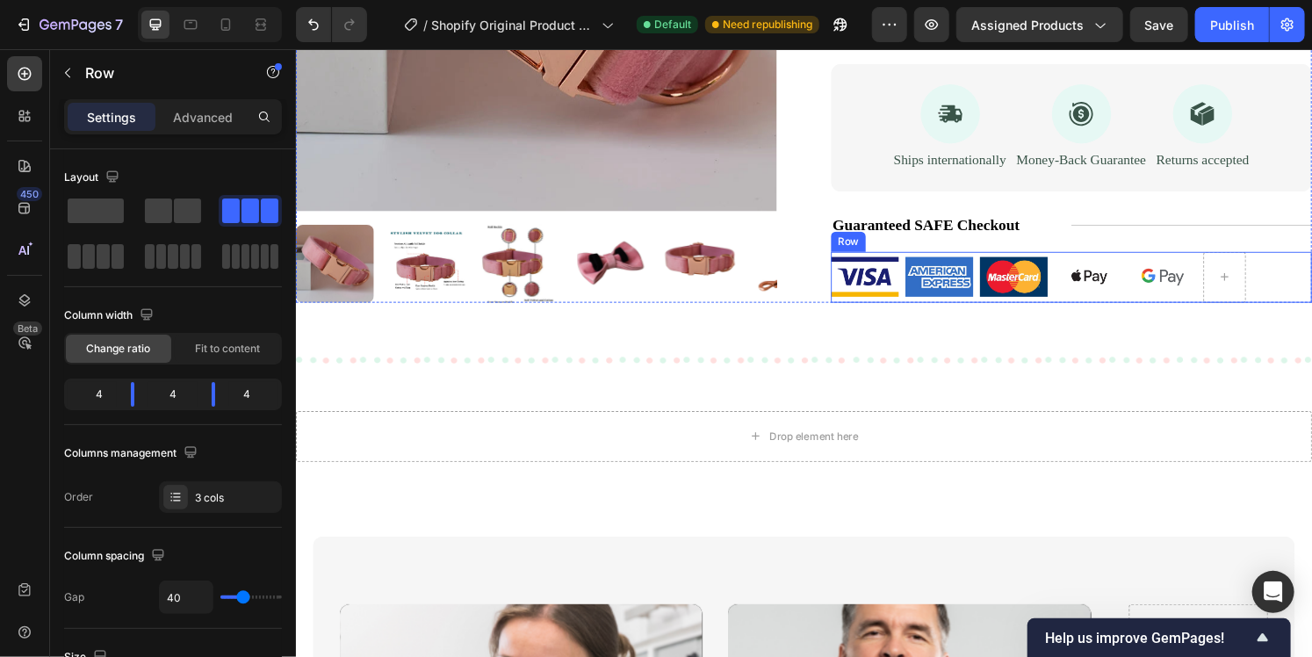
scroll to position [1562, 0]
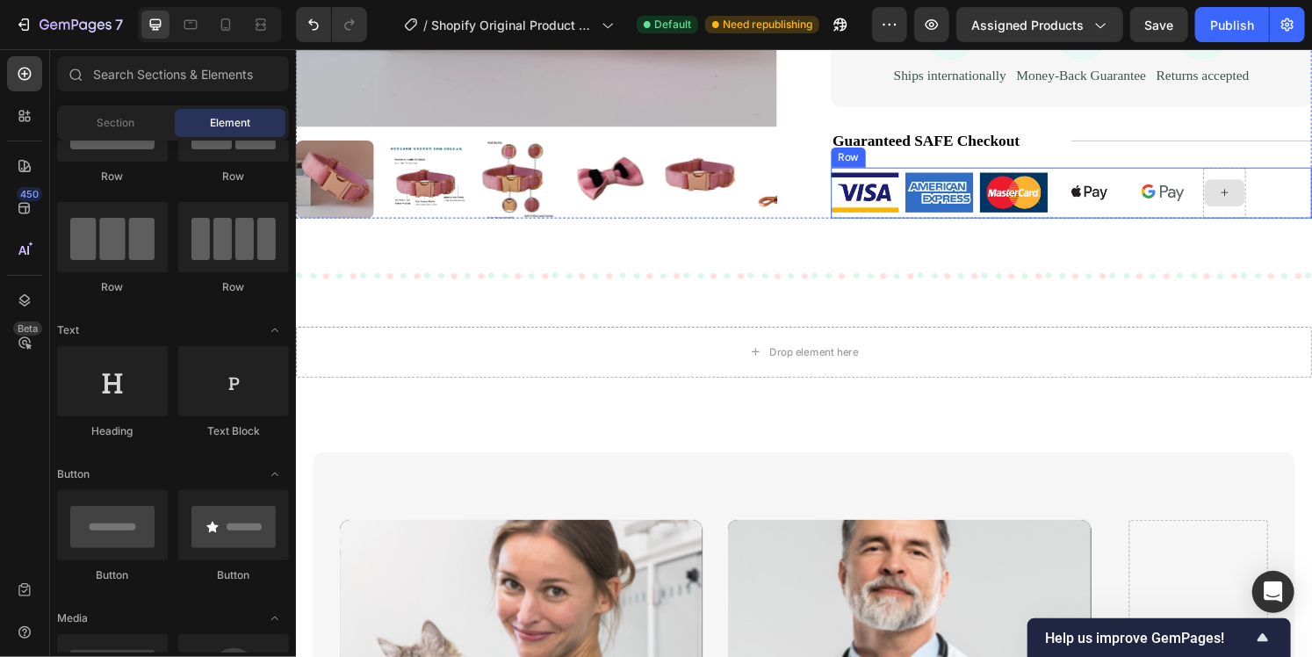
click at [1252, 199] on icon at bounding box center [1259, 198] width 14 height 15
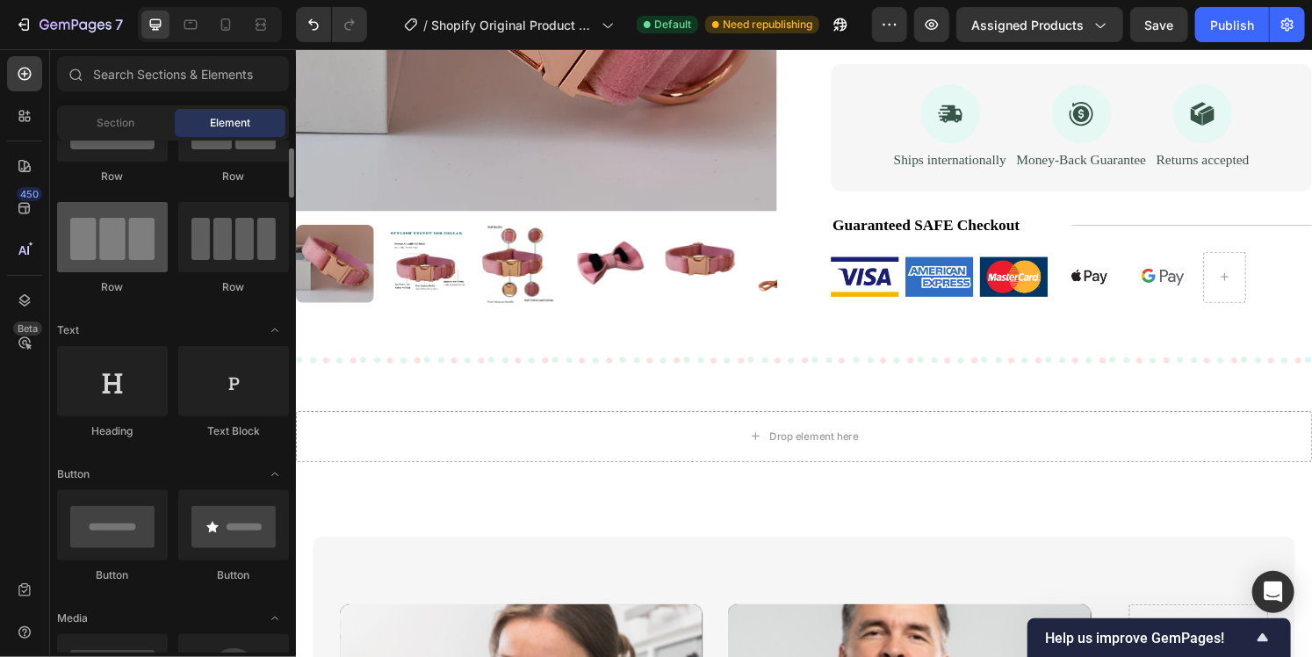
scroll to position [0, 0]
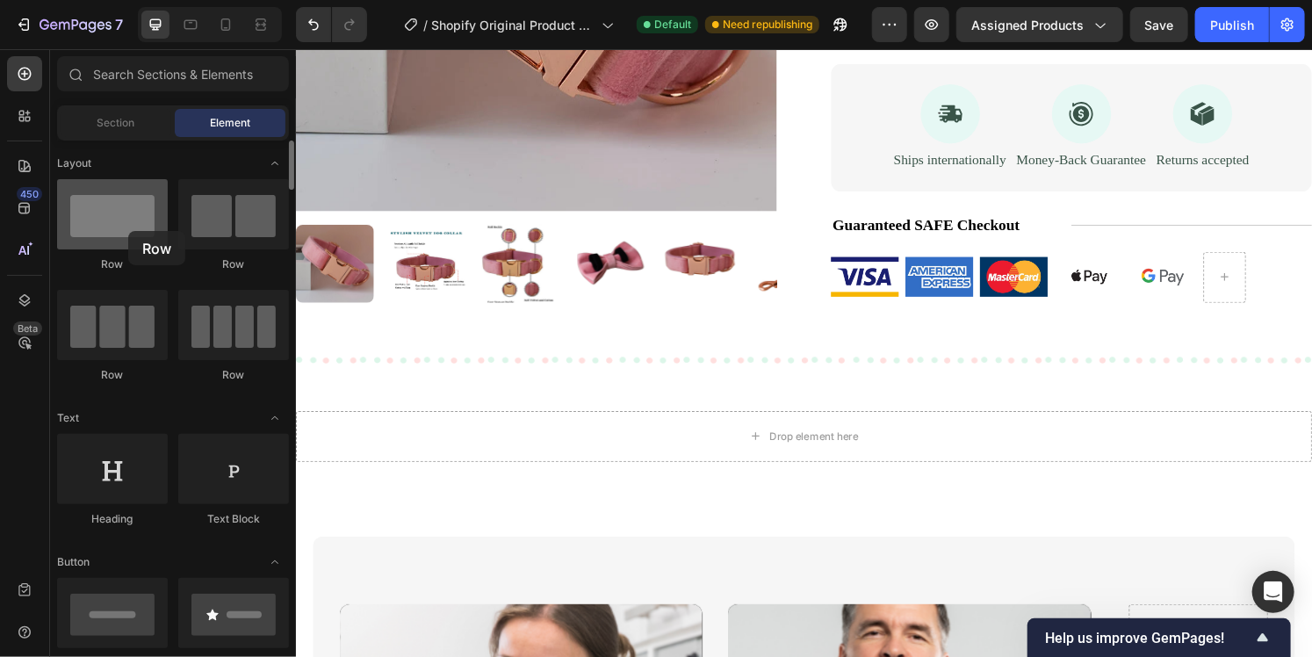
click at [128, 231] on div at bounding box center [112, 214] width 111 height 70
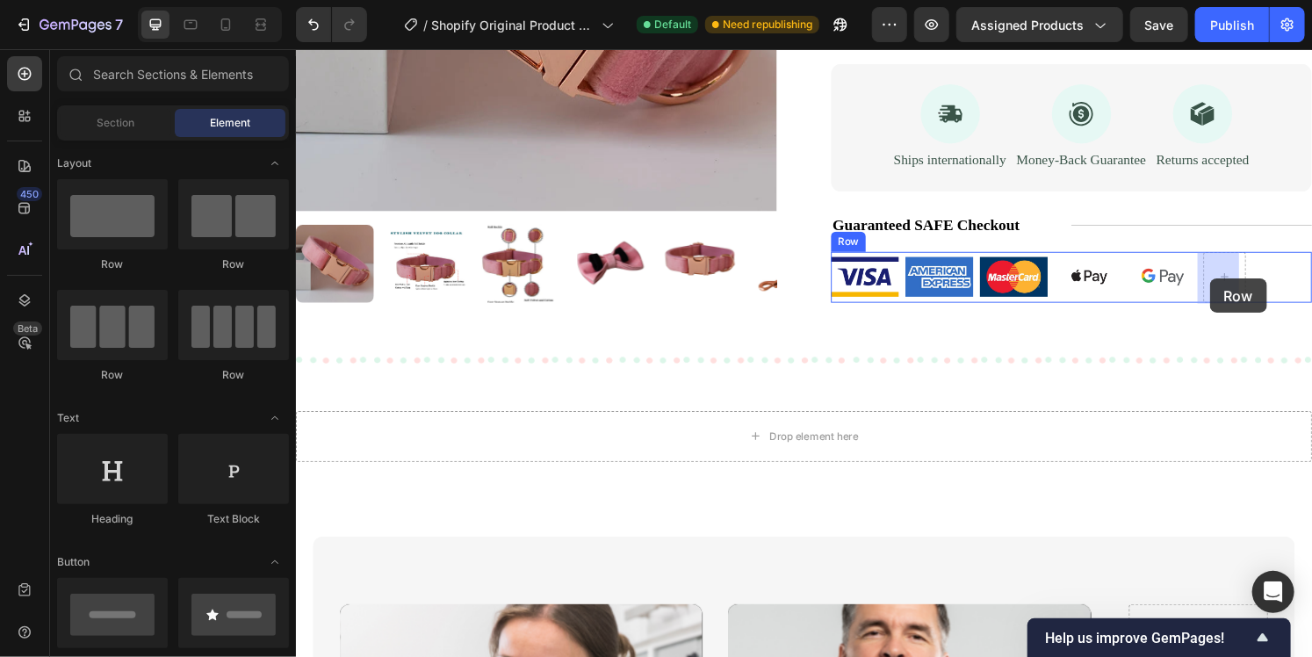
drag, startPoint x: 430, startPoint y: 279, endPoint x: 1244, endPoint y: 285, distance: 814.3
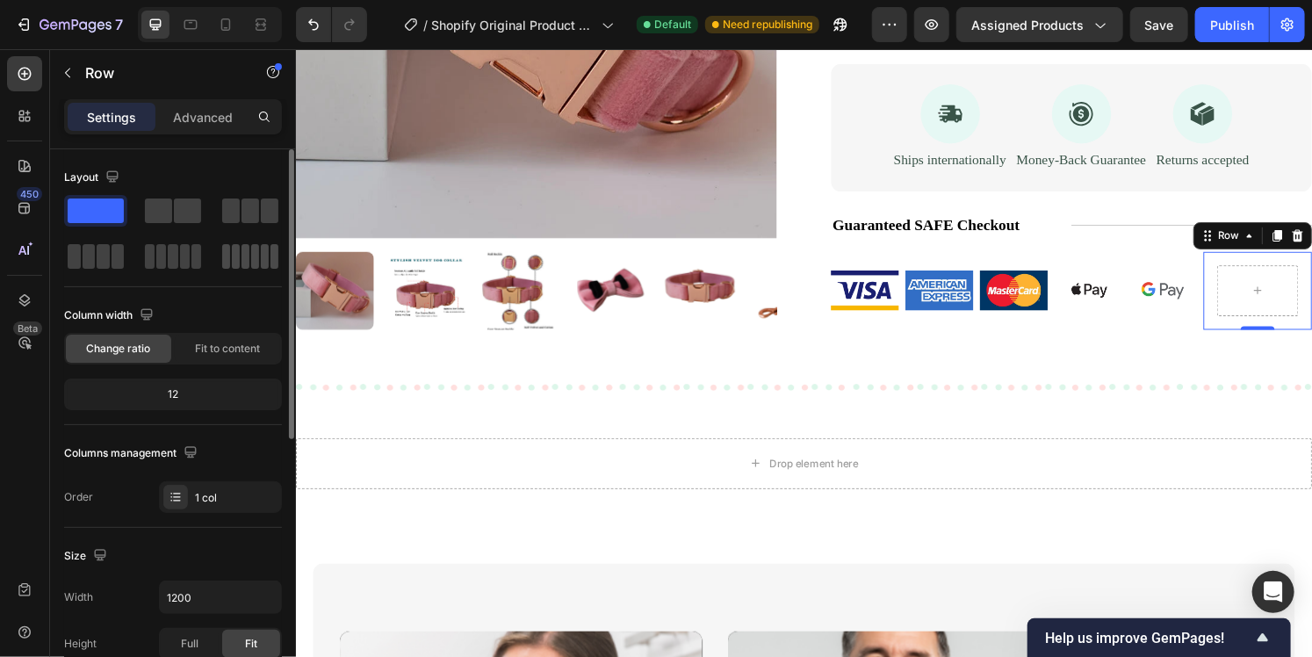
click at [246, 256] on span at bounding box center [246, 256] width 8 height 25
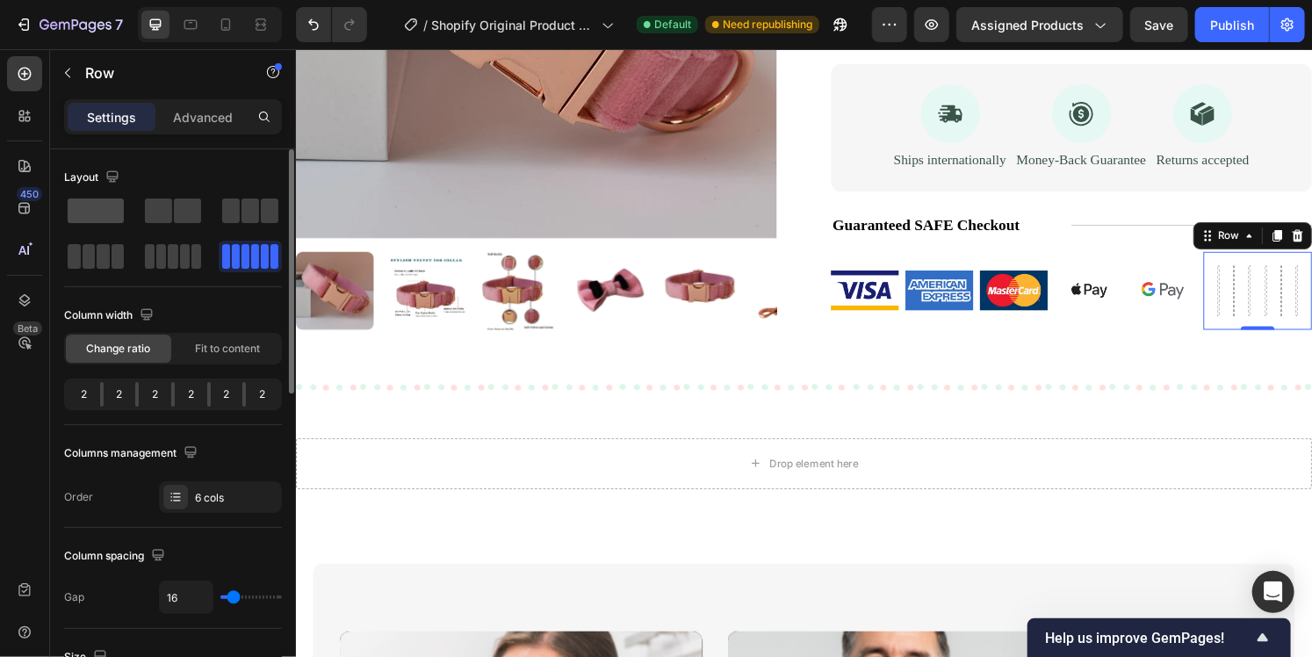
click at [79, 213] on span at bounding box center [96, 211] width 56 height 25
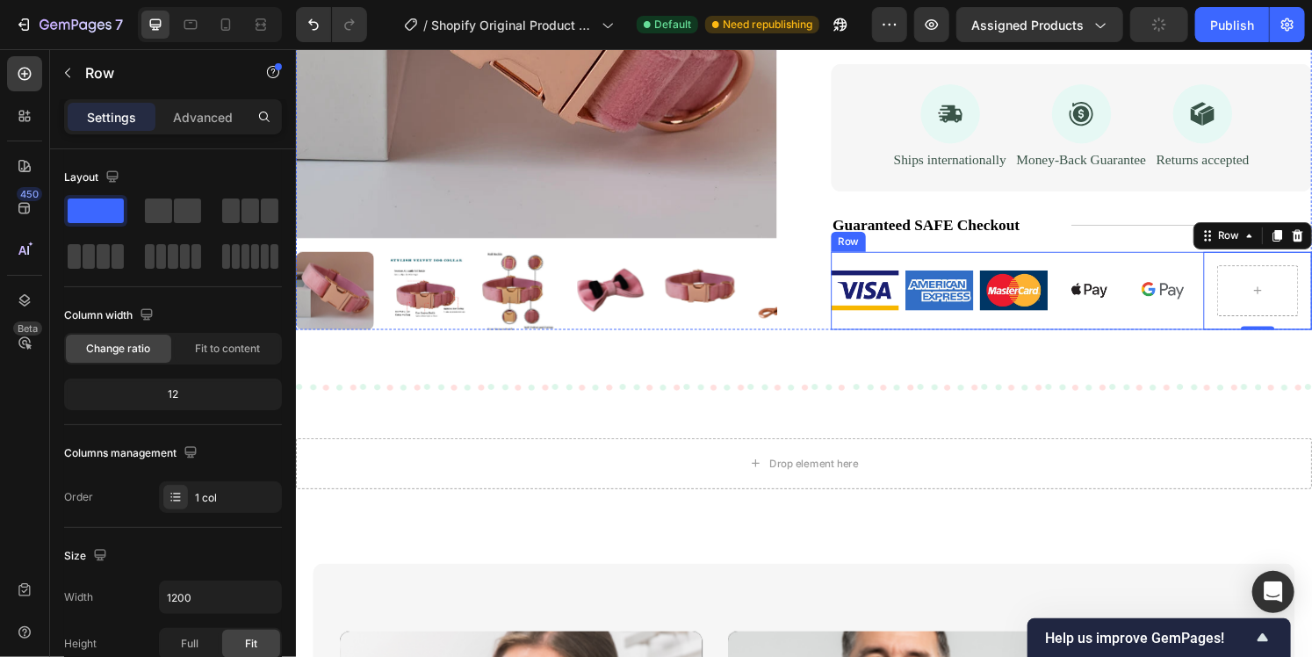
click at [1181, 277] on div "Image" at bounding box center [1195, 300] width 70 height 81
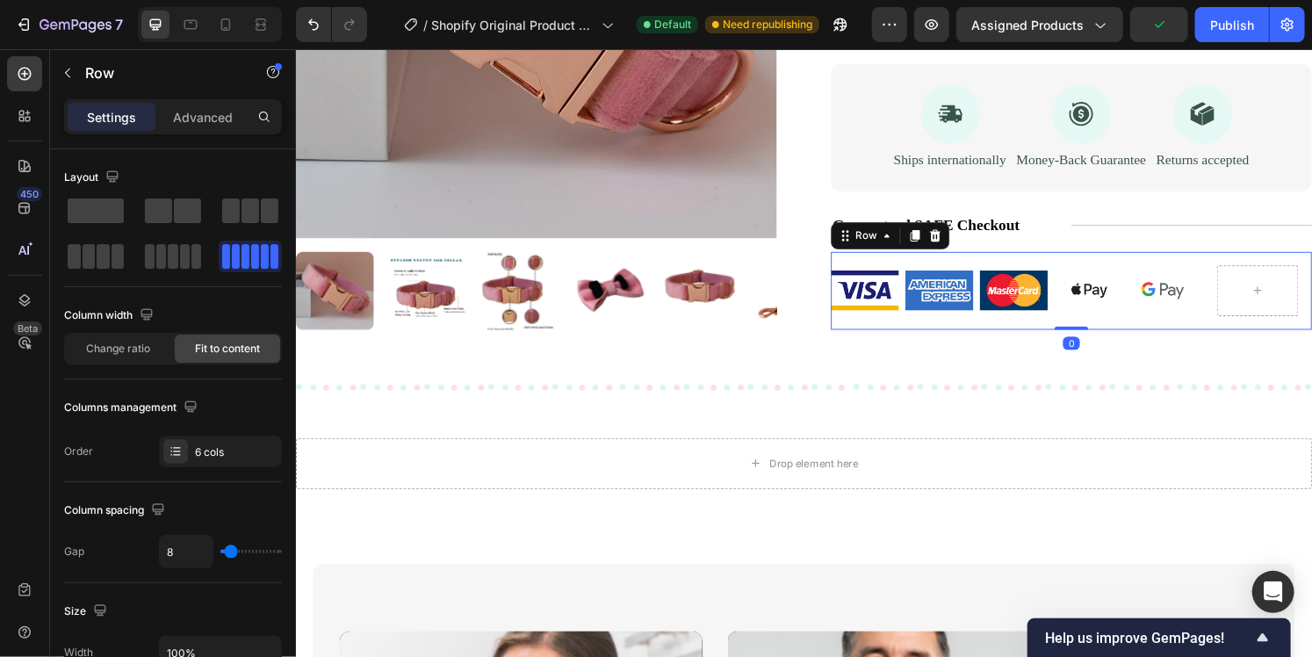
click at [1185, 271] on div "Image" at bounding box center [1195, 300] width 70 height 81
click at [977, 307] on img at bounding box center [963, 299] width 70 height 41
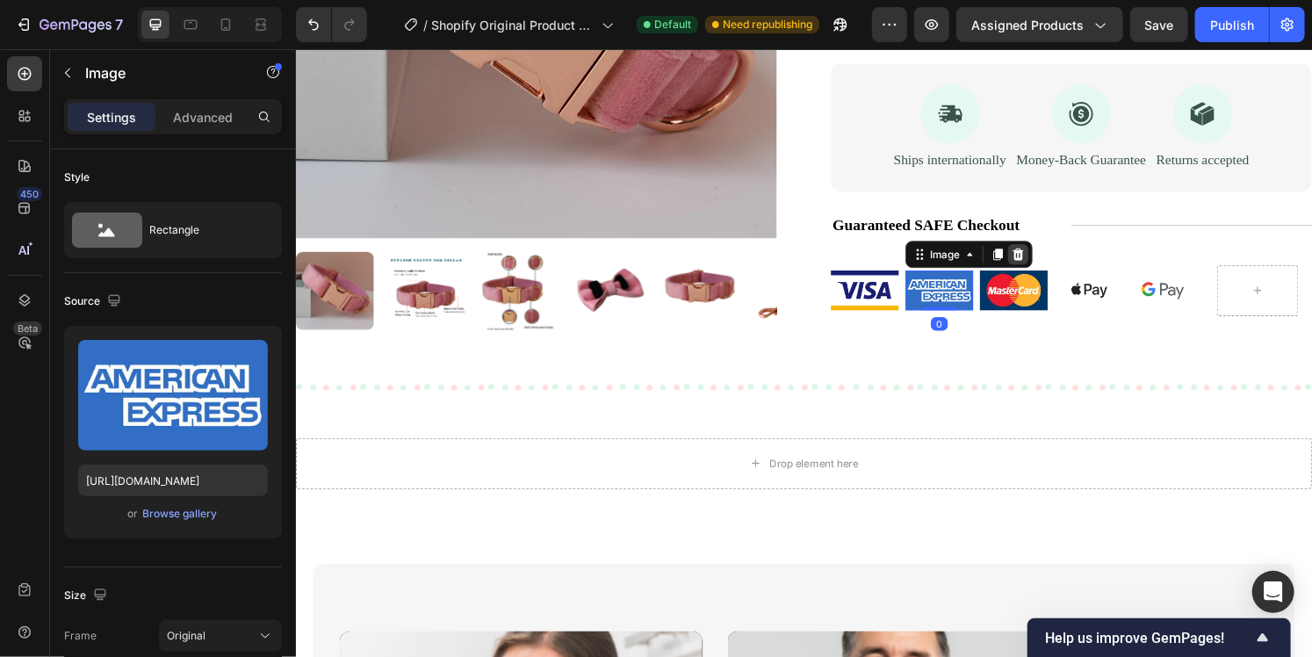
click at [1039, 265] on icon at bounding box center [1044, 262] width 11 height 12
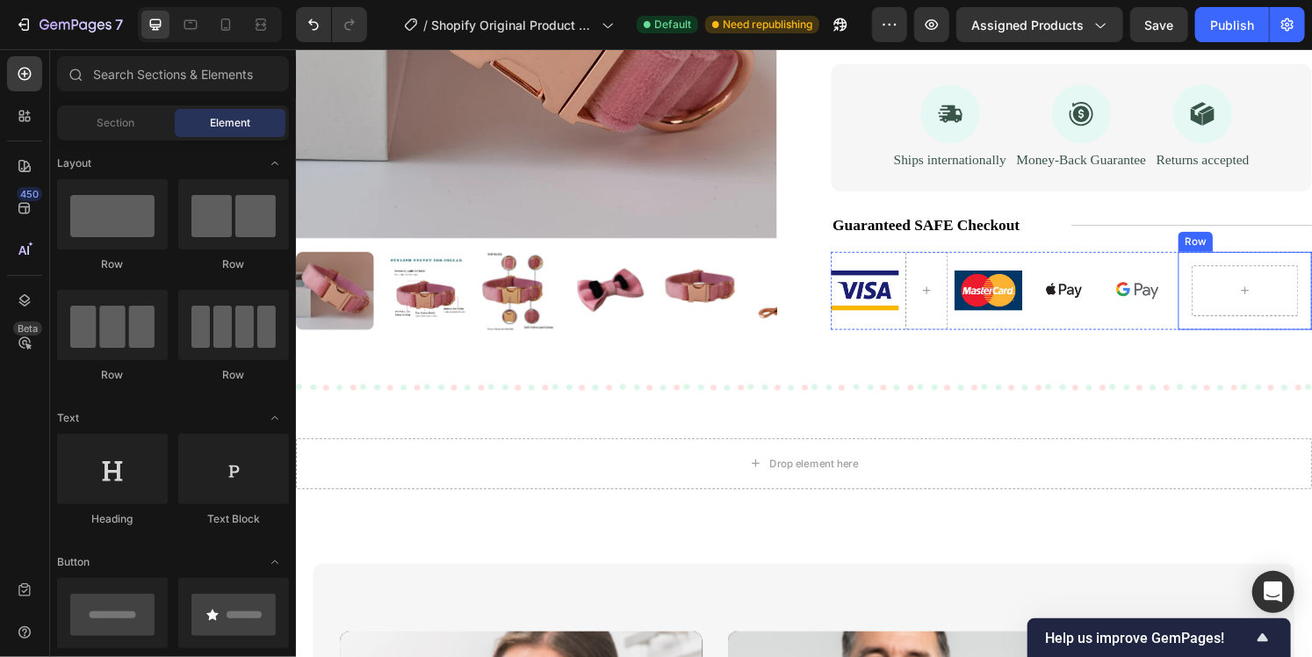
click at [1234, 265] on div "Row" at bounding box center [1279, 300] width 139 height 81
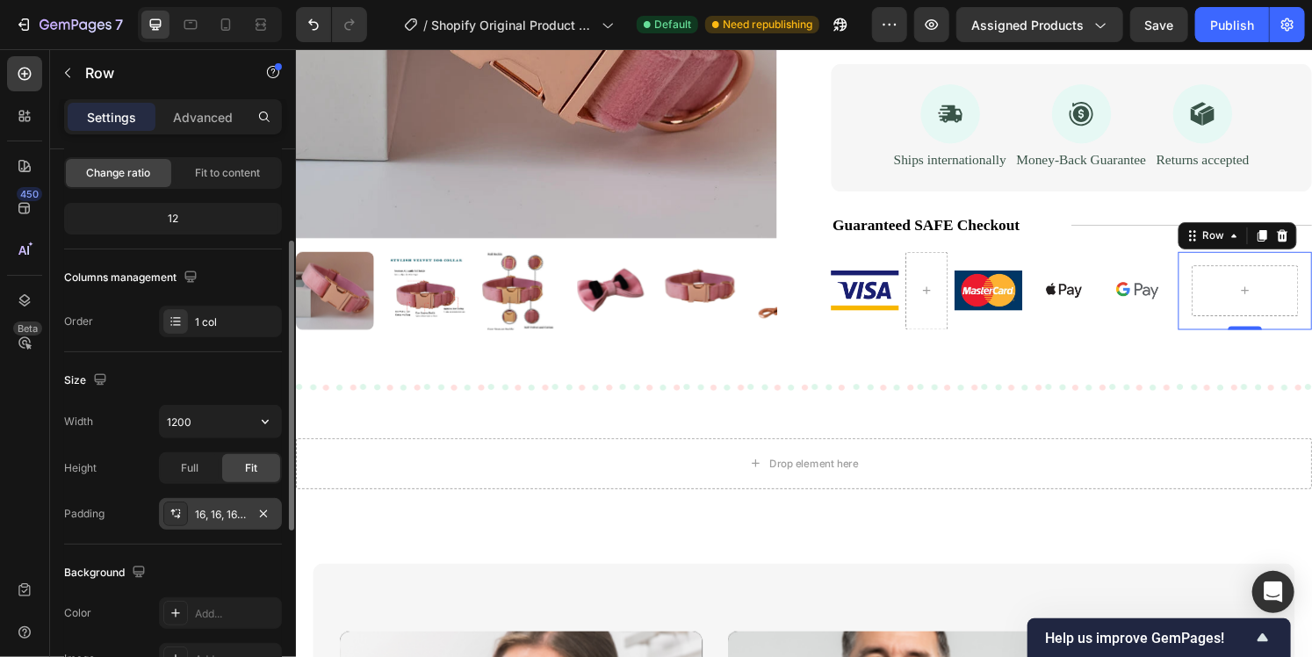
scroll to position [264, 0]
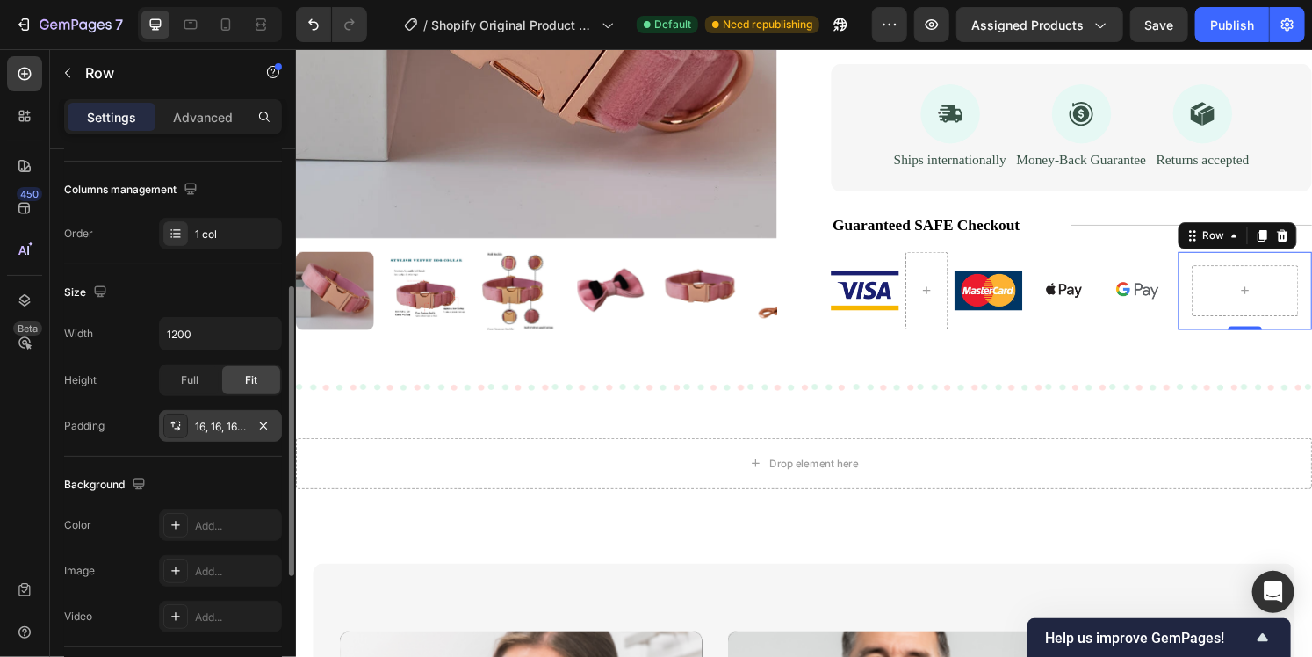
click at [220, 419] on div "16, 16, 16, 16" at bounding box center [220, 427] width 51 height 16
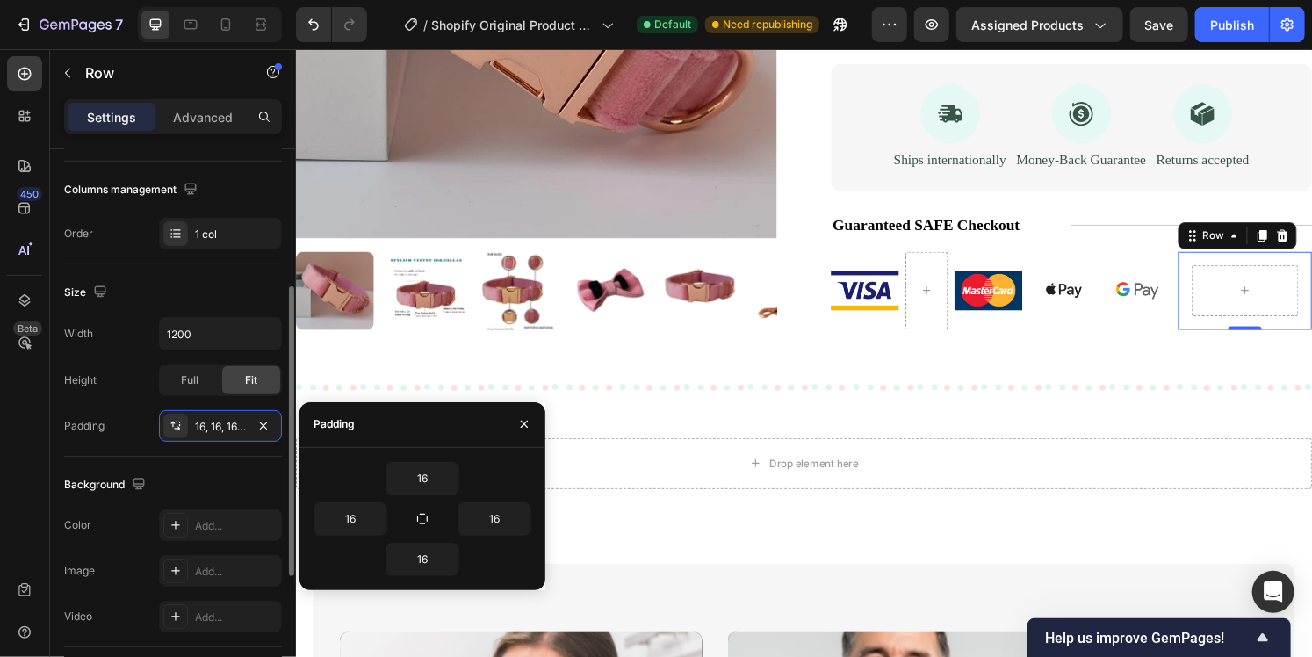
click at [140, 404] on div "Width 1200 Height Full Fit Padding 16, 16, 16, 16" at bounding box center [173, 379] width 218 height 125
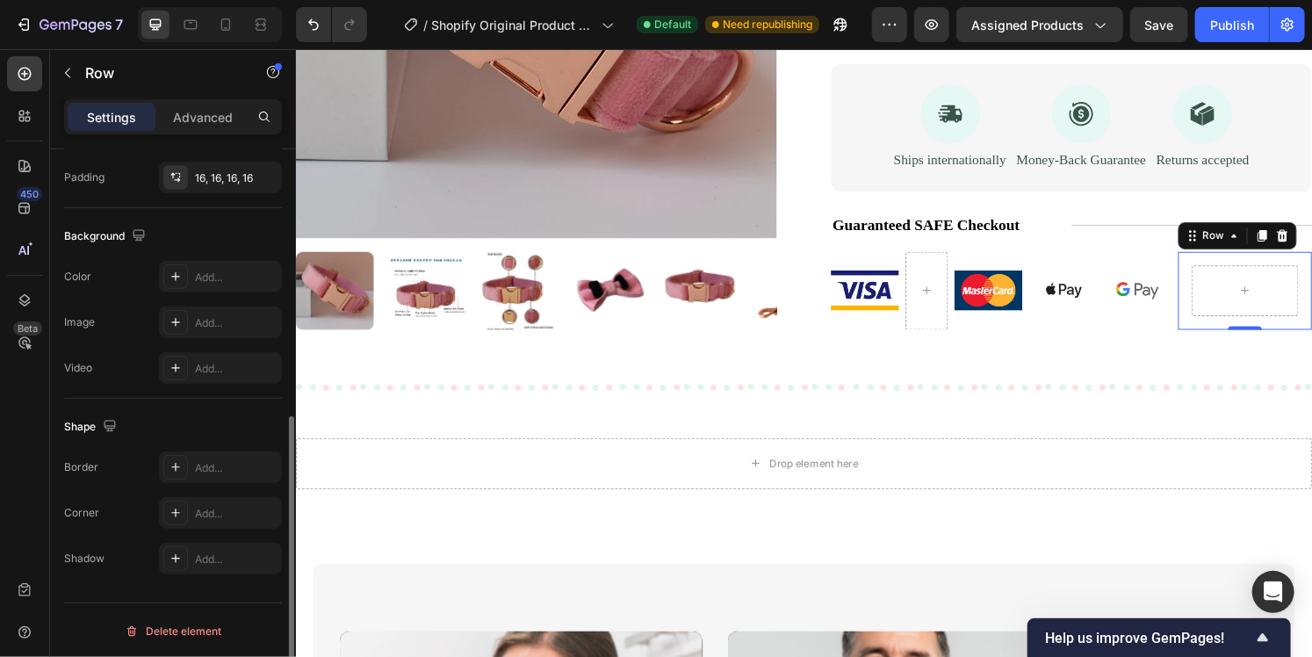
scroll to position [249, 0]
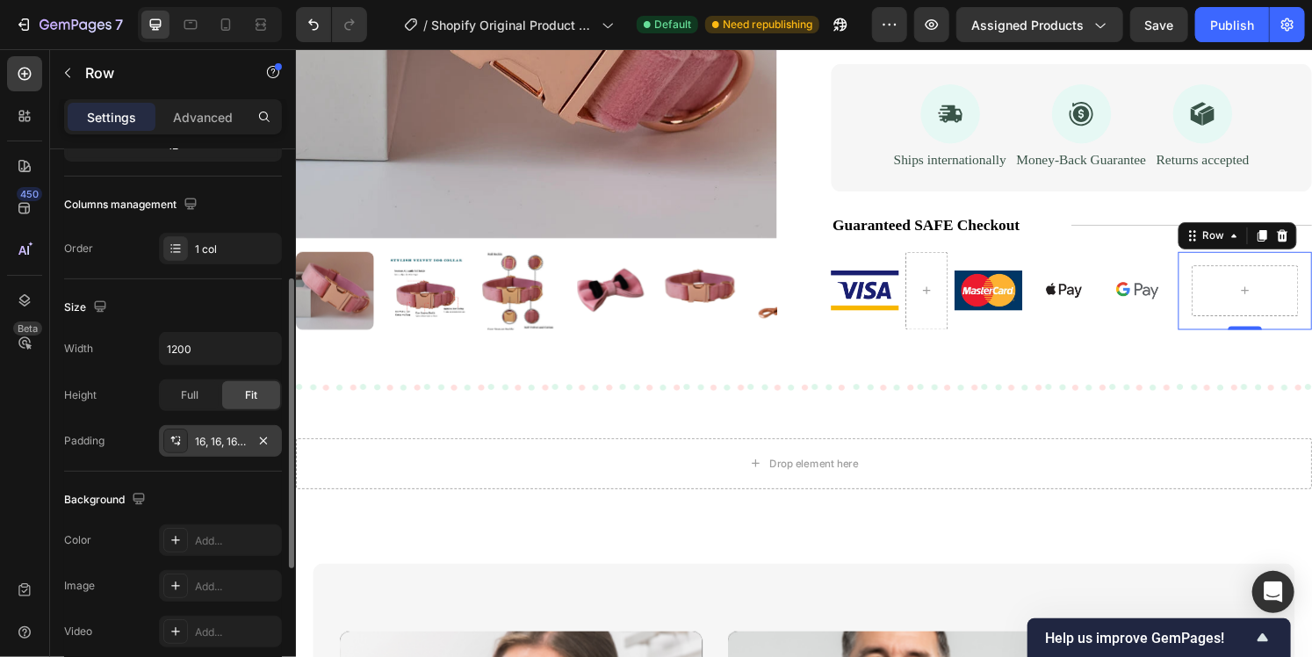
click at [228, 439] on div "16, 16, 16, 16" at bounding box center [220, 442] width 51 height 16
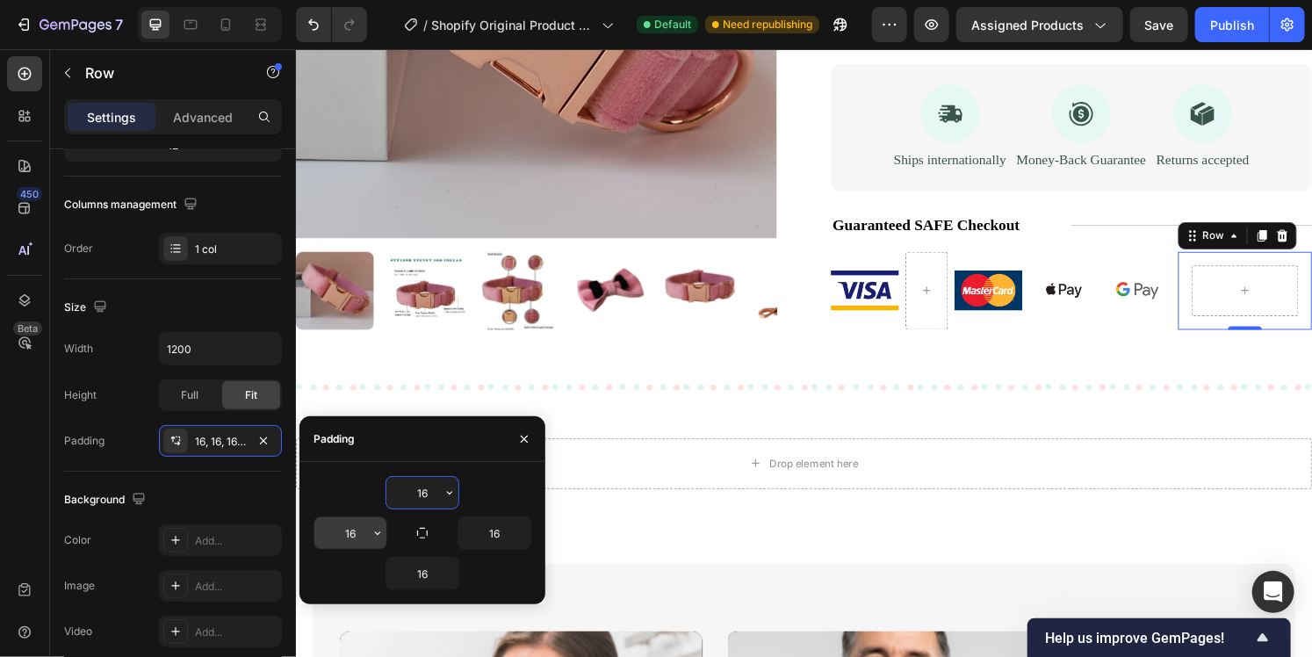
click at [365, 524] on input "16" at bounding box center [350, 533] width 72 height 32
type input "9"
click at [502, 538] on input "16" at bounding box center [495, 533] width 72 height 32
type input "0"
type input "9"
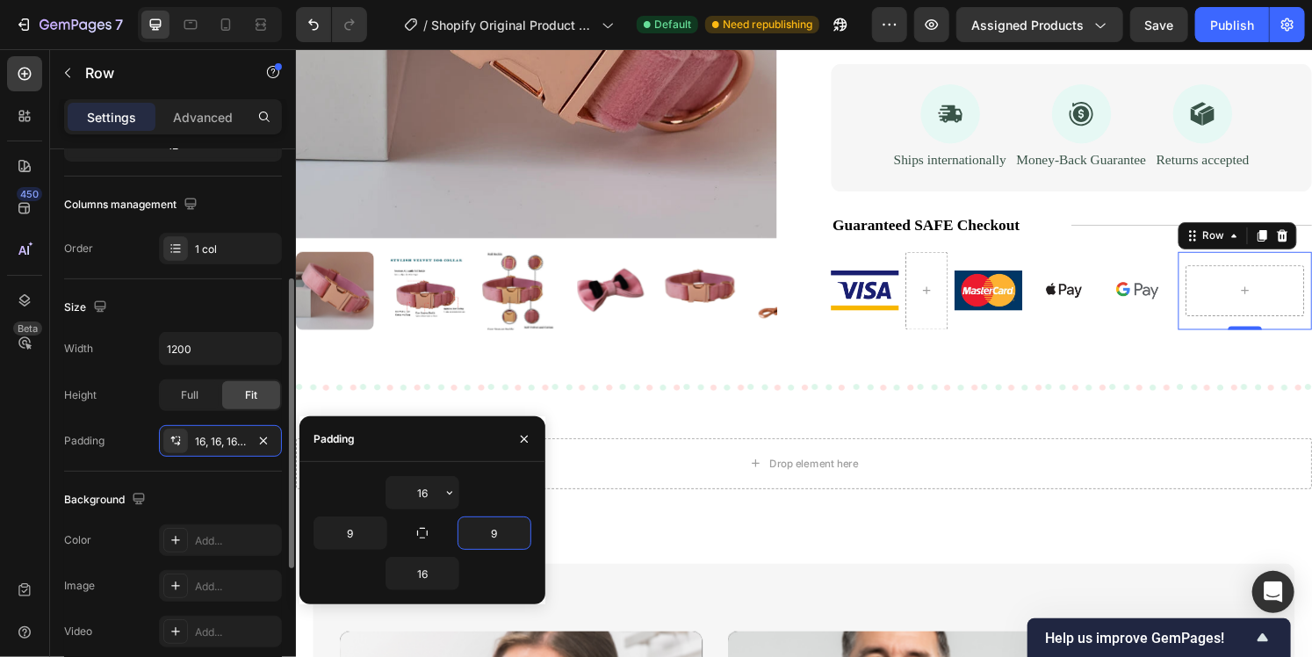
click at [135, 364] on div "Width 1200 Height Full Fit Padding 16, 16, 16, 9" at bounding box center [173, 394] width 218 height 125
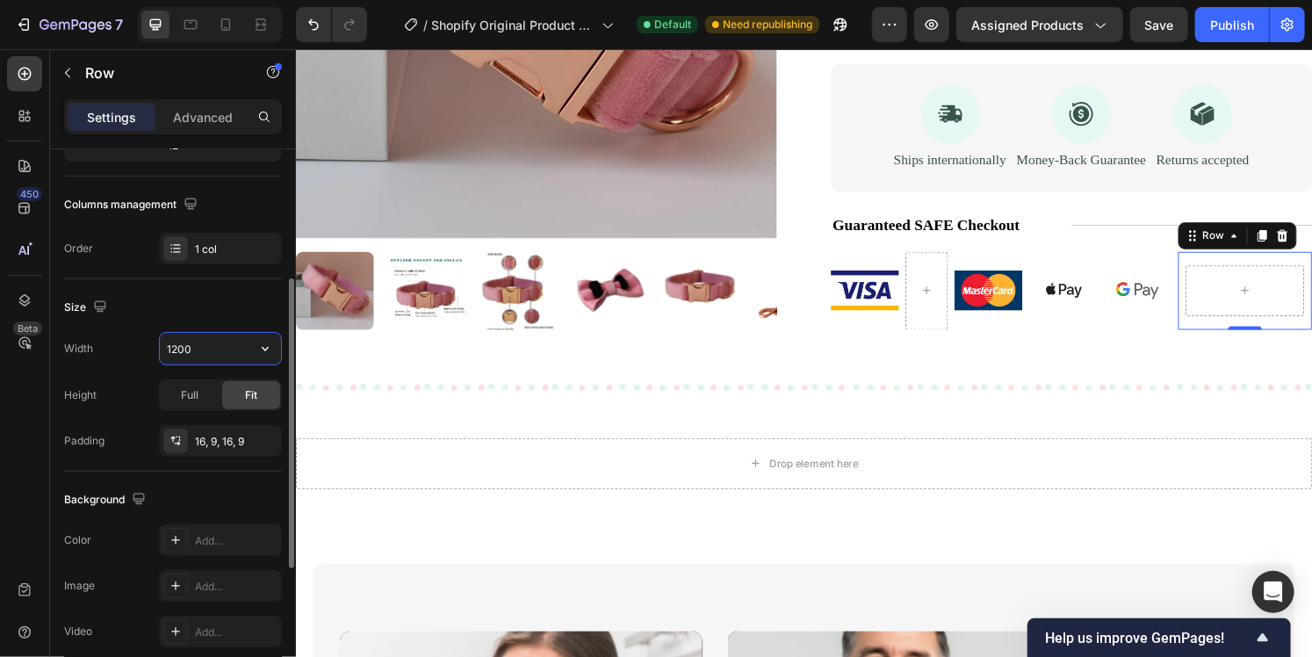
click at [197, 350] on input "1200" at bounding box center [220, 349] width 121 height 32
click at [184, 248] on div at bounding box center [175, 248] width 25 height 25
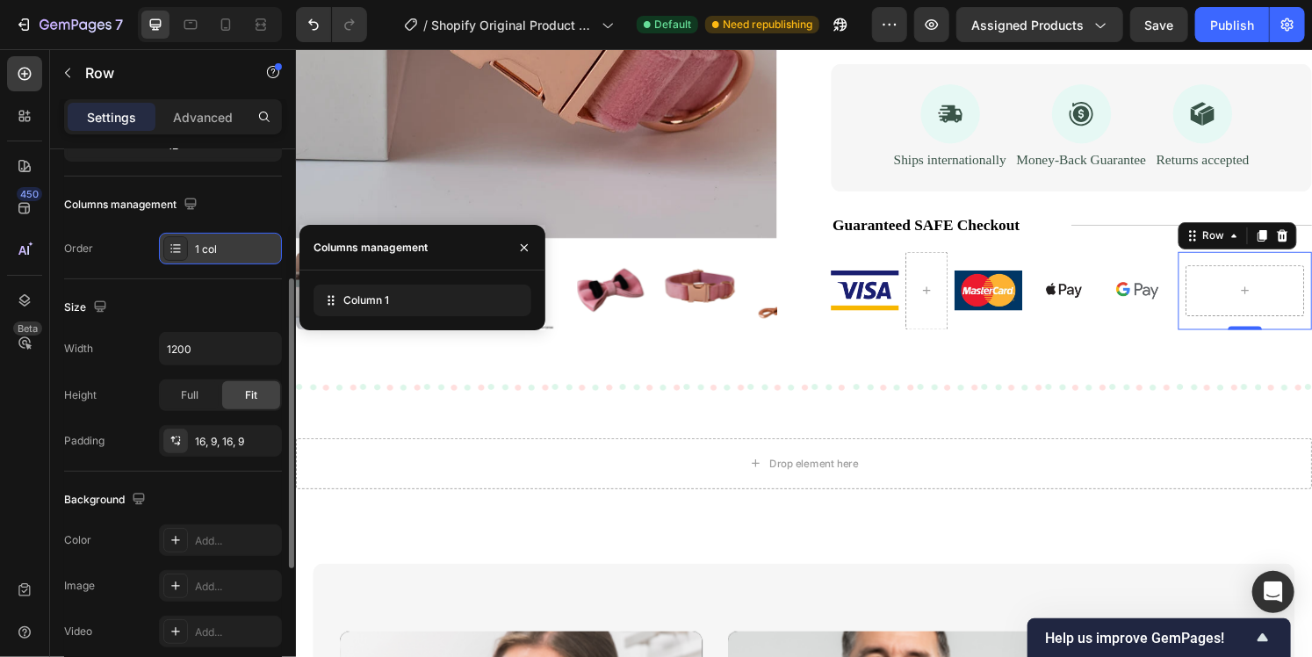
click at [201, 242] on div "1 col" at bounding box center [236, 250] width 83 height 16
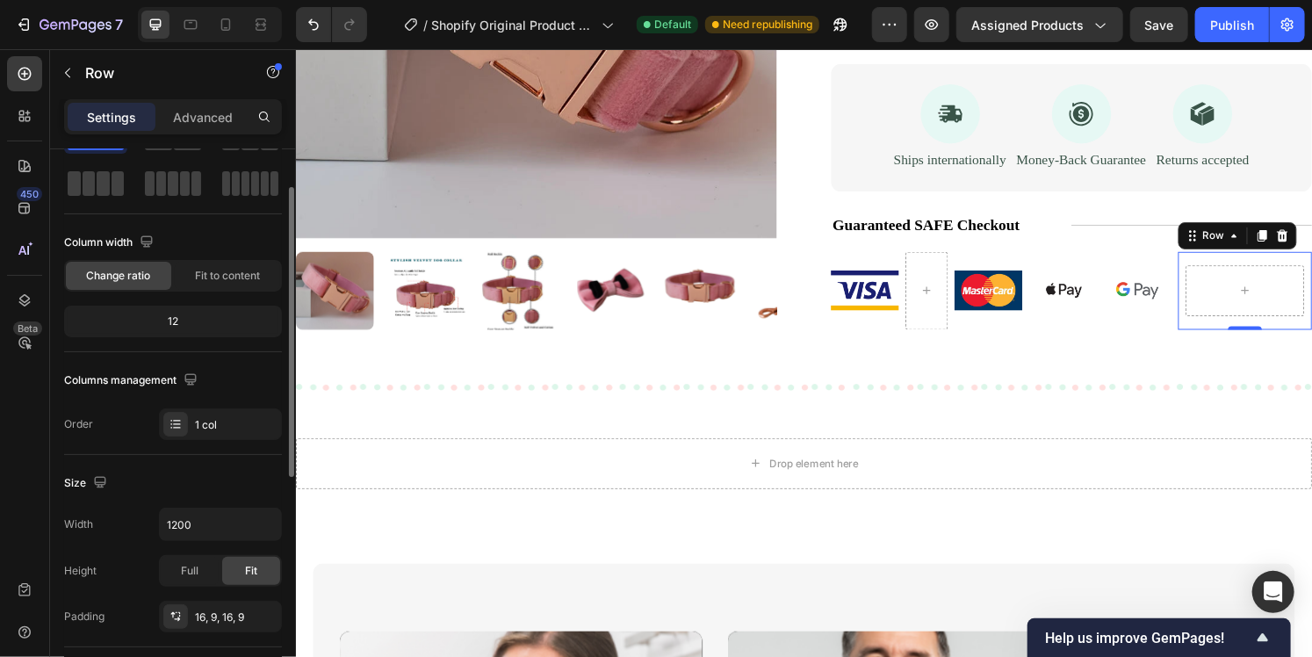
scroll to position [0, 0]
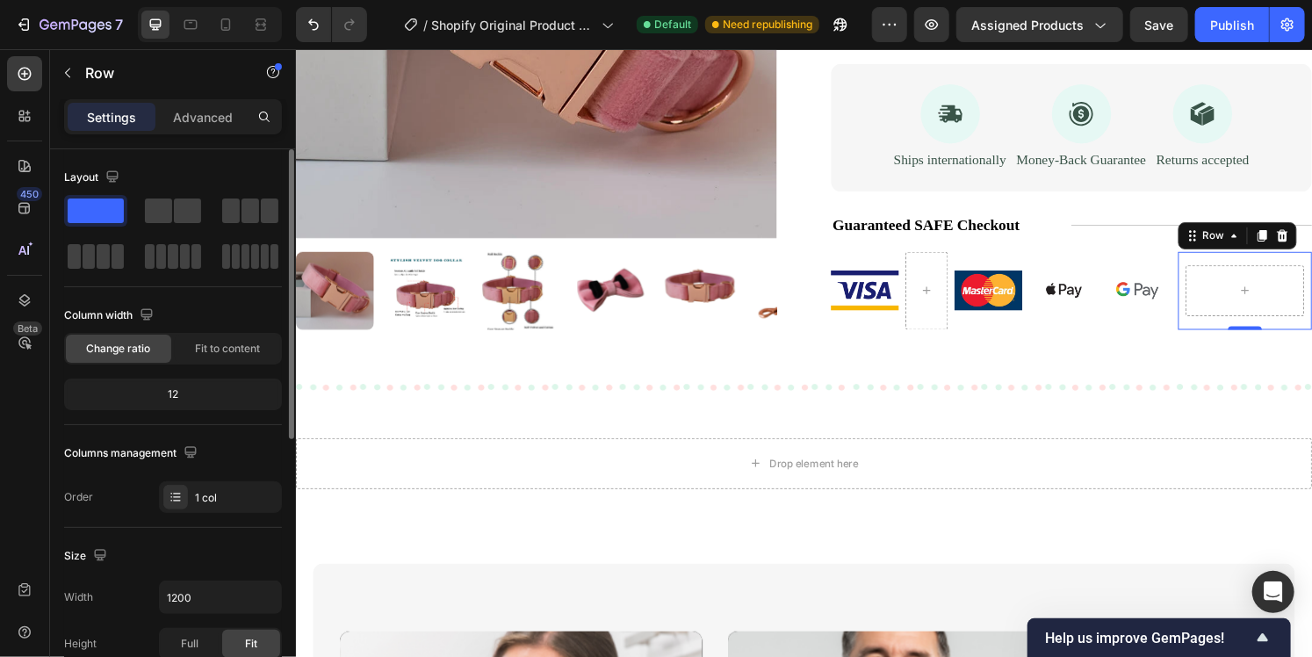
click at [206, 397] on div "12" at bounding box center [173, 394] width 211 height 25
click at [202, 348] on span "Fit to content" at bounding box center [227, 349] width 65 height 16
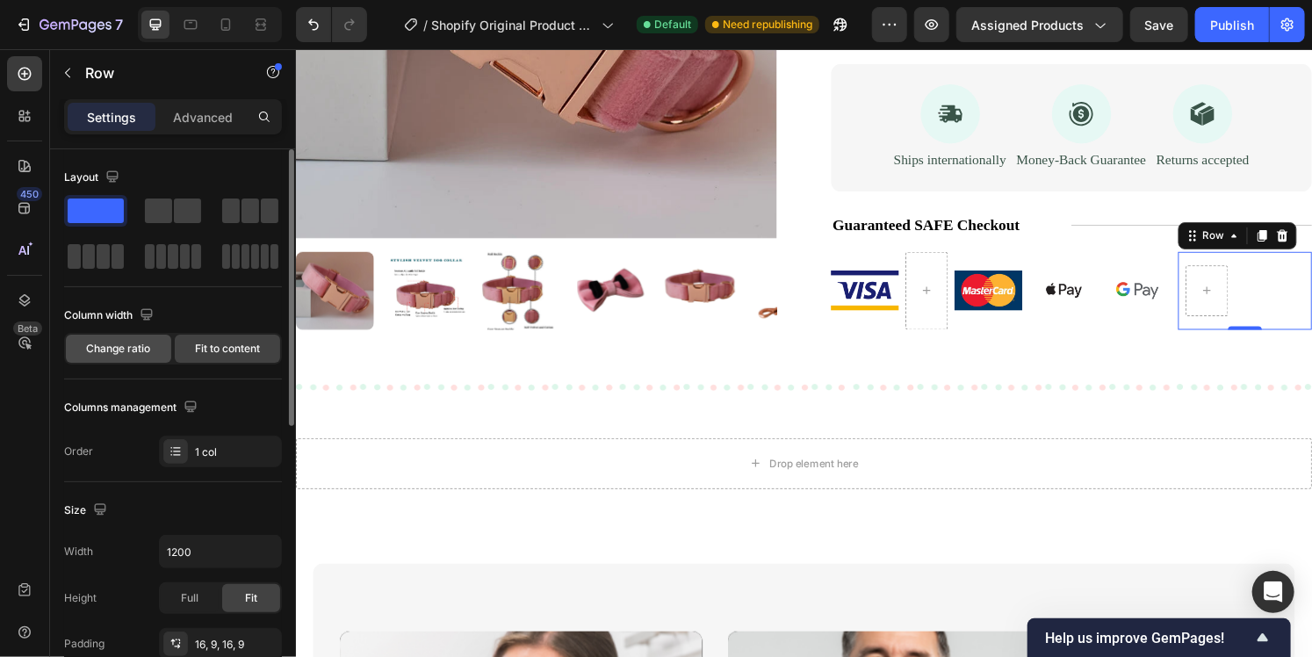
click at [129, 348] on span "Change ratio" at bounding box center [119, 349] width 64 height 16
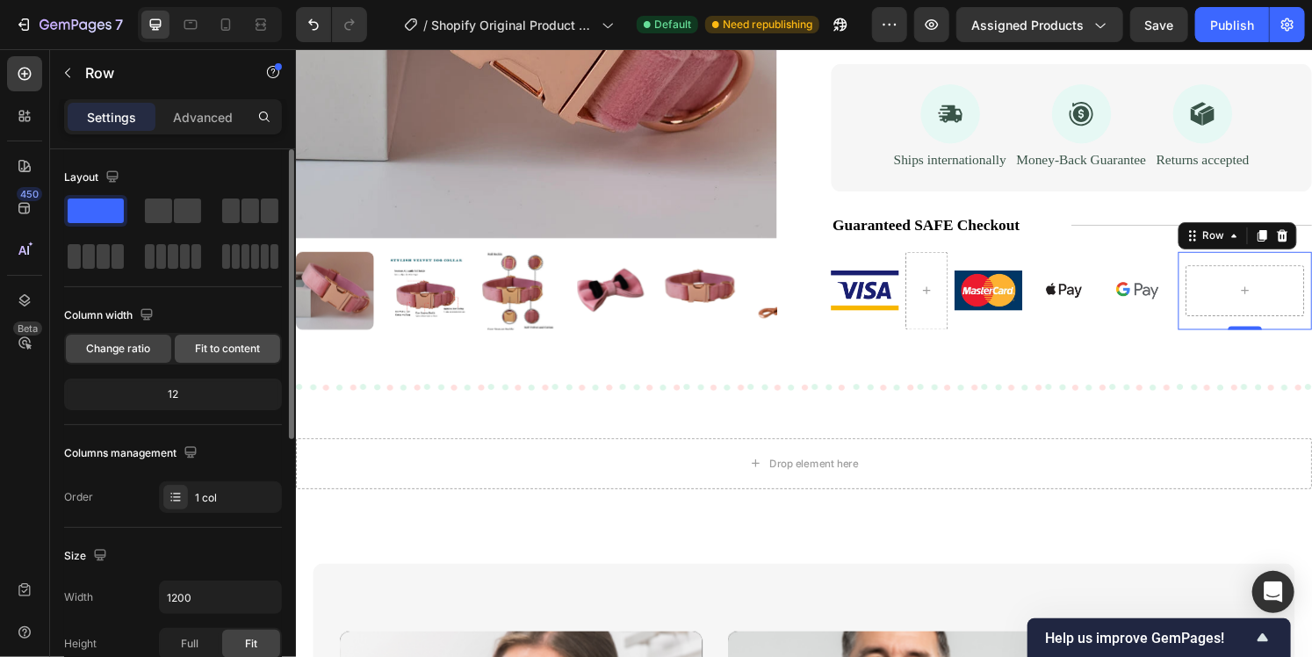
click at [195, 344] on span "Fit to content" at bounding box center [227, 349] width 65 height 16
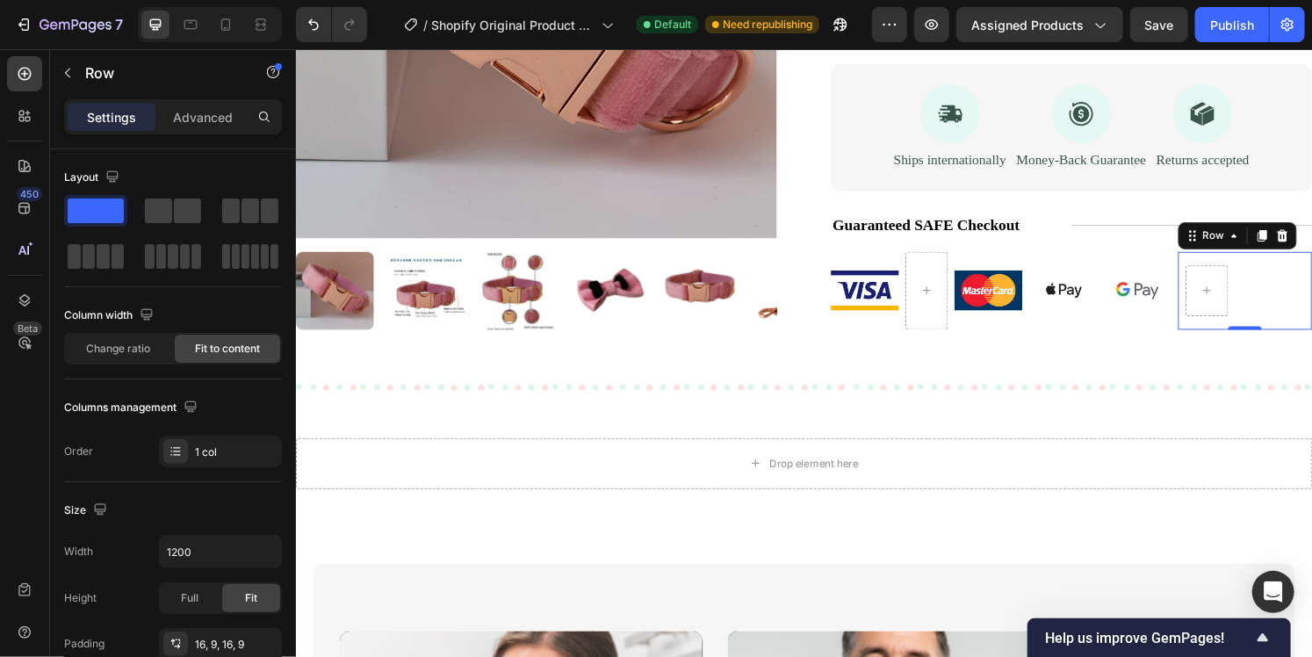
click at [1294, 303] on div "Row 0" at bounding box center [1279, 300] width 139 height 81
click at [1311, 247] on icon at bounding box center [1318, 243] width 14 height 14
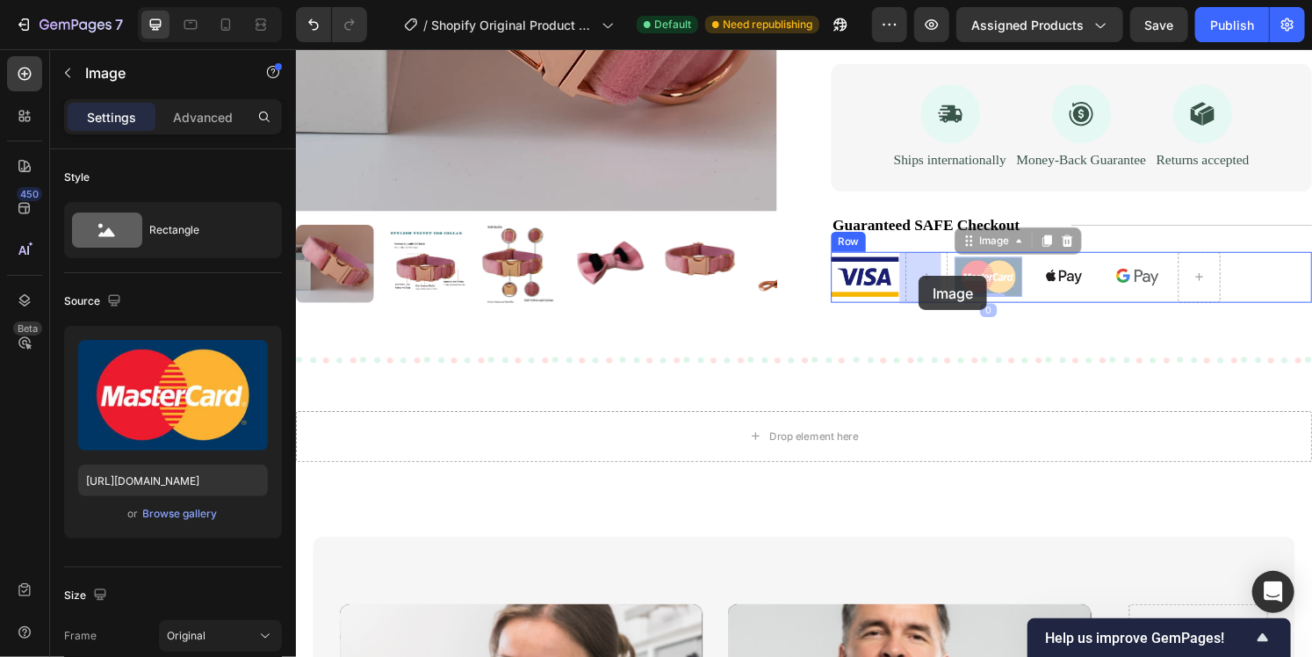
drag, startPoint x: 1013, startPoint y: 288, endPoint x: 941, endPoint y: 285, distance: 72.1
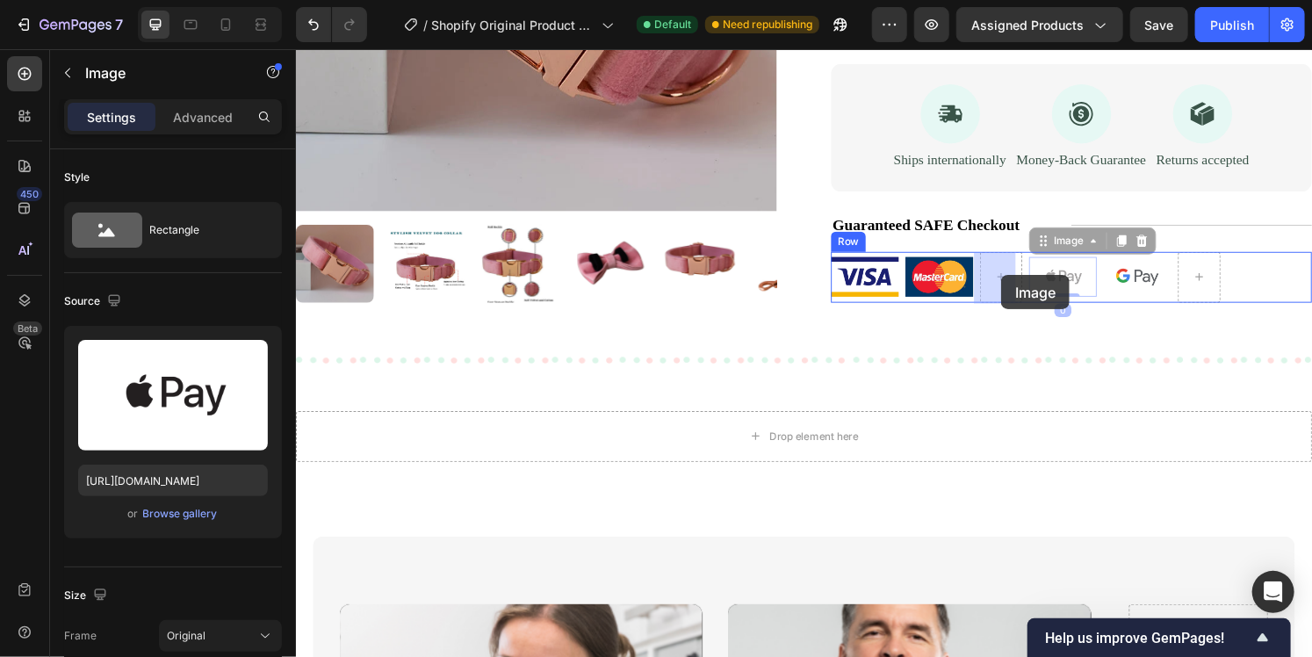
drag, startPoint x: 1092, startPoint y: 284, endPoint x: 1027, endPoint y: 284, distance: 65.0
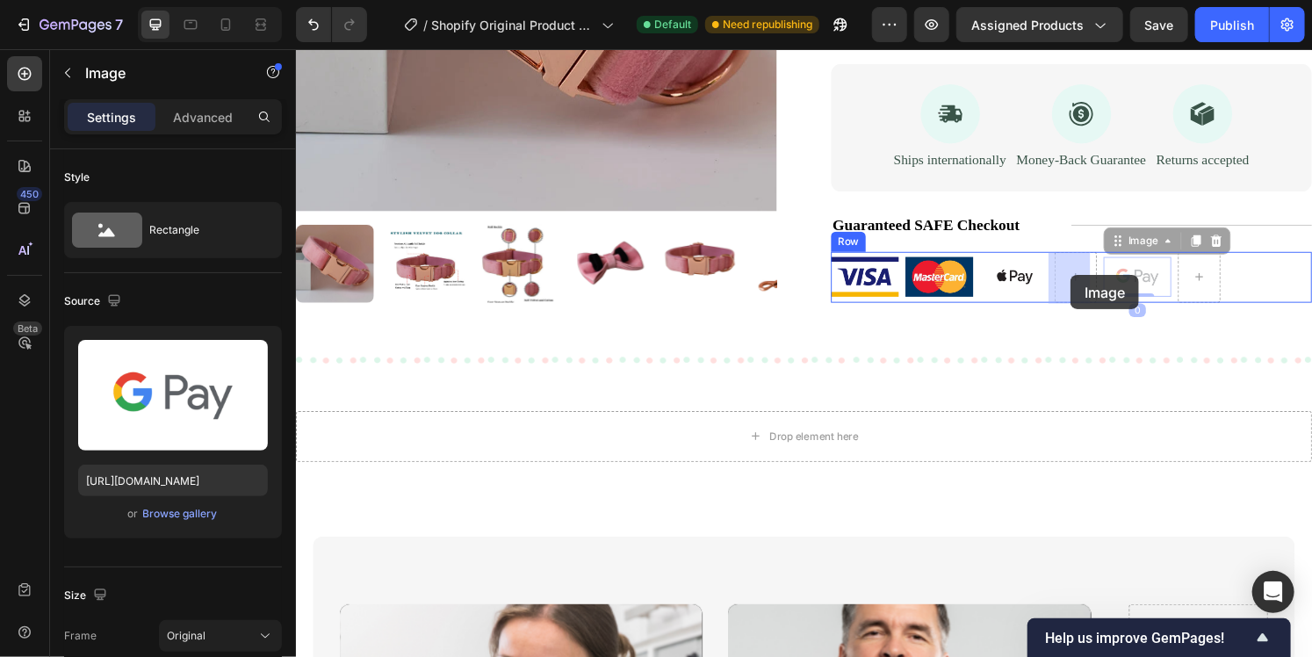
drag, startPoint x: 1144, startPoint y: 282, endPoint x: 1100, endPoint y: 284, distance: 44.0
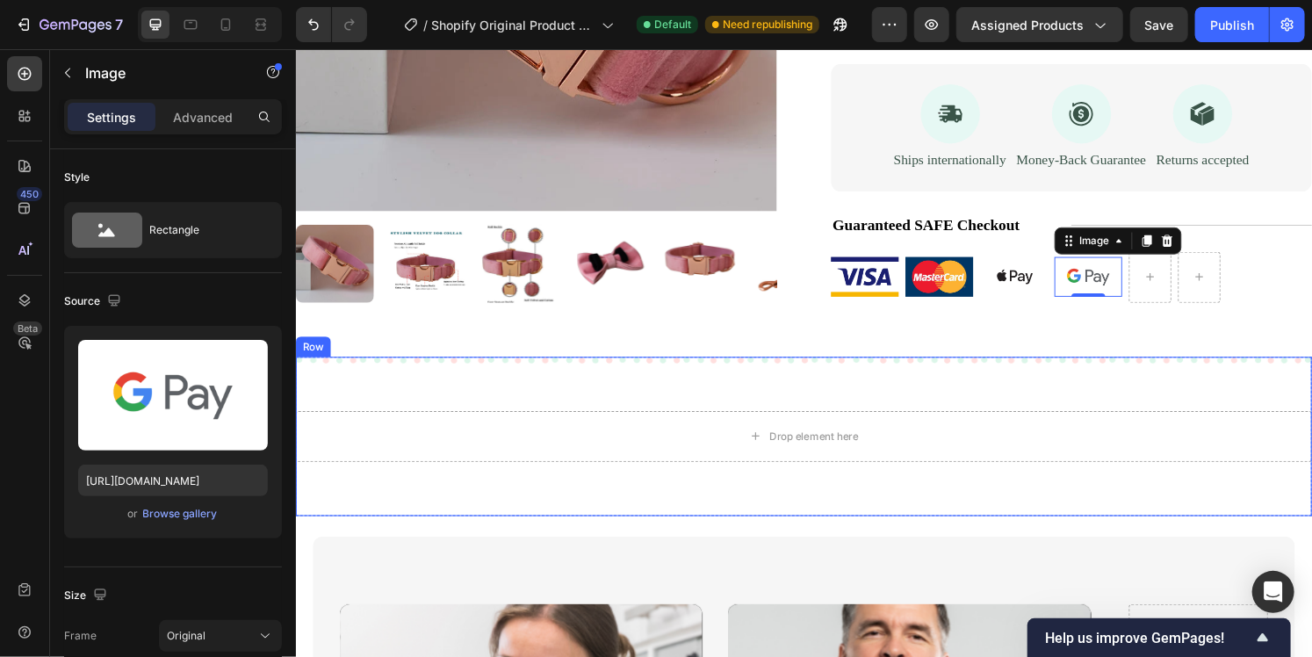
click at [928, 400] on div "Drop element here Row" at bounding box center [822, 451] width 1054 height 165
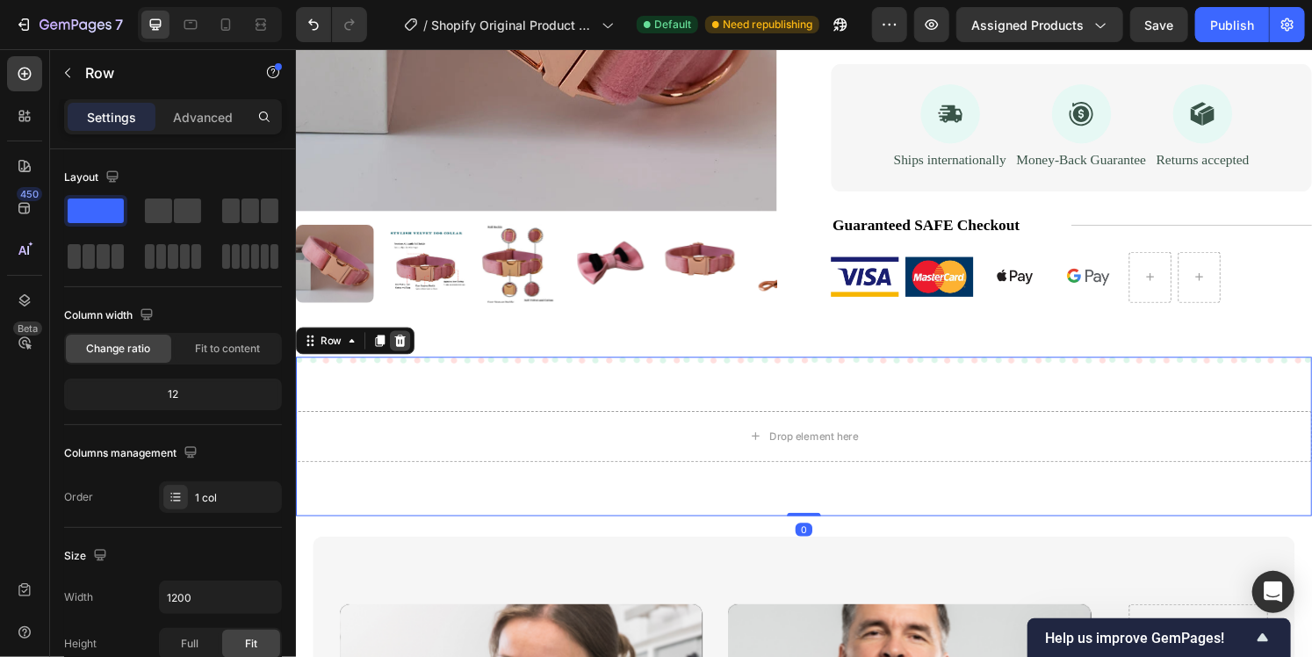
click at [406, 356] on icon at bounding box center [403, 352] width 11 height 12
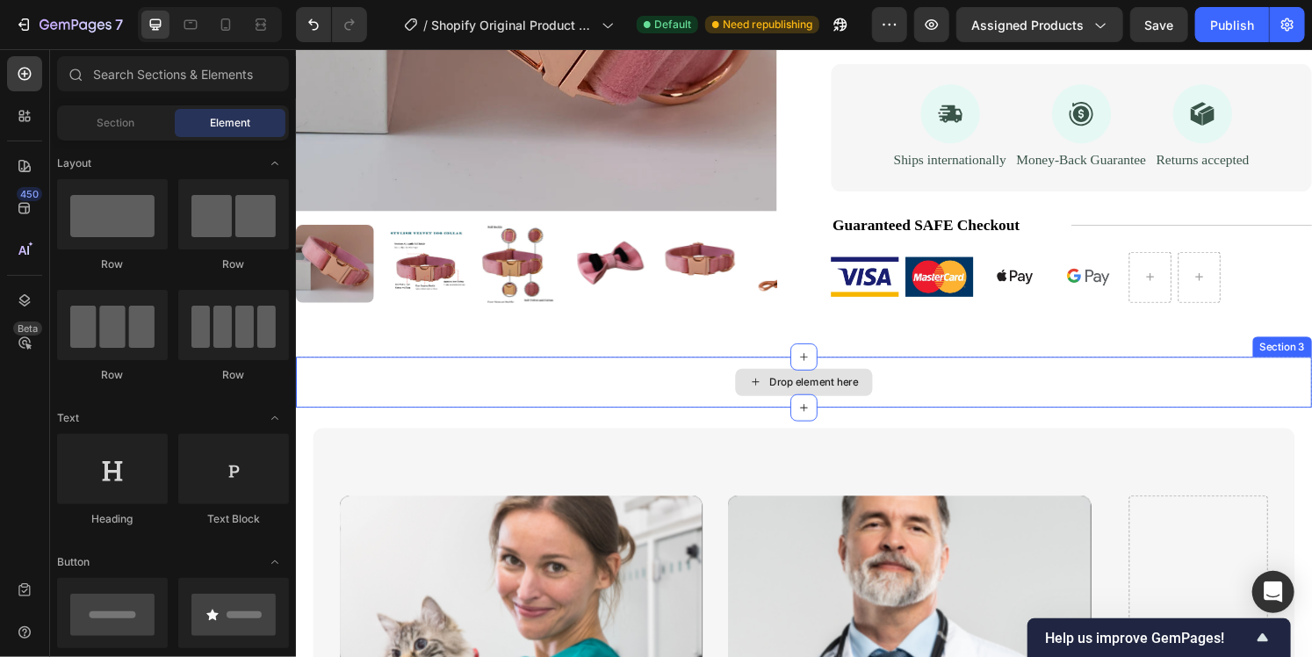
click at [1007, 404] on div "Drop element here" at bounding box center [822, 395] width 1054 height 53
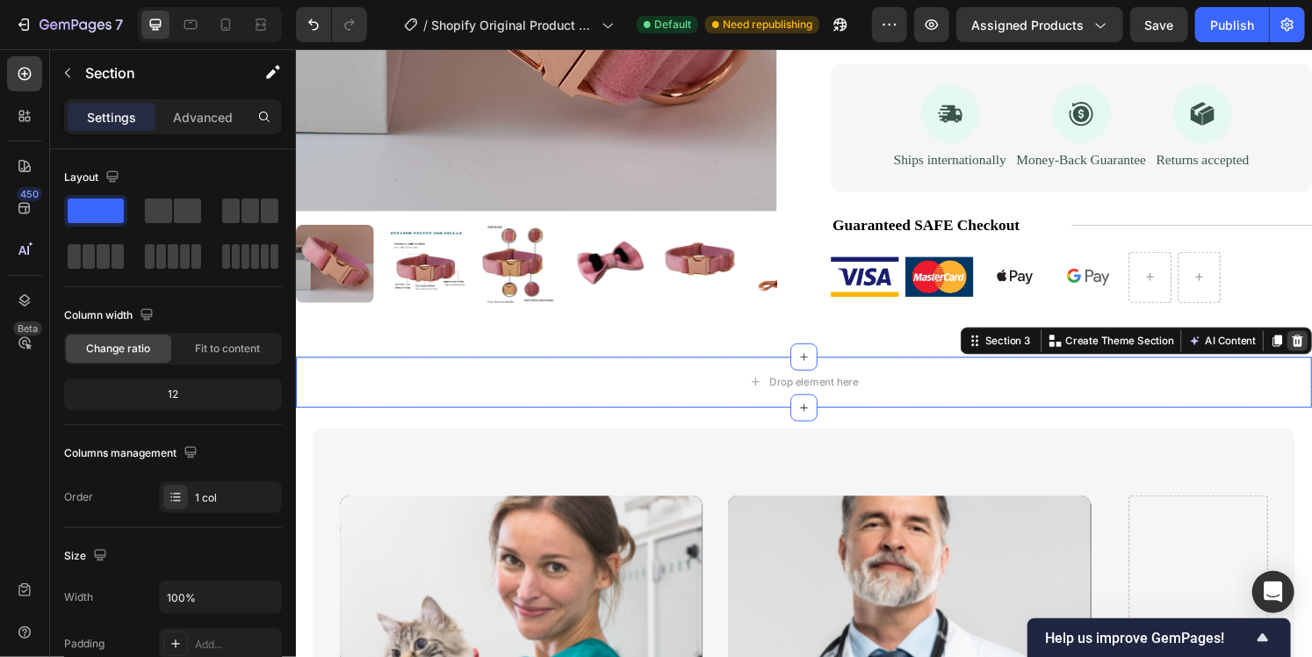
click at [1311, 350] on icon at bounding box center [1334, 352] width 11 height 12
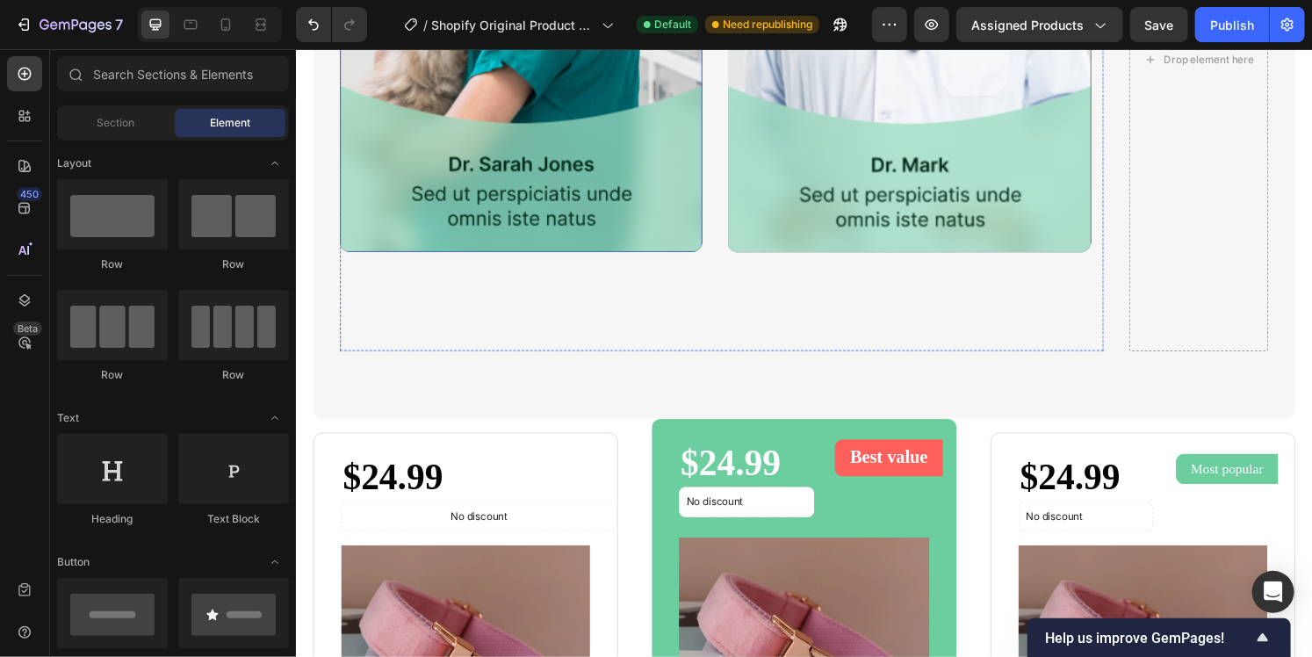
scroll to position [2089, 0]
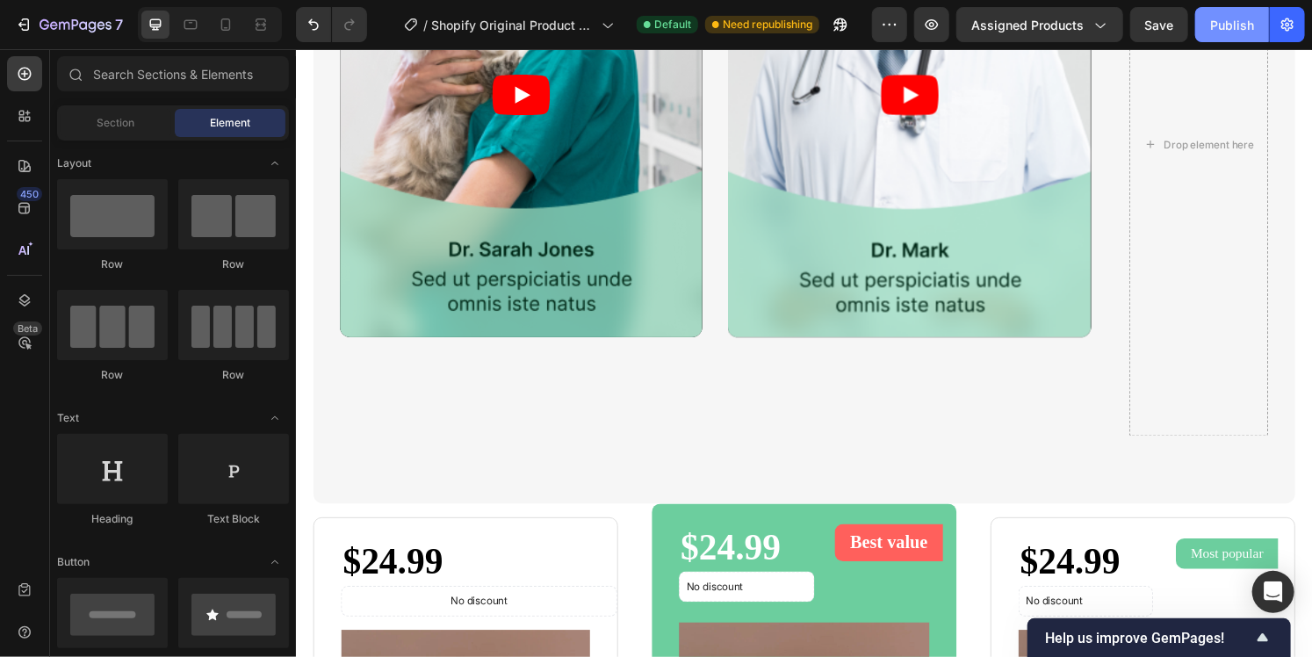
click at [1225, 39] on button "Publish" at bounding box center [1233, 24] width 74 height 35
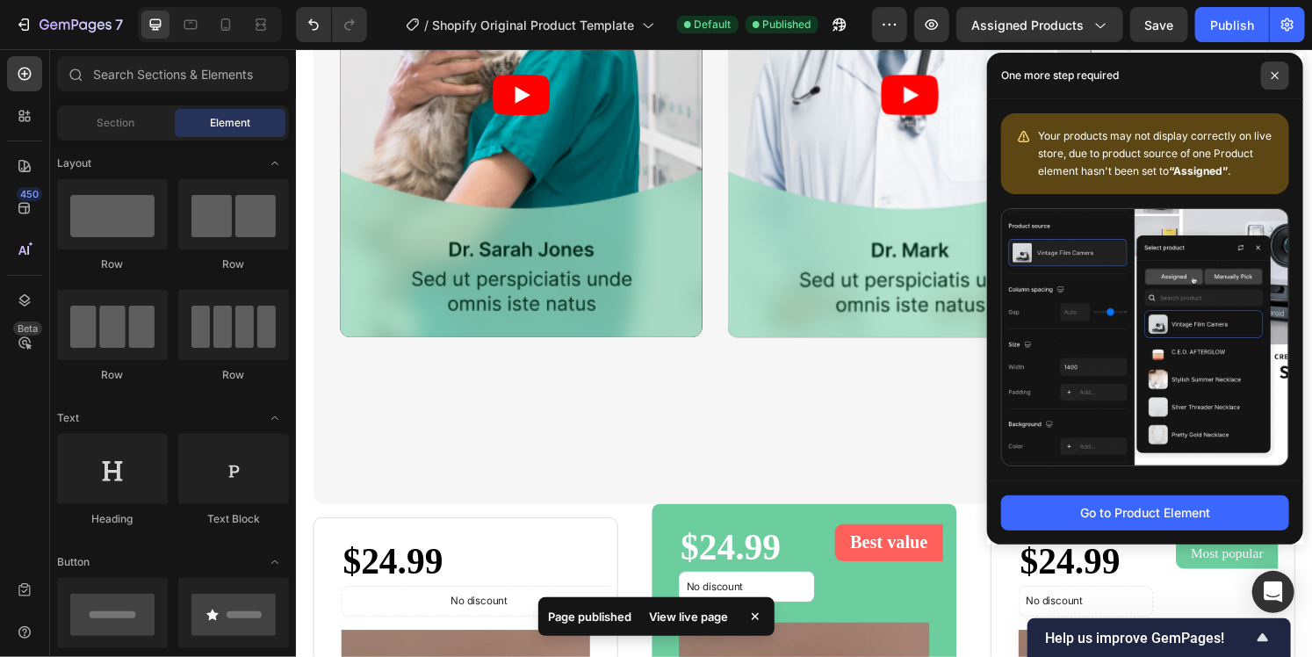
click at [1275, 75] on icon at bounding box center [1275, 75] width 7 height 7
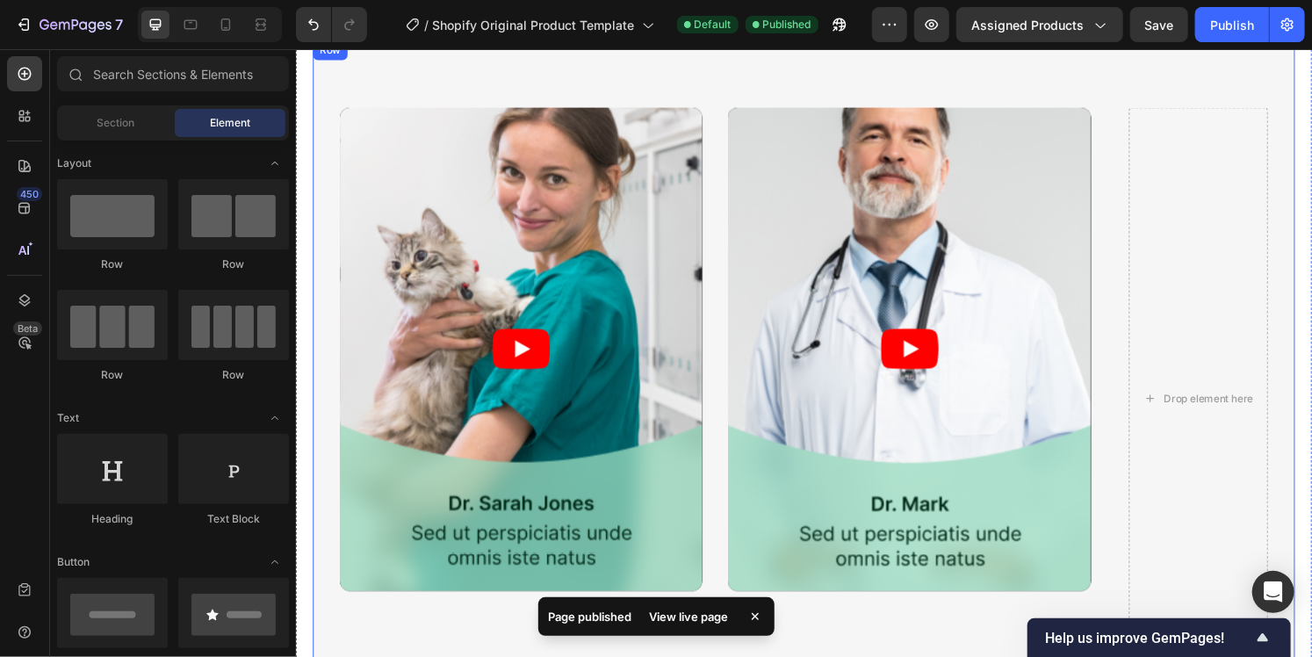
scroll to position [1562, 0]
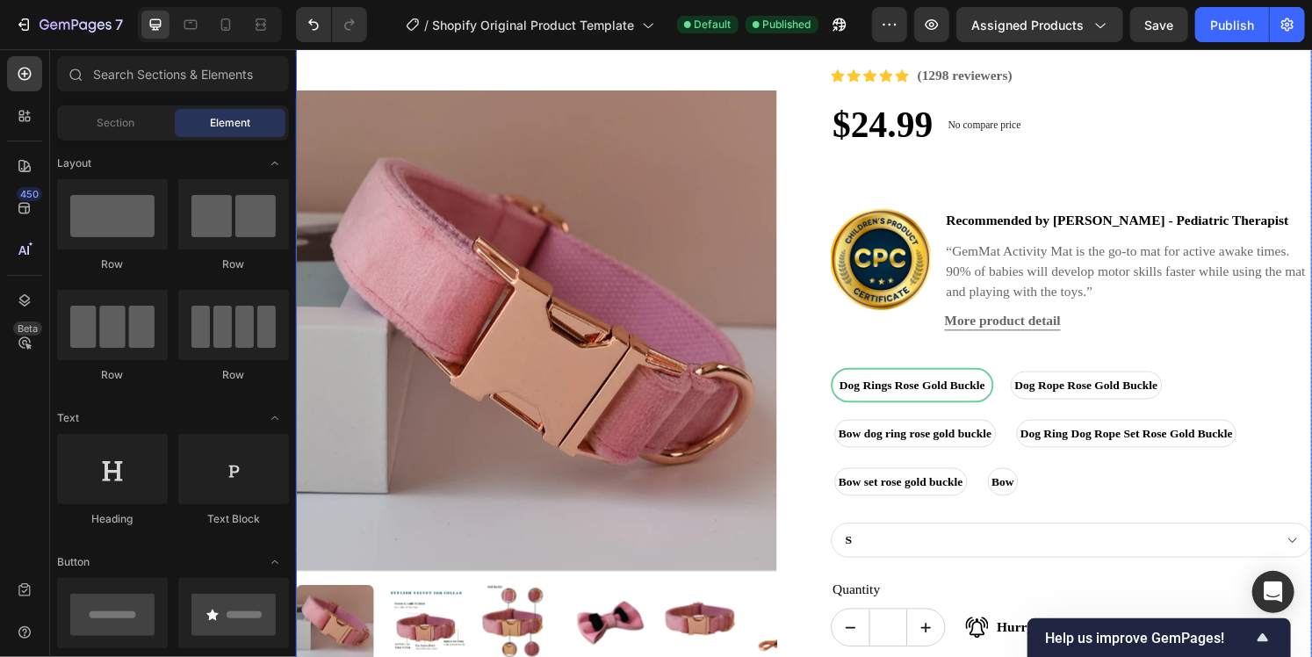
scroll to position [596, 0]
